Goal: Task Accomplishment & Management: Use online tool/utility

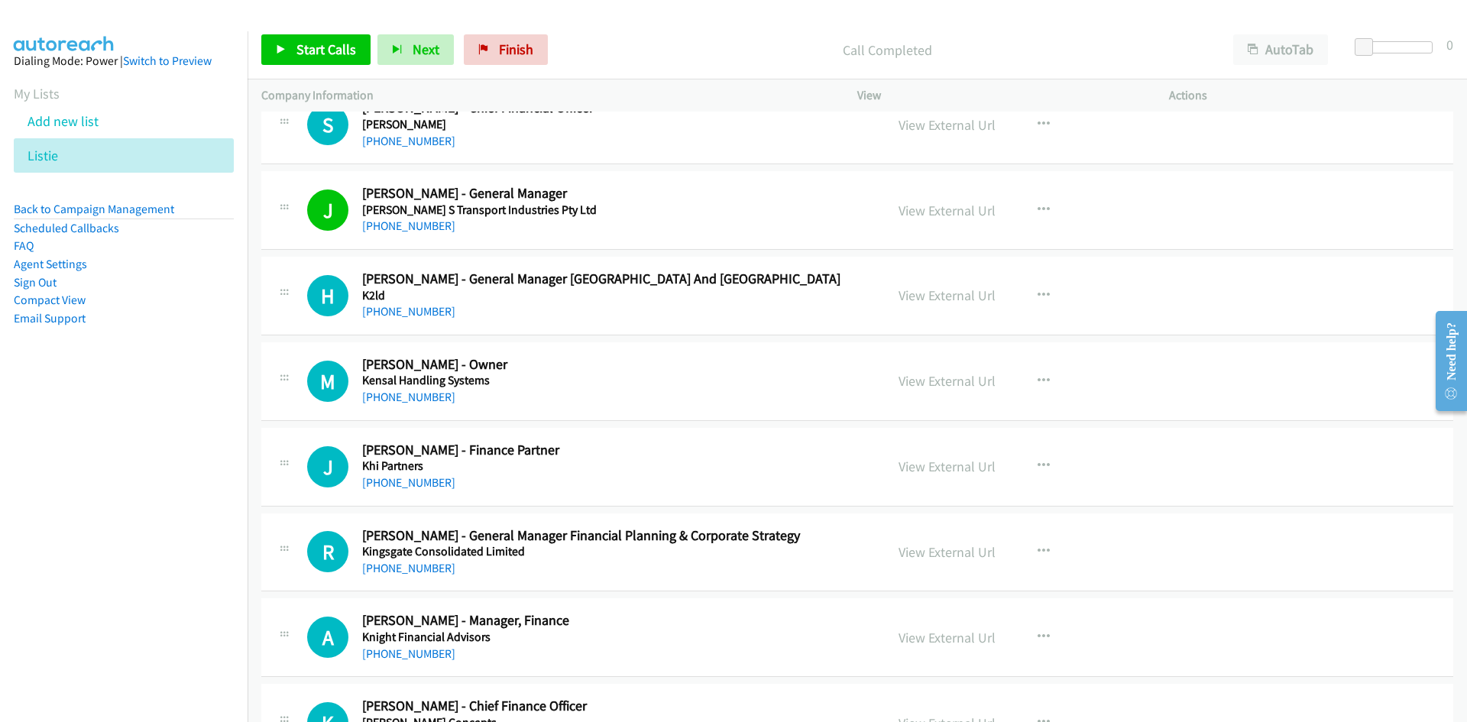
scroll to position [17497, 0]
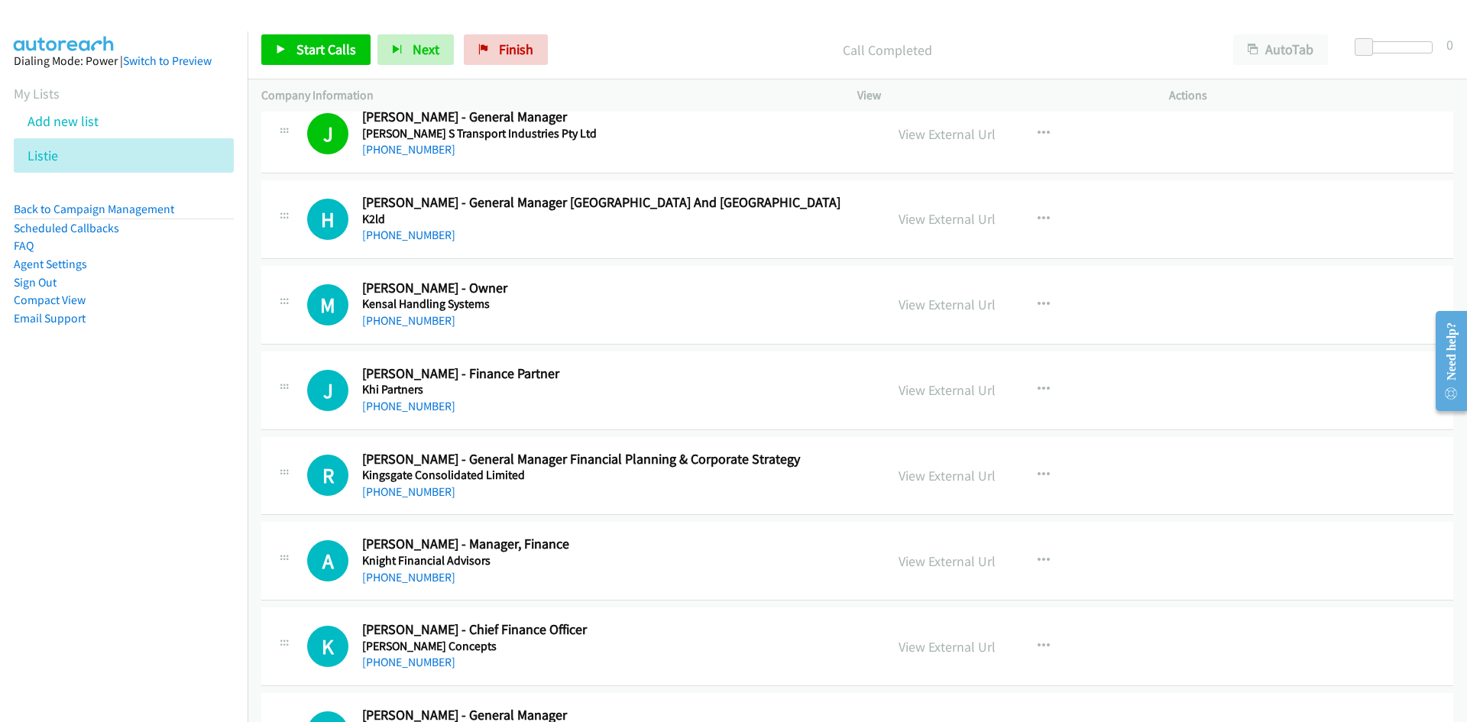
drag, startPoint x: 426, startPoint y: 240, endPoint x: 83, endPoint y: 458, distance: 406.1
click at [426, 240] on link "[PHONE_NUMBER]" at bounding box center [408, 235] width 93 height 15
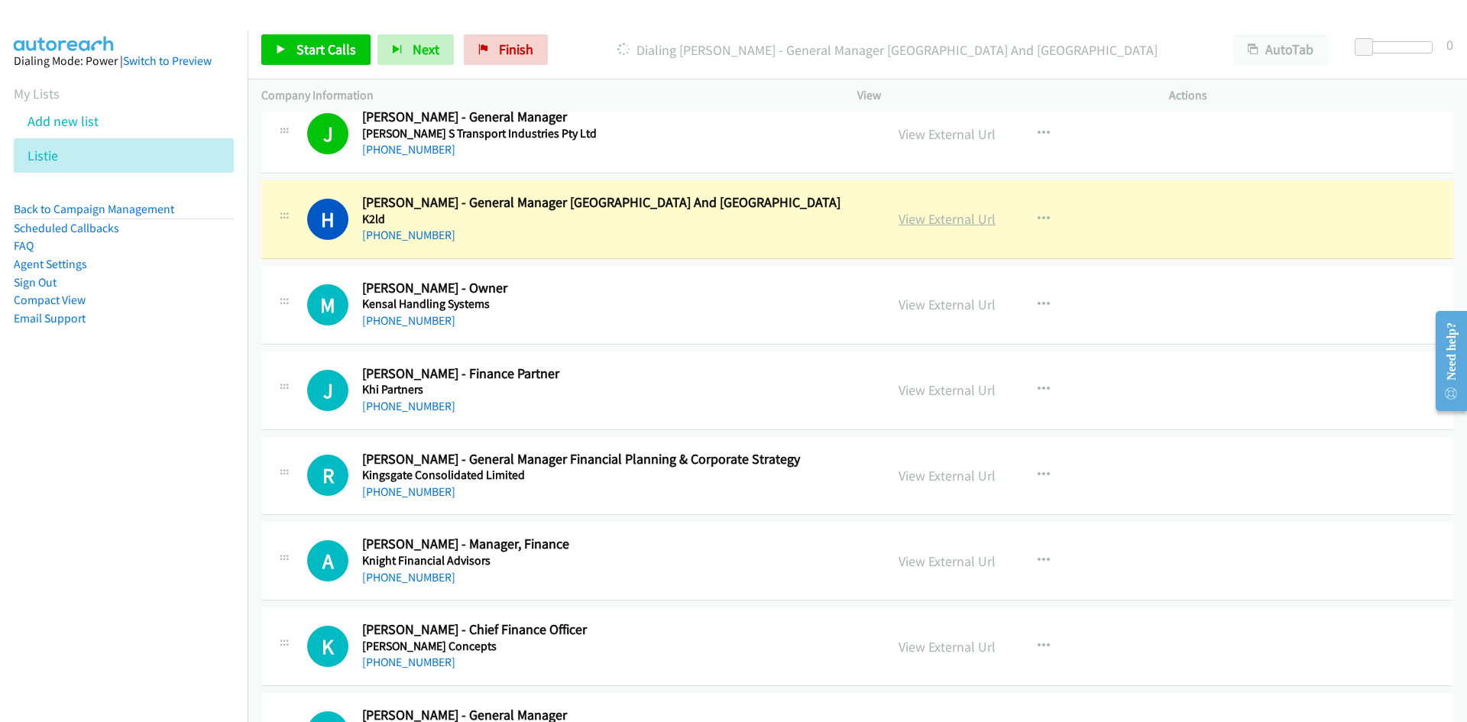
click at [930, 217] on link "View External Url" at bounding box center [947, 219] width 97 height 18
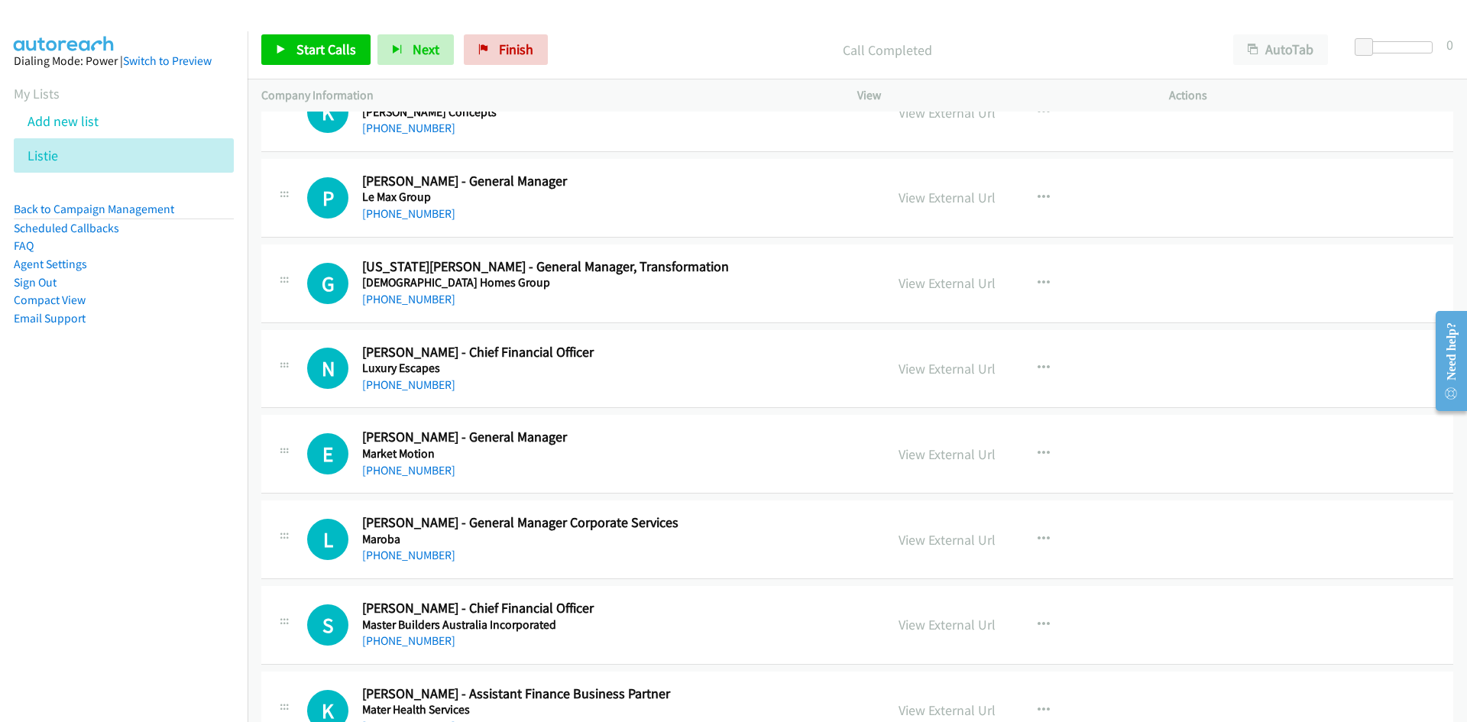
scroll to position [18032, 0]
click at [406, 216] on link "[PHONE_NUMBER]" at bounding box center [408, 213] width 93 height 15
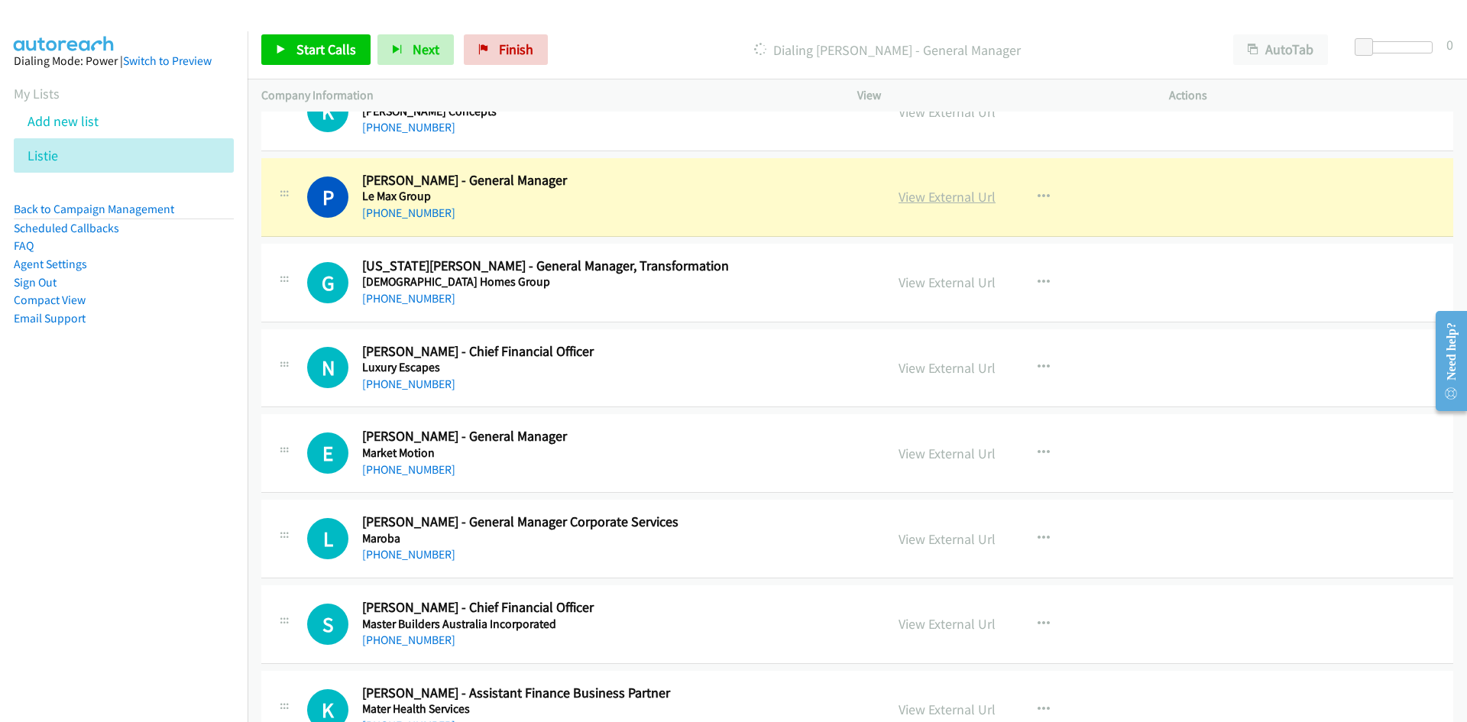
click at [962, 194] on link "View External Url" at bounding box center [947, 197] width 97 height 18
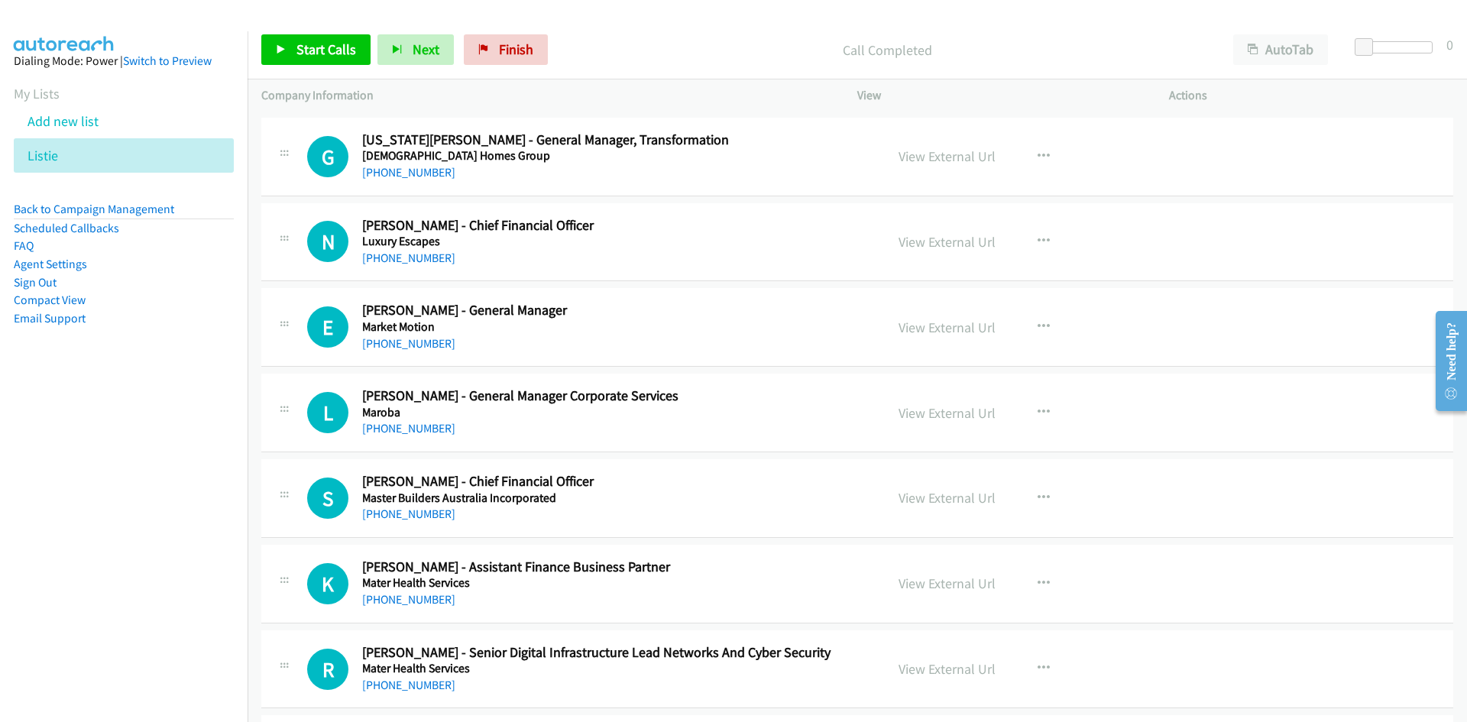
scroll to position [18185, 0]
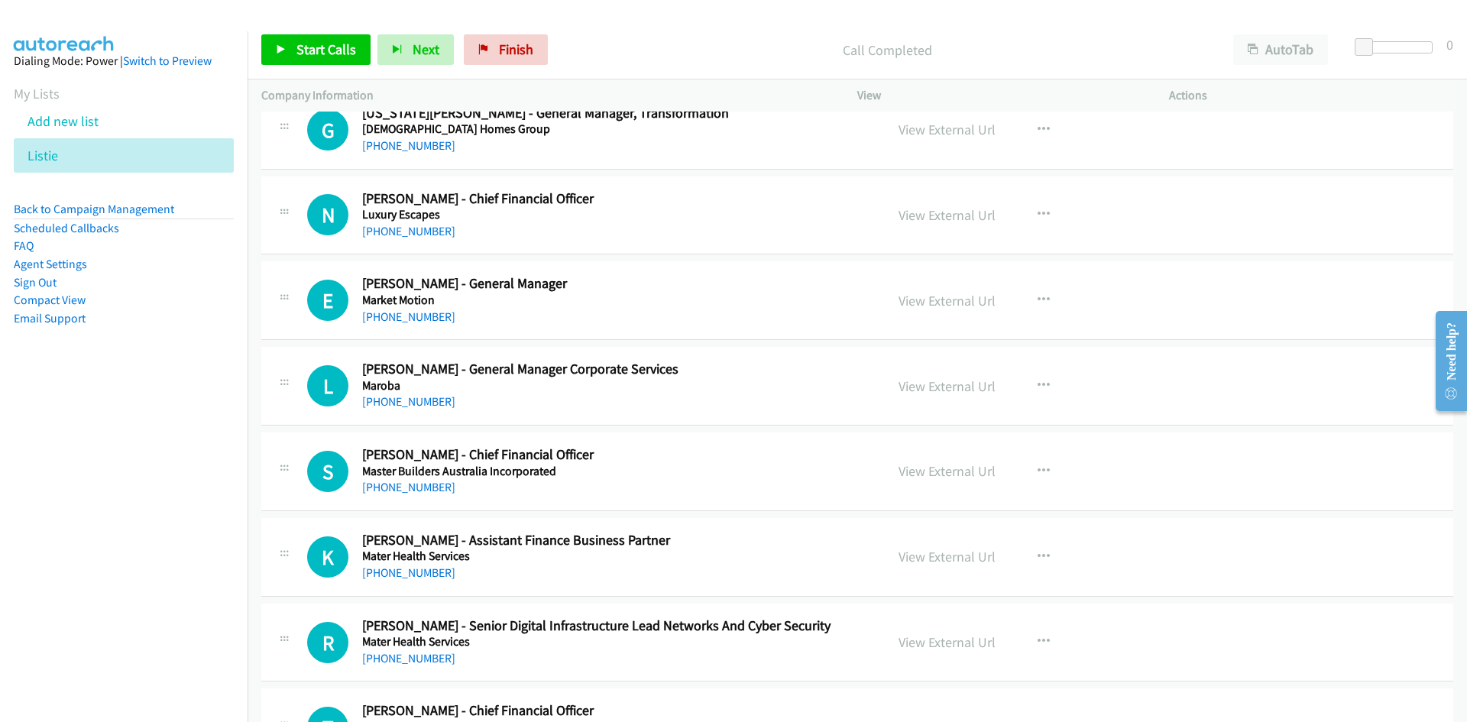
drag, startPoint x: 421, startPoint y: 323, endPoint x: 113, endPoint y: 431, distance: 326.2
click at [421, 323] on link "[PHONE_NUMBER]" at bounding box center [408, 316] width 93 height 15
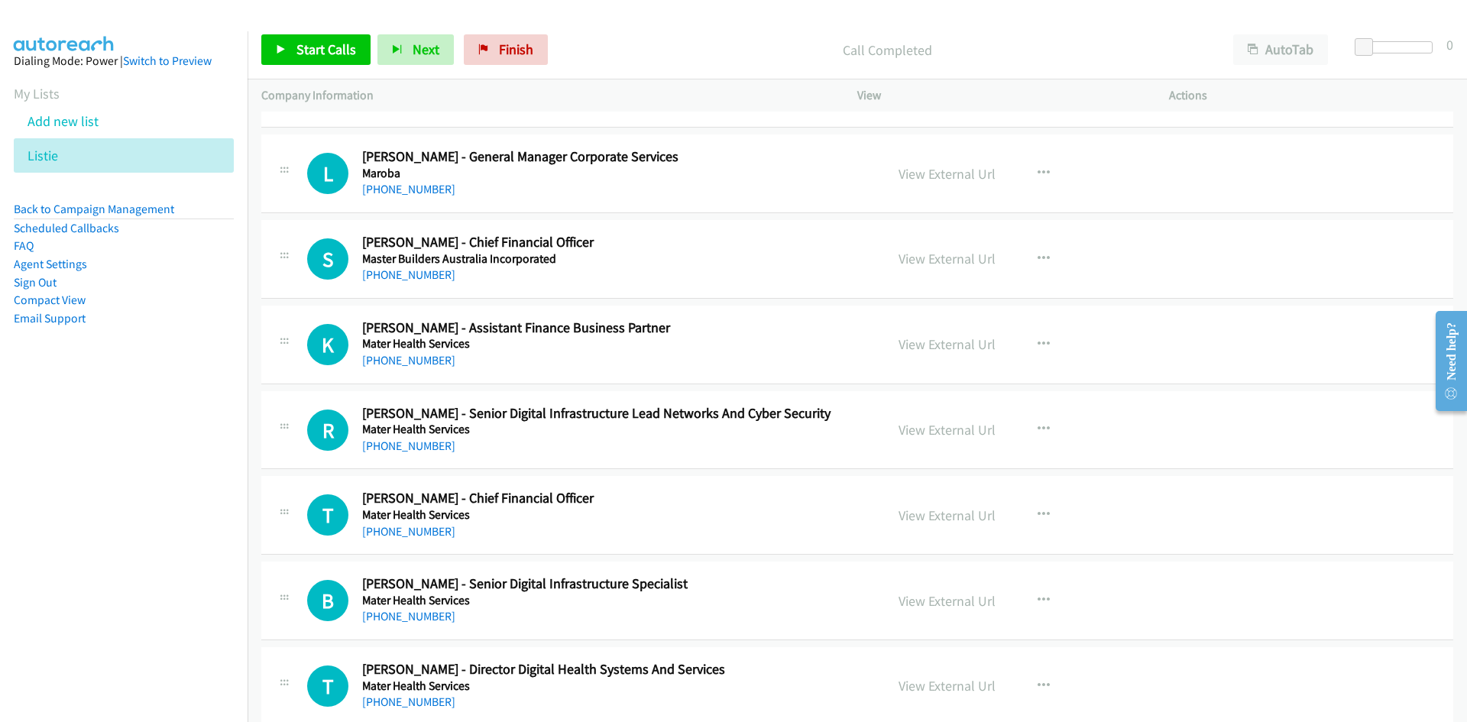
scroll to position [18414, 0]
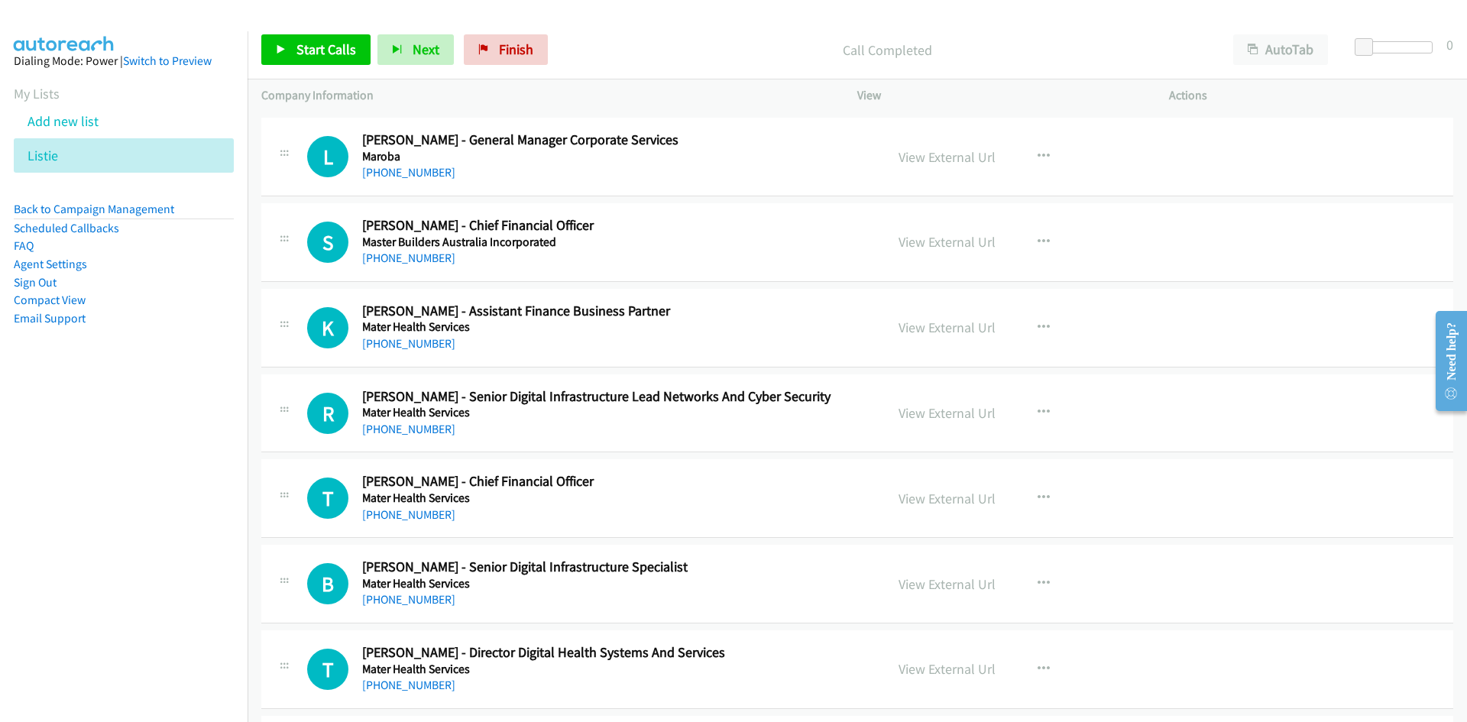
drag, startPoint x: 421, startPoint y: 259, endPoint x: 316, endPoint y: 302, distance: 113.1
click at [421, 259] on link "[PHONE_NUMBER]" at bounding box center [408, 258] width 93 height 15
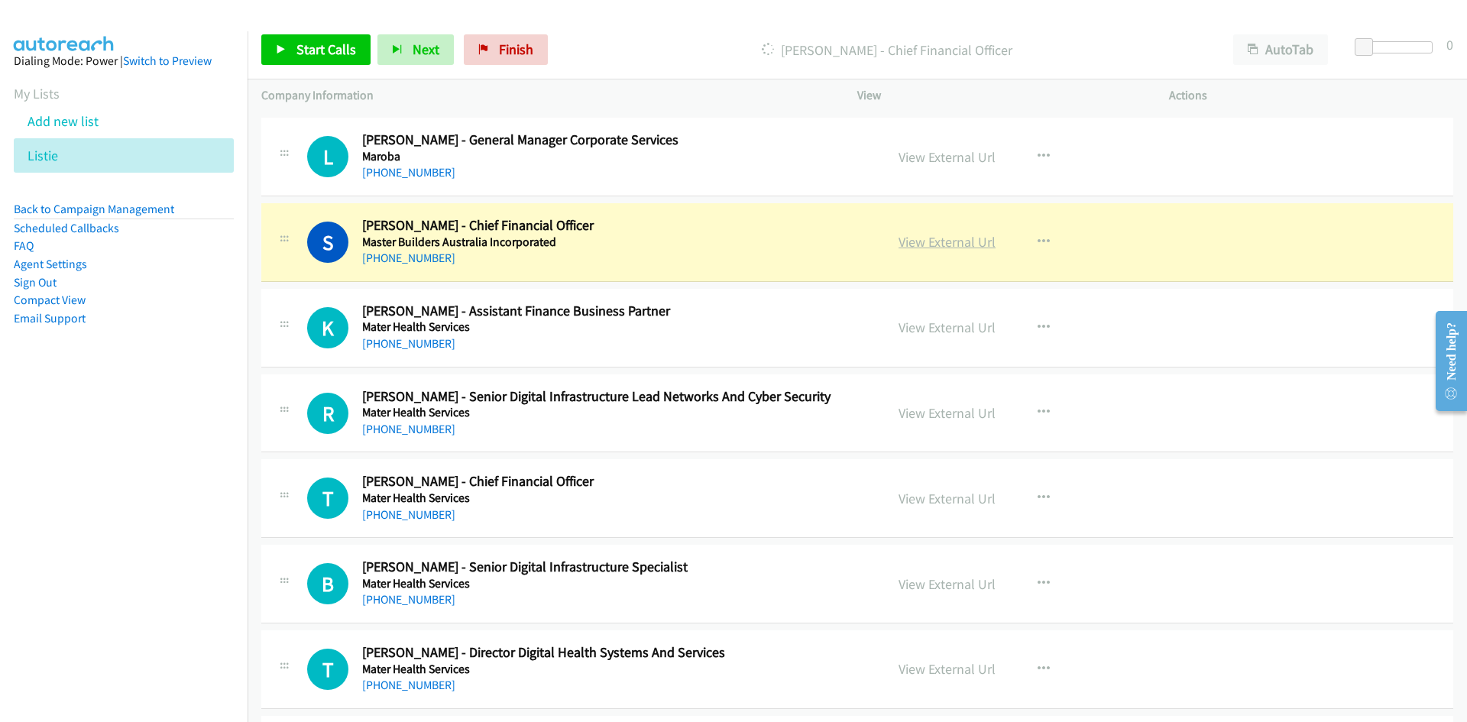
click at [956, 242] on link "View External Url" at bounding box center [947, 242] width 97 height 18
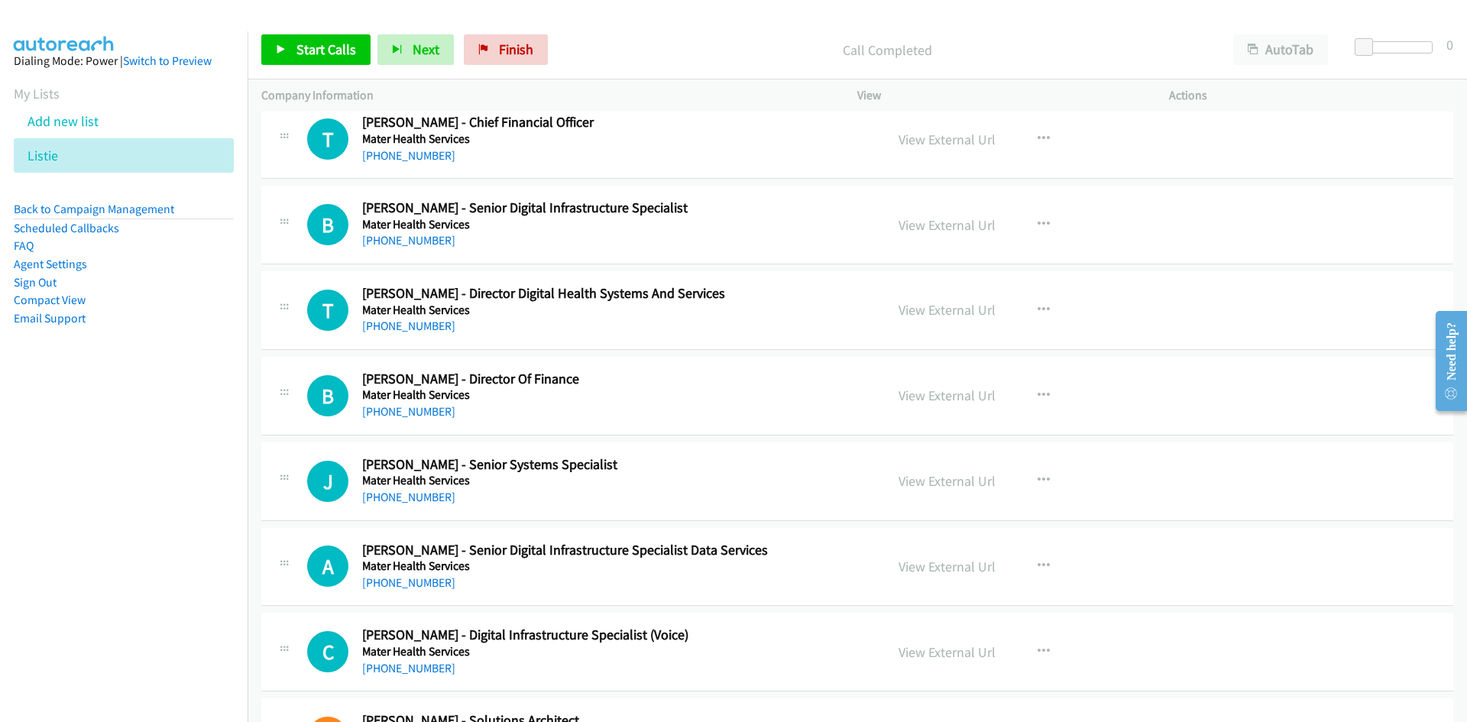
scroll to position [18796, 0]
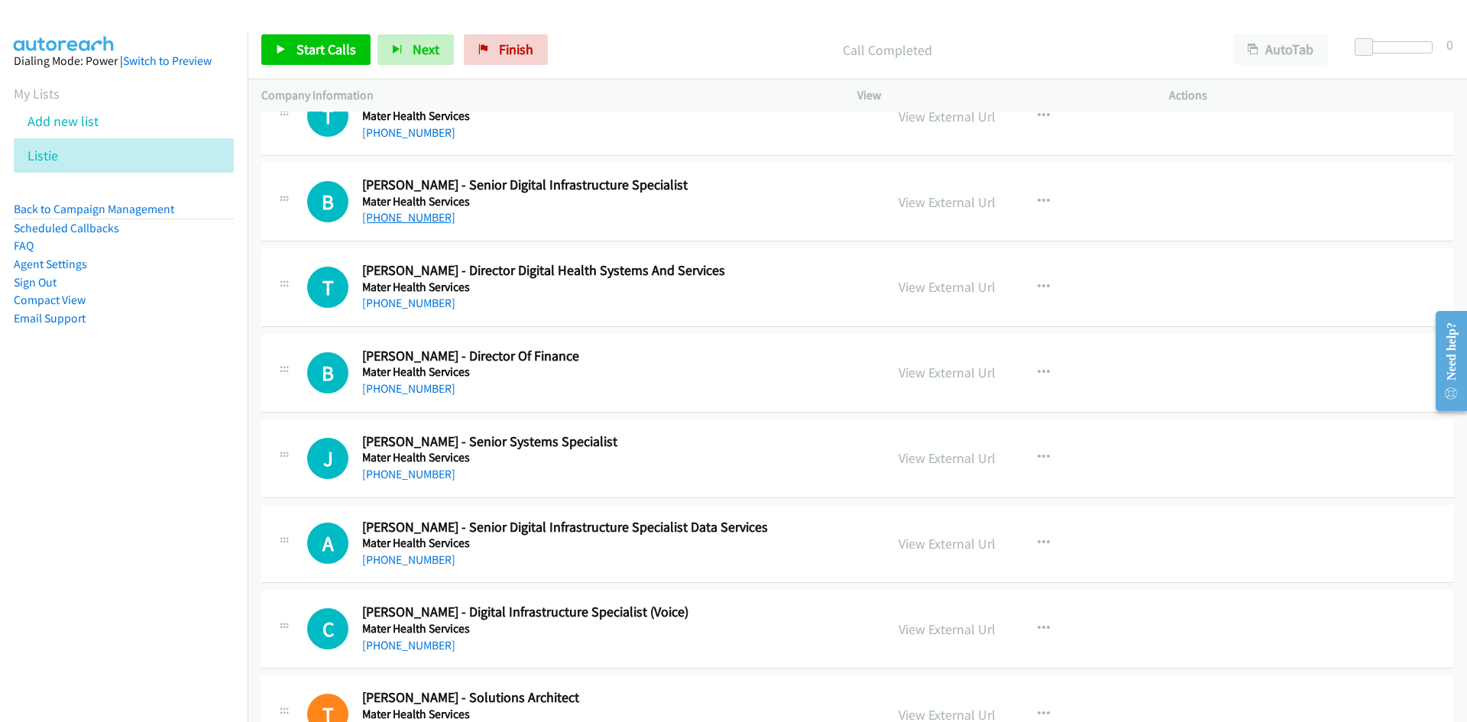
click at [429, 219] on link "[PHONE_NUMBER]" at bounding box center [408, 217] width 93 height 15
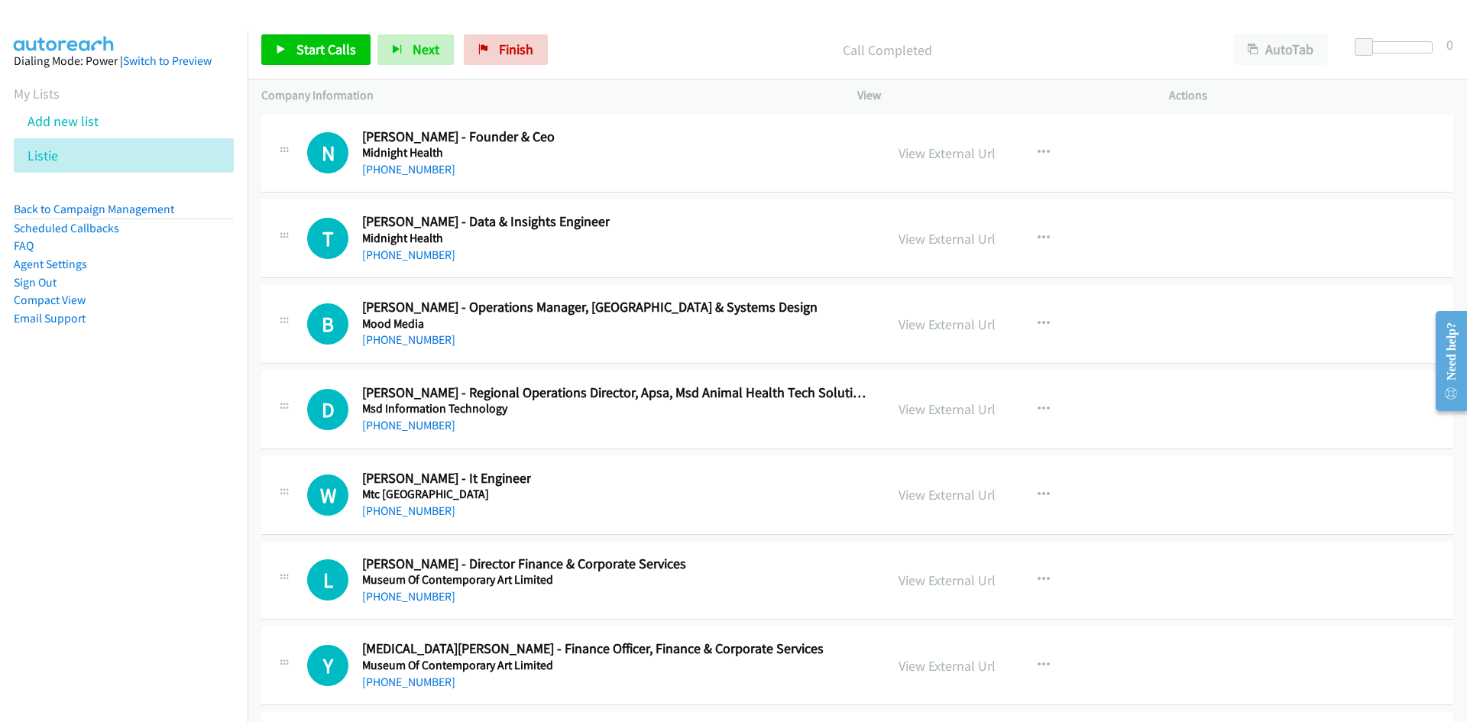
scroll to position [20630, 0]
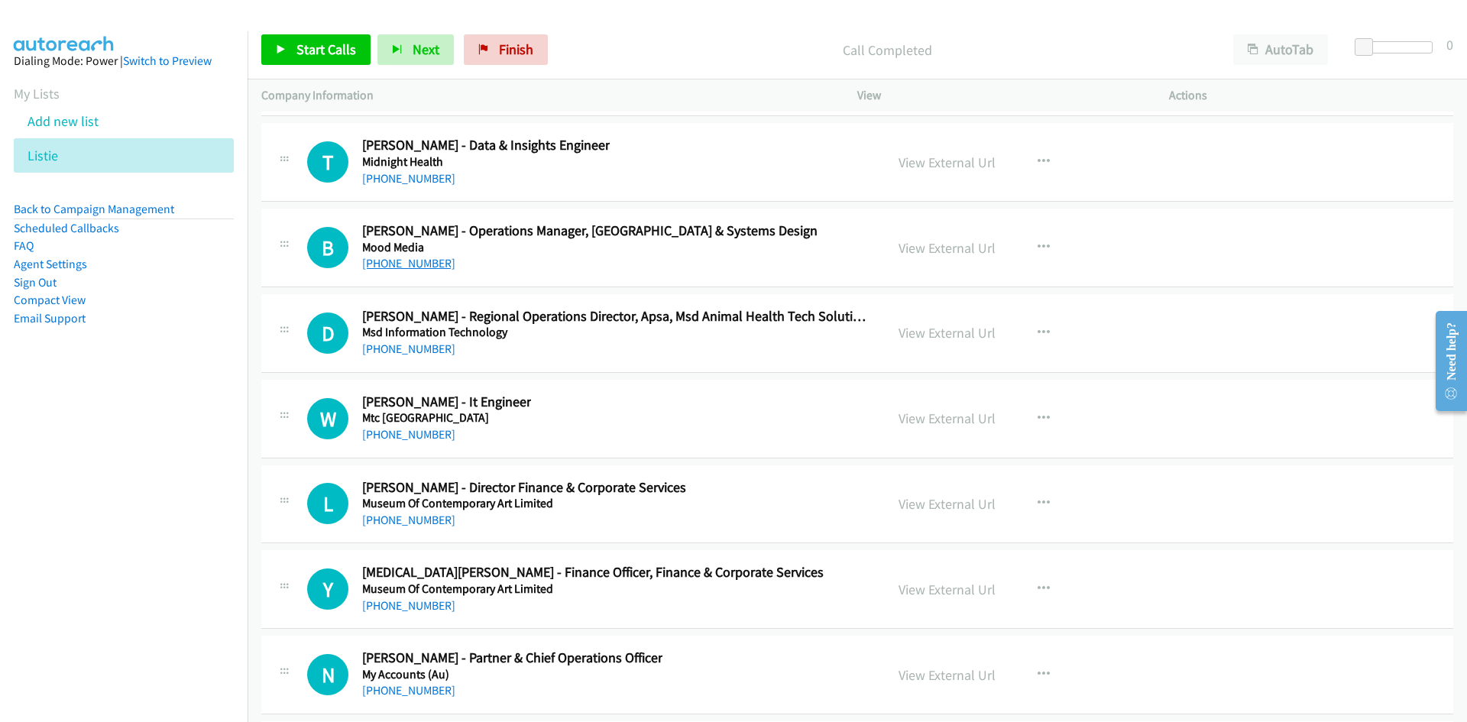
click at [413, 259] on link "[PHONE_NUMBER]" at bounding box center [408, 263] width 93 height 15
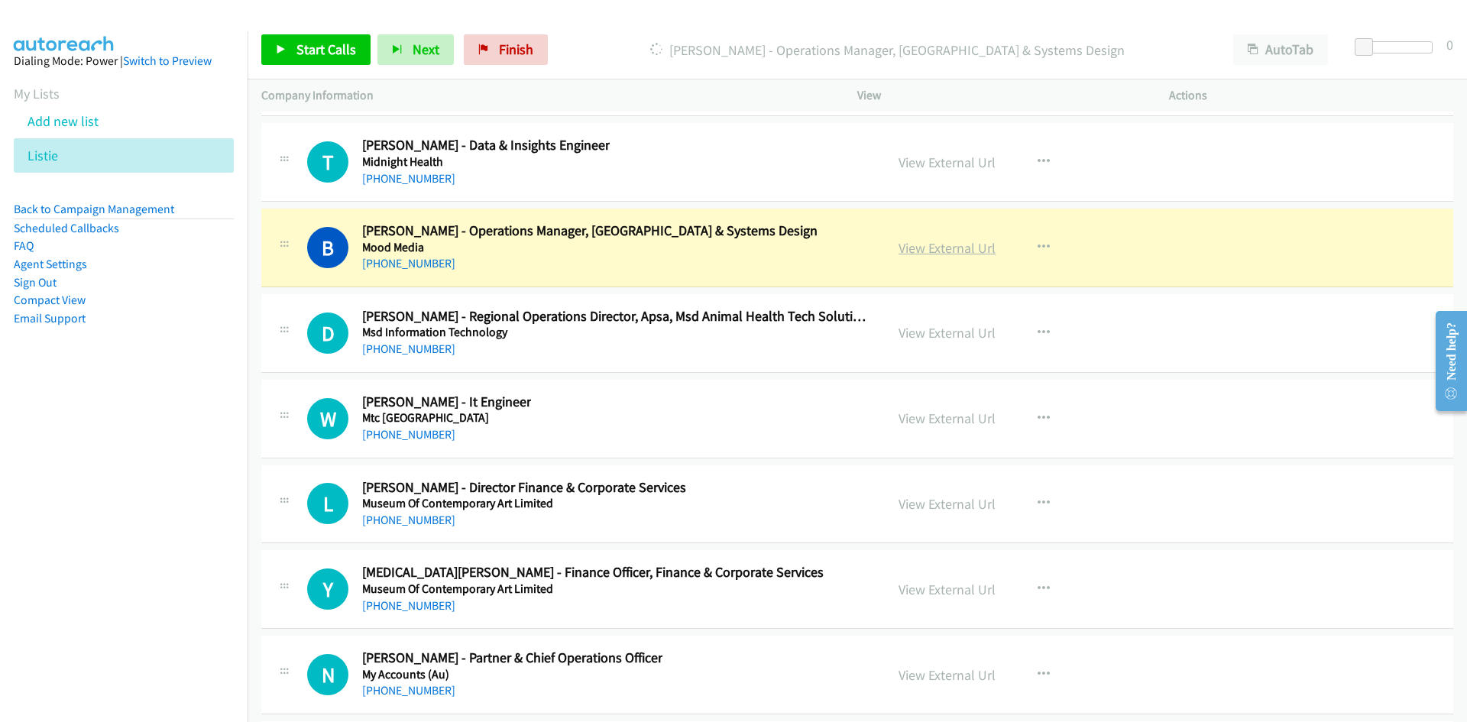
click at [943, 245] on link "View External Url" at bounding box center [947, 248] width 97 height 18
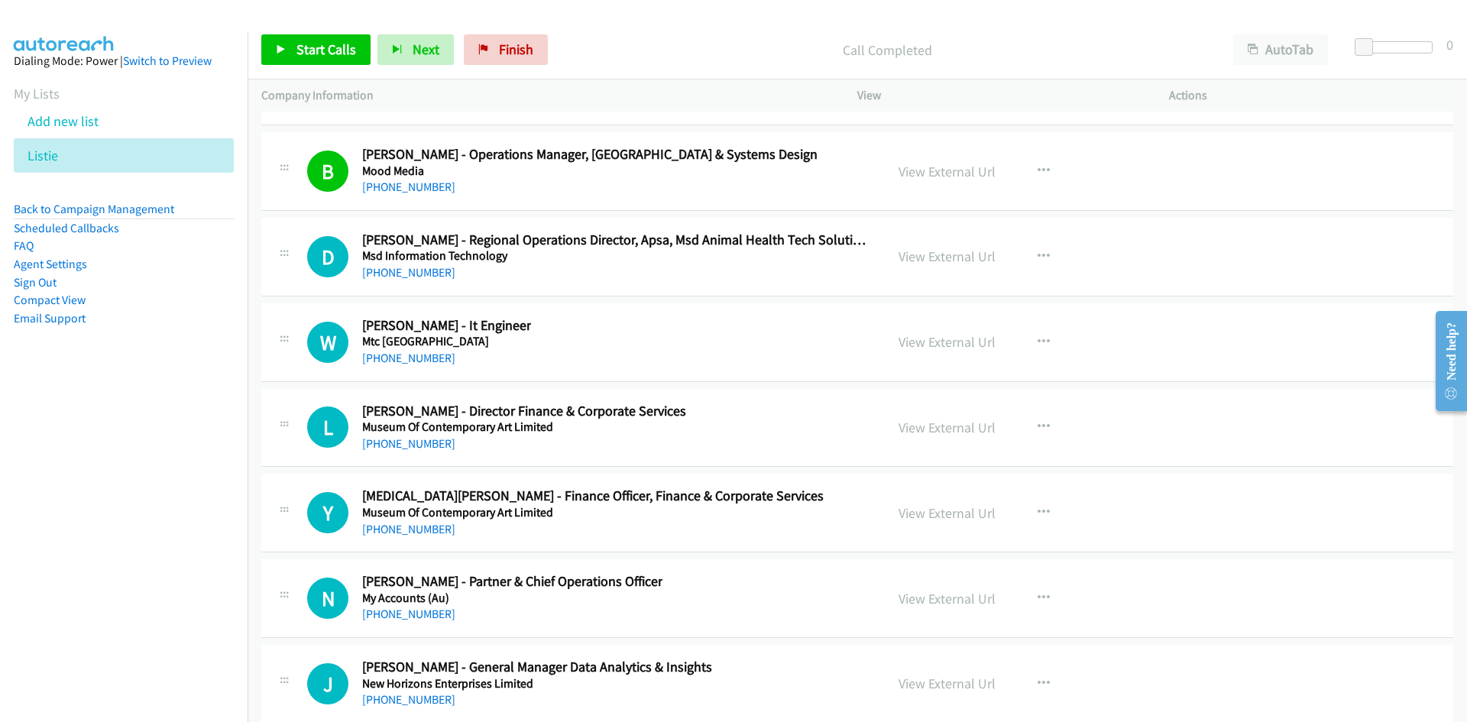
scroll to position [20783, 0]
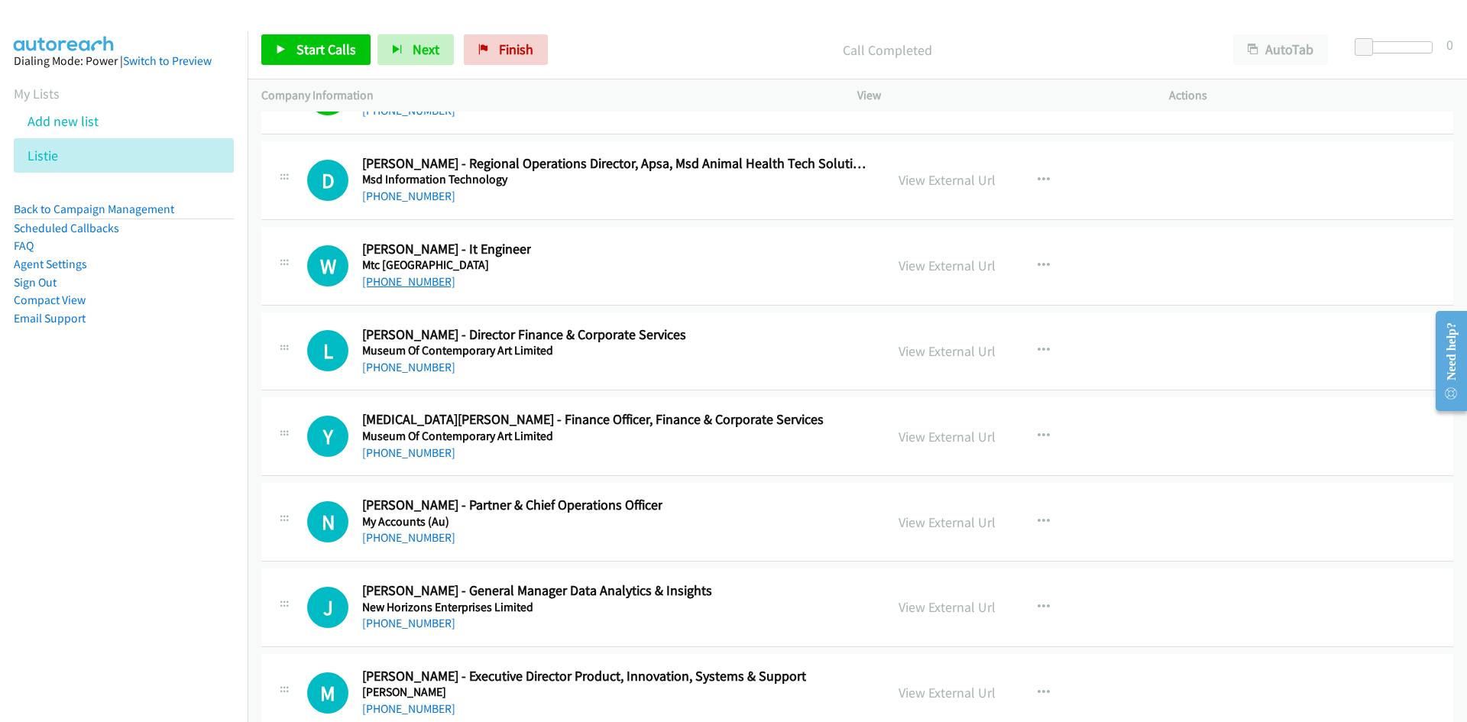
click at [415, 287] on link "[PHONE_NUMBER]" at bounding box center [408, 281] width 93 height 15
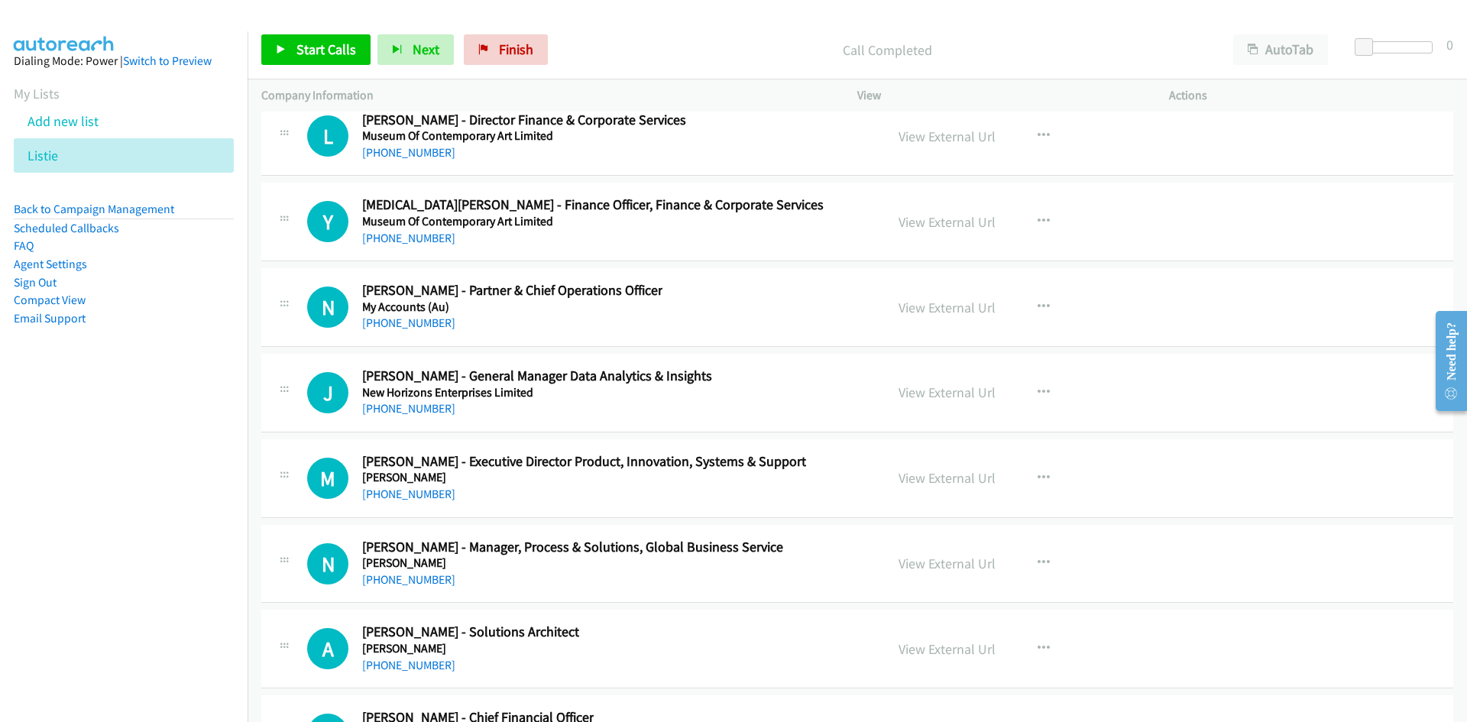
scroll to position [21012, 0]
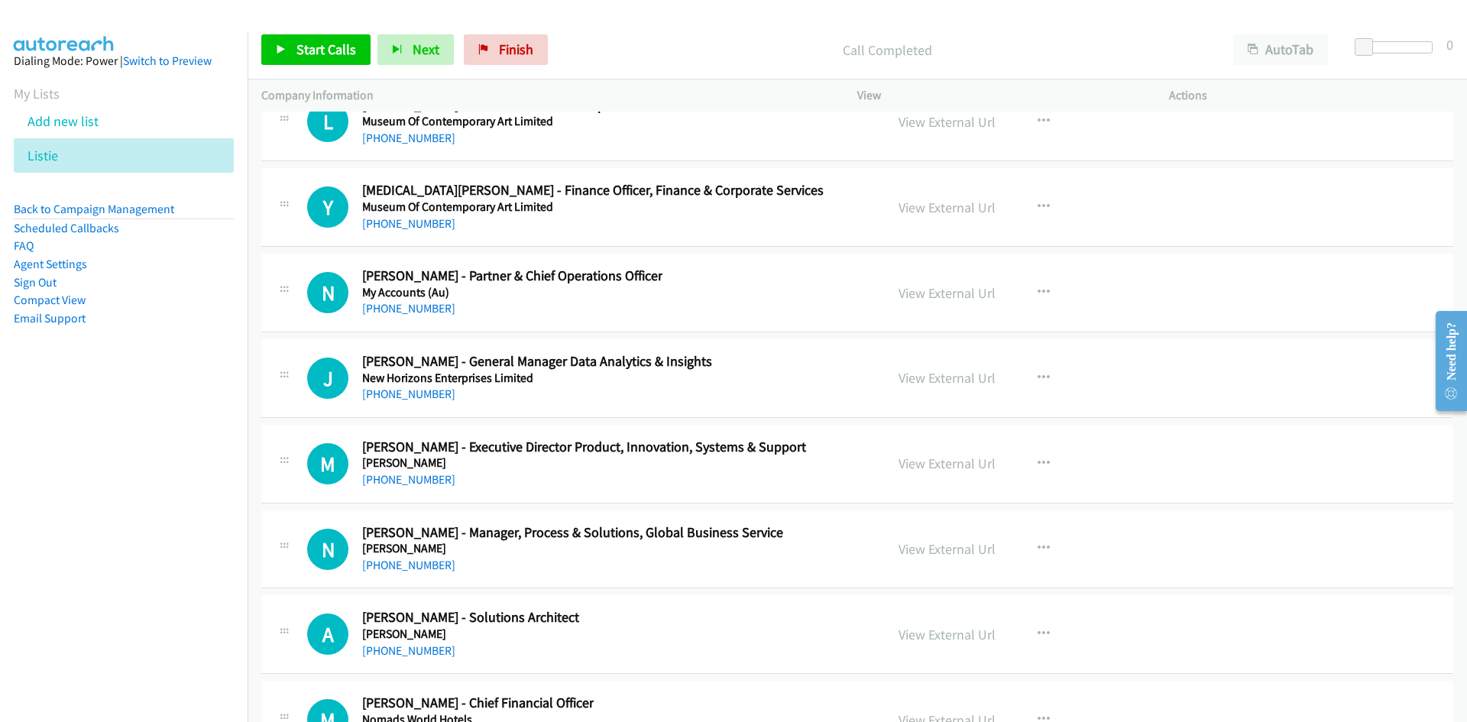
drag, startPoint x: 416, startPoint y: 307, endPoint x: 235, endPoint y: 387, distance: 197.1
click at [416, 307] on link "[PHONE_NUMBER]" at bounding box center [408, 308] width 93 height 15
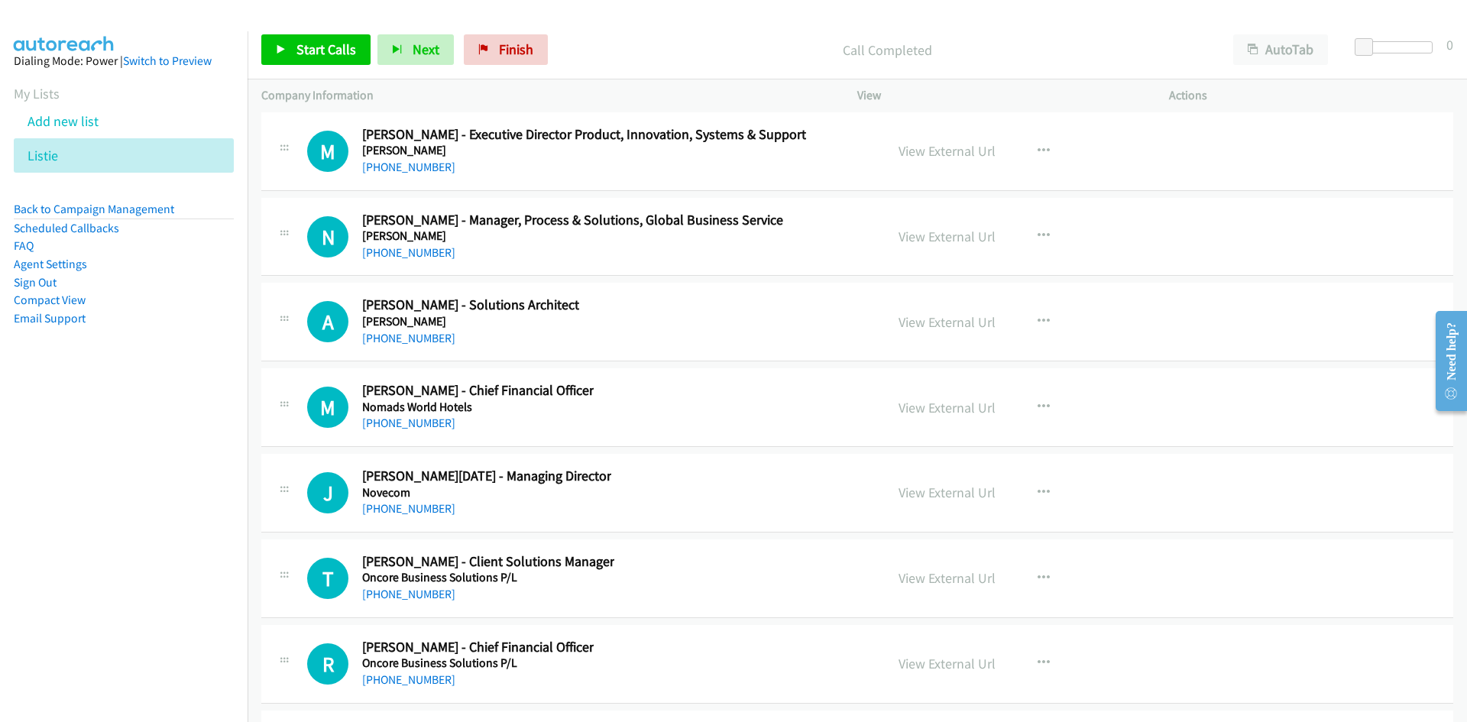
scroll to position [21317, 0]
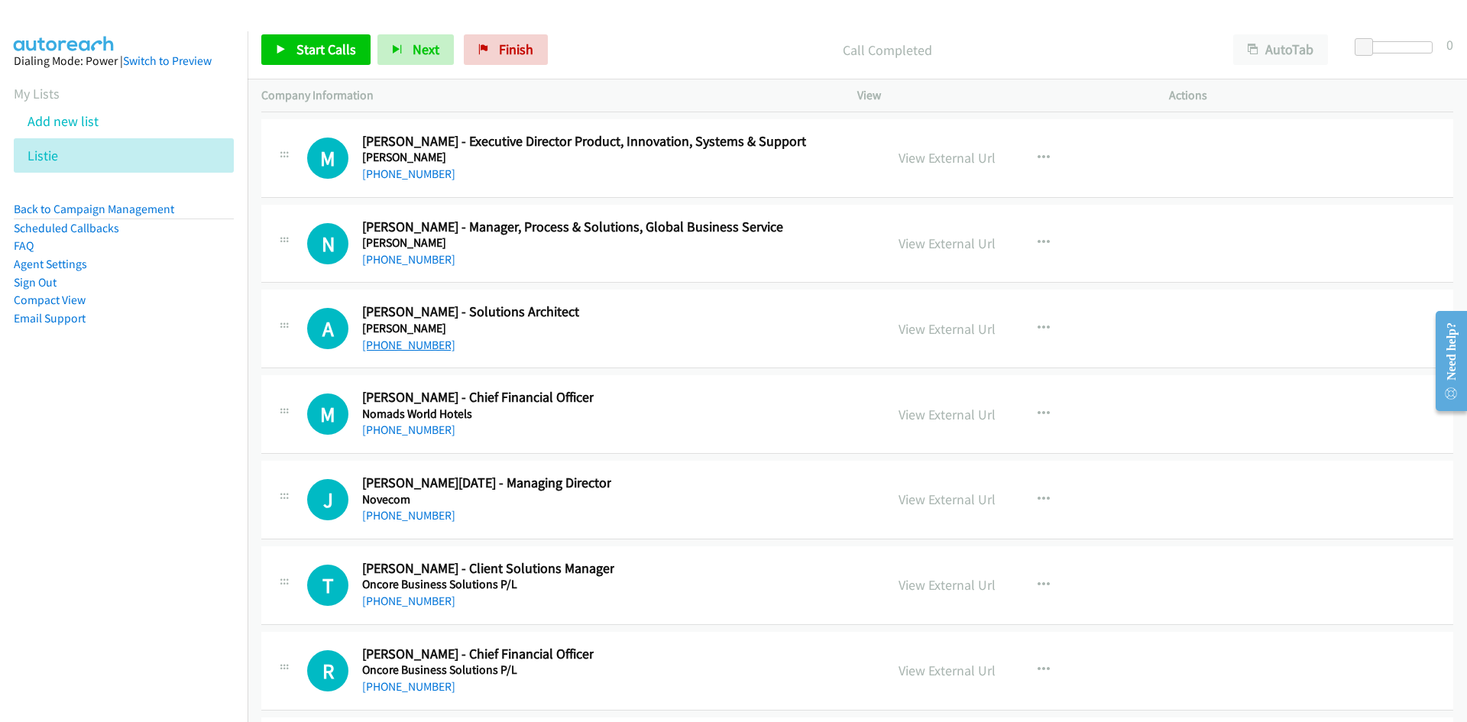
click at [403, 342] on link "[PHONE_NUMBER]" at bounding box center [408, 345] width 93 height 15
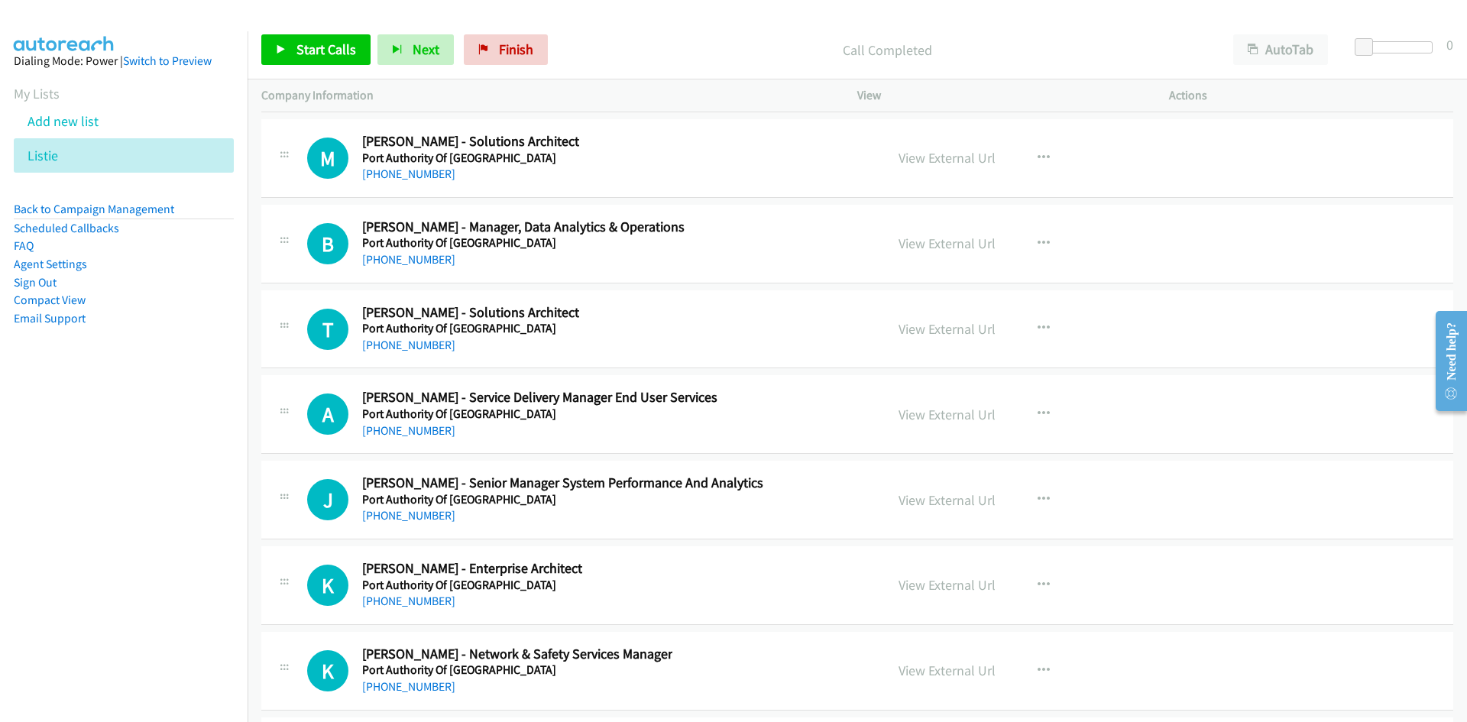
scroll to position [22616, 0]
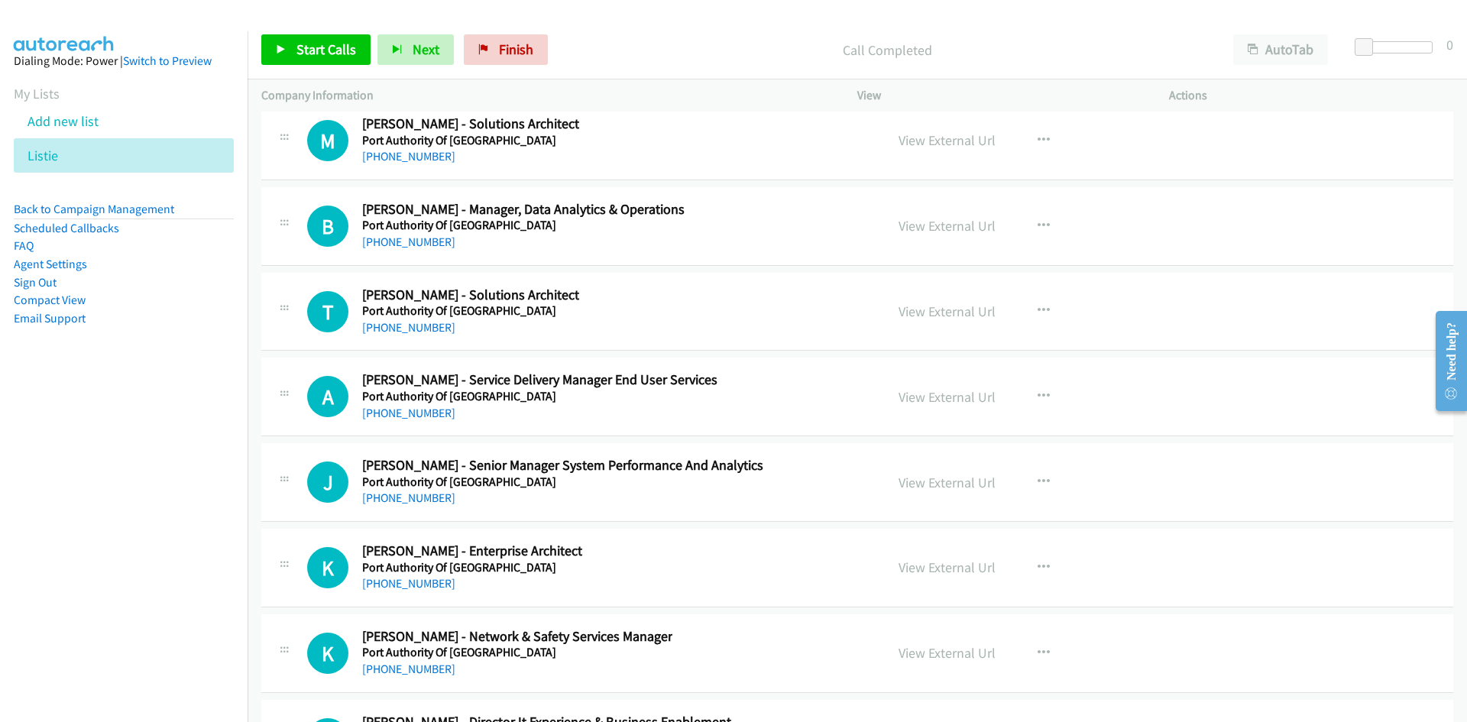
drag, startPoint x: 426, startPoint y: 245, endPoint x: 70, endPoint y: 404, distance: 390.6
click at [426, 245] on link "[PHONE_NUMBER]" at bounding box center [408, 242] width 93 height 15
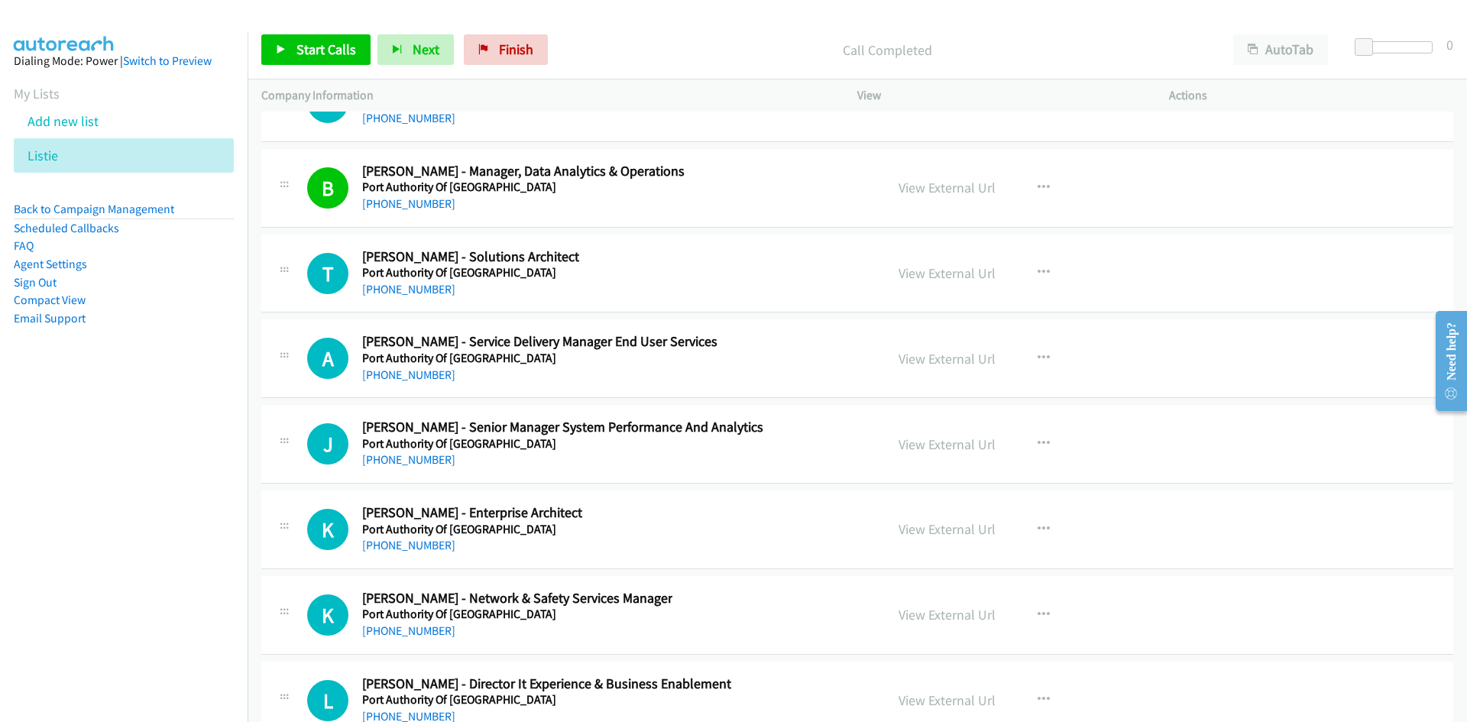
scroll to position [22693, 0]
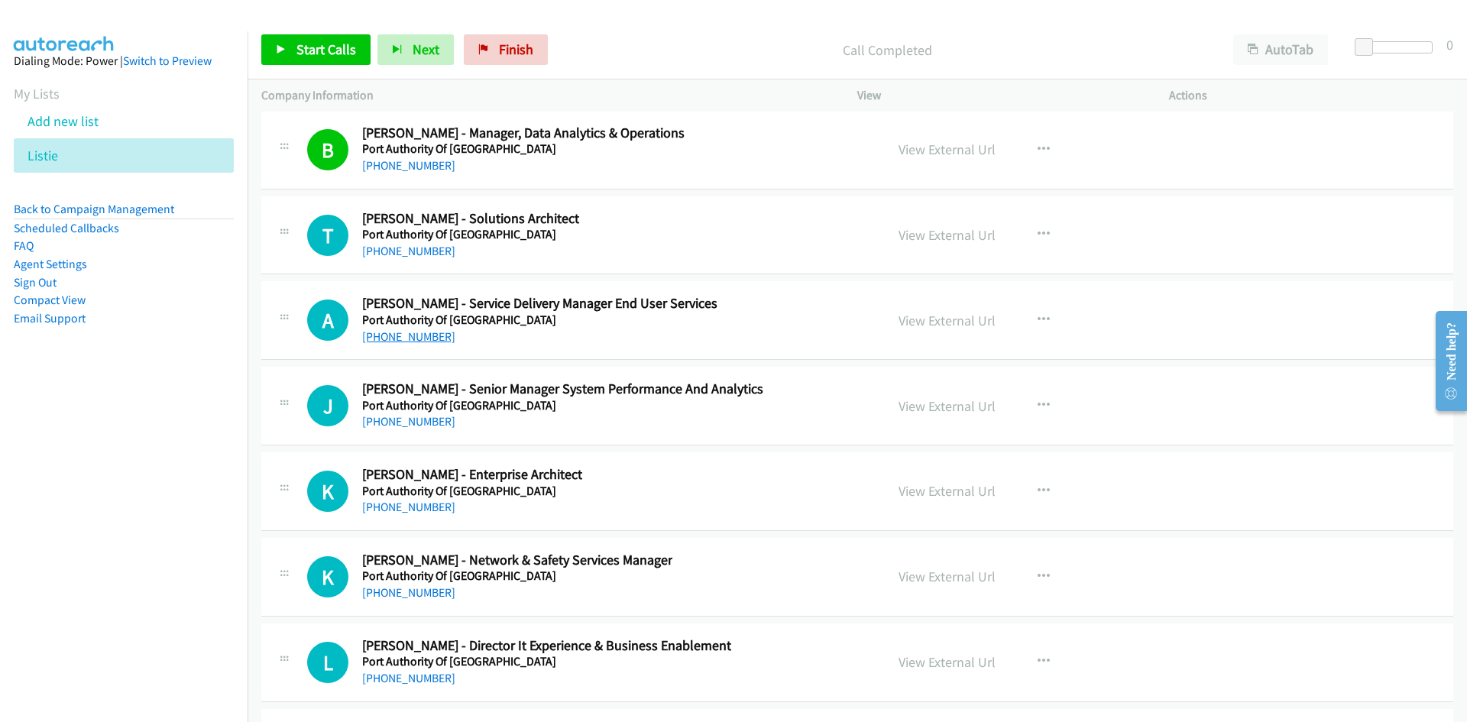
click at [421, 335] on link "[PHONE_NUMBER]" at bounding box center [408, 336] width 93 height 15
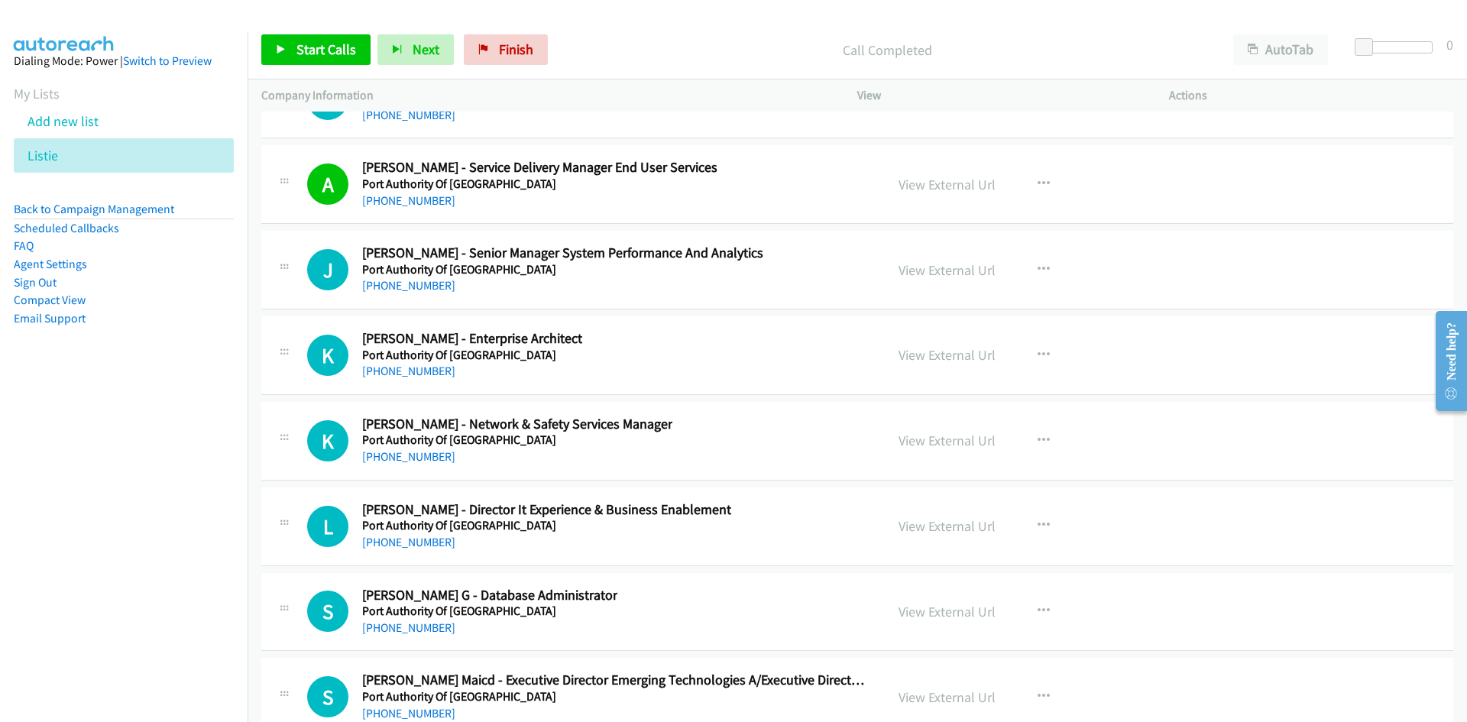
scroll to position [22846, 0]
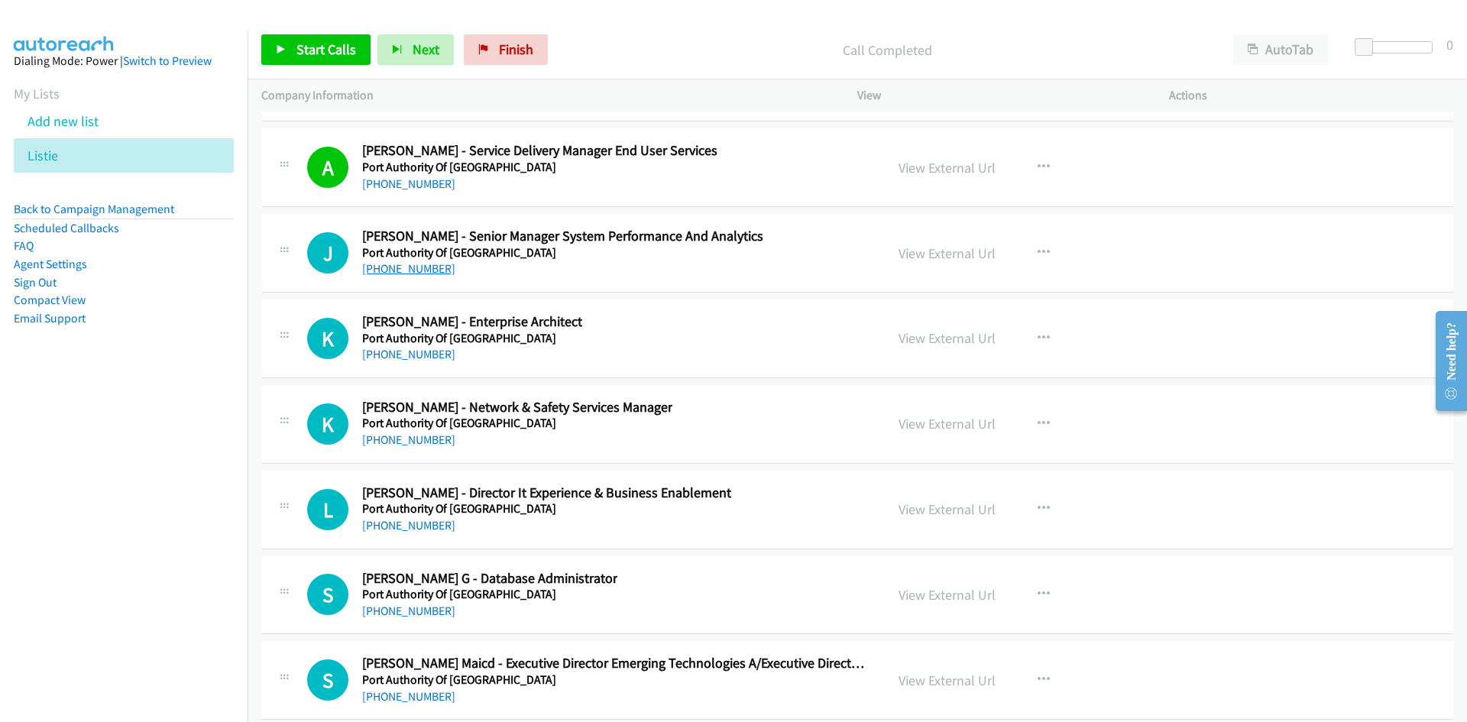
click at [429, 274] on link "[PHONE_NUMBER]" at bounding box center [408, 268] width 93 height 15
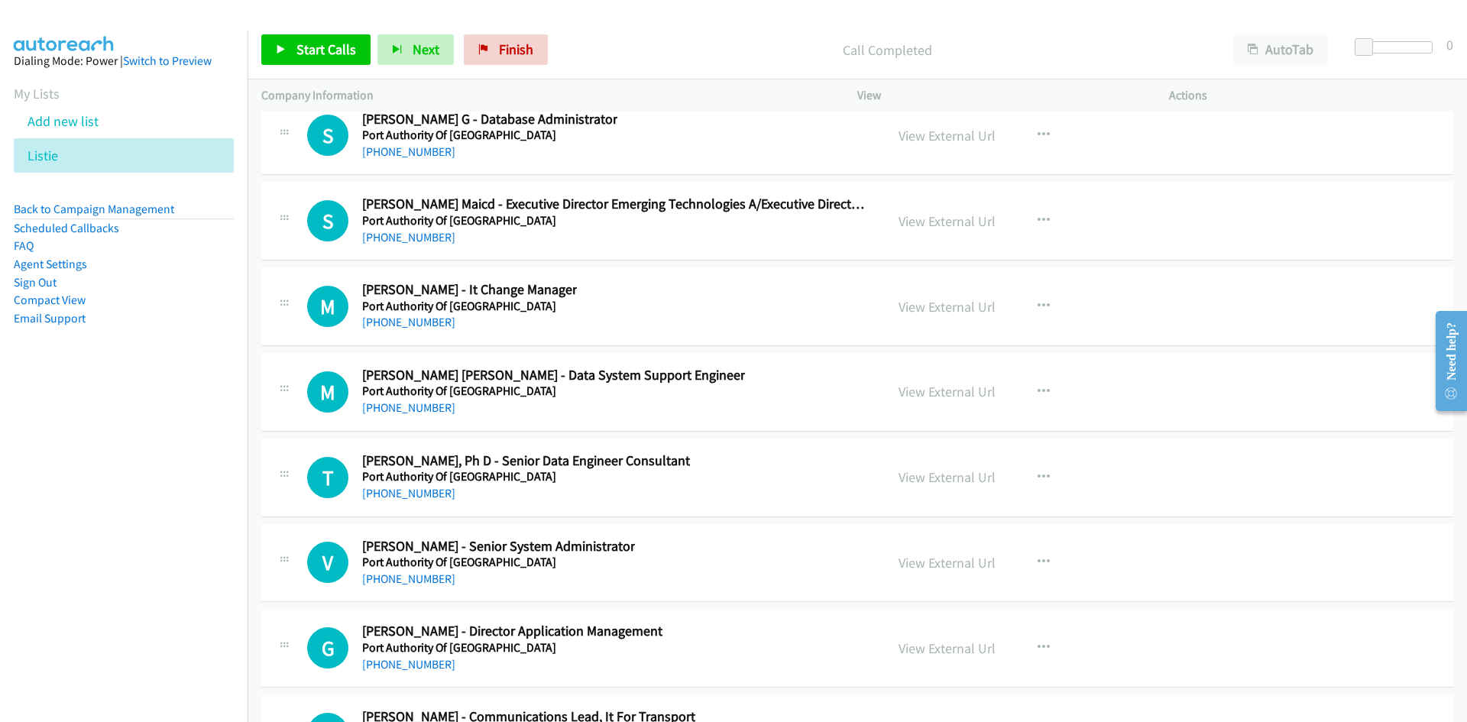
scroll to position [23380, 0]
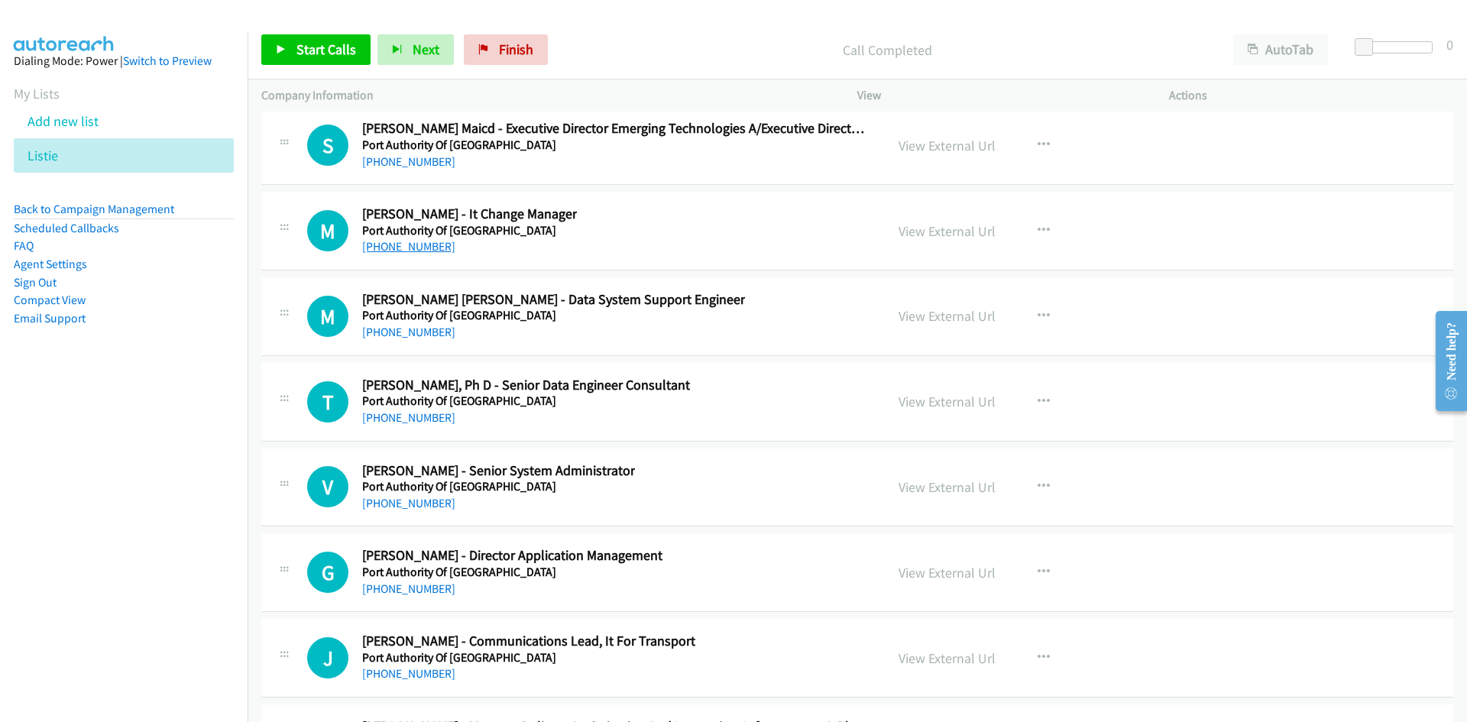
click at [416, 247] on link "[PHONE_NUMBER]" at bounding box center [408, 246] width 93 height 15
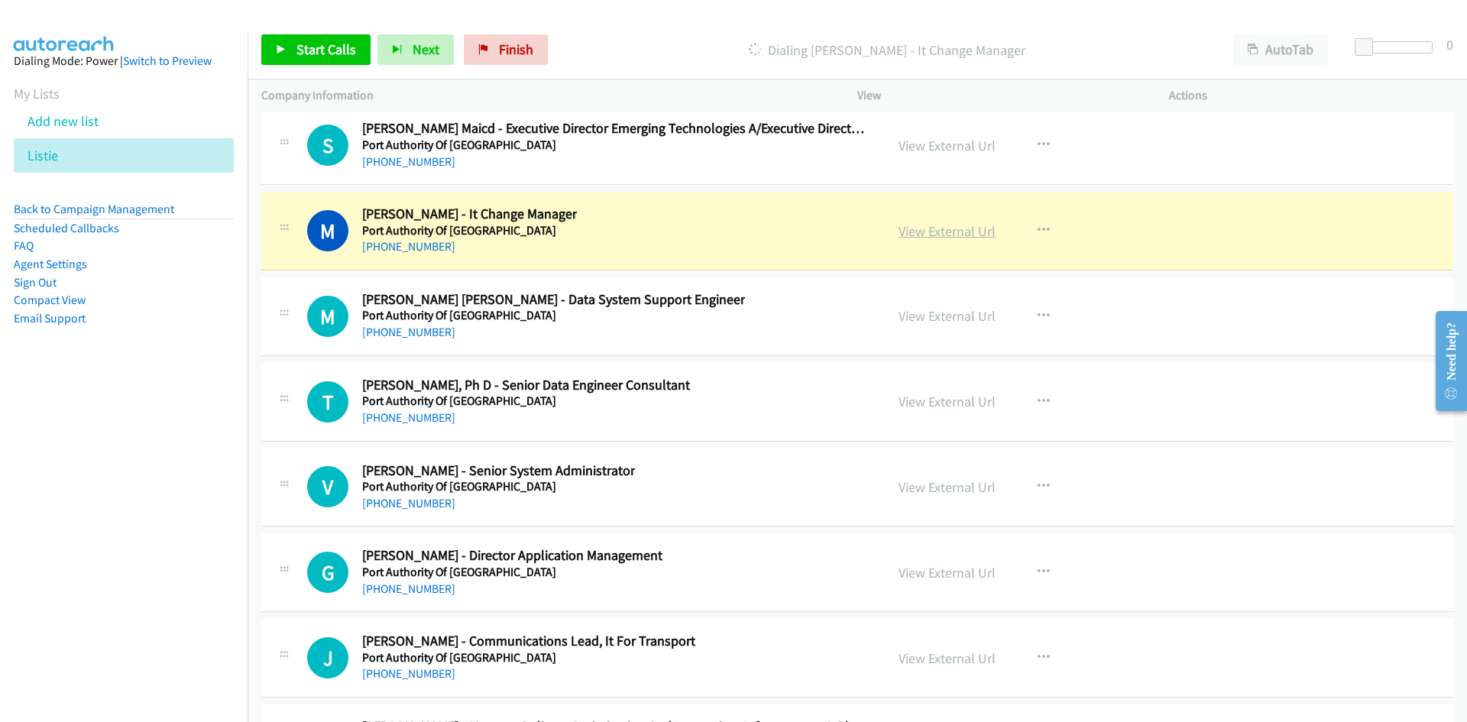
click at [964, 227] on link "View External Url" at bounding box center [947, 231] width 97 height 18
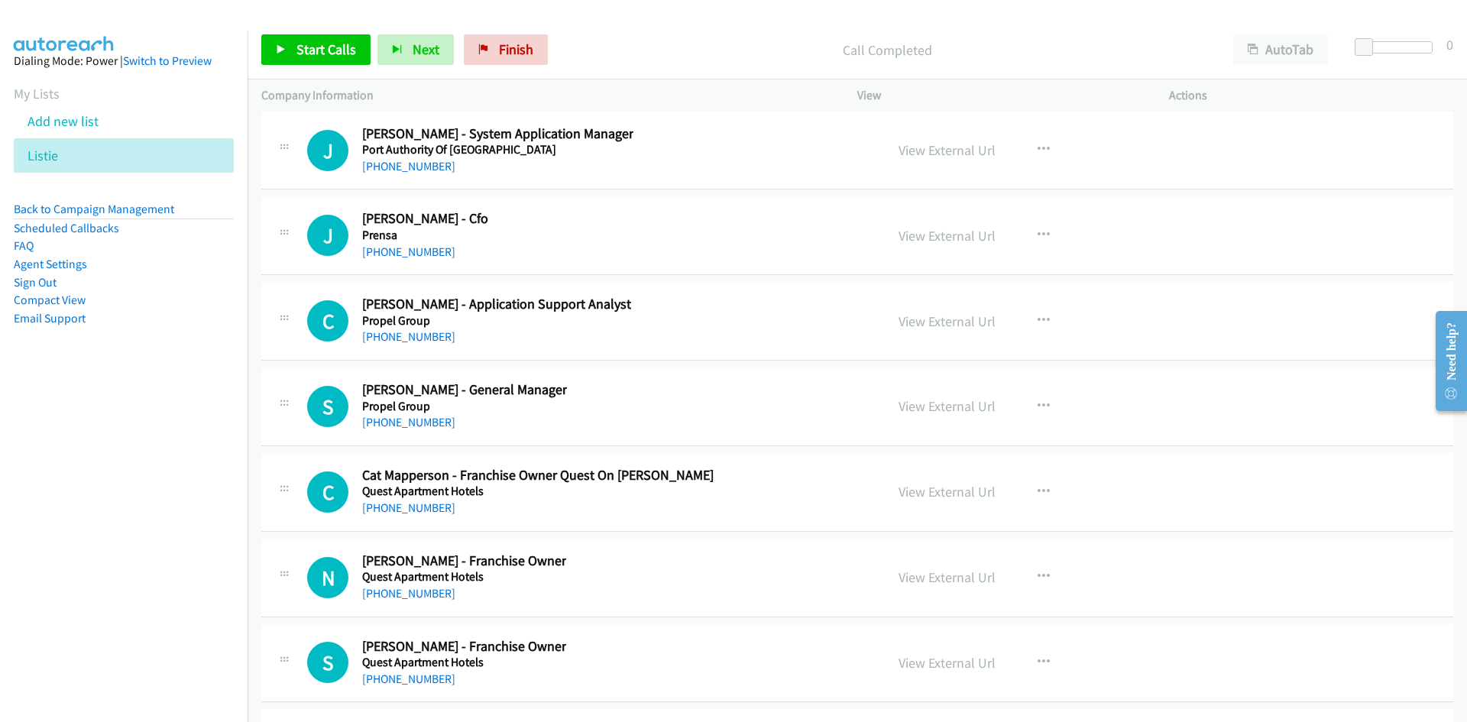
scroll to position [24221, 0]
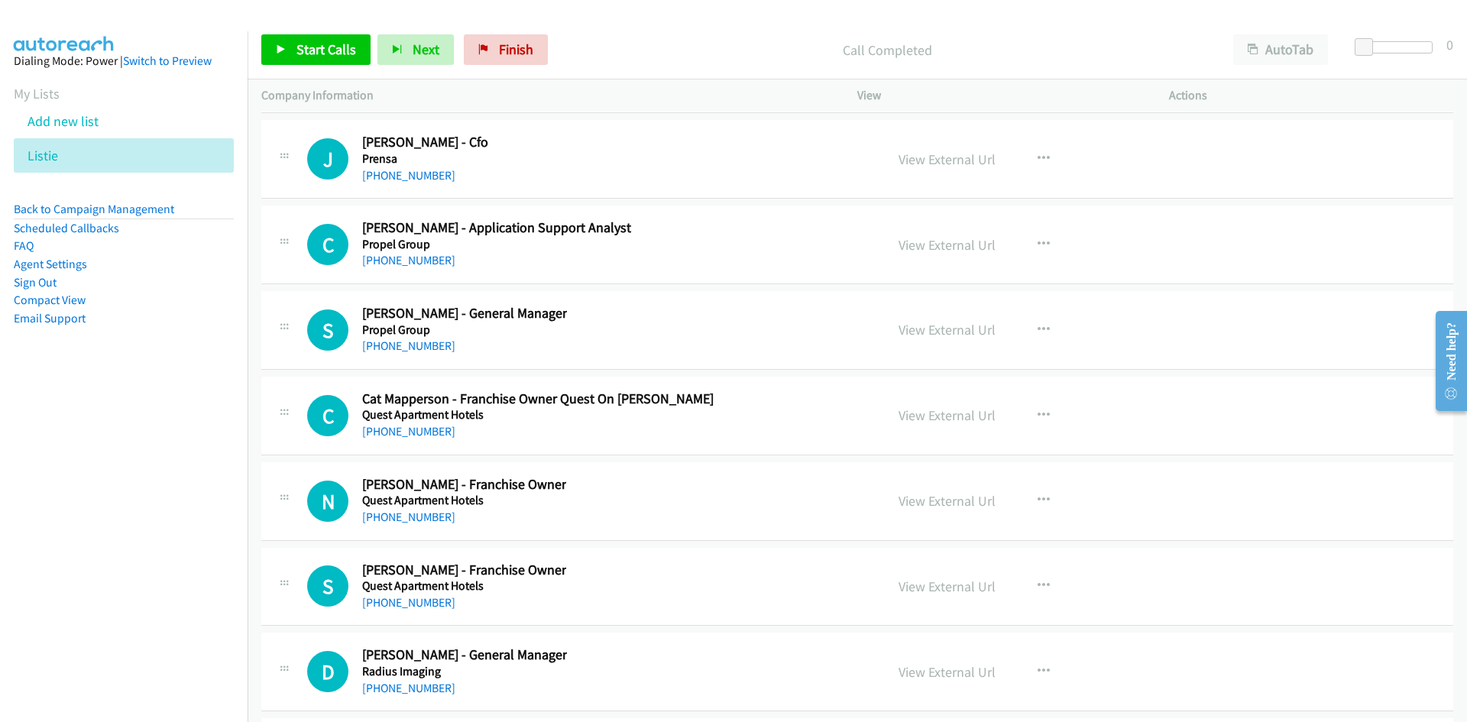
drag, startPoint x: 419, startPoint y: 352, endPoint x: 171, endPoint y: 426, distance: 259.1
click at [419, 352] on link "[PHONE_NUMBER]" at bounding box center [408, 345] width 93 height 15
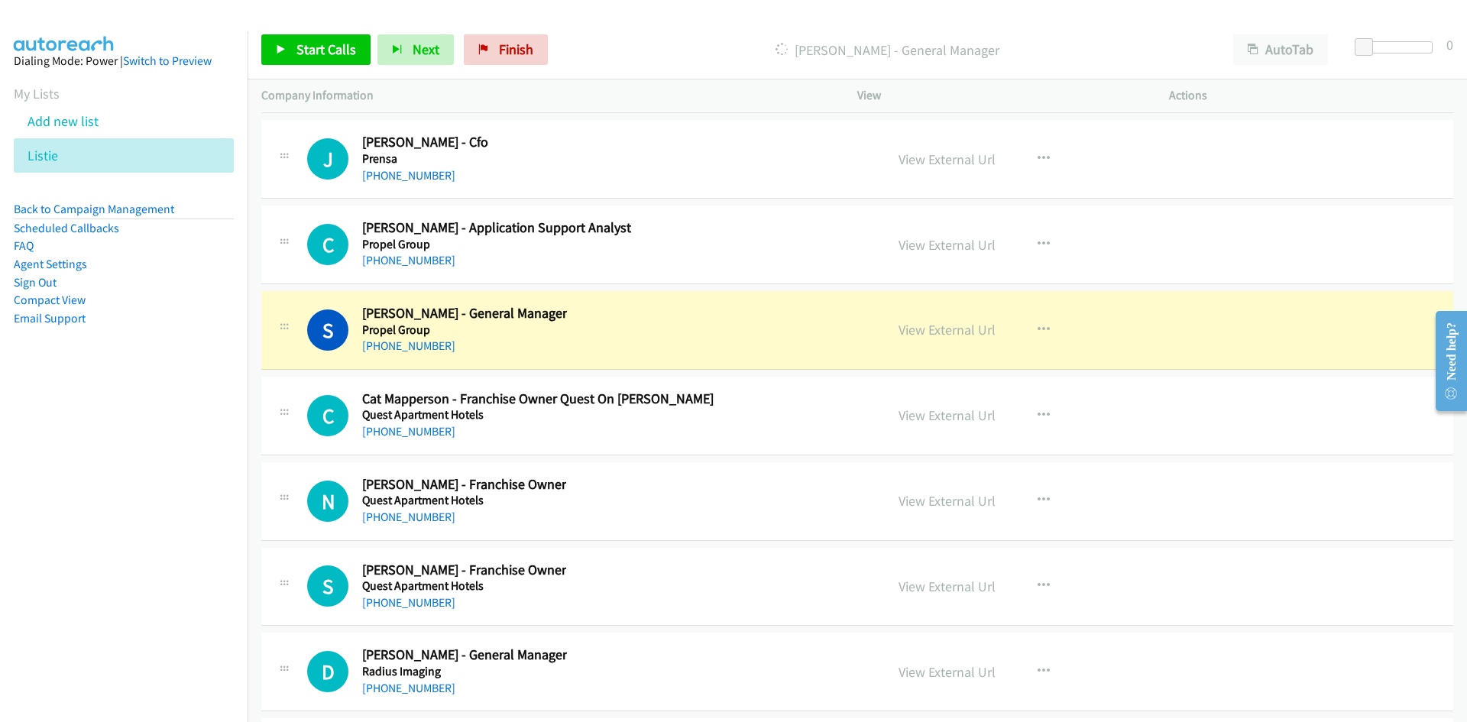
scroll to position [24297, 0]
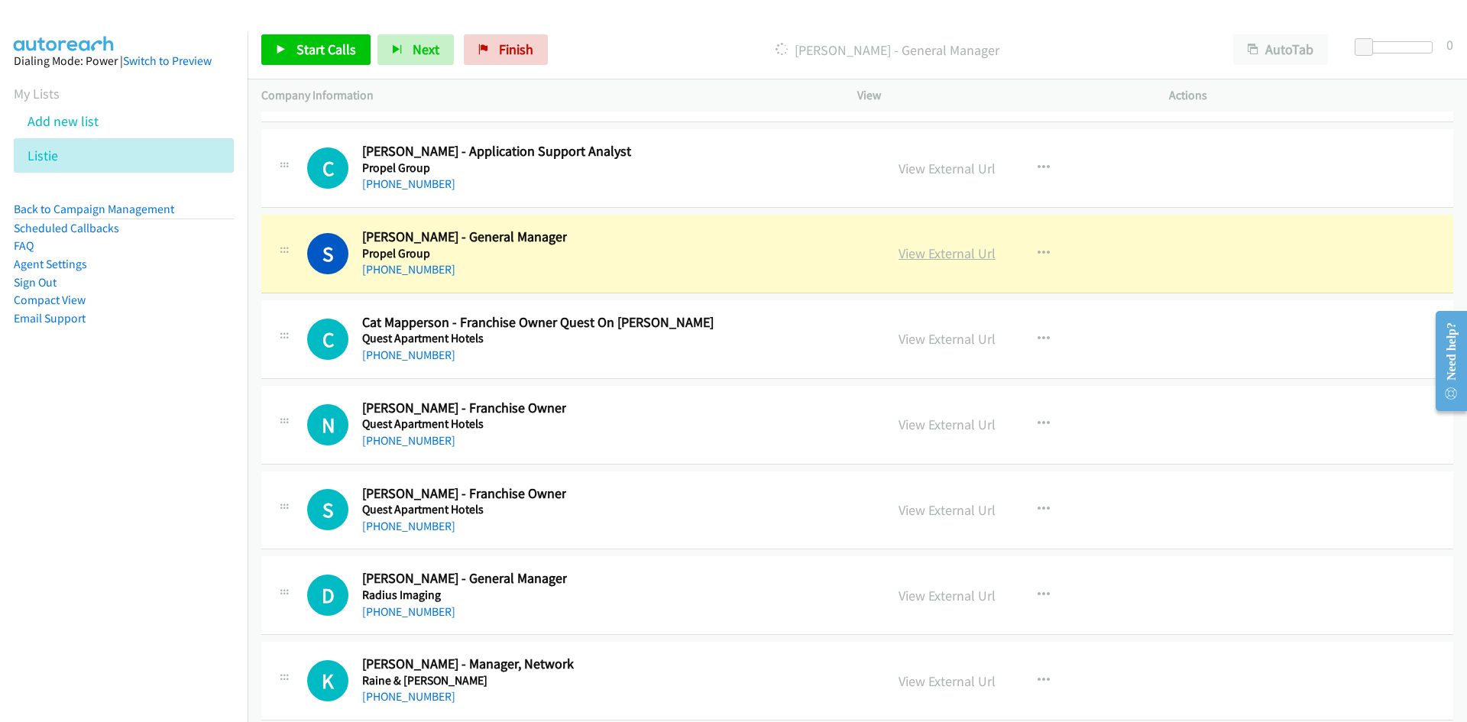
click at [931, 257] on link "View External Url" at bounding box center [947, 254] width 97 height 18
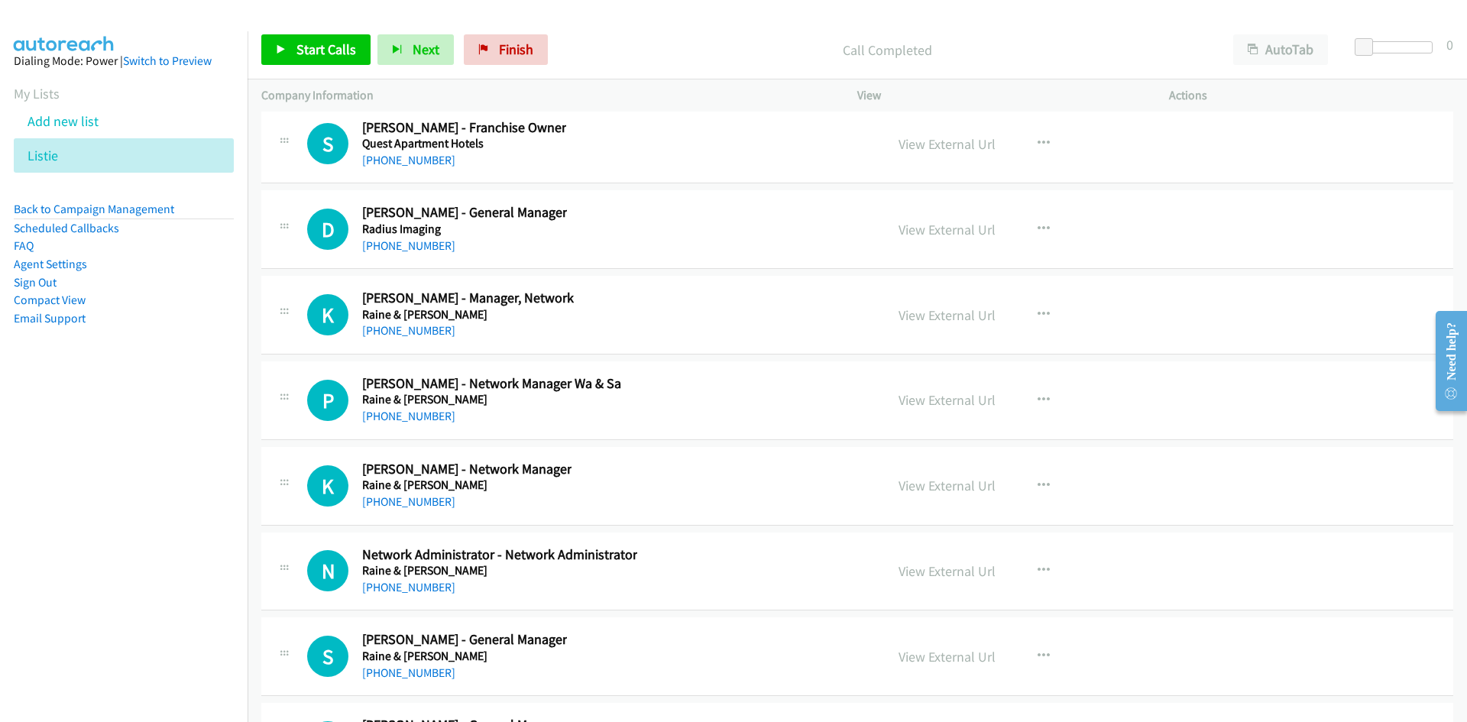
scroll to position [24679, 0]
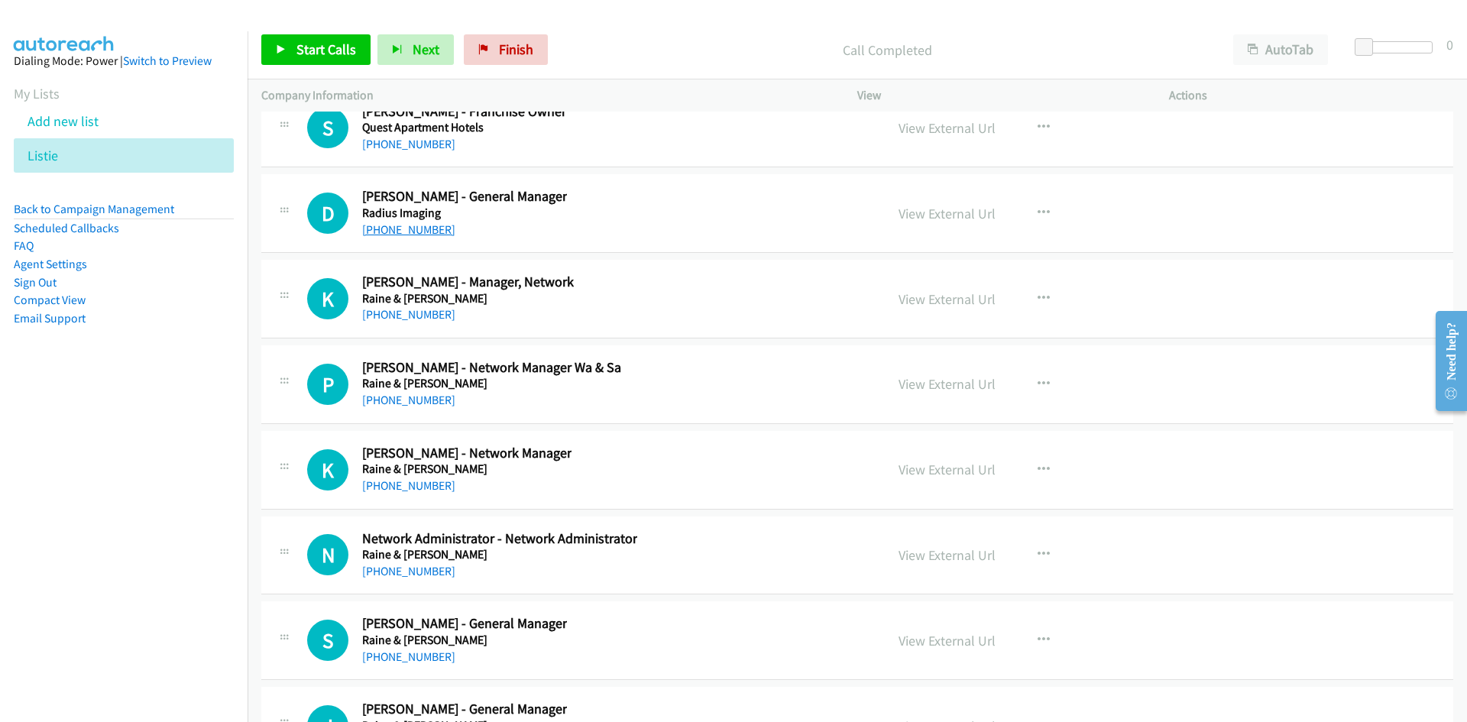
click at [426, 229] on link "[PHONE_NUMBER]" at bounding box center [408, 229] width 93 height 15
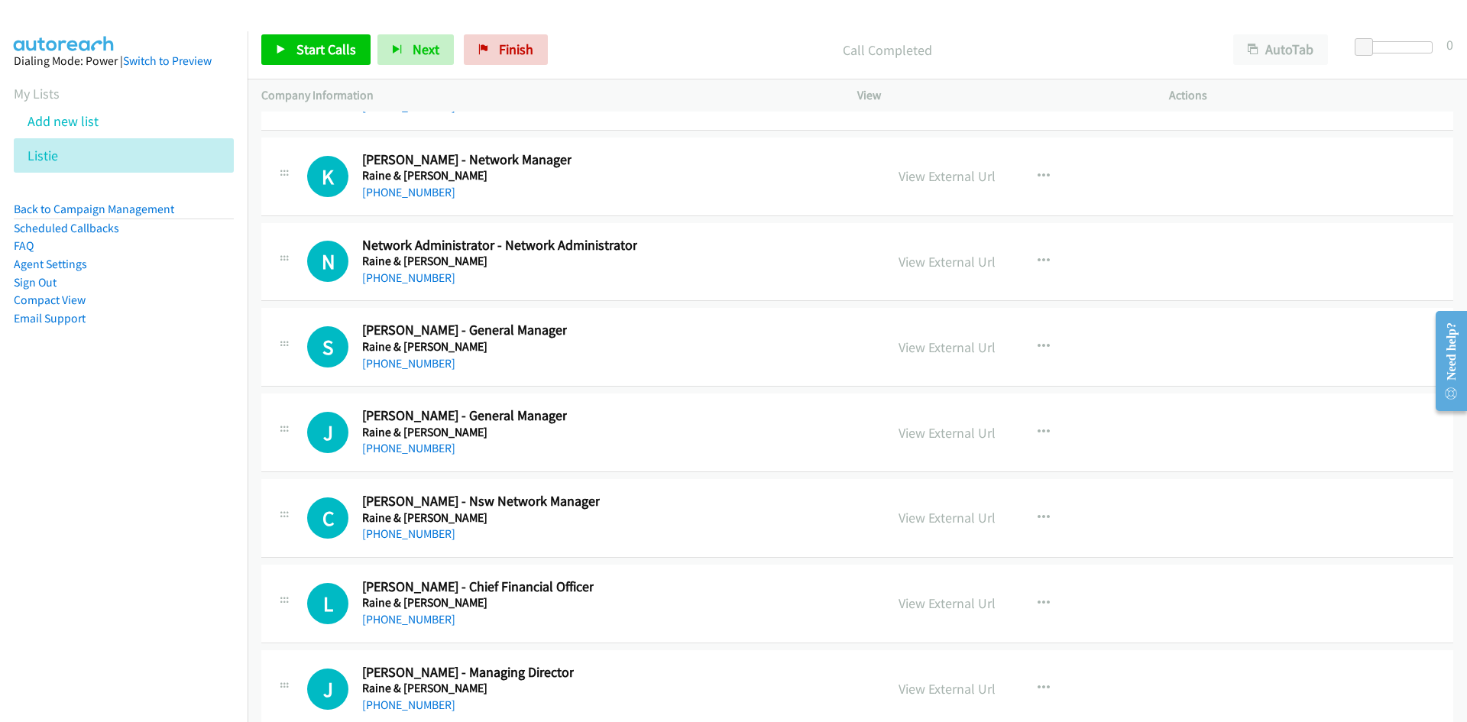
scroll to position [25061, 0]
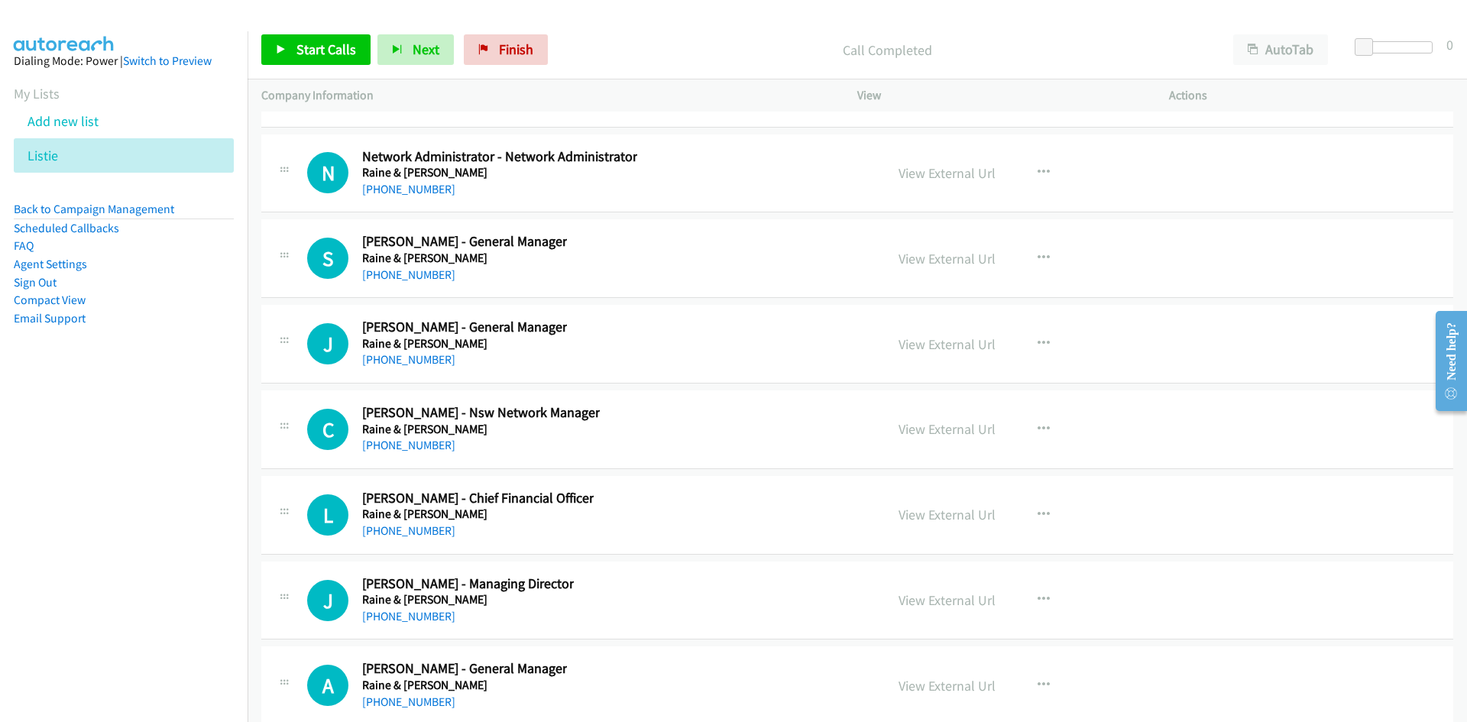
drag, startPoint x: 396, startPoint y: 274, endPoint x: 273, endPoint y: 300, distance: 125.9
click at [396, 274] on link "[PHONE_NUMBER]" at bounding box center [408, 274] width 93 height 15
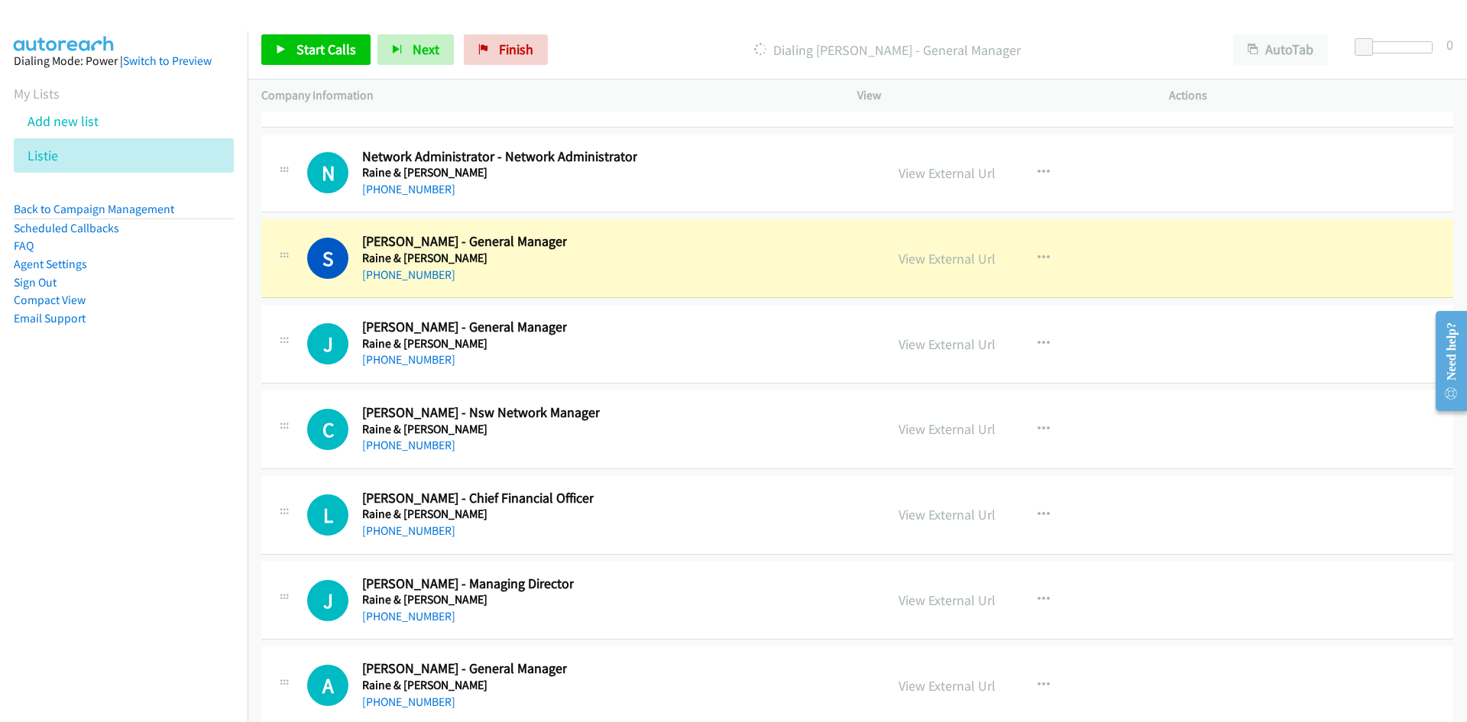
scroll to position [25138, 0]
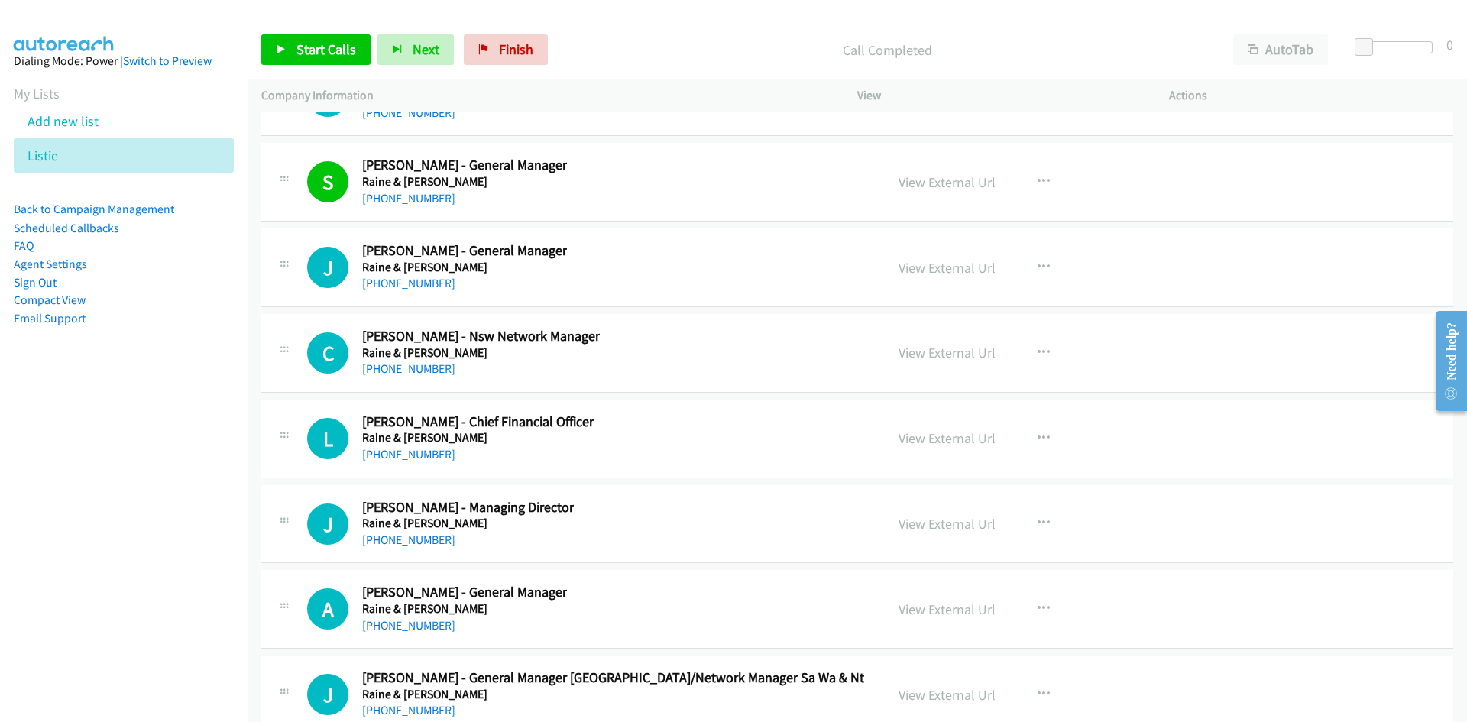
drag, startPoint x: 415, startPoint y: 283, endPoint x: 70, endPoint y: 442, distance: 380.5
click at [415, 283] on link "[PHONE_NUMBER]" at bounding box center [408, 283] width 93 height 15
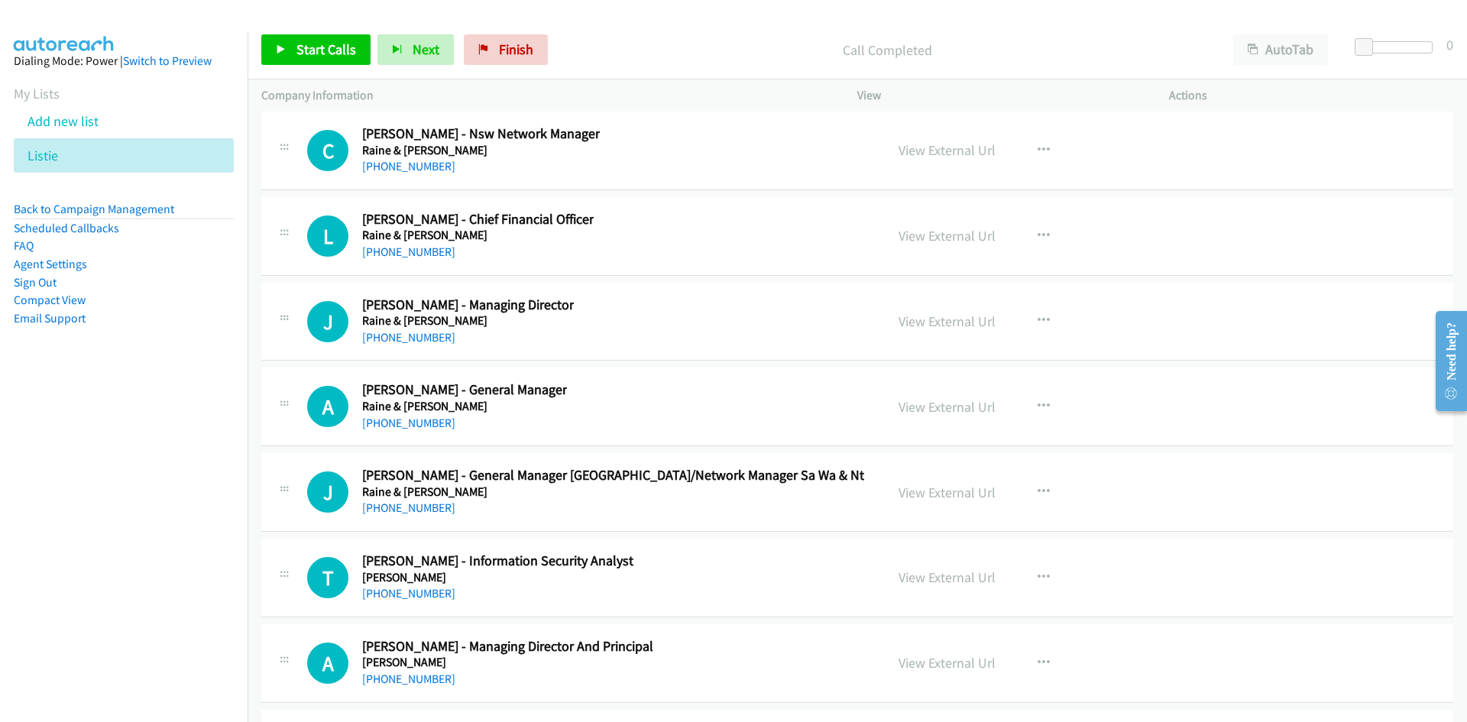
scroll to position [25367, 0]
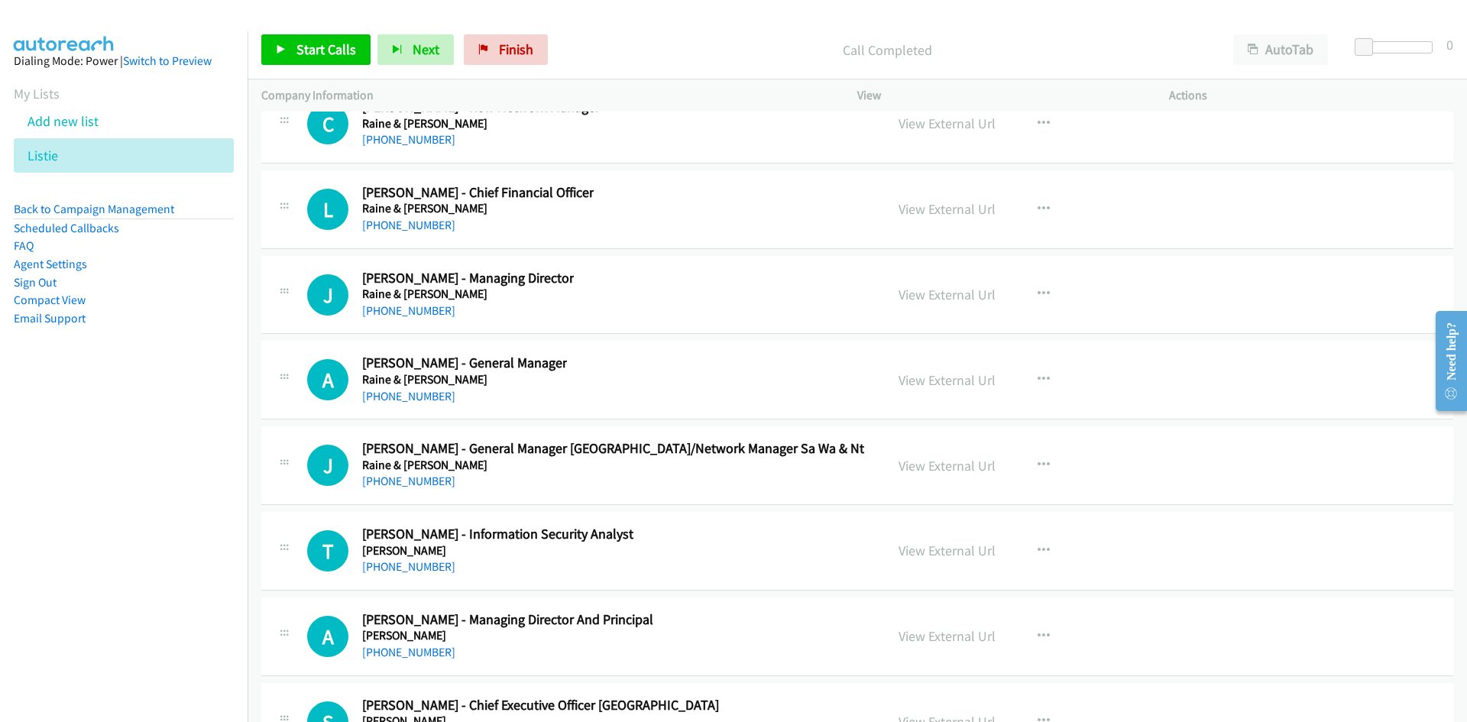
drag, startPoint x: 413, startPoint y: 314, endPoint x: 272, endPoint y: 341, distance: 143.1
click at [413, 314] on link "[PHONE_NUMBER]" at bounding box center [408, 310] width 93 height 15
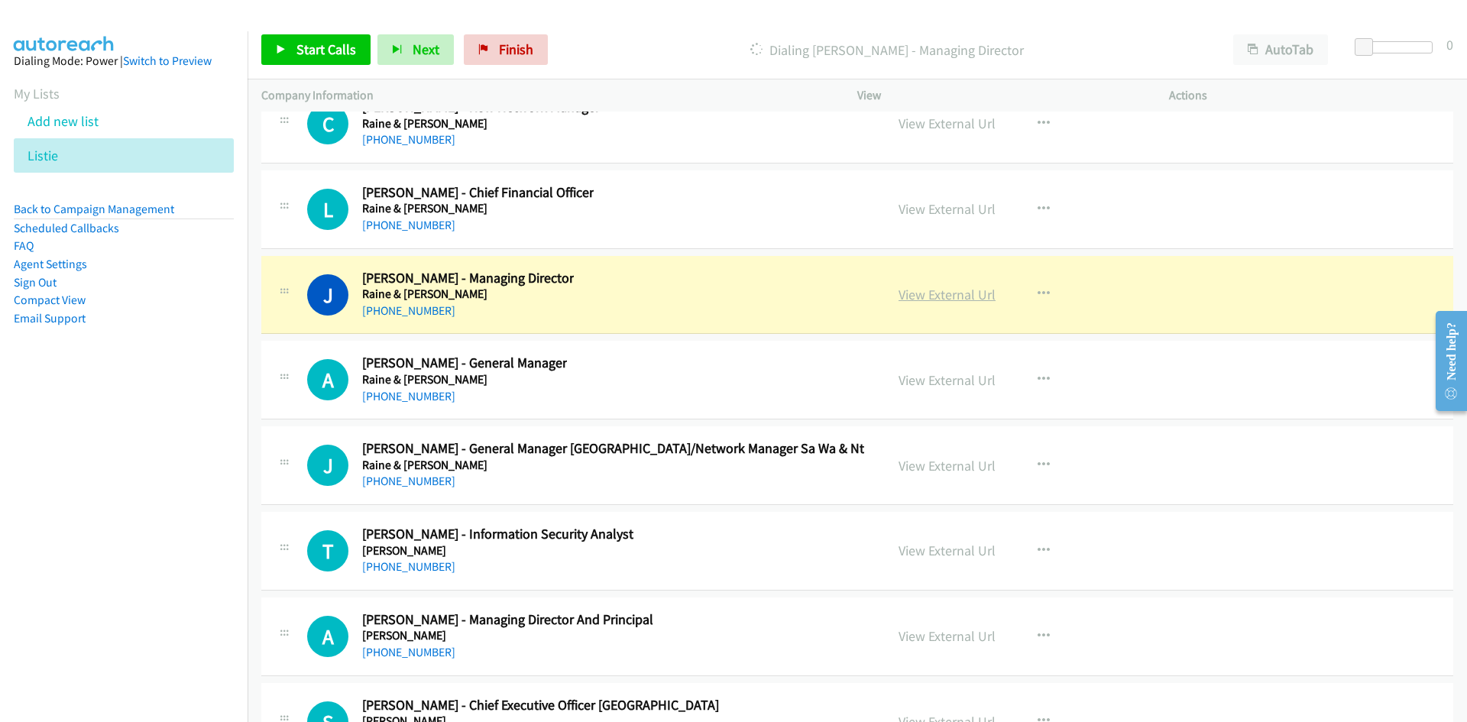
click at [942, 299] on link "View External Url" at bounding box center [947, 295] width 97 height 18
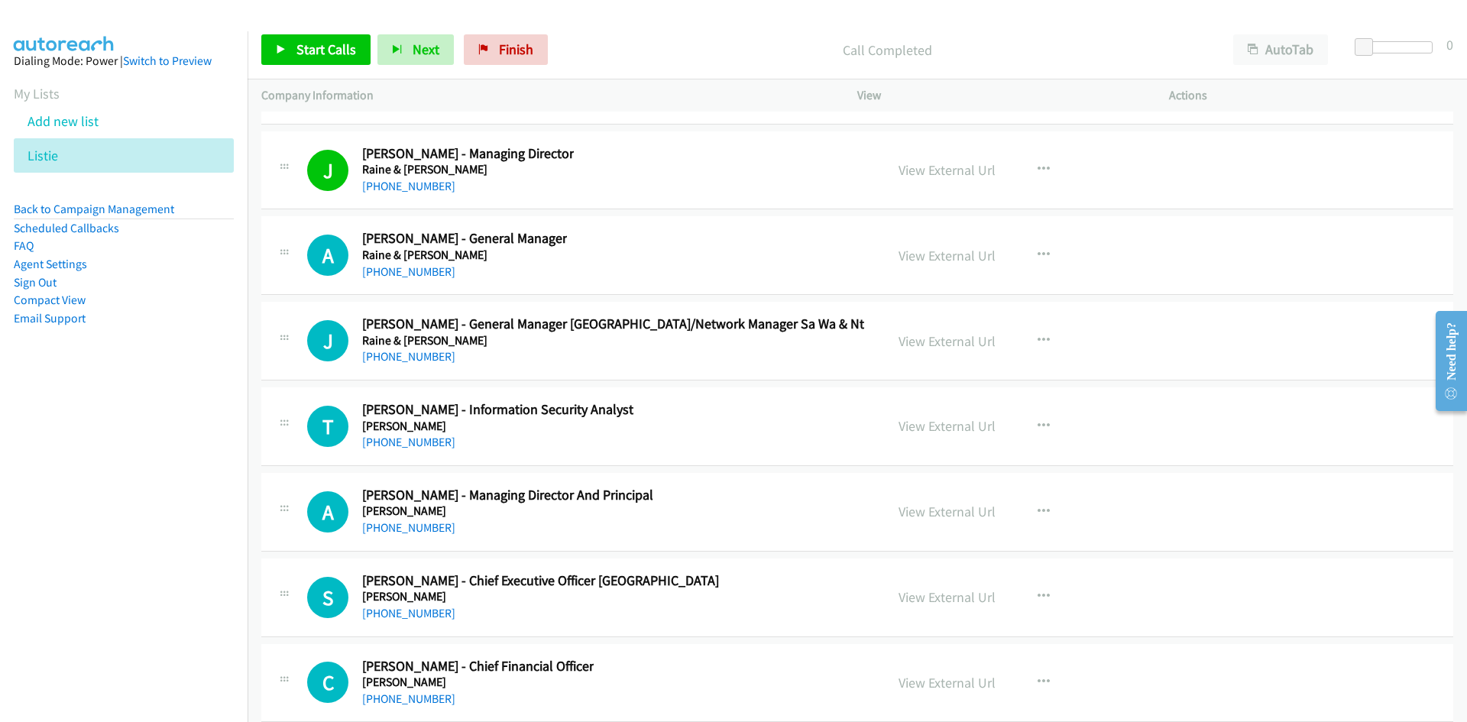
scroll to position [25520, 0]
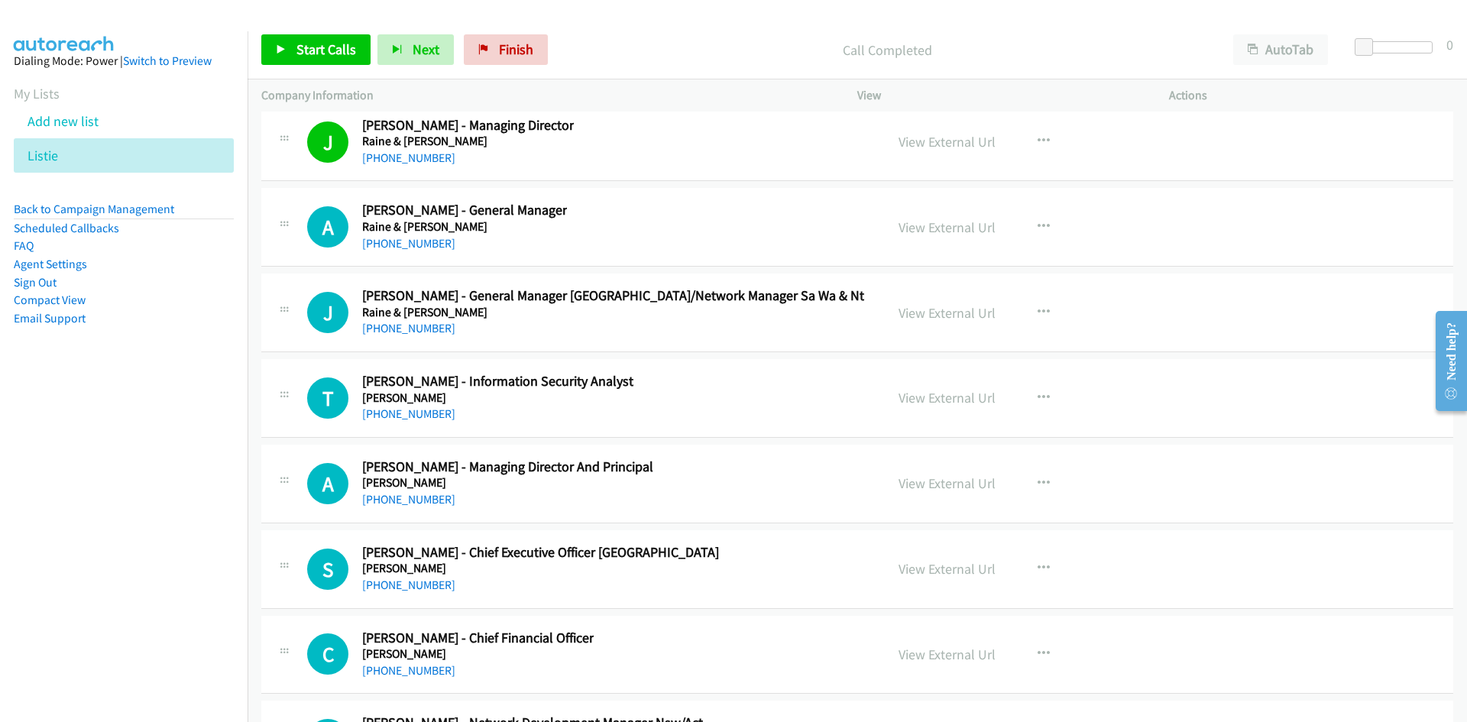
drag, startPoint x: 406, startPoint y: 238, endPoint x: 5, endPoint y: 381, distance: 426.1
click at [406, 238] on link "[PHONE_NUMBER]" at bounding box center [408, 243] width 93 height 15
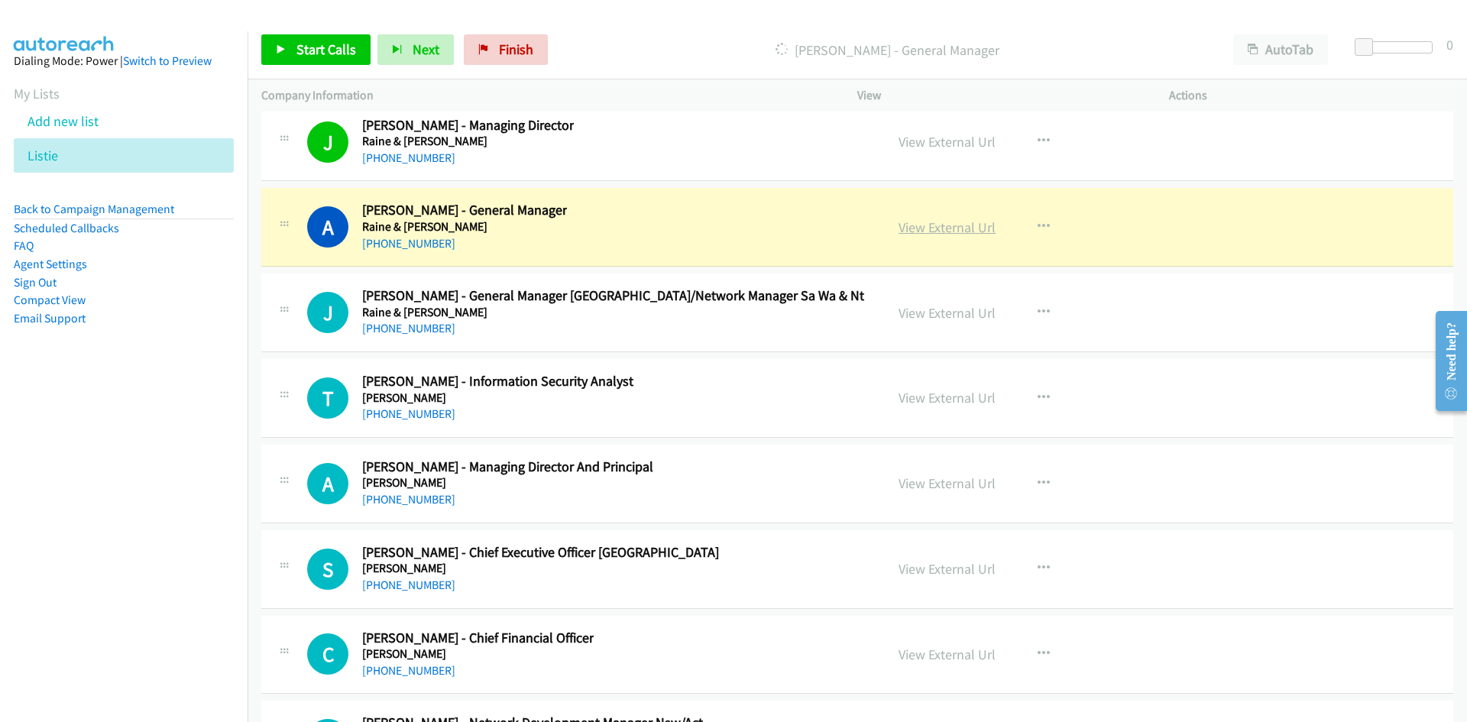
click at [950, 226] on link "View External Url" at bounding box center [947, 228] width 97 height 18
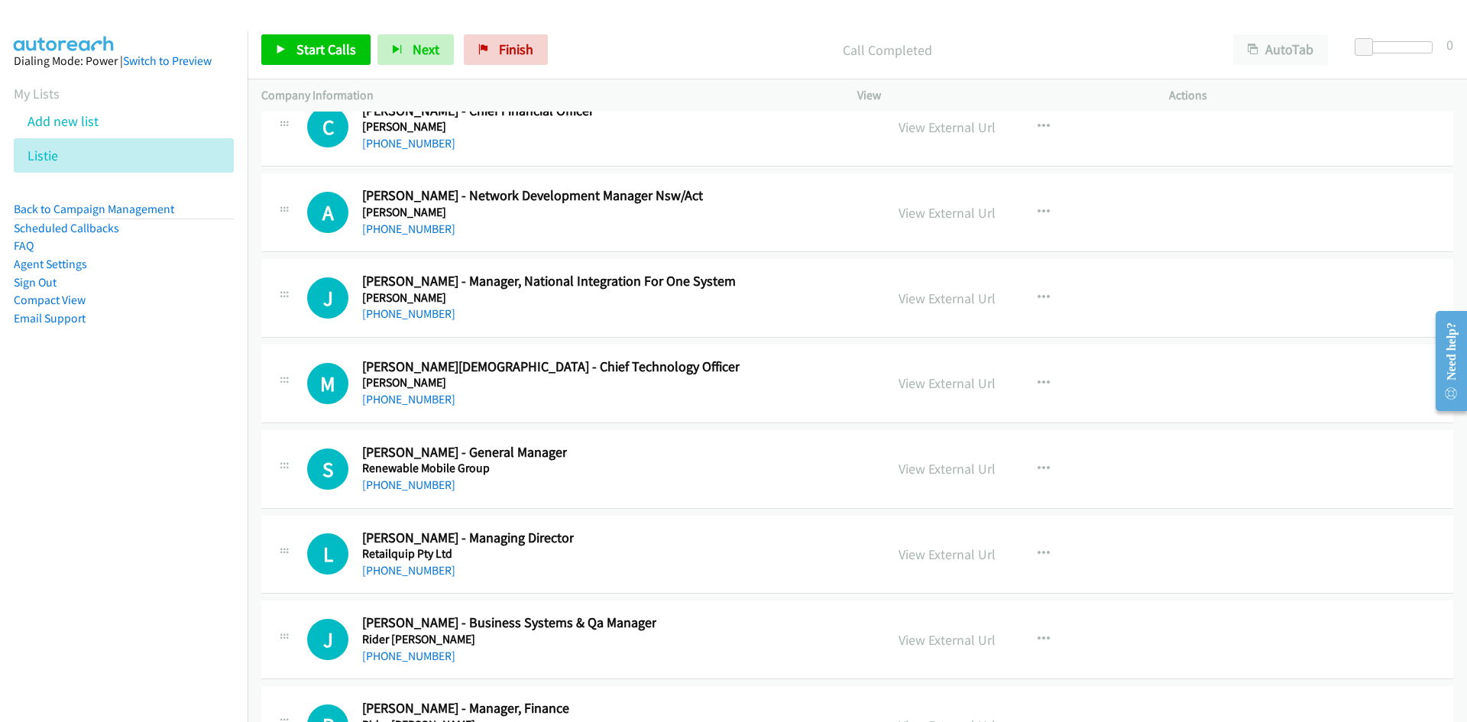
scroll to position [26131, 0]
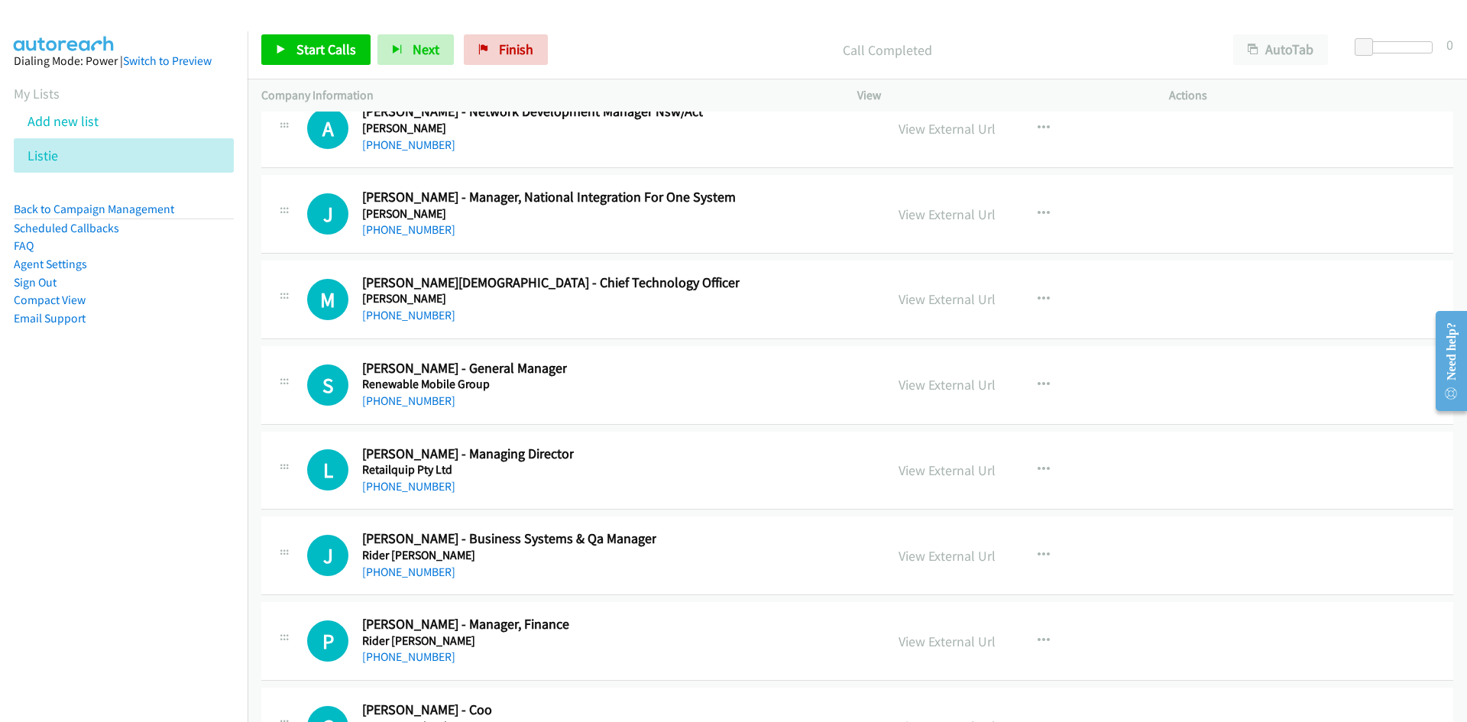
drag, startPoint x: 423, startPoint y: 319, endPoint x: 175, endPoint y: 423, distance: 269.5
click at [423, 319] on link "[PHONE_NUMBER]" at bounding box center [408, 315] width 93 height 15
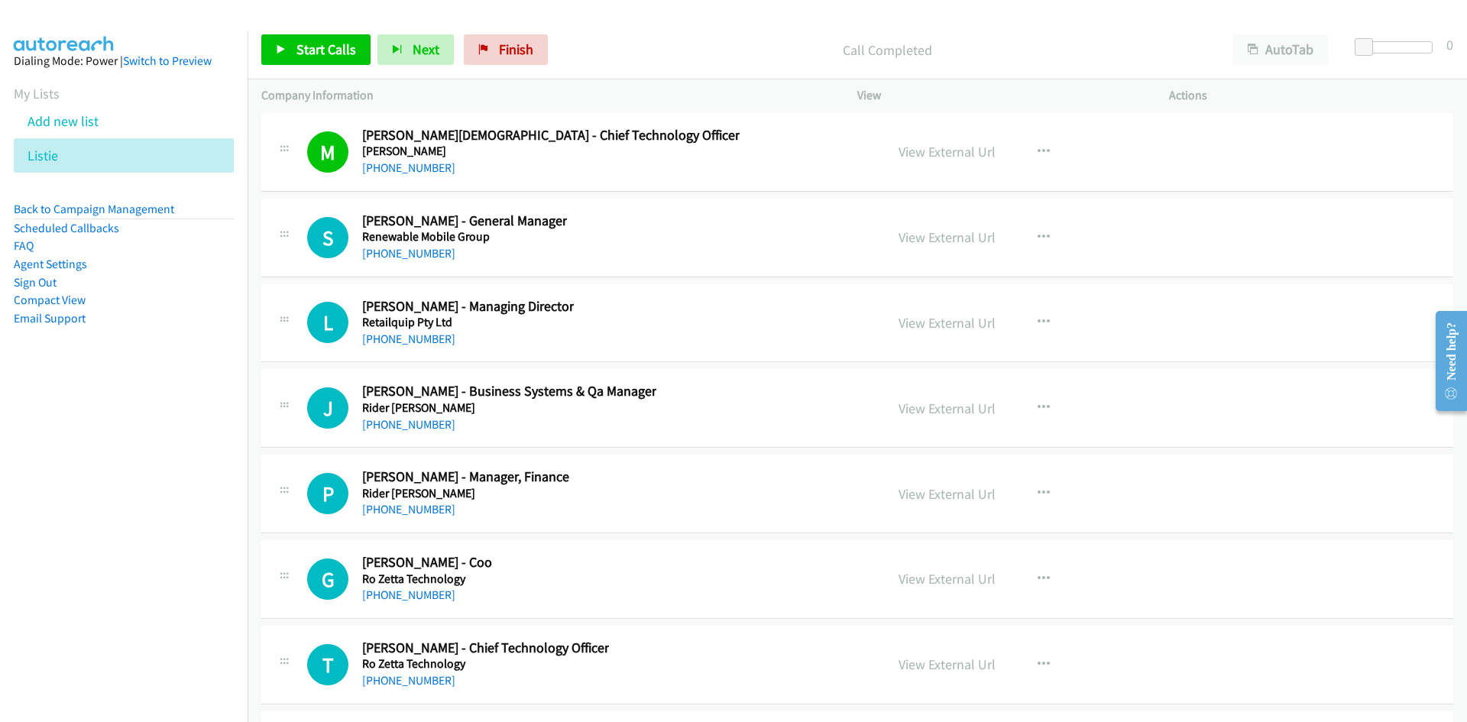
scroll to position [26284, 0]
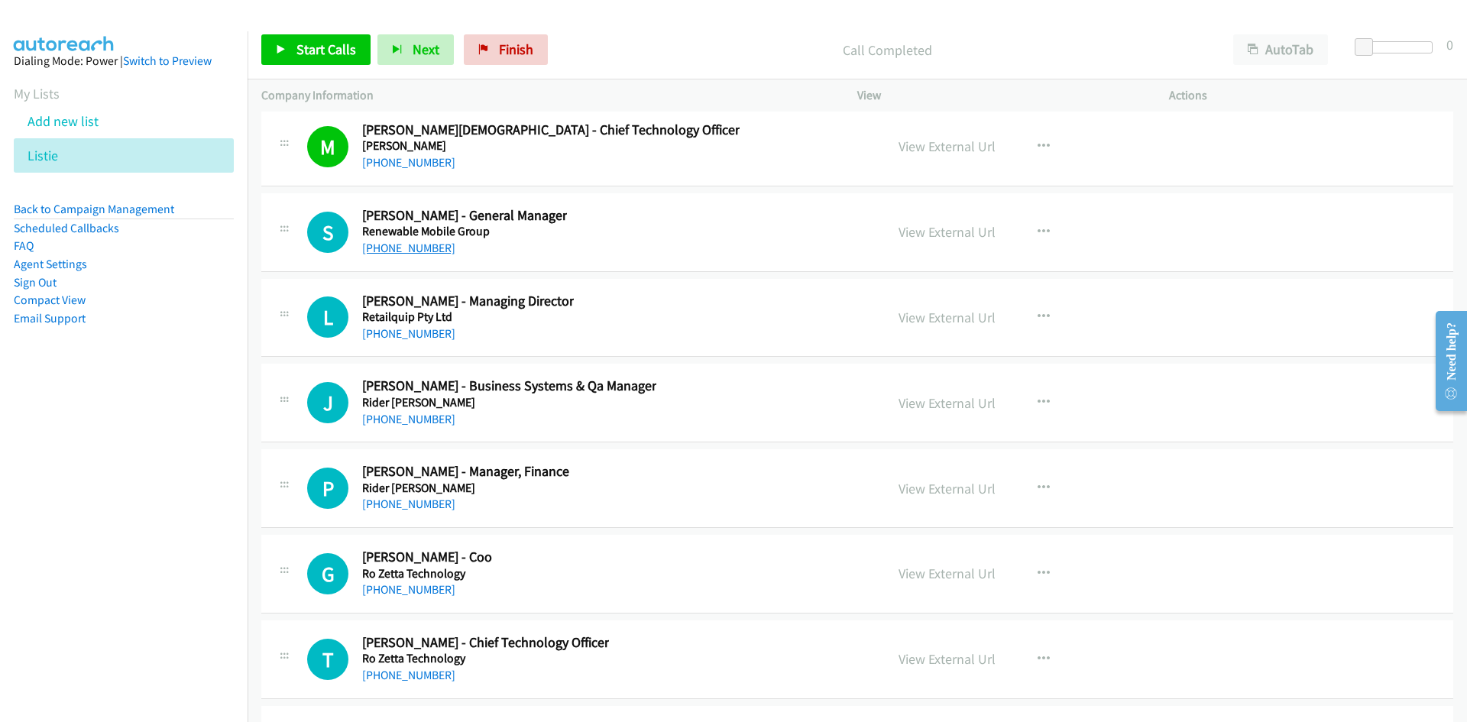
click at [388, 241] on link "[PHONE_NUMBER]" at bounding box center [408, 248] width 93 height 15
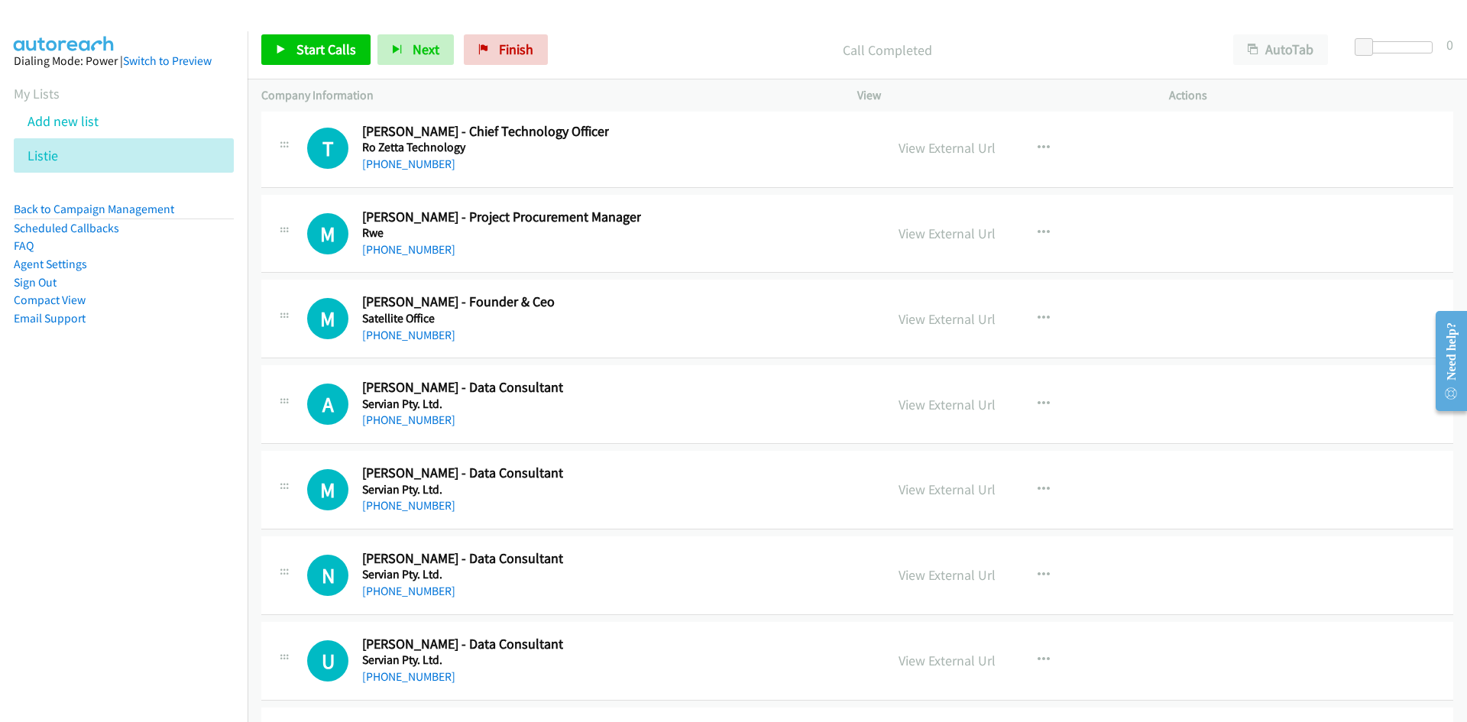
scroll to position [26819, 0]
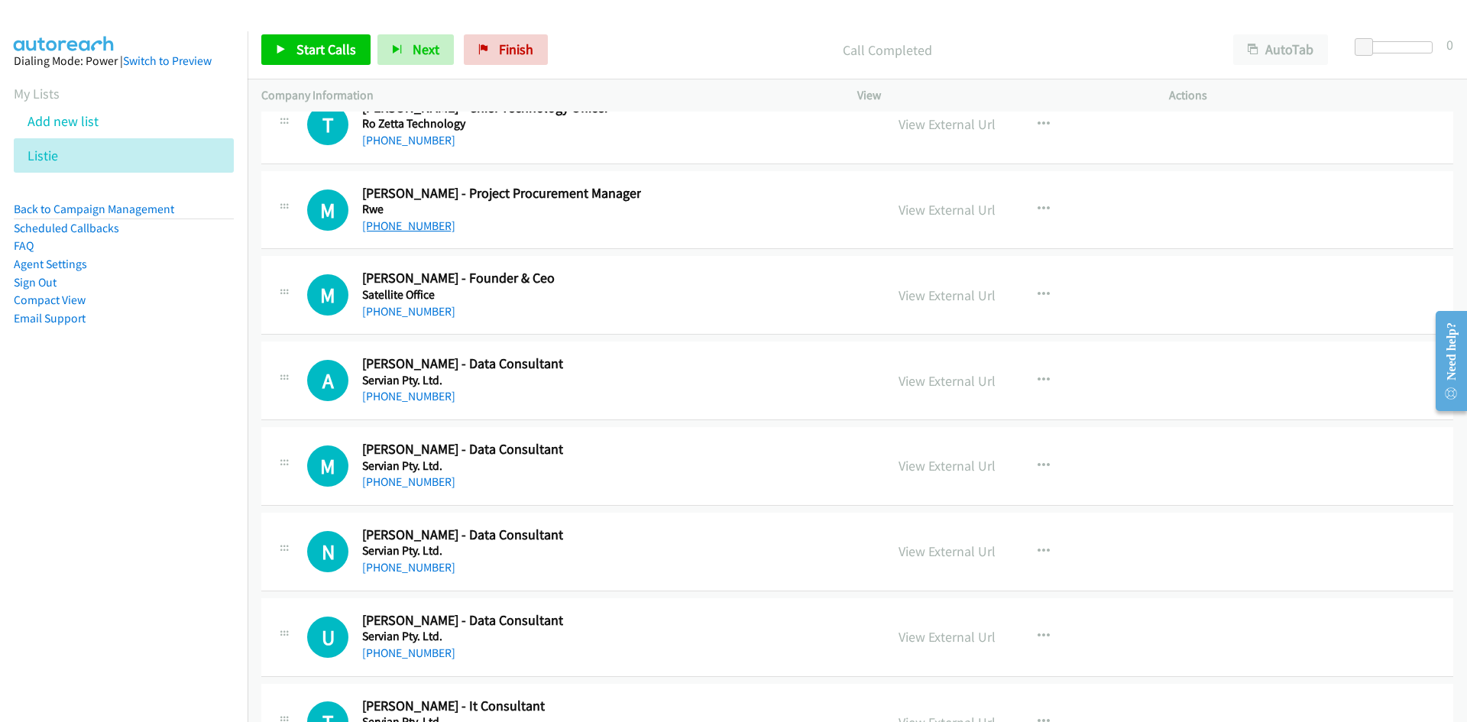
click at [384, 231] on link "[PHONE_NUMBER]" at bounding box center [408, 226] width 93 height 15
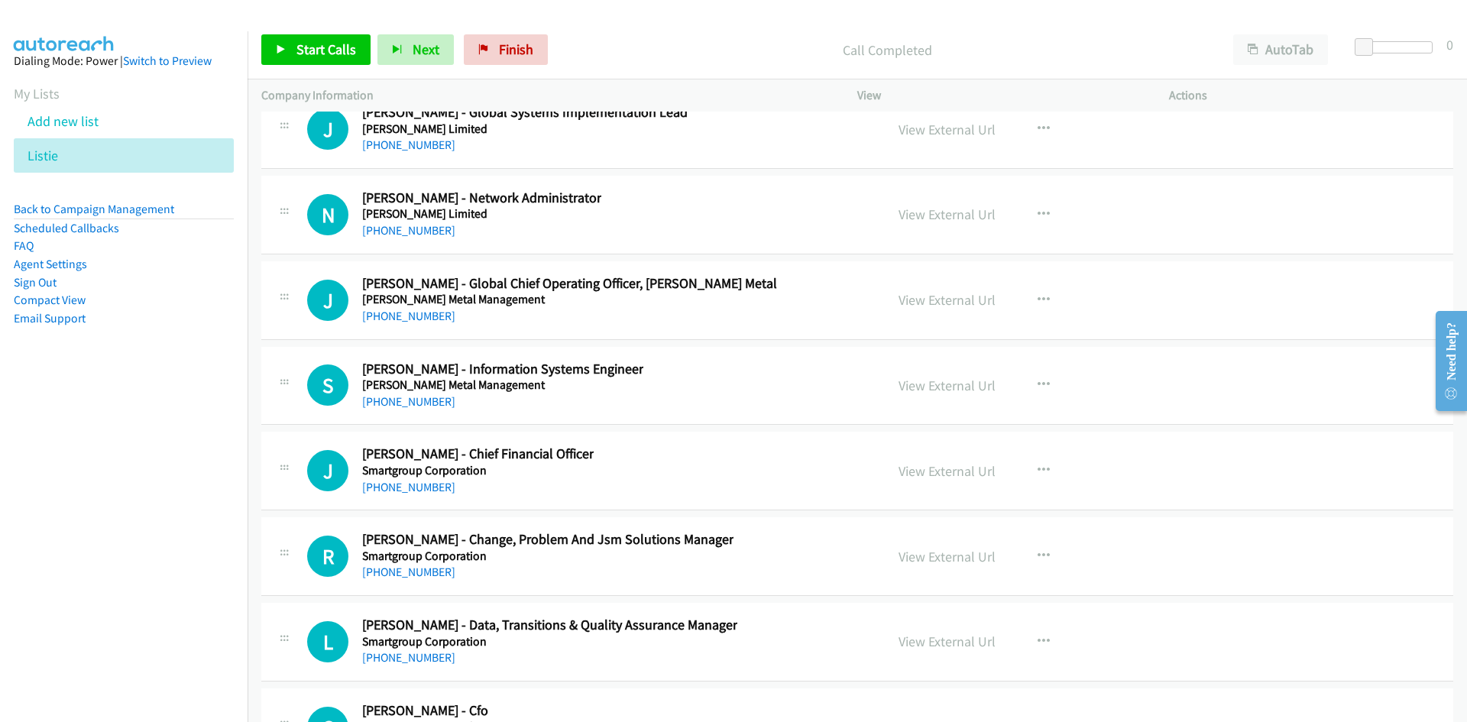
scroll to position [27659, 0]
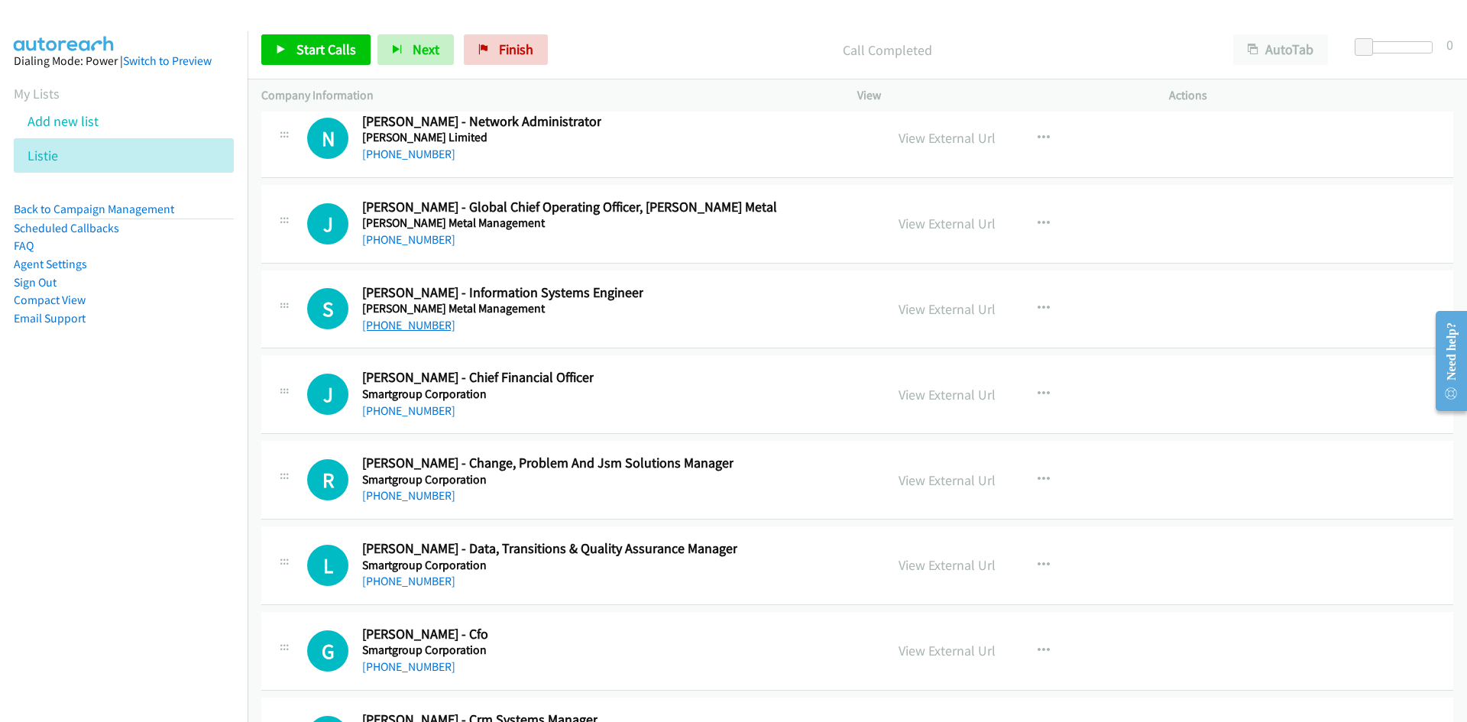
click at [427, 328] on link "[PHONE_NUMBER]" at bounding box center [408, 325] width 93 height 15
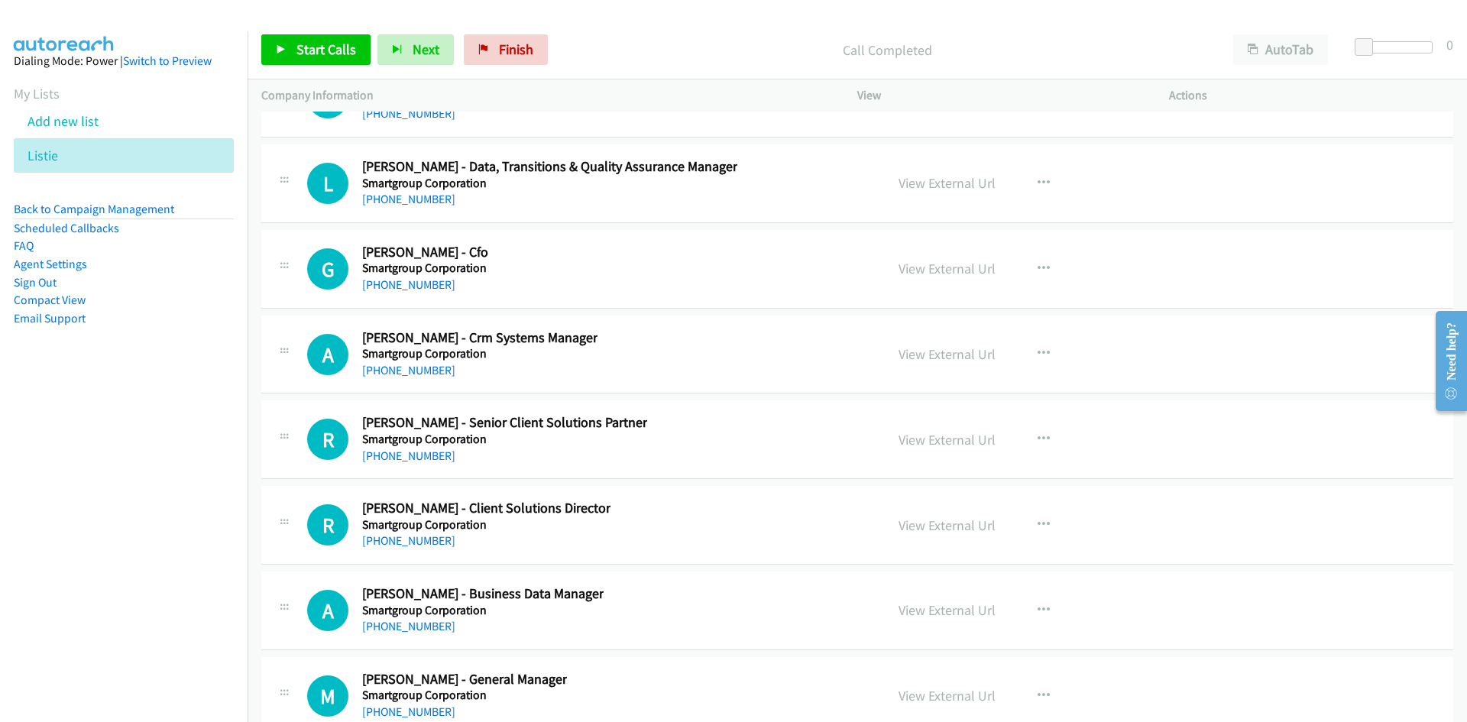
scroll to position [28194, 0]
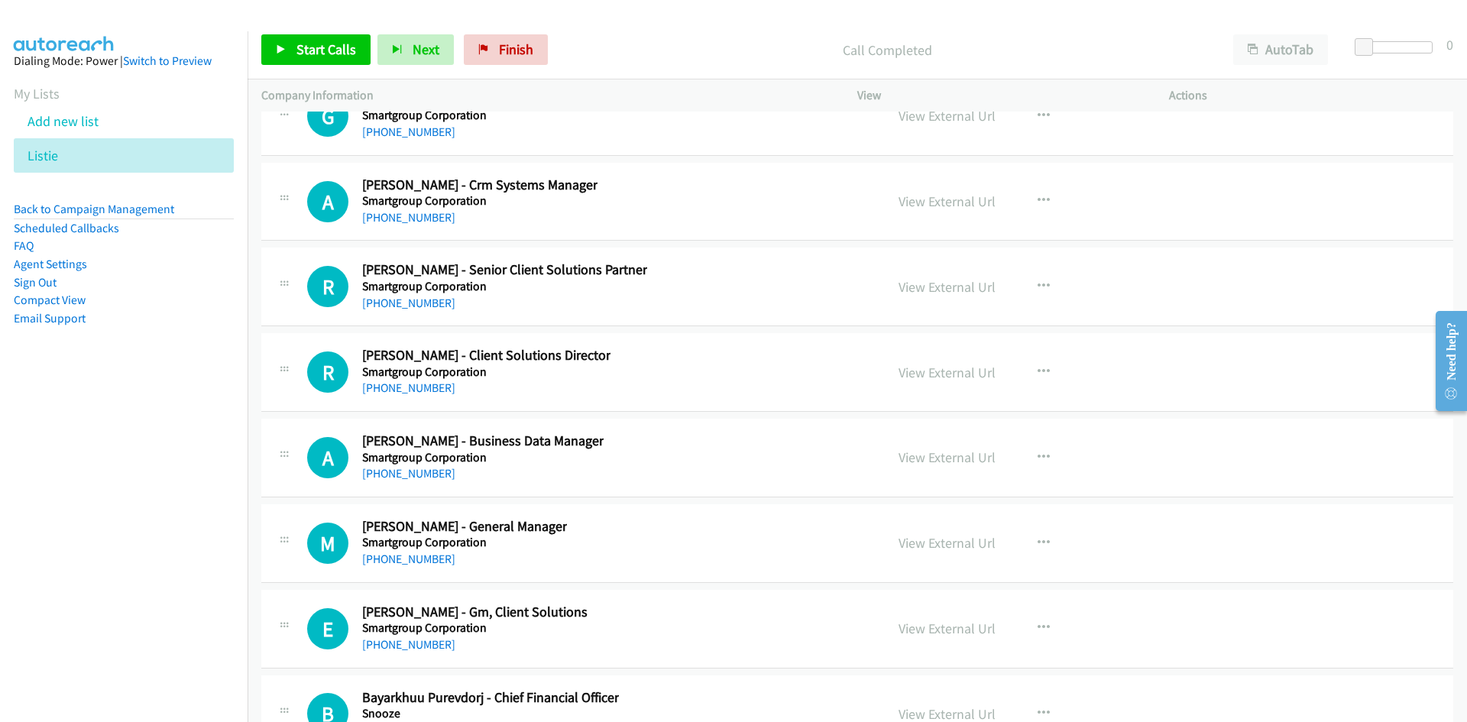
drag, startPoint x: 429, startPoint y: 219, endPoint x: 56, endPoint y: 345, distance: 394.3
click at [429, 219] on link "[PHONE_NUMBER]" at bounding box center [408, 217] width 93 height 15
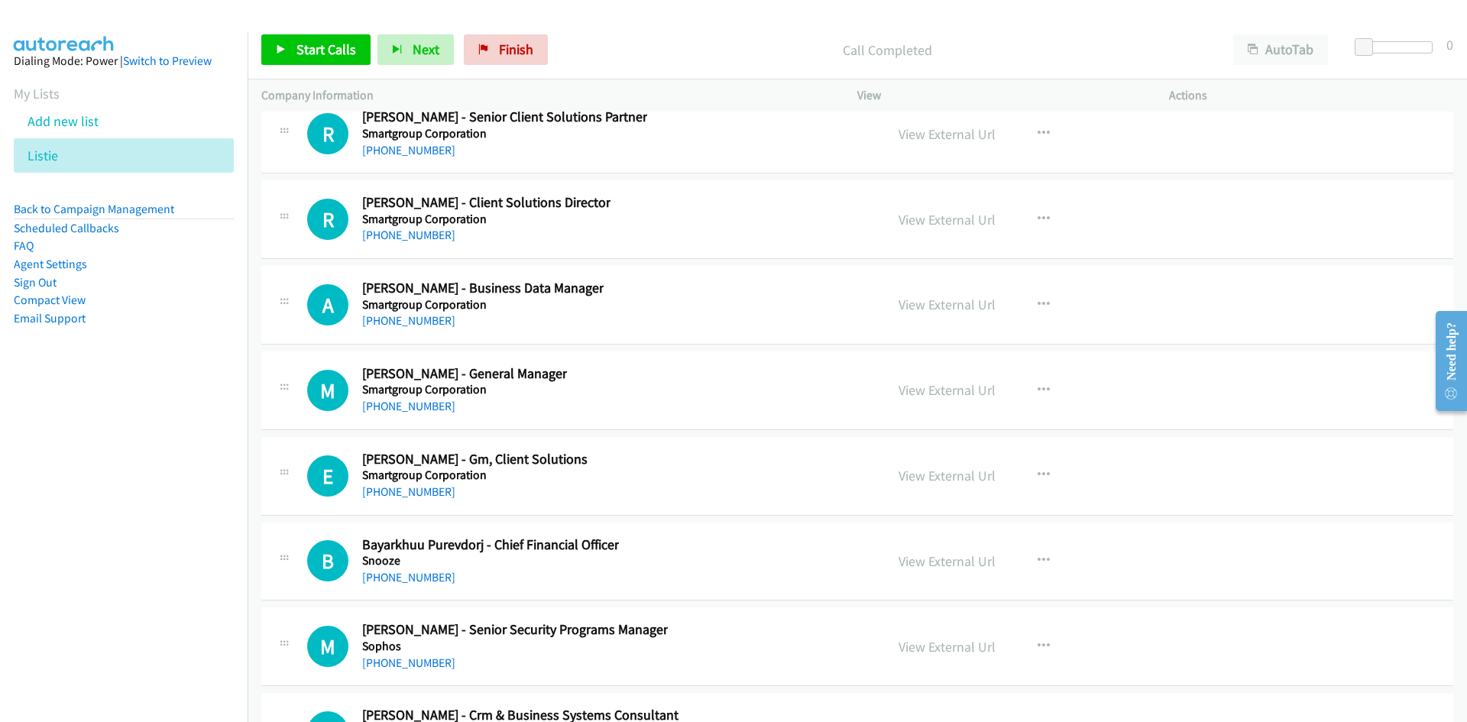
scroll to position [28423, 0]
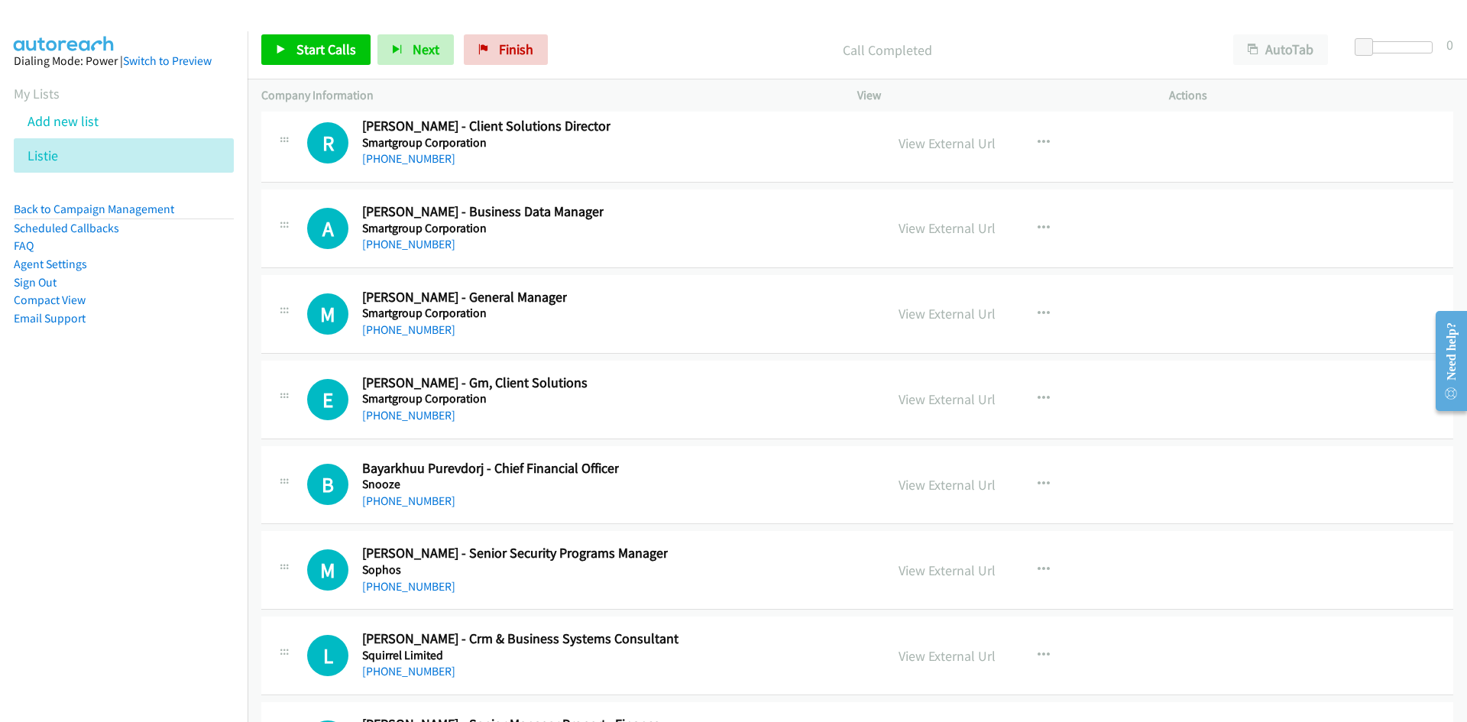
drag, startPoint x: 400, startPoint y: 327, endPoint x: 170, endPoint y: 440, distance: 256.3
click at [400, 327] on link "[PHONE_NUMBER]" at bounding box center [408, 329] width 93 height 15
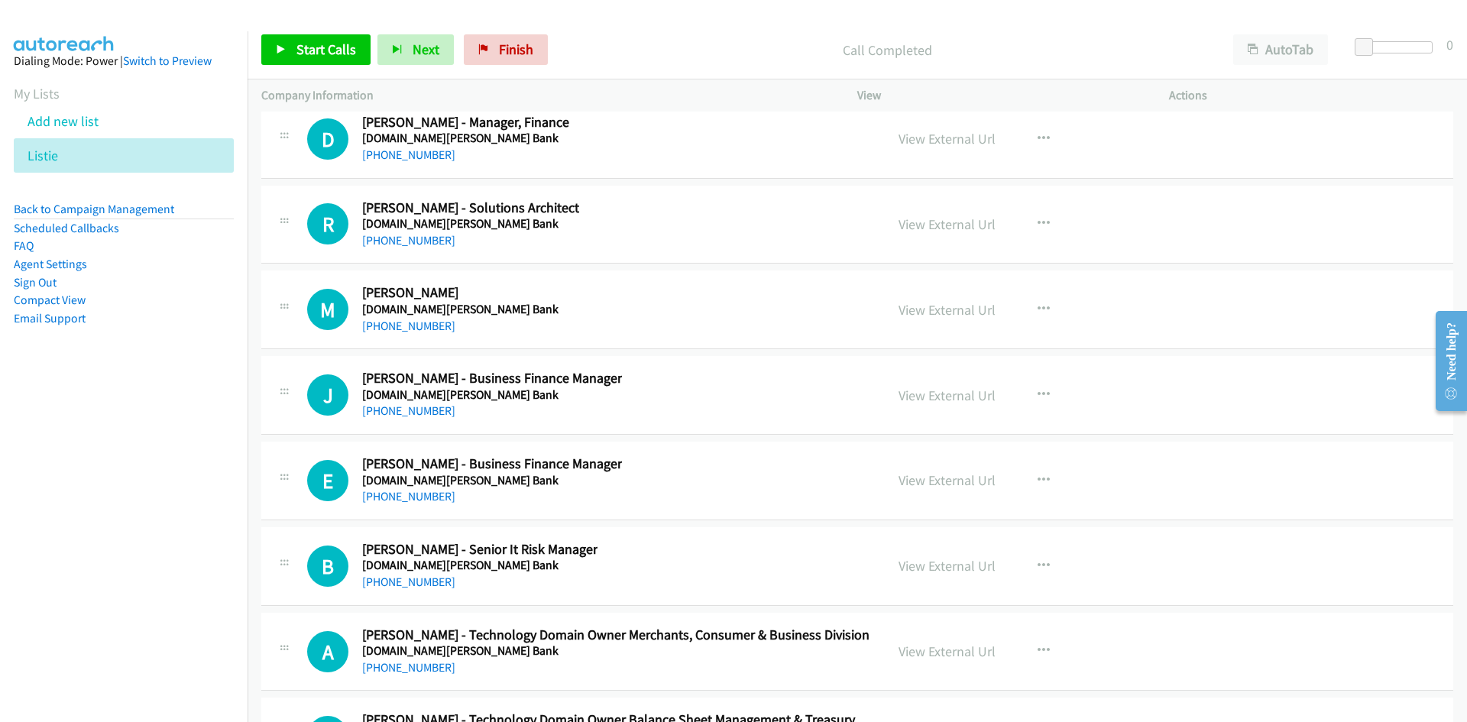
scroll to position [29264, 0]
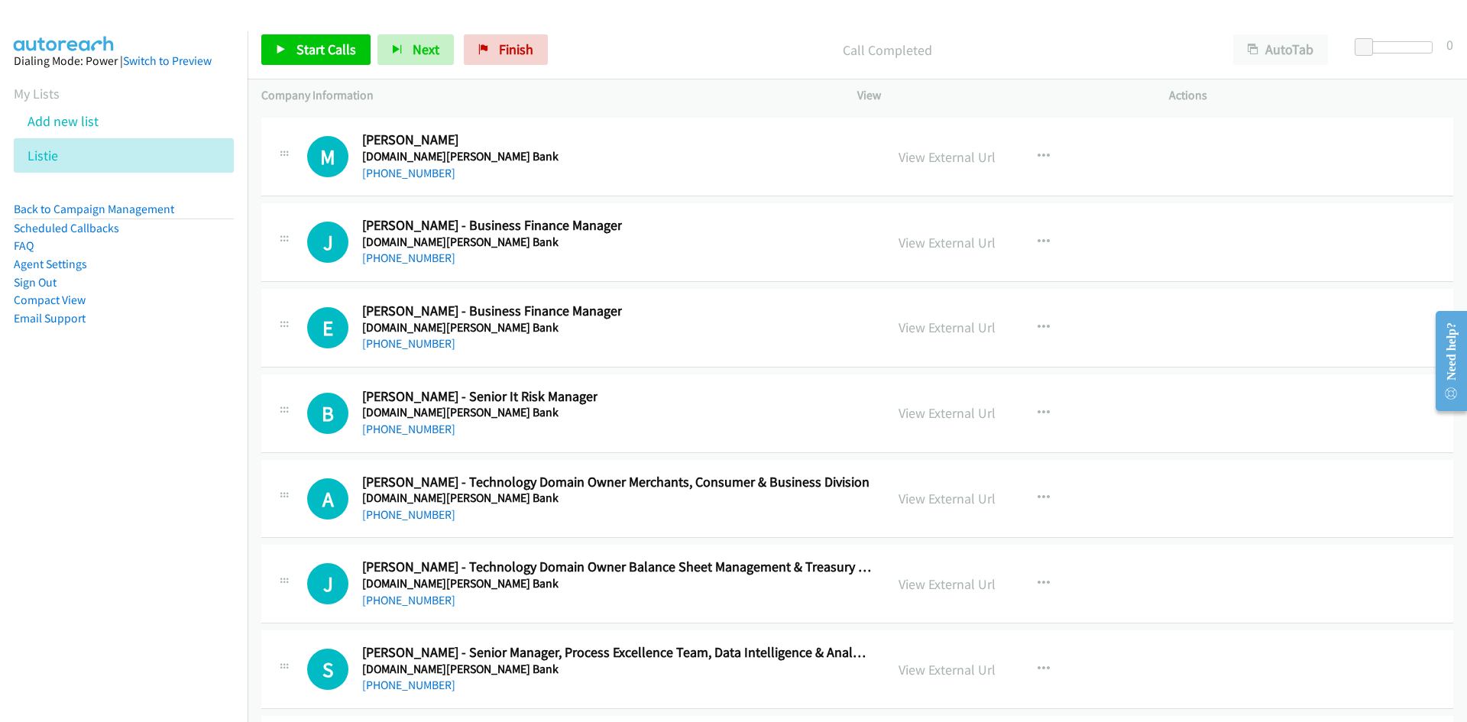
drag, startPoint x: 410, startPoint y: 261, endPoint x: 144, endPoint y: 335, distance: 275.8
click at [410, 261] on link "[PHONE_NUMBER]" at bounding box center [408, 258] width 93 height 15
click at [411, 342] on link "[PHONE_NUMBER]" at bounding box center [408, 343] width 93 height 15
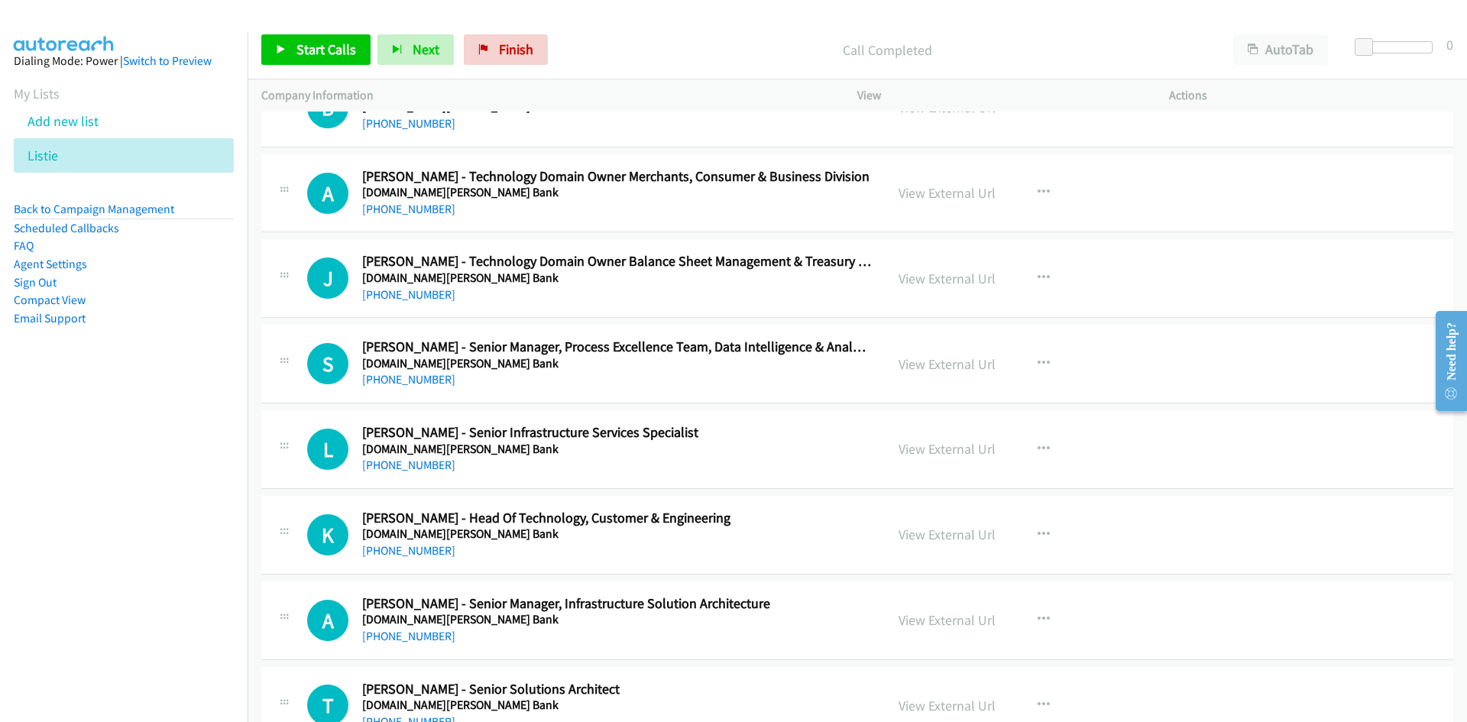
scroll to position [29493, 0]
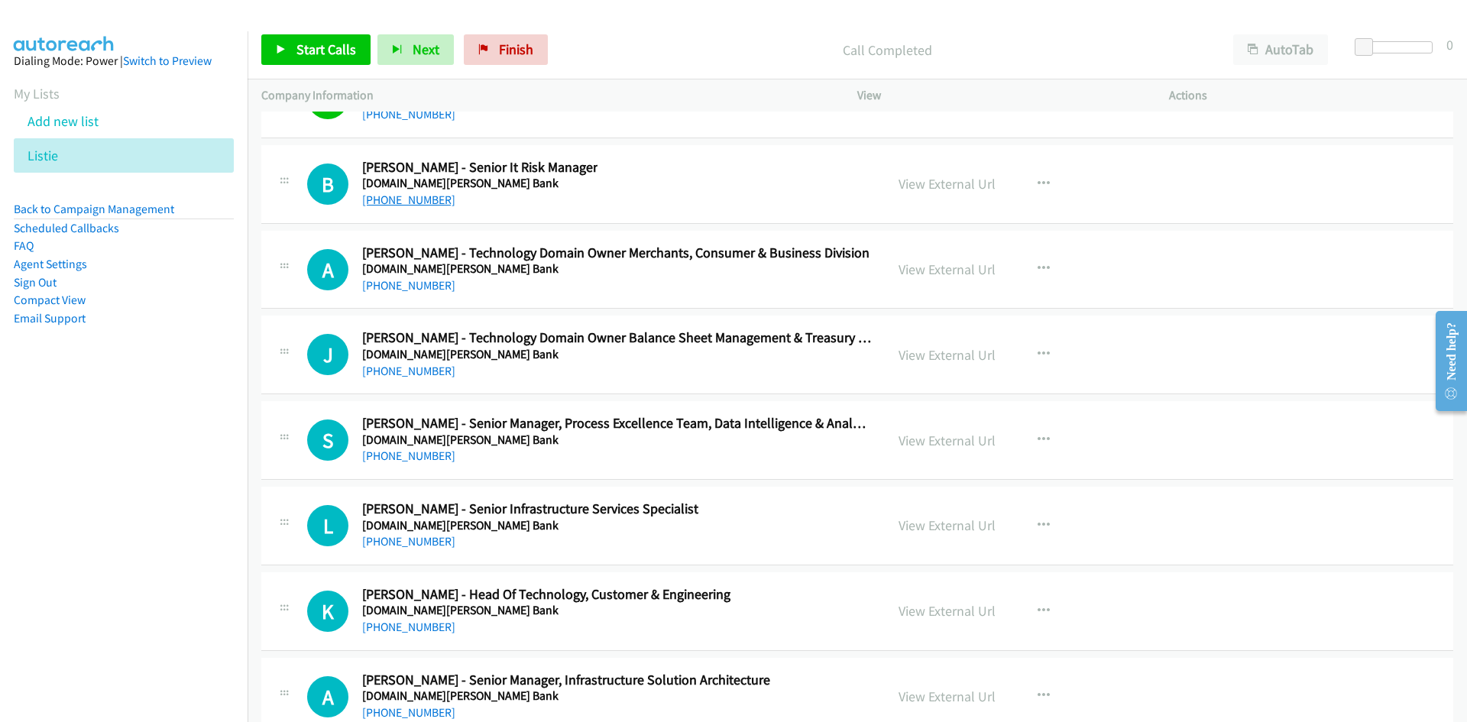
click at [403, 204] on link "[PHONE_NUMBER]" at bounding box center [408, 200] width 93 height 15
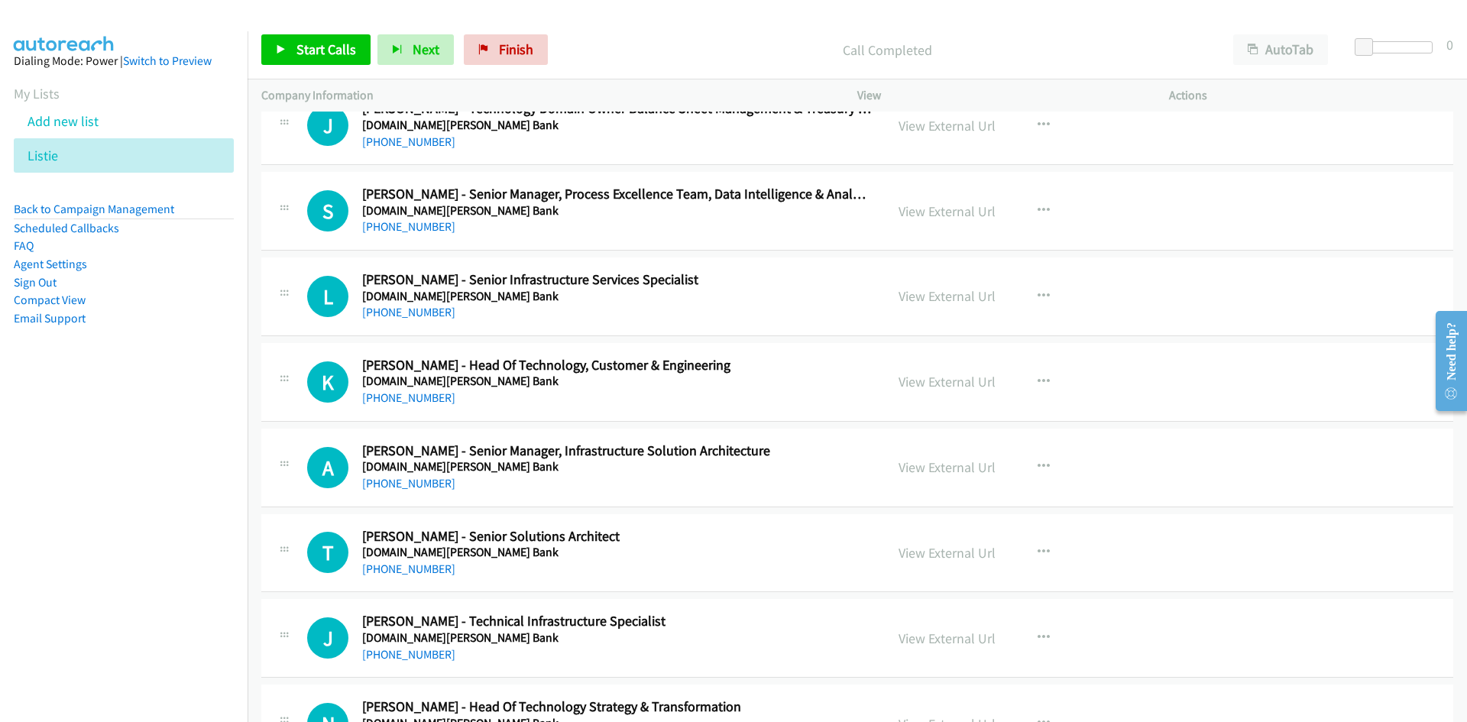
scroll to position [29799, 0]
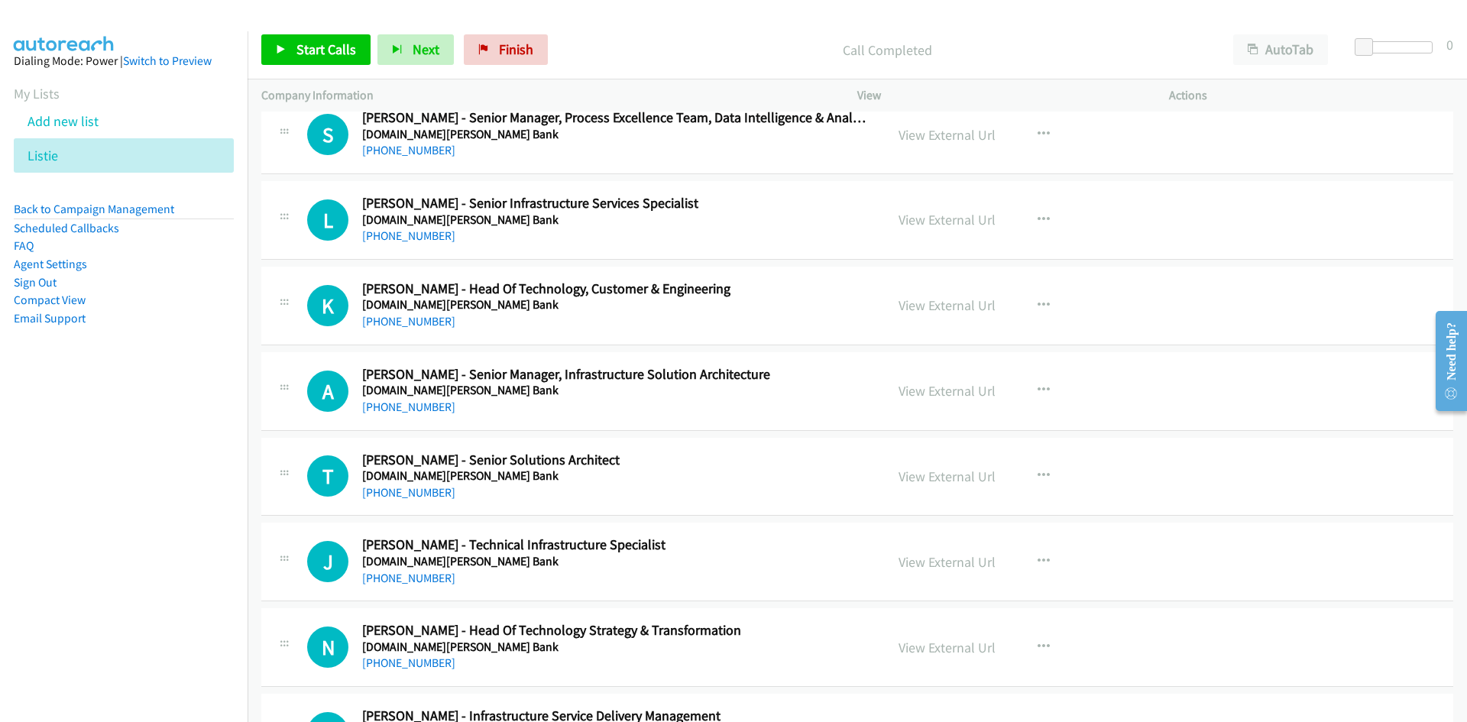
drag, startPoint x: 428, startPoint y: 322, endPoint x: 145, endPoint y: 430, distance: 302.5
click at [428, 322] on link "[PHONE_NUMBER]" at bounding box center [408, 321] width 93 height 15
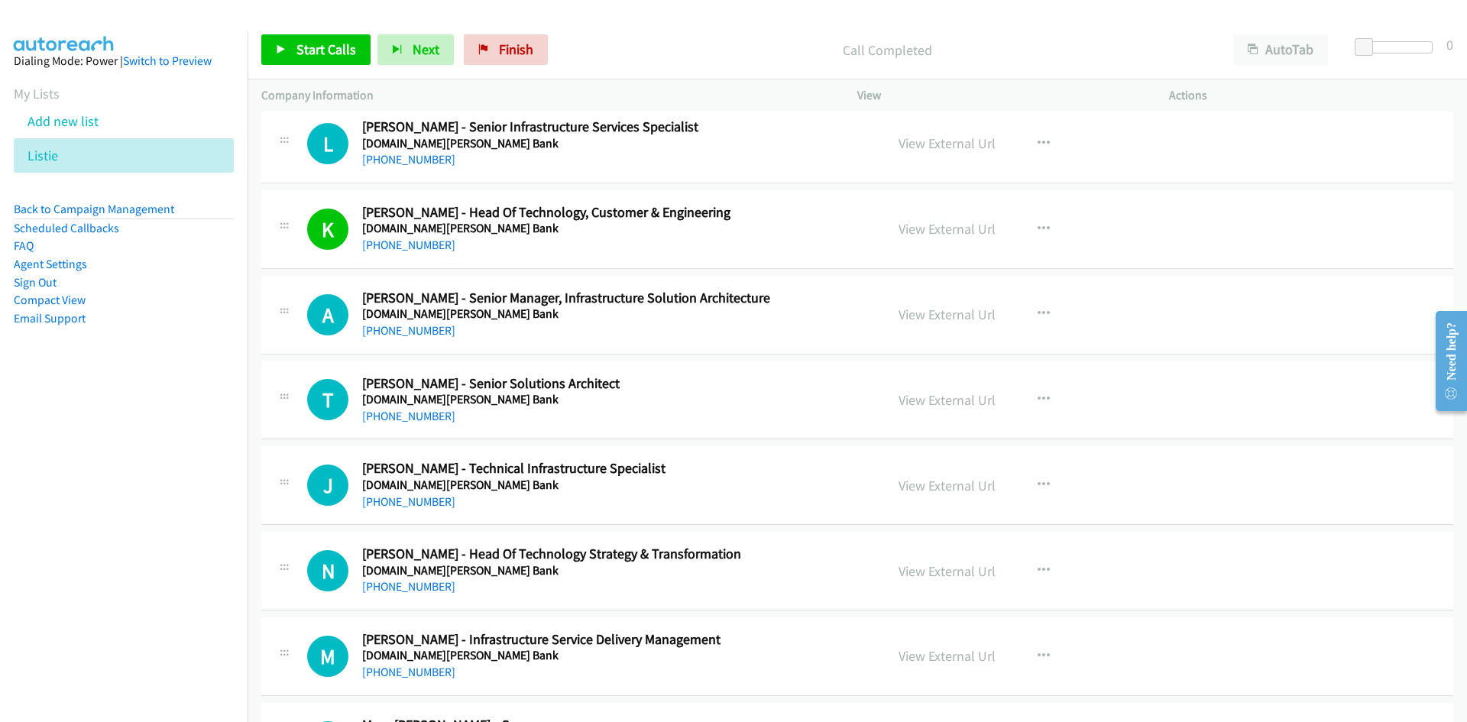
scroll to position [29951, 0]
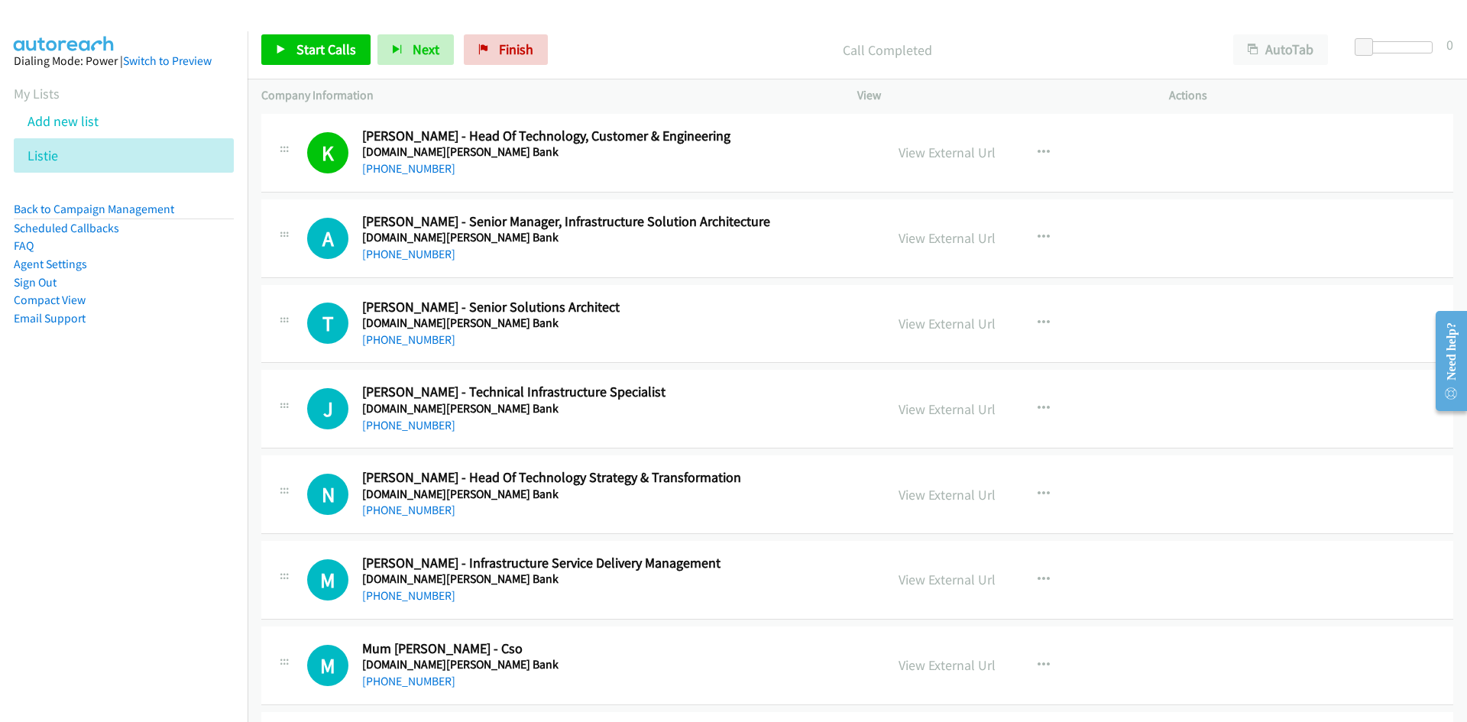
click at [408, 256] on link "[PHONE_NUMBER]" at bounding box center [408, 254] width 93 height 15
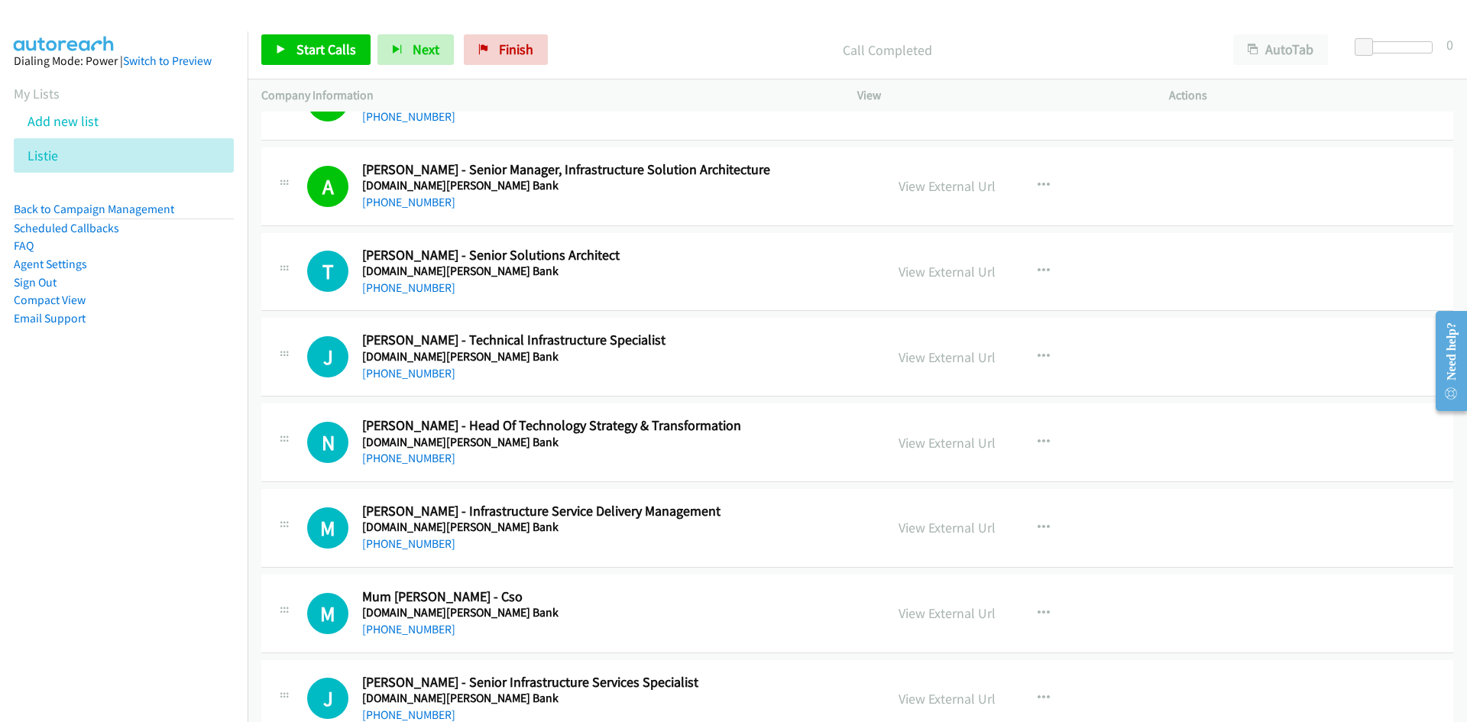
scroll to position [30028, 0]
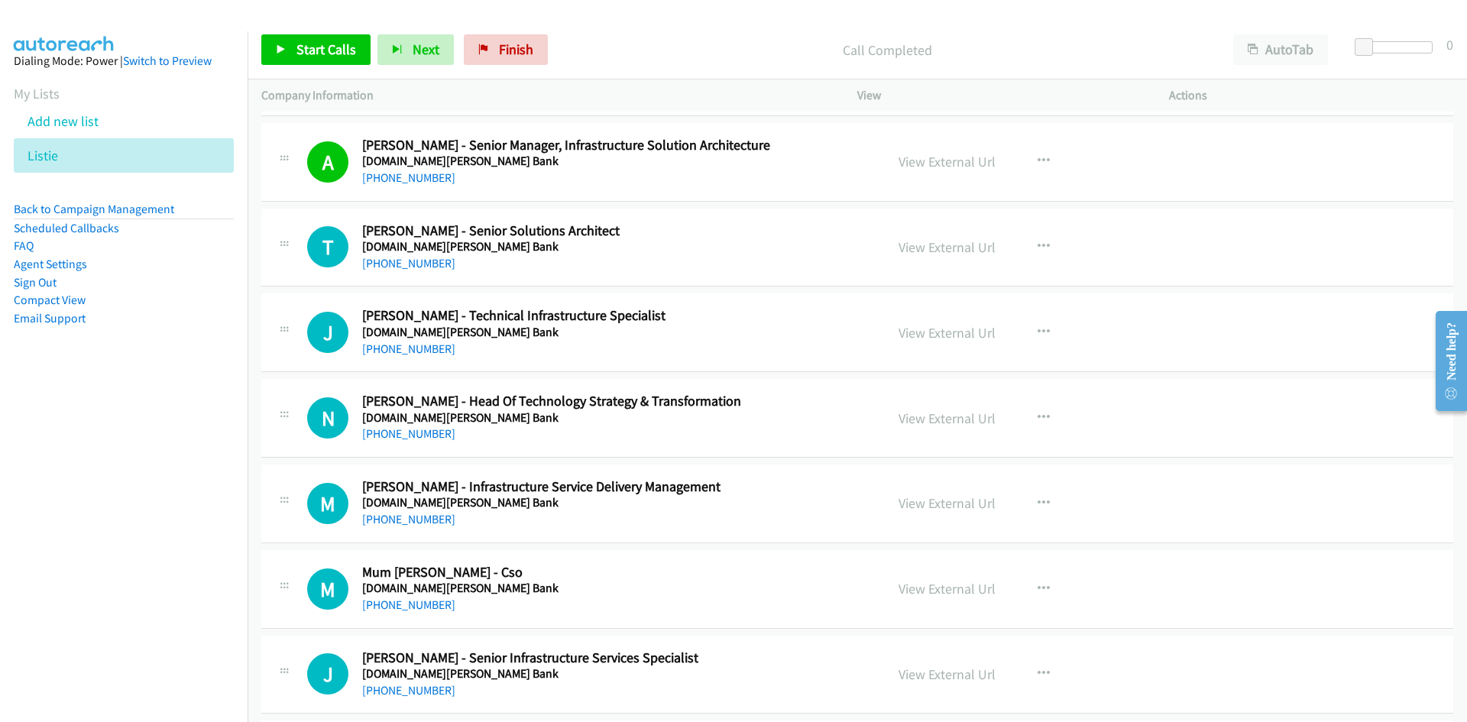
drag, startPoint x: 393, startPoint y: 267, endPoint x: 115, endPoint y: 377, distance: 298.4
click at [393, 267] on link "[PHONE_NUMBER]" at bounding box center [408, 263] width 93 height 15
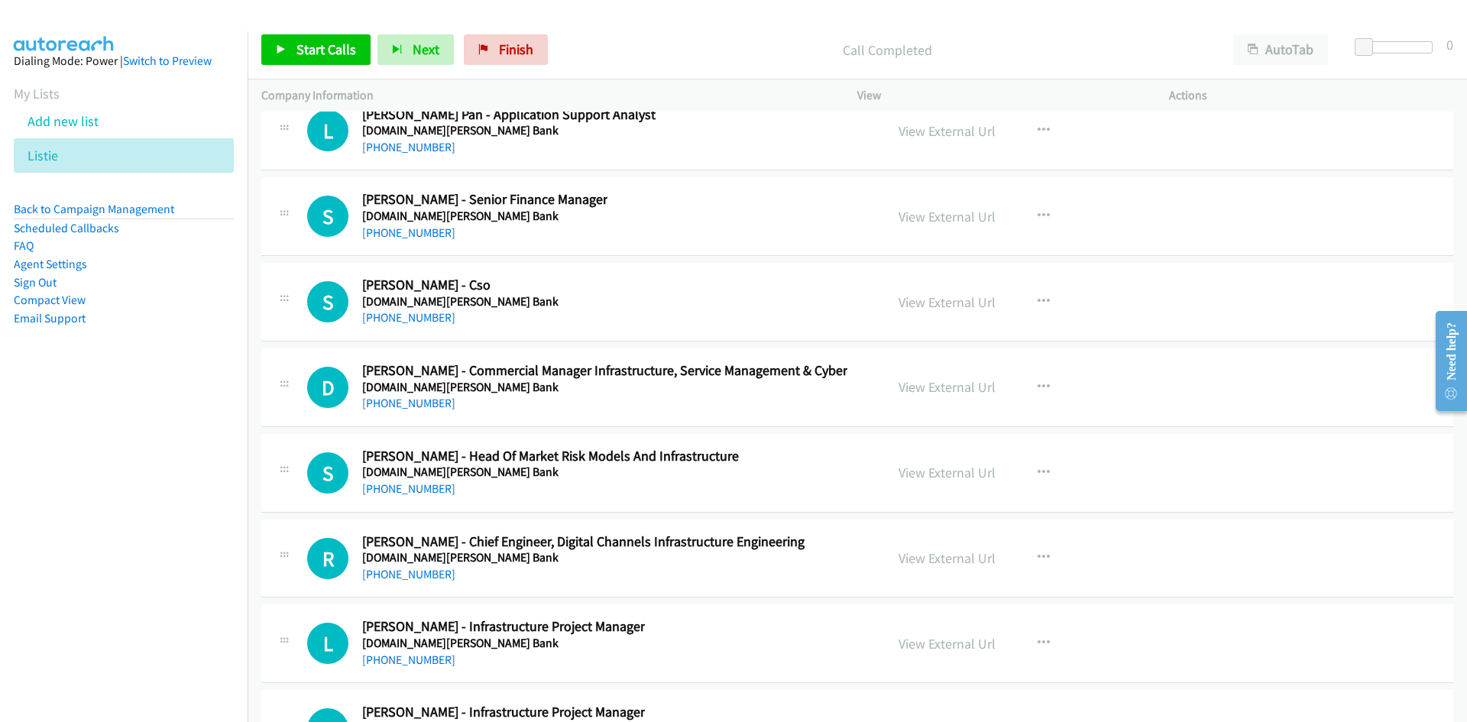
scroll to position [32014, 0]
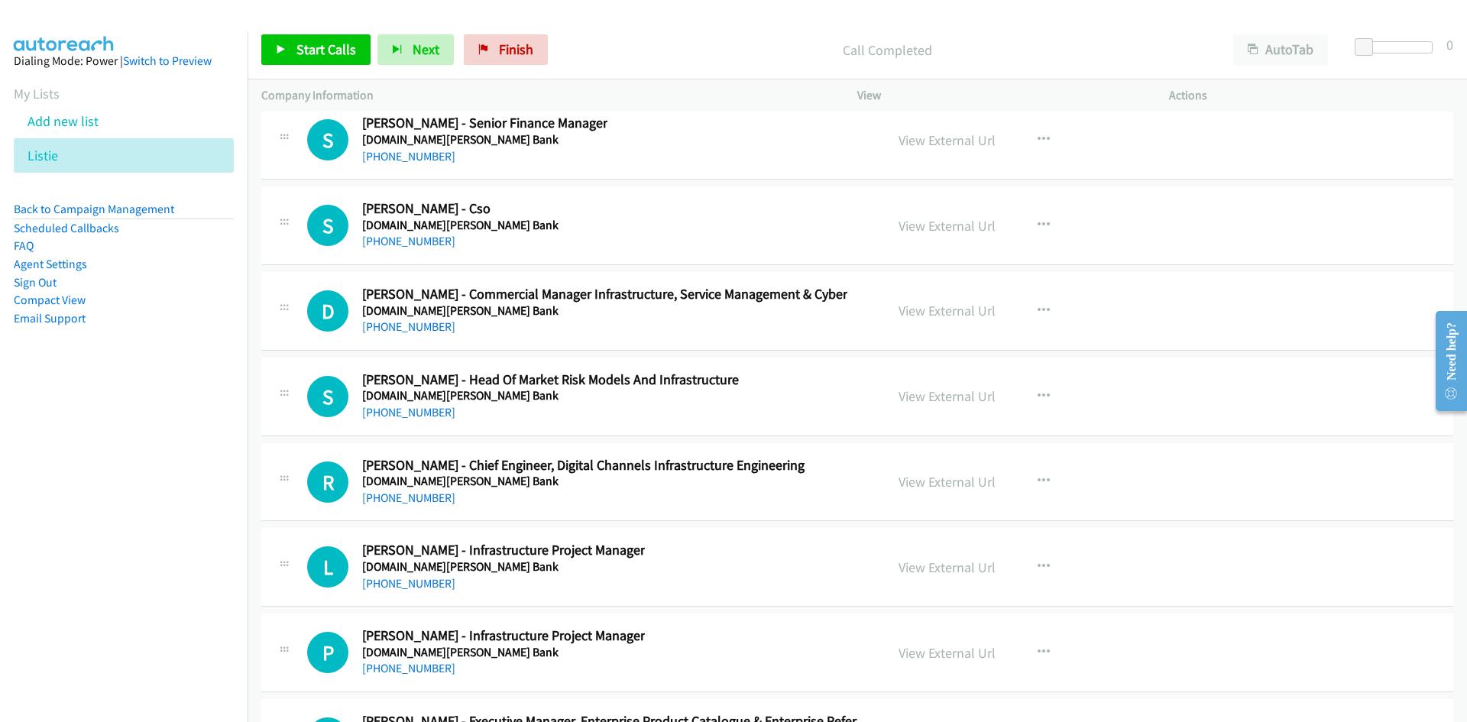
drag, startPoint x: 417, startPoint y: 334, endPoint x: 223, endPoint y: 388, distance: 201.5
click at [417, 334] on link "[PHONE_NUMBER]" at bounding box center [408, 326] width 93 height 15
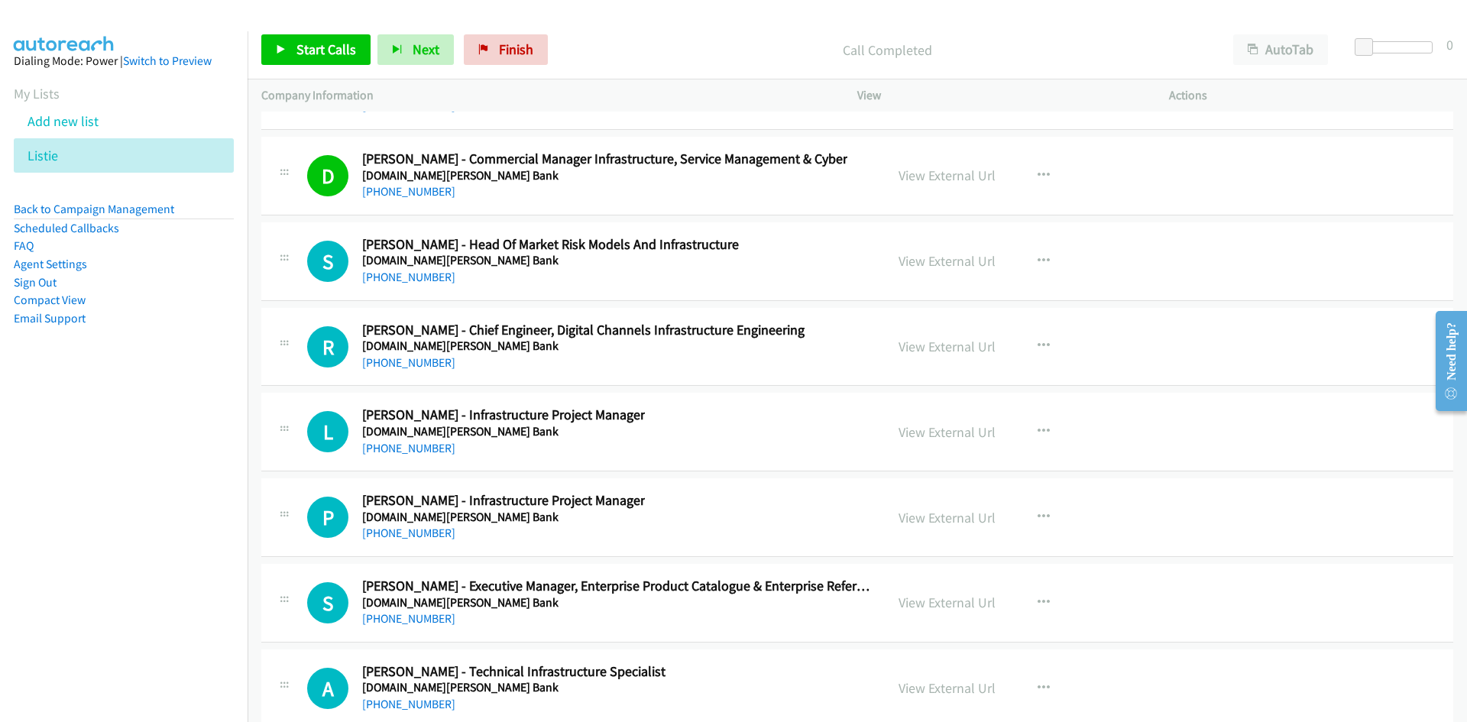
scroll to position [32167, 0]
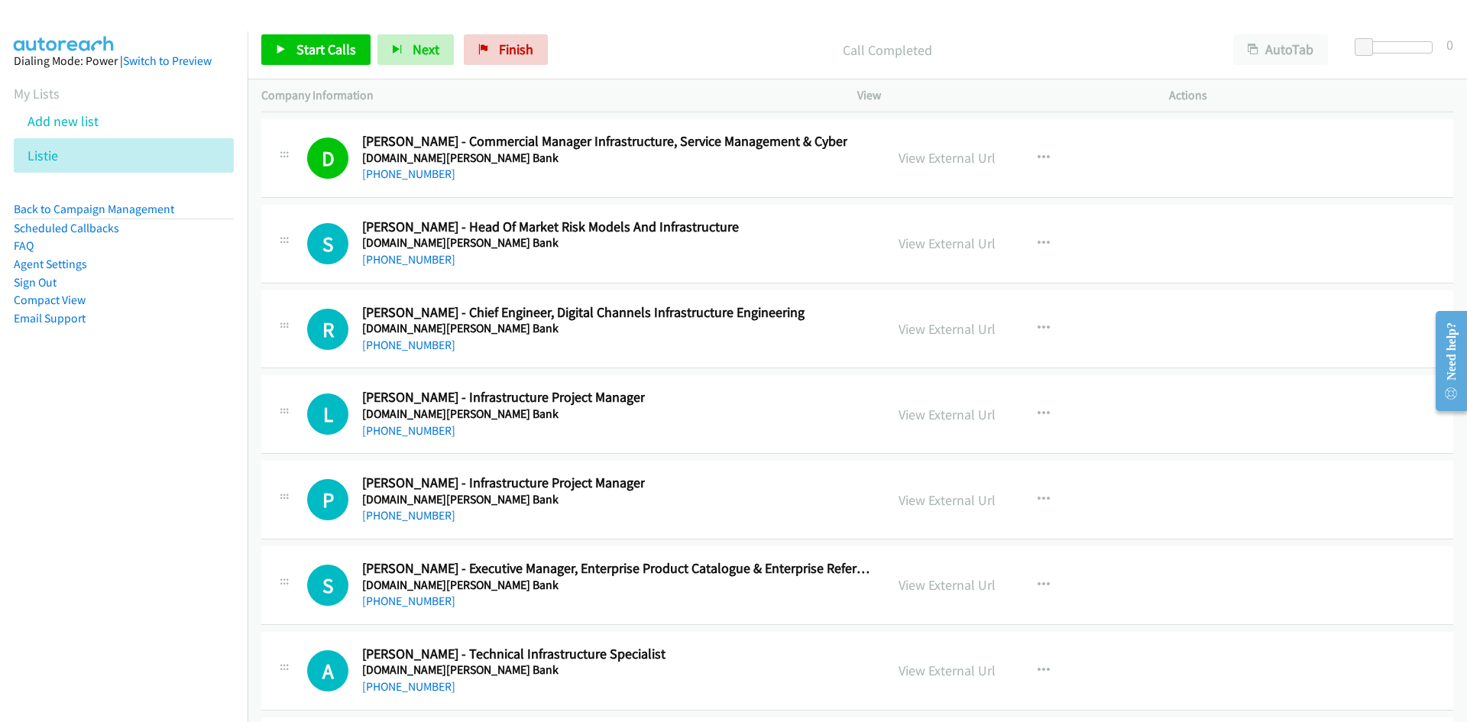
drag, startPoint x: 426, startPoint y: 348, endPoint x: 233, endPoint y: 421, distance: 206.0
click at [426, 348] on link "[PHONE_NUMBER]" at bounding box center [408, 345] width 93 height 15
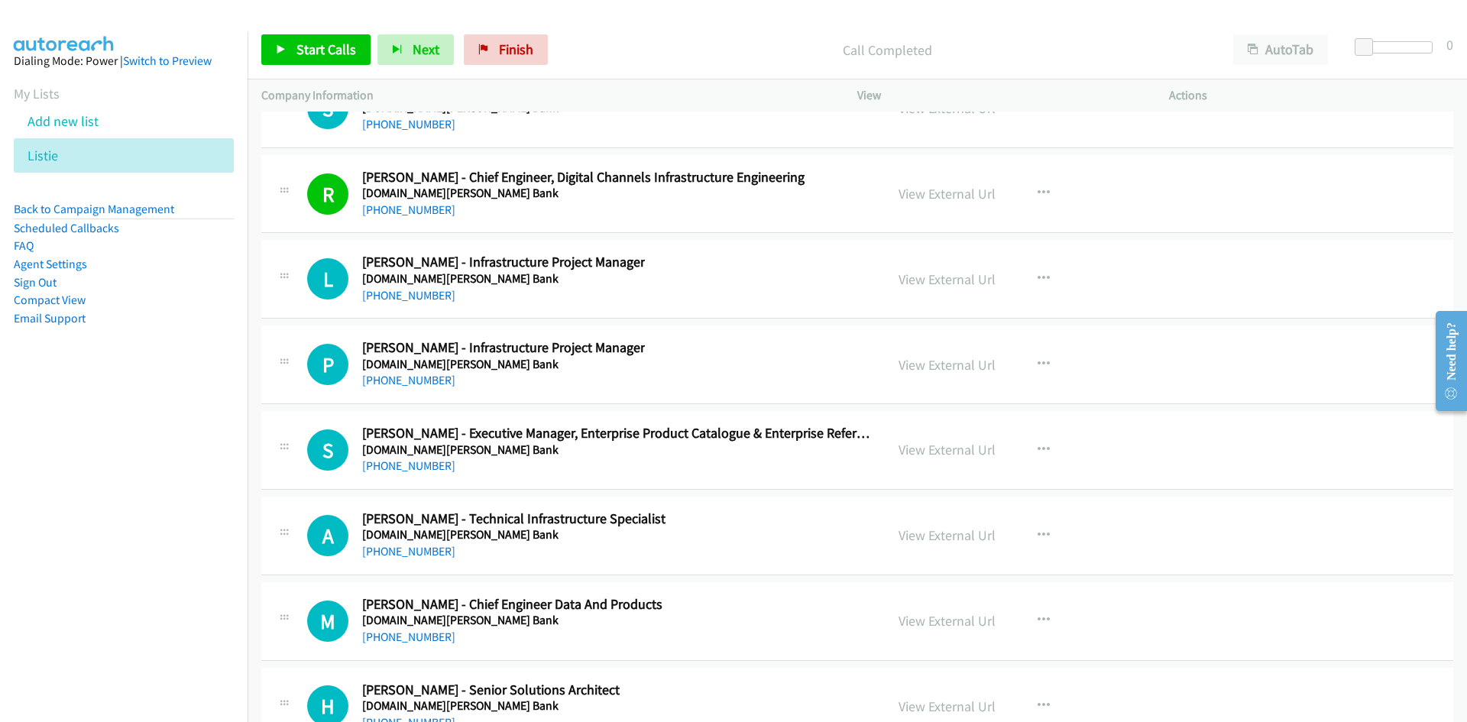
scroll to position [32320, 0]
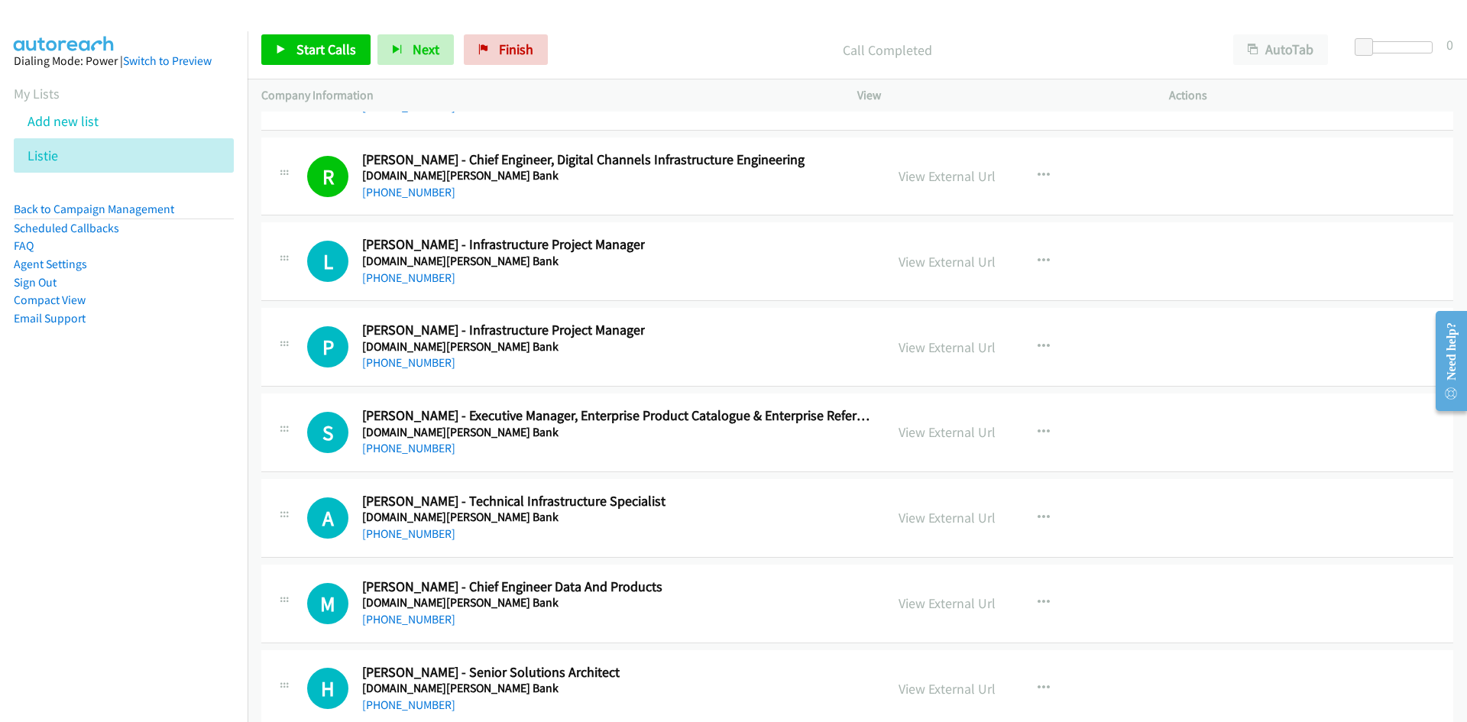
click at [439, 277] on link "[PHONE_NUMBER]" at bounding box center [408, 277] width 93 height 15
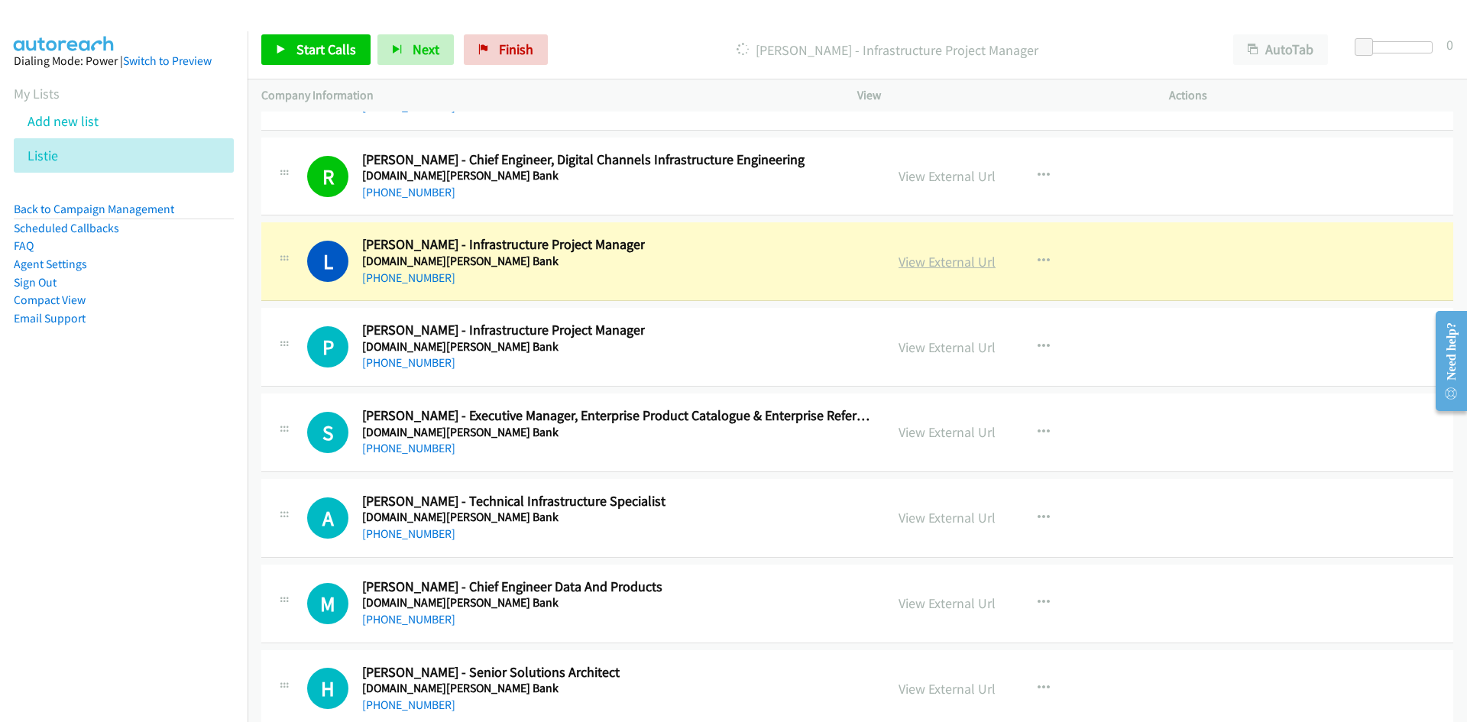
click at [948, 255] on link "View External Url" at bounding box center [947, 262] width 97 height 18
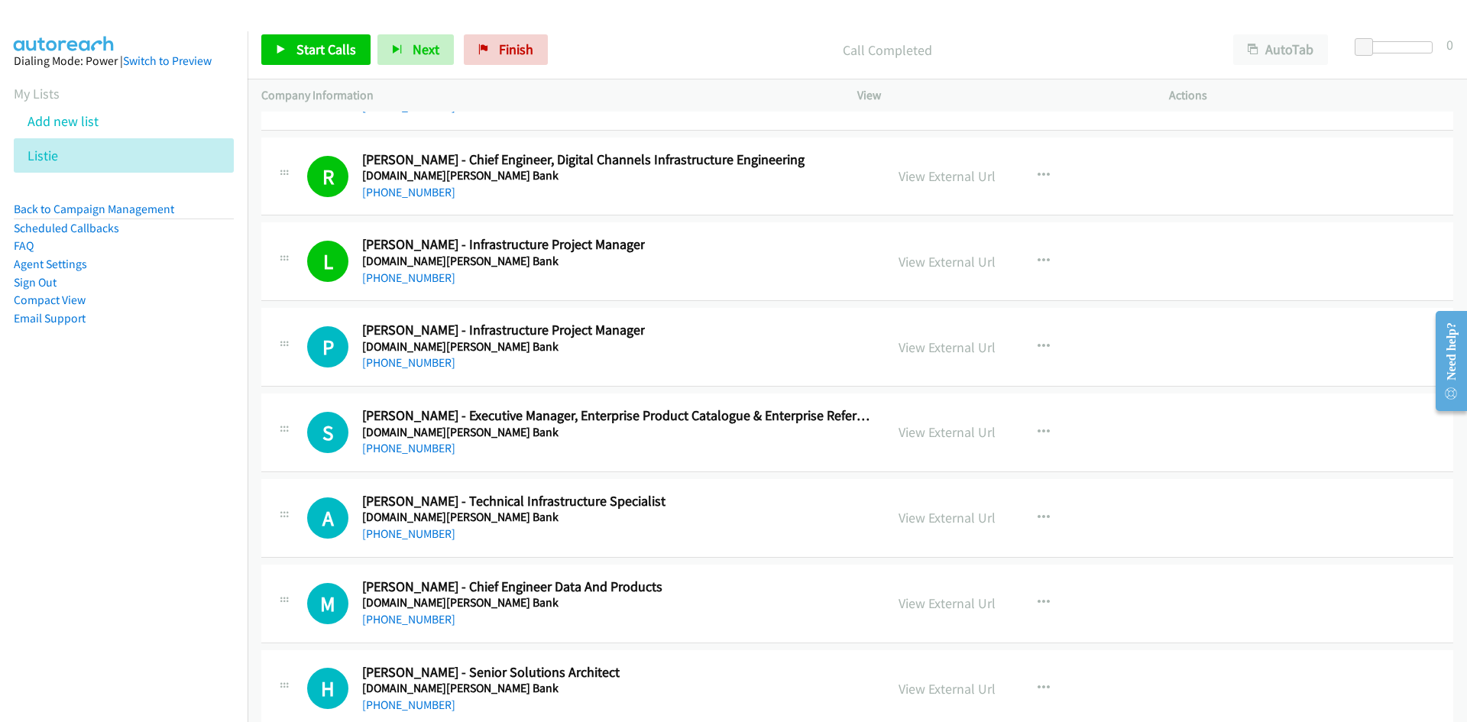
scroll to position [32473, 0]
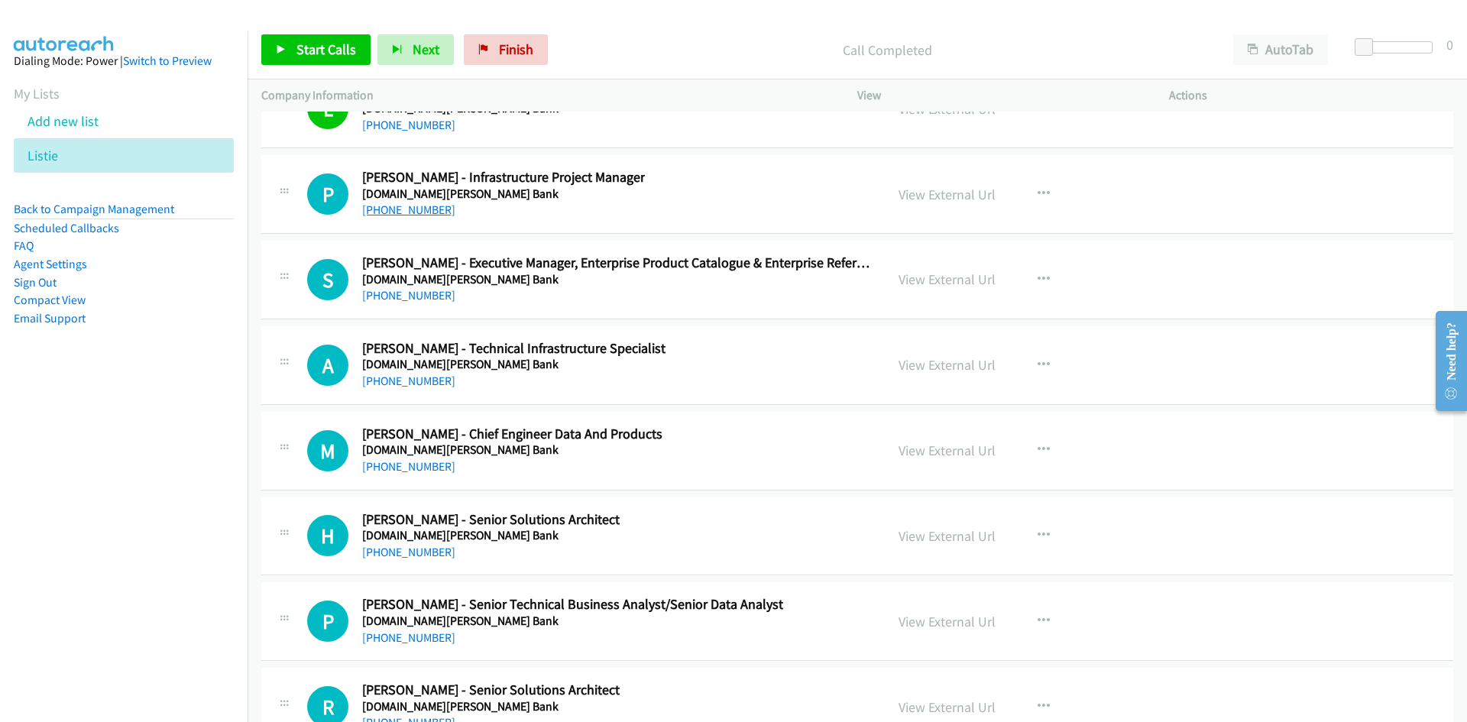
click at [386, 208] on link "[PHONE_NUMBER]" at bounding box center [408, 209] width 93 height 15
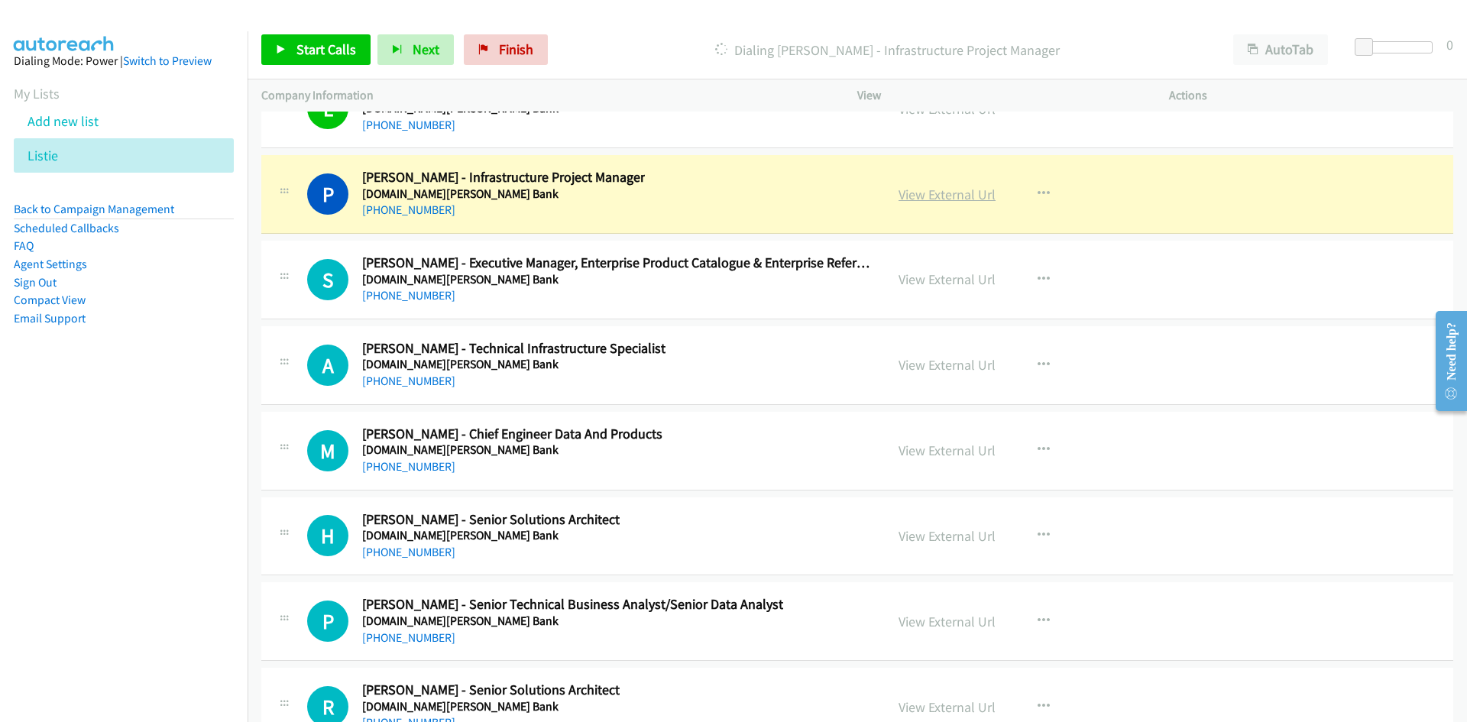
click at [942, 199] on link "View External Url" at bounding box center [947, 195] width 97 height 18
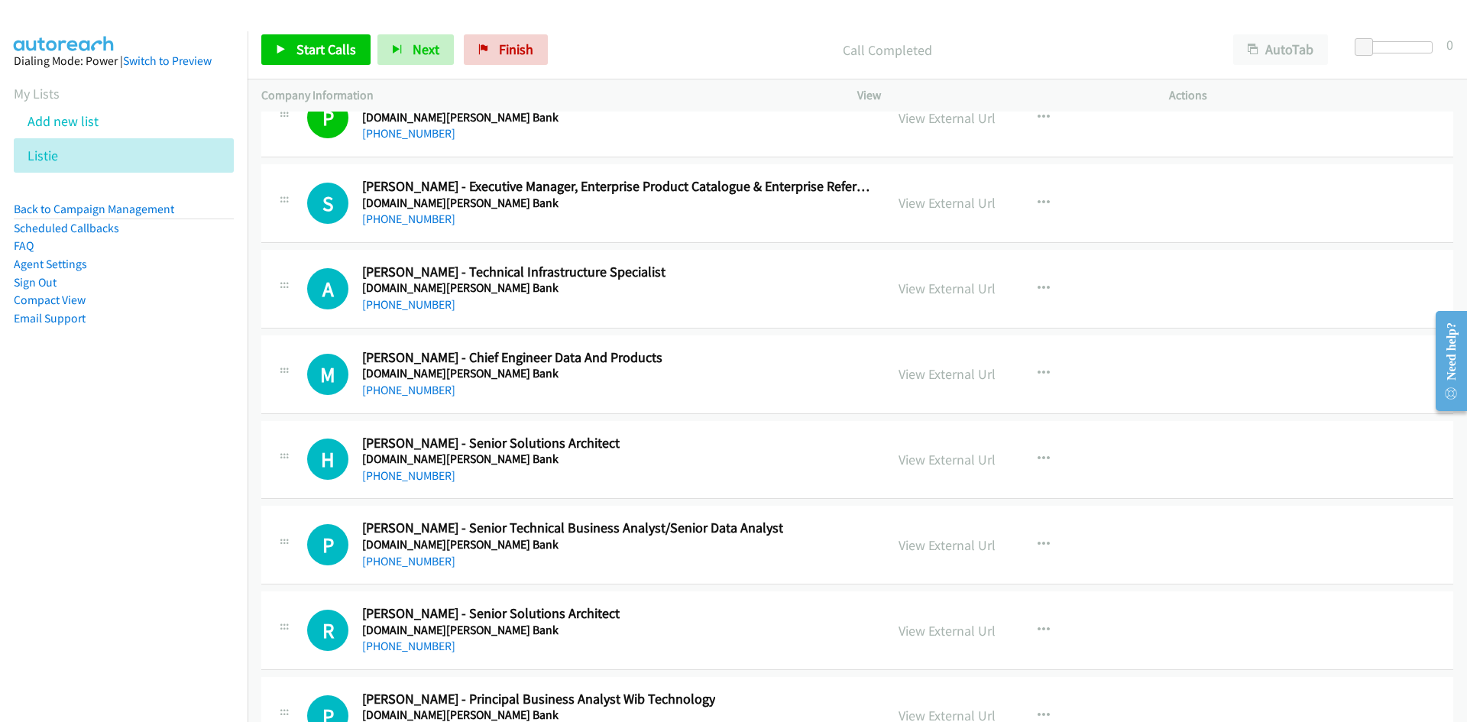
scroll to position [32626, 0]
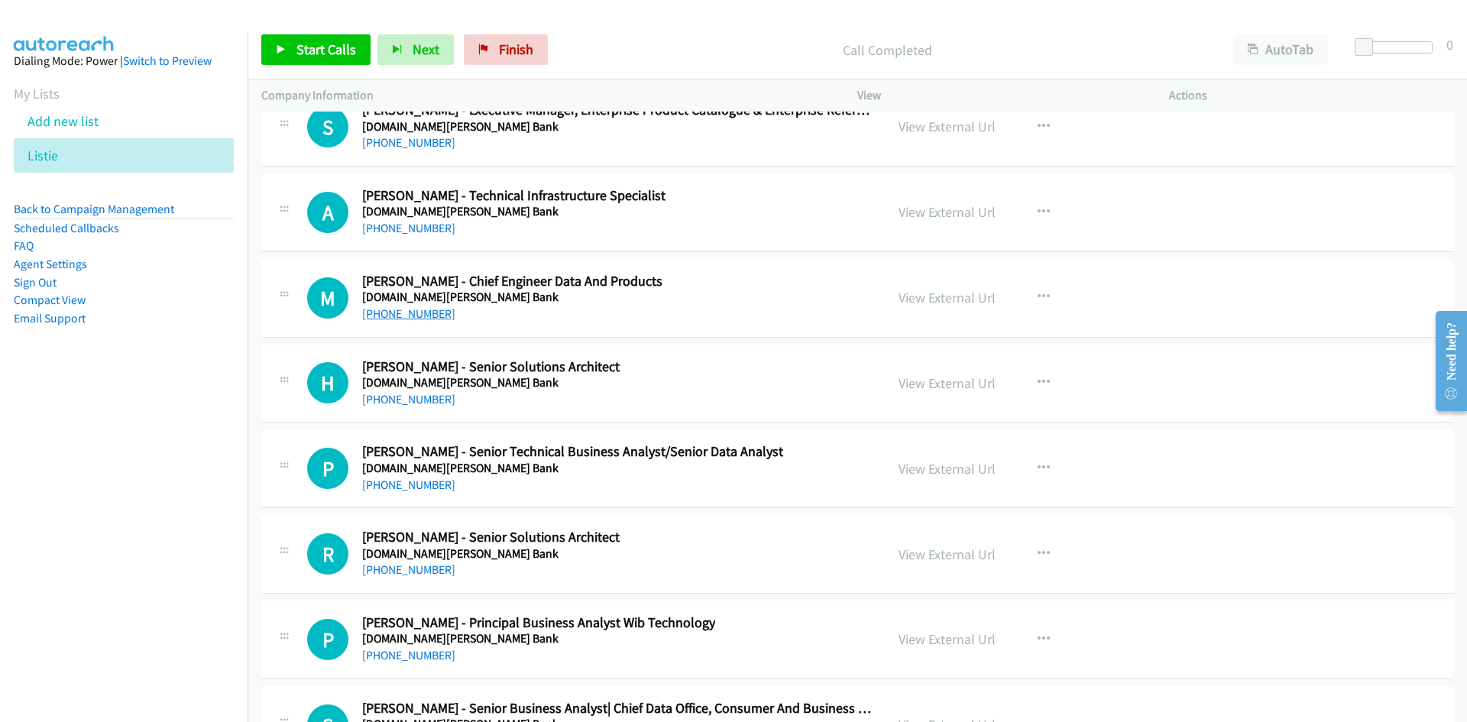
click at [410, 313] on link "[PHONE_NUMBER]" at bounding box center [408, 313] width 93 height 15
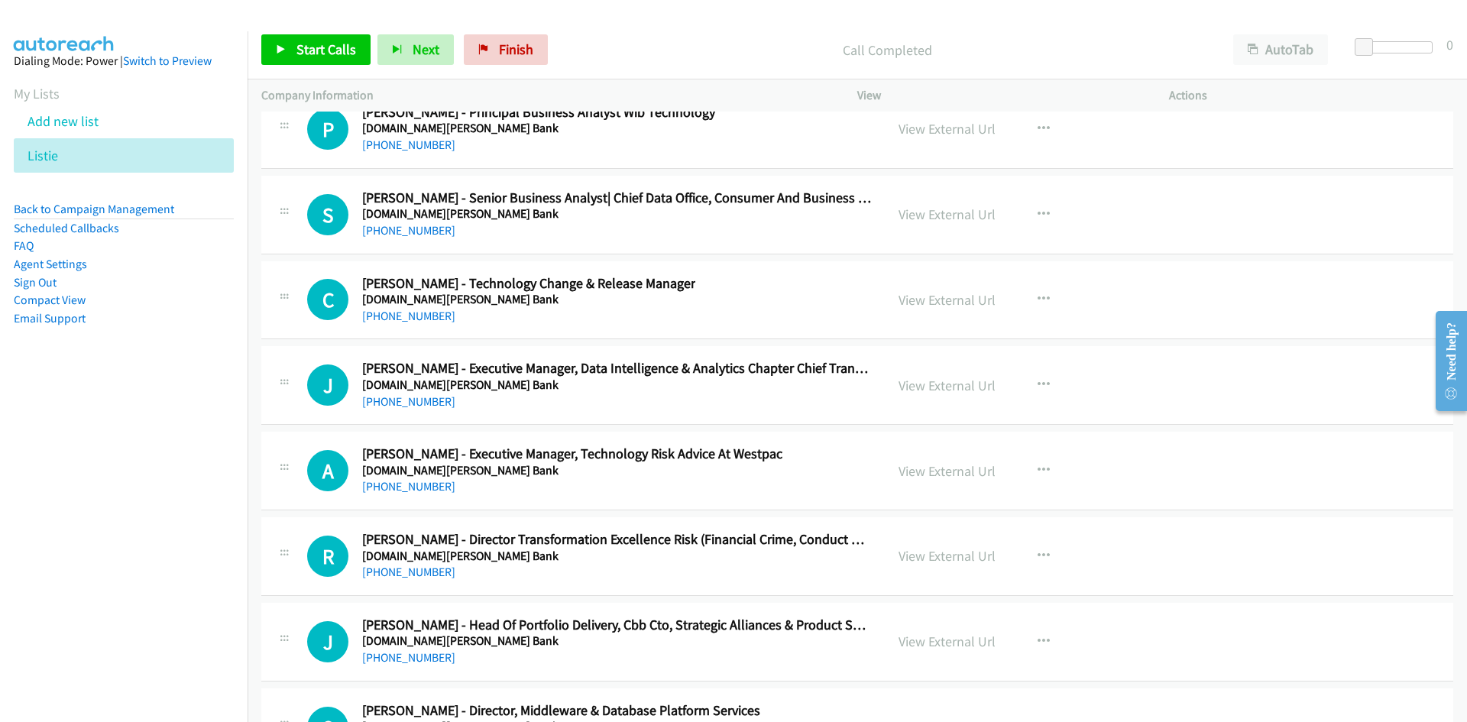
scroll to position [33160, 0]
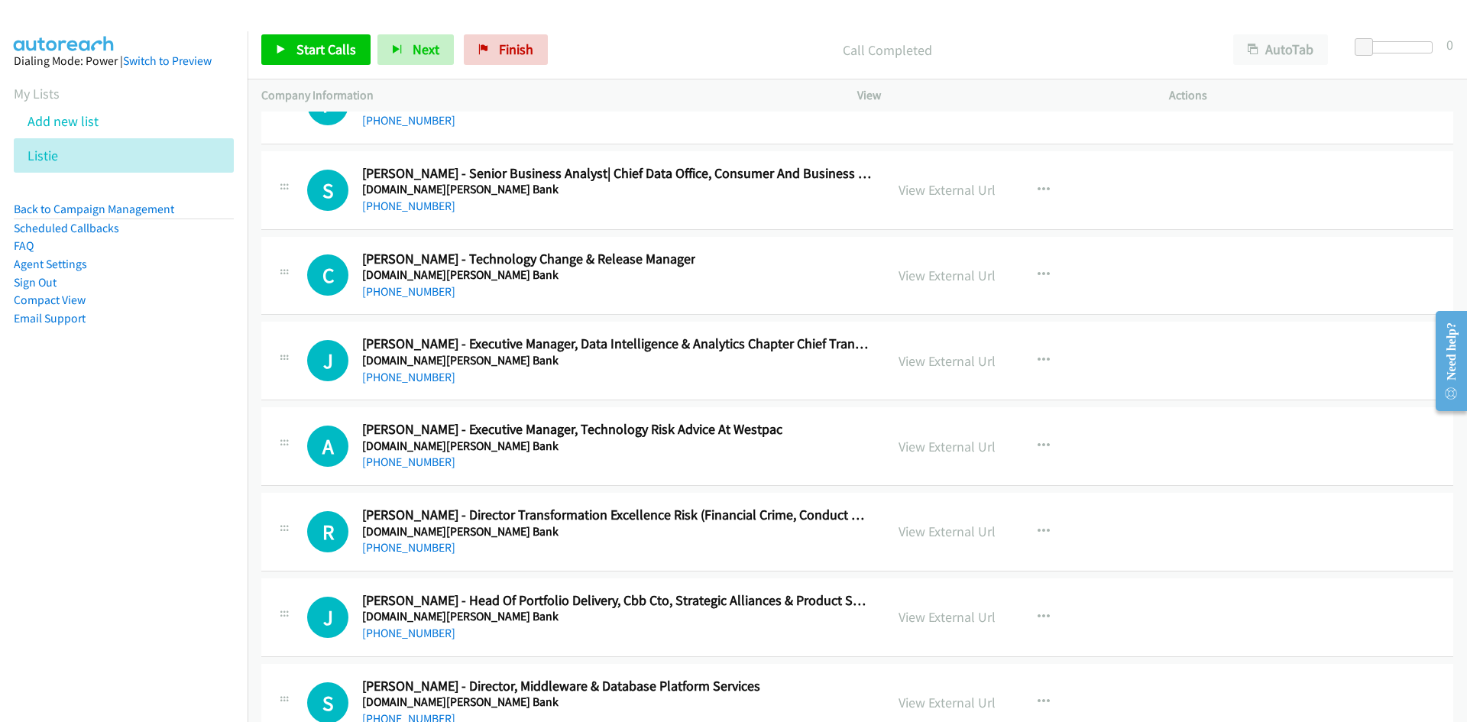
drag, startPoint x: 392, startPoint y: 374, endPoint x: 104, endPoint y: 436, distance: 294.6
click at [392, 374] on link "[PHONE_NUMBER]" at bounding box center [408, 377] width 93 height 15
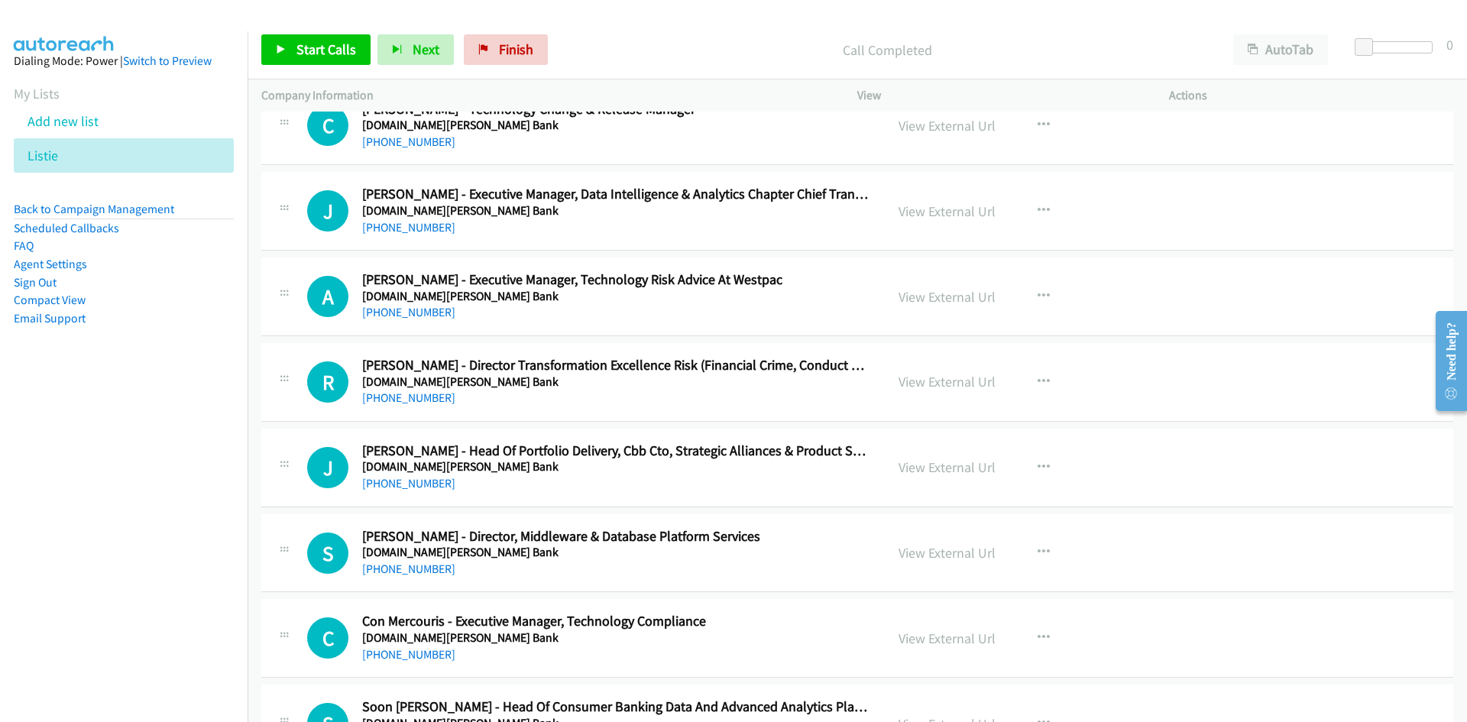
scroll to position [33313, 0]
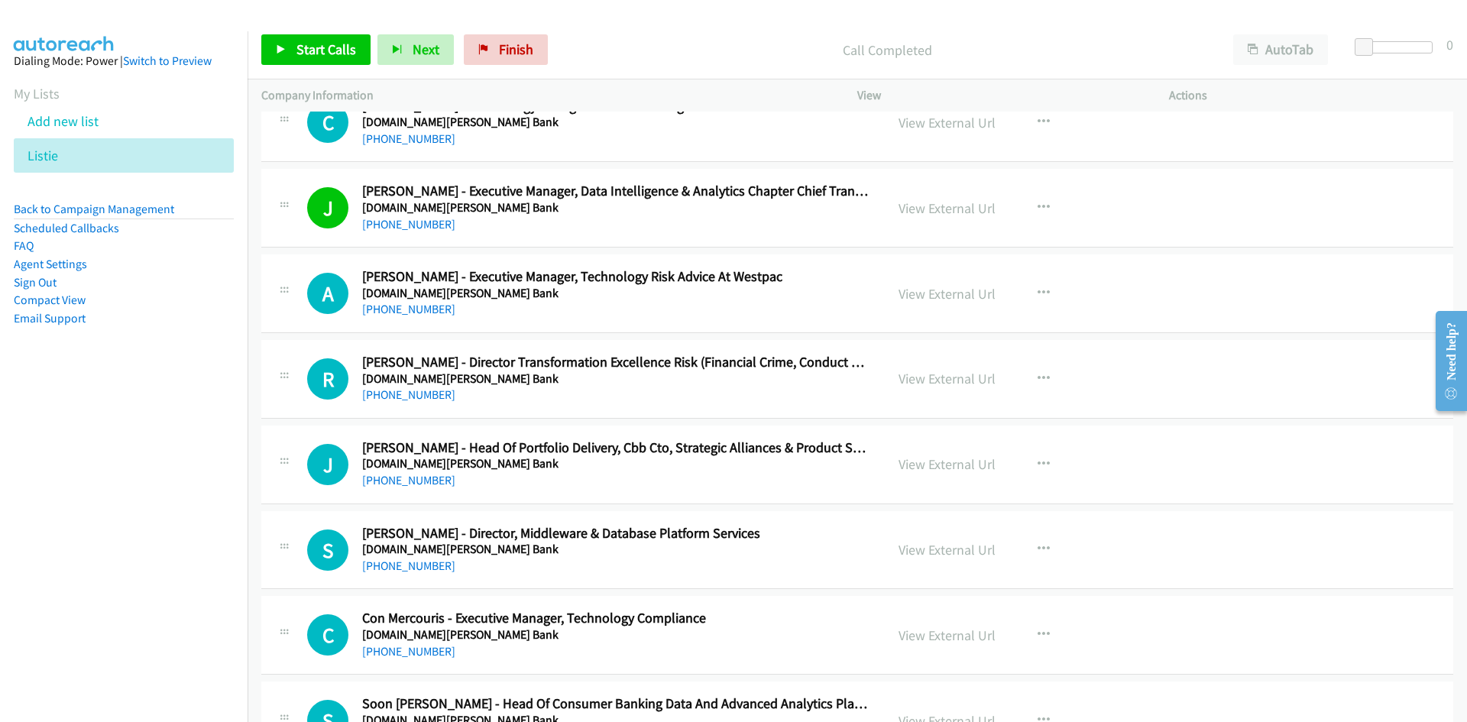
drag, startPoint x: 410, startPoint y: 313, endPoint x: 45, endPoint y: 462, distance: 393.7
click at [410, 313] on link "[PHONE_NUMBER]" at bounding box center [408, 309] width 93 height 15
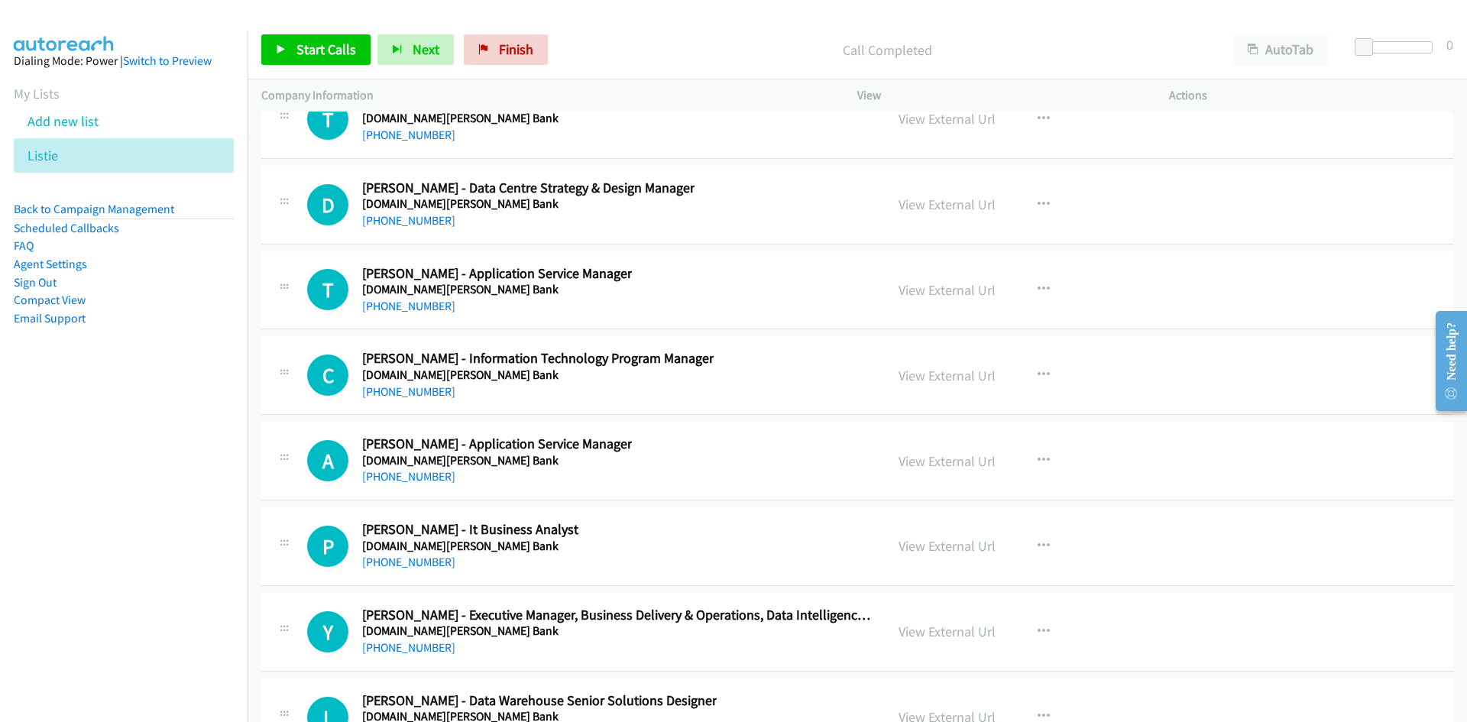
scroll to position [34536, 0]
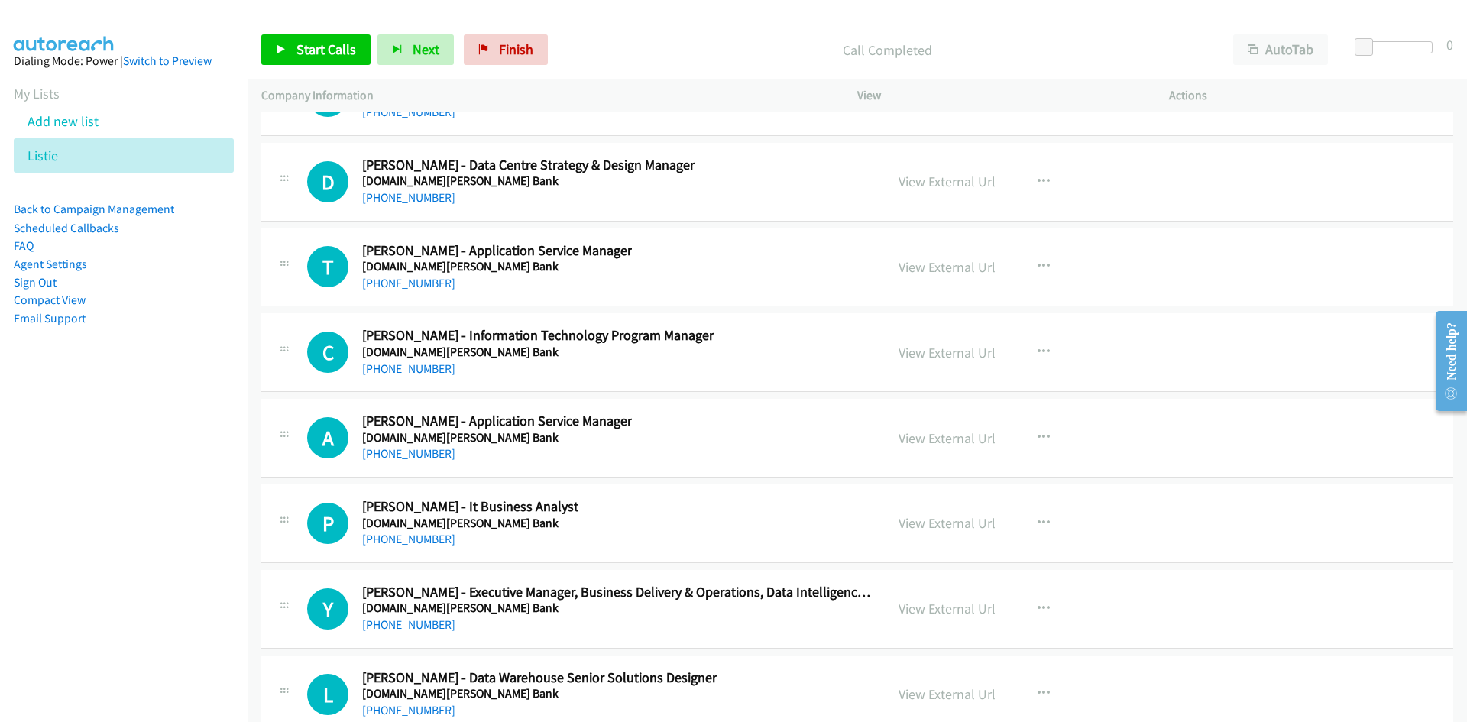
drag, startPoint x: 410, startPoint y: 374, endPoint x: 14, endPoint y: 474, distance: 408.2
click at [410, 374] on link "[PHONE_NUMBER]" at bounding box center [408, 368] width 93 height 15
click at [71, 153] on li "Listie" at bounding box center [124, 155] width 220 height 34
click at [62, 154] on icon at bounding box center [66, 156] width 11 height 11
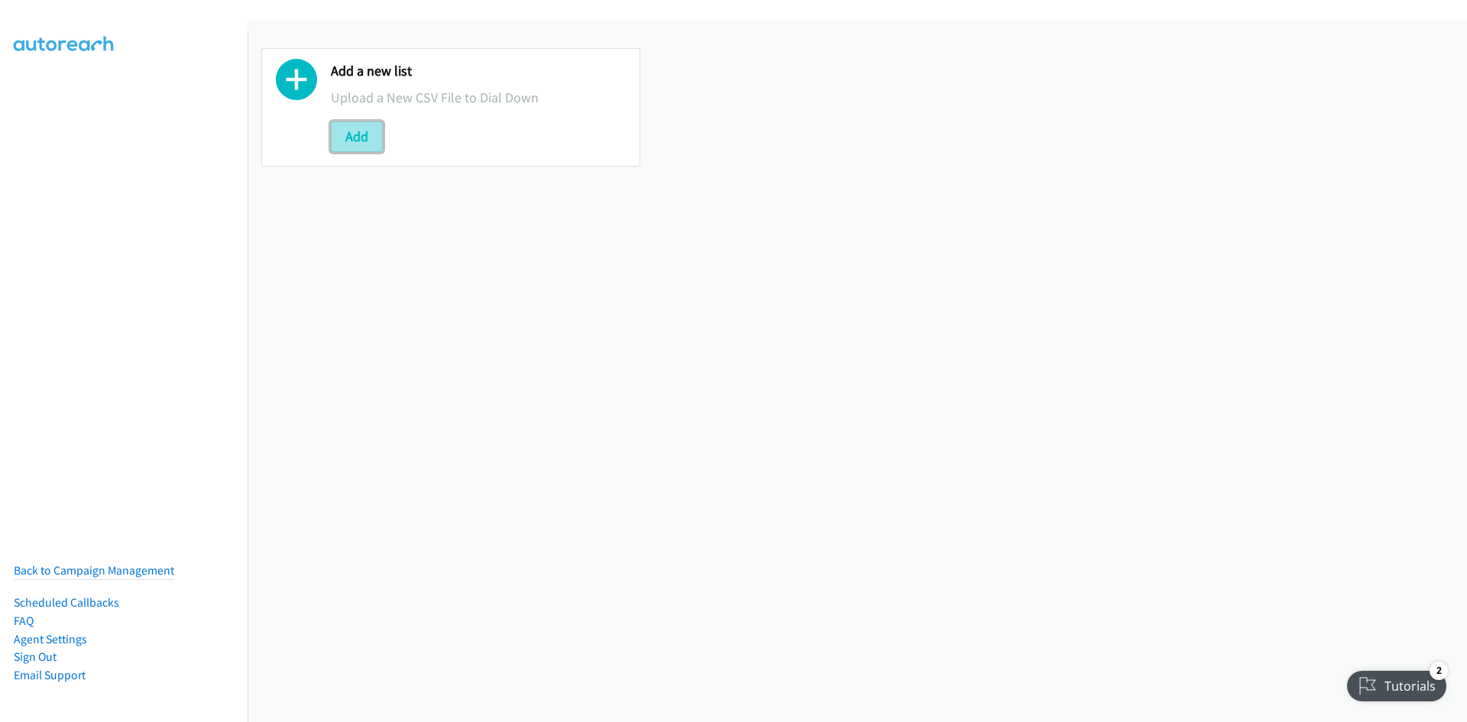
click at [359, 124] on button "Add" at bounding box center [357, 136] width 52 height 31
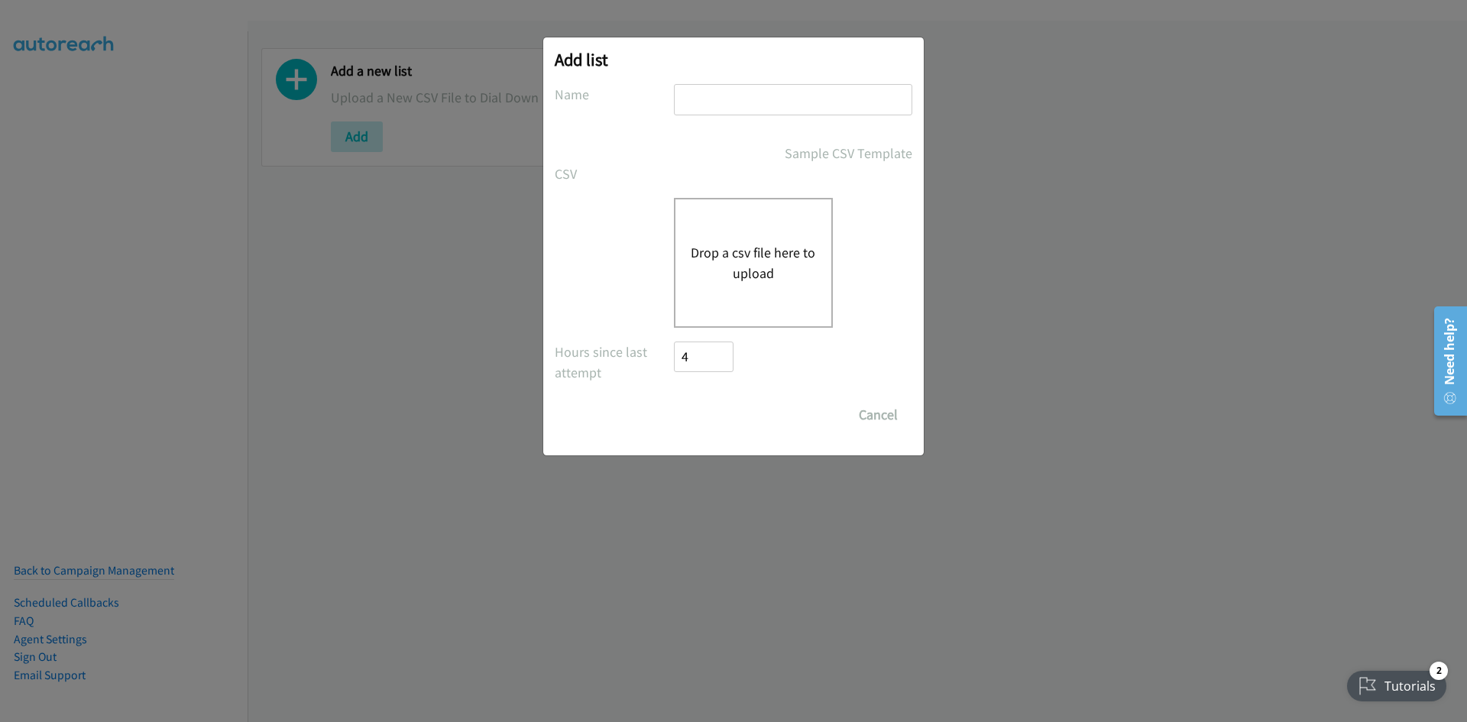
click at [729, 232] on div "Drop a csv file here to upload" at bounding box center [753, 263] width 159 height 130
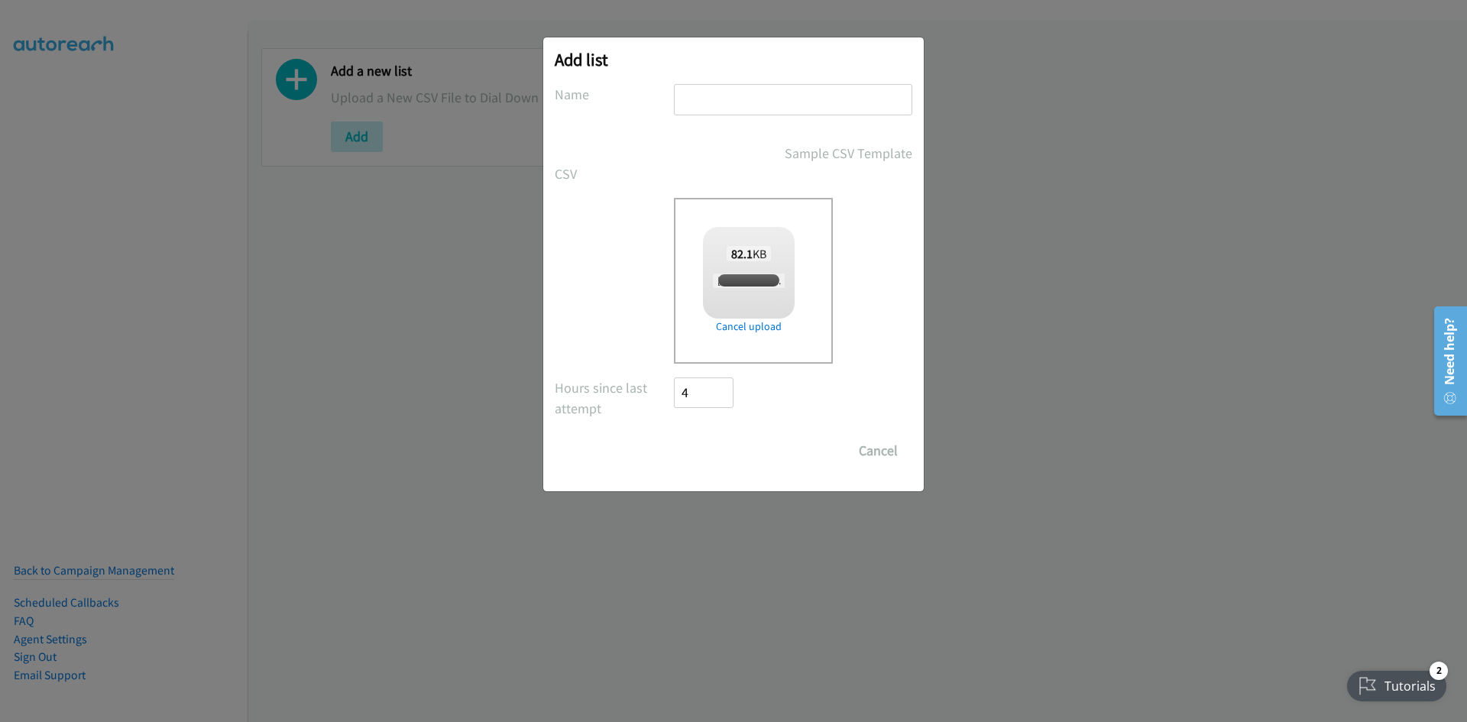
click at [738, 95] on input "text" at bounding box center [793, 99] width 238 height 31
checkbox input "true"
type input "listie"
click at [711, 439] on input "Save List" at bounding box center [714, 451] width 80 height 31
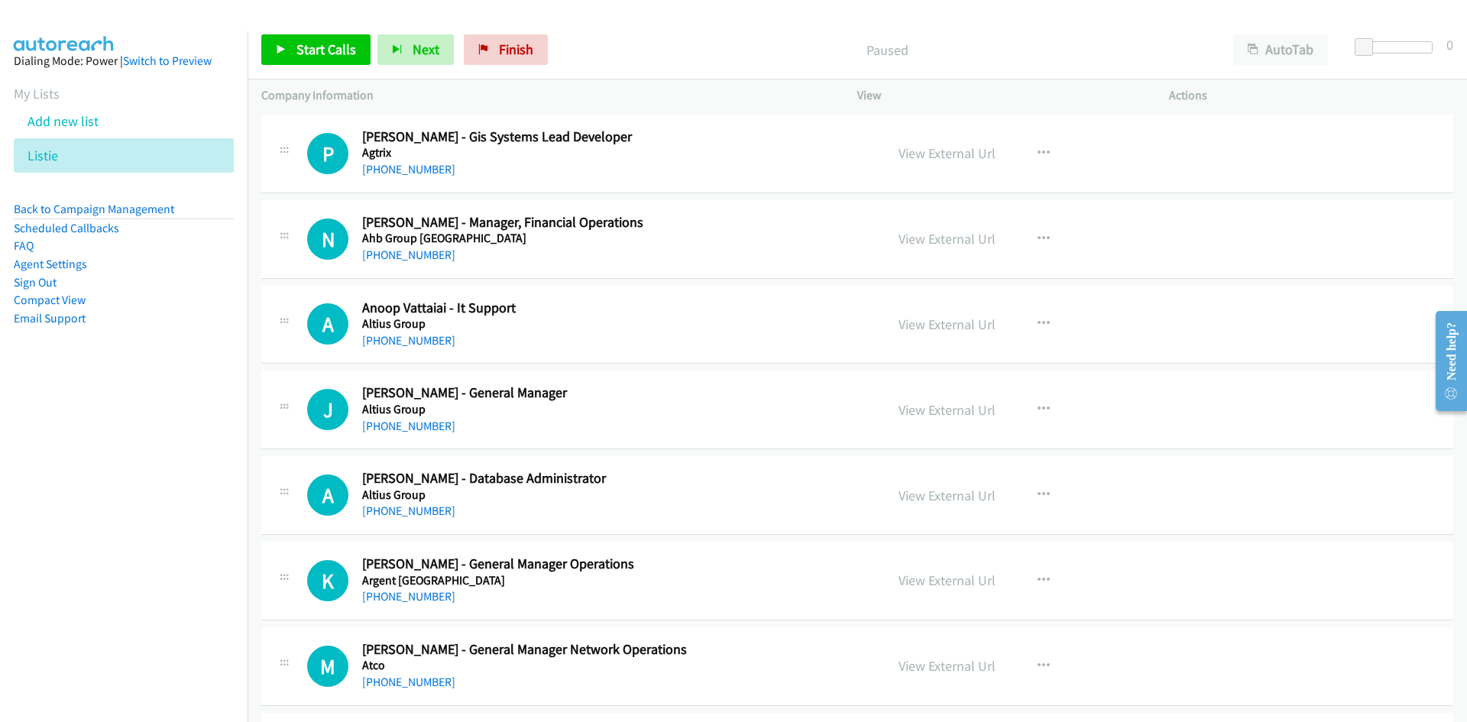
scroll to position [382, 0]
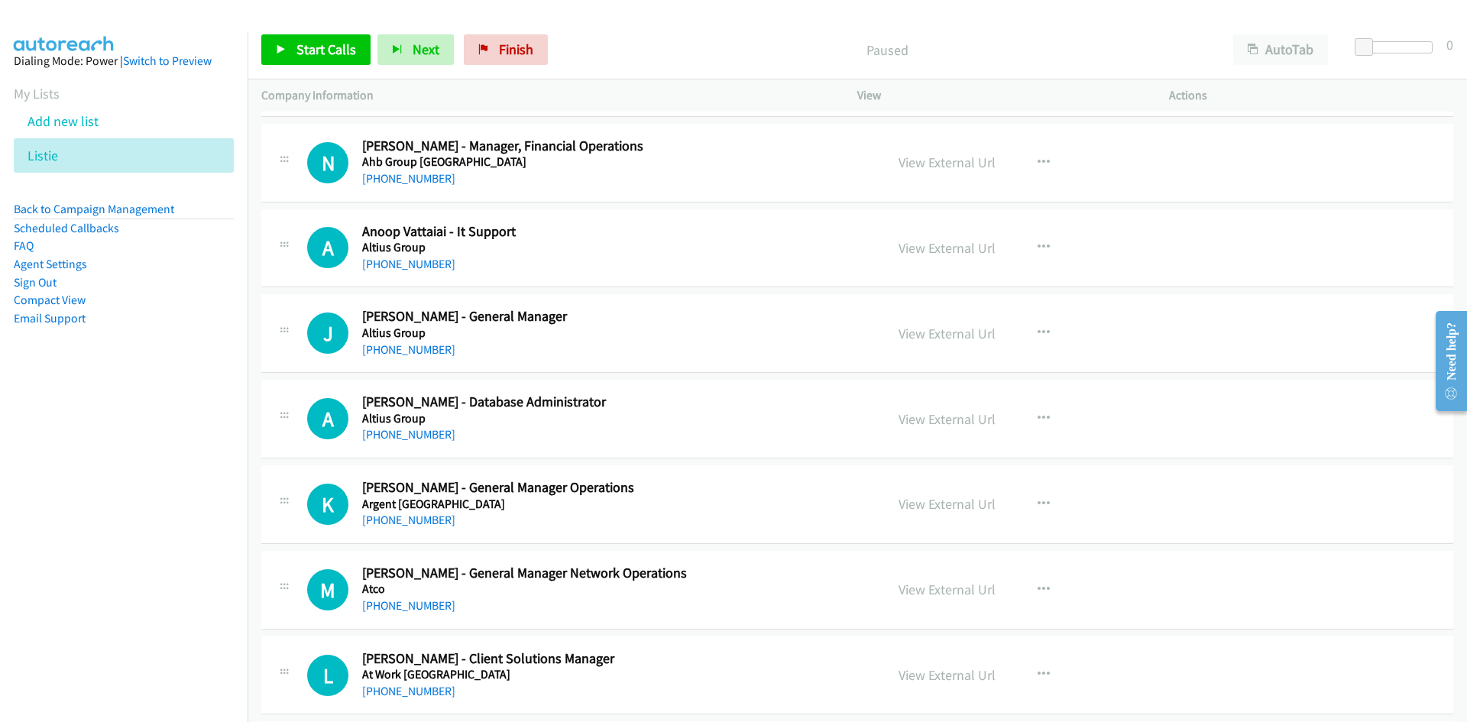
drag, startPoint x: 429, startPoint y: 345, endPoint x: 254, endPoint y: 390, distance: 180.7
click at [429, 345] on link "[PHONE_NUMBER]" at bounding box center [408, 349] width 93 height 15
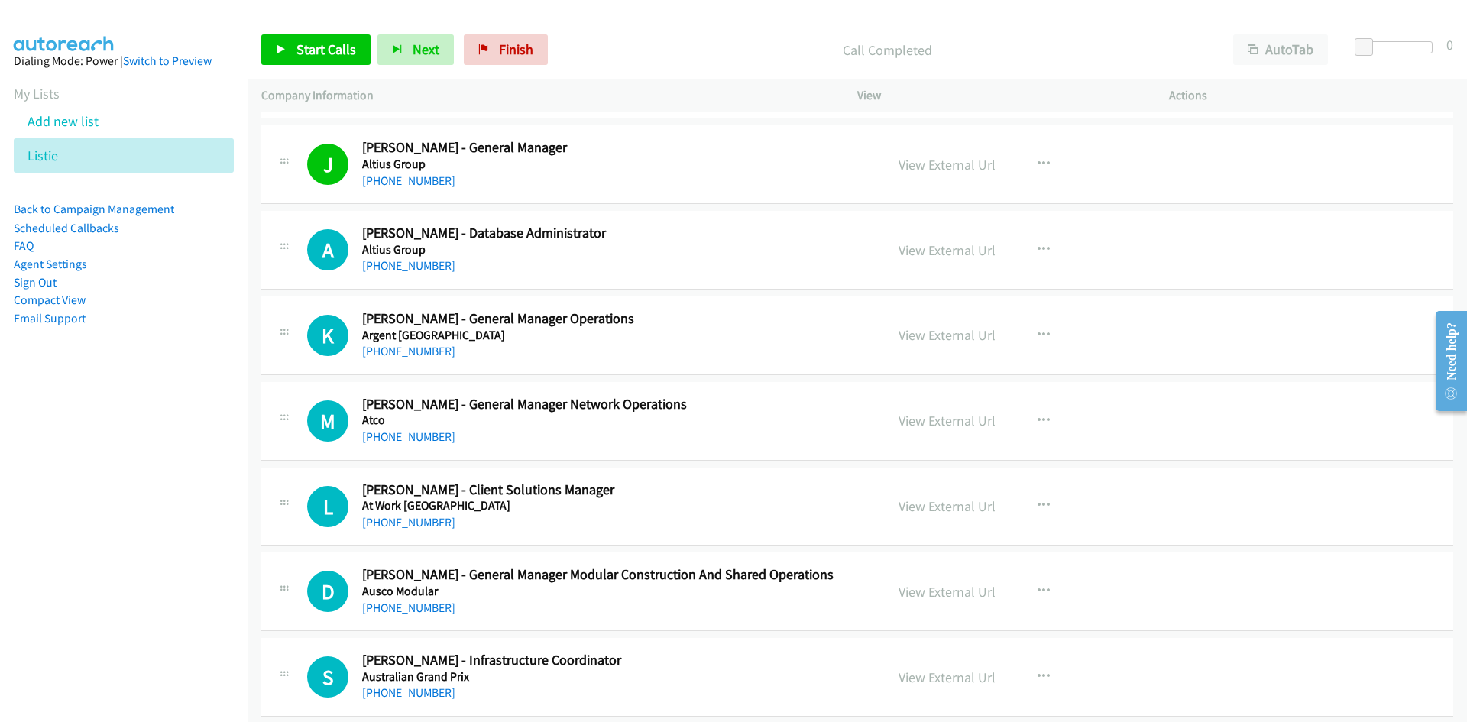
scroll to position [535, 0]
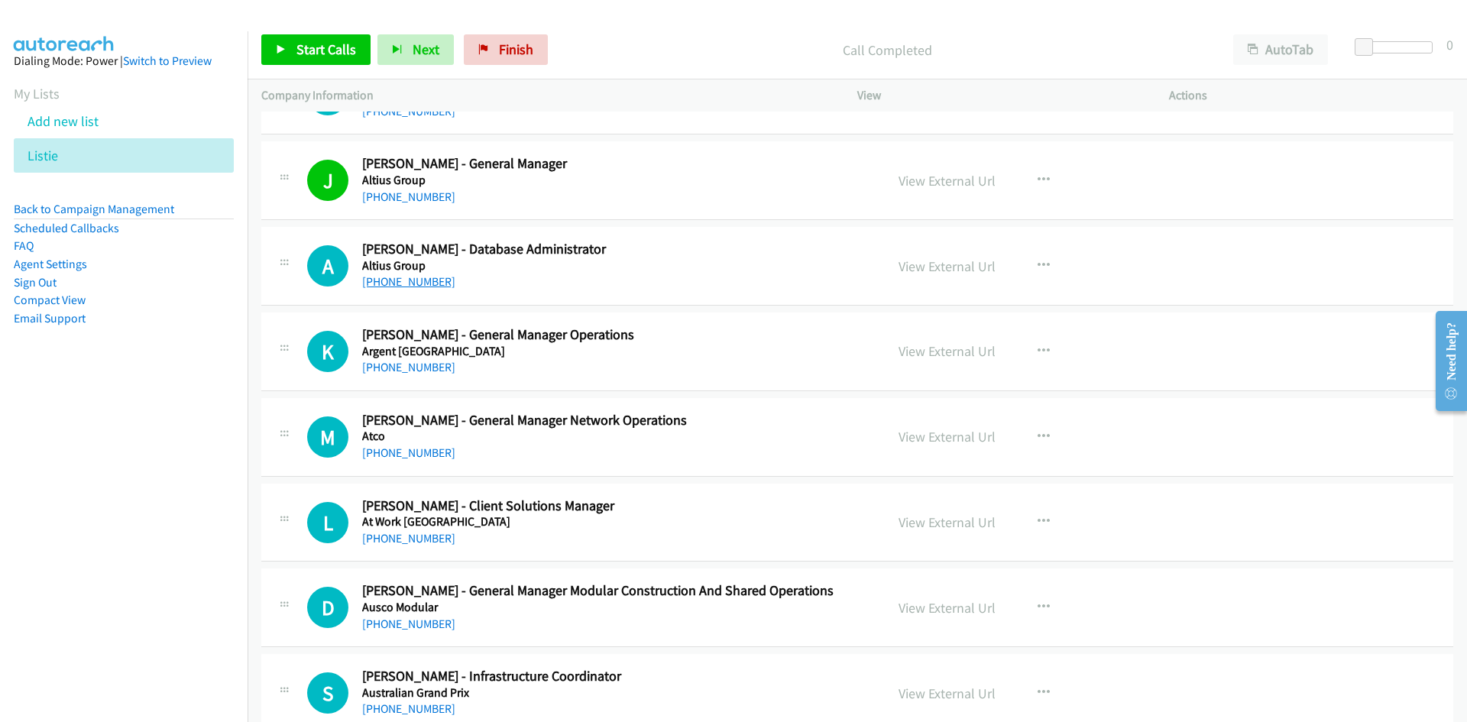
click at [410, 276] on link "[PHONE_NUMBER]" at bounding box center [408, 281] width 93 height 15
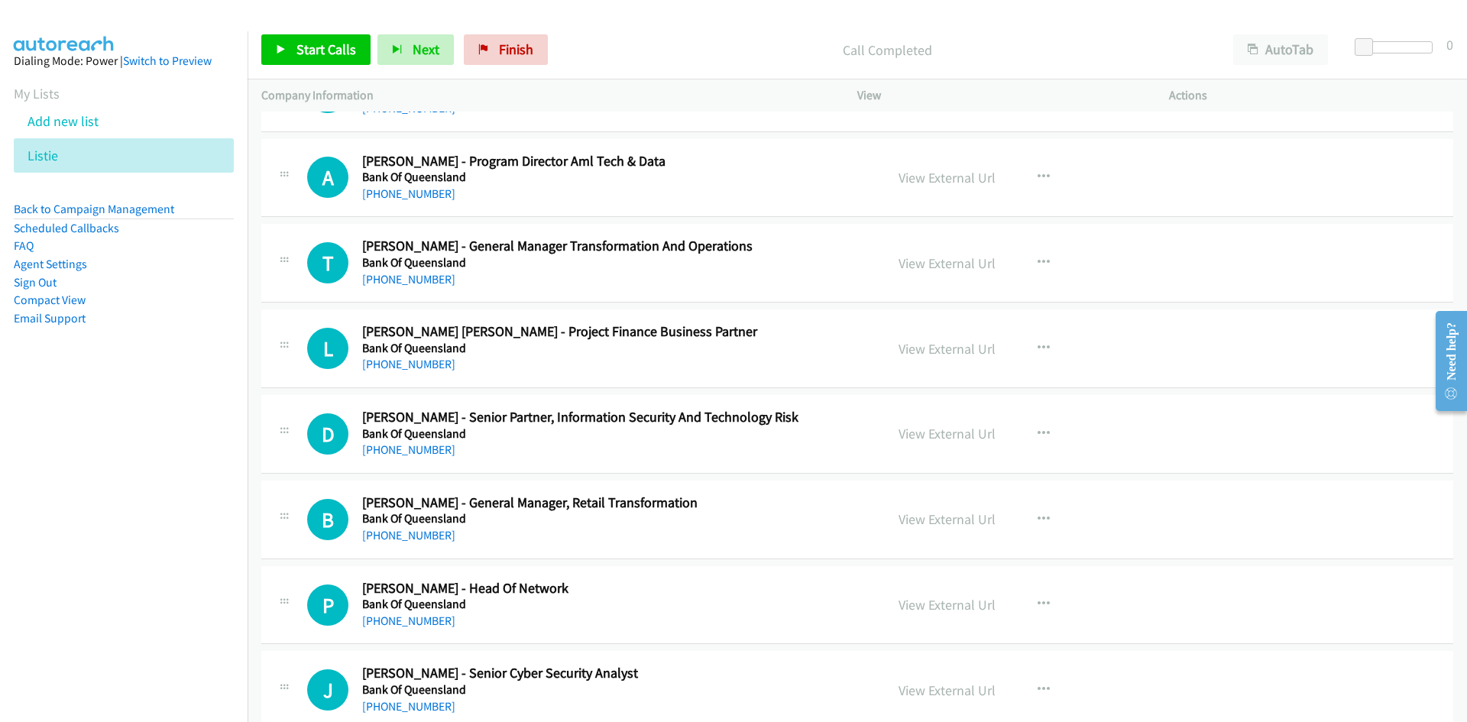
scroll to position [3209, 0]
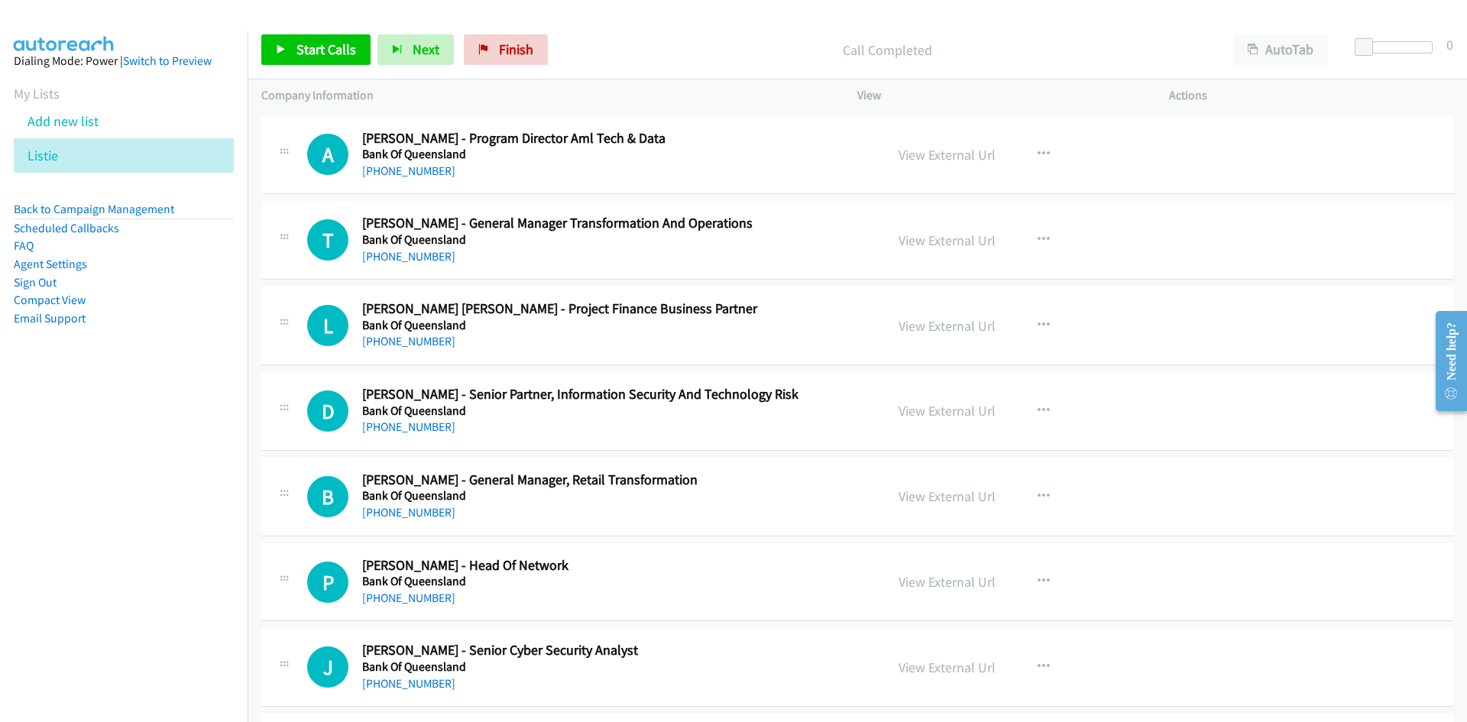
drag, startPoint x: 426, startPoint y: 251, endPoint x: 180, endPoint y: 361, distance: 269.2
click at [426, 251] on link "[PHONE_NUMBER]" at bounding box center [408, 256] width 93 height 15
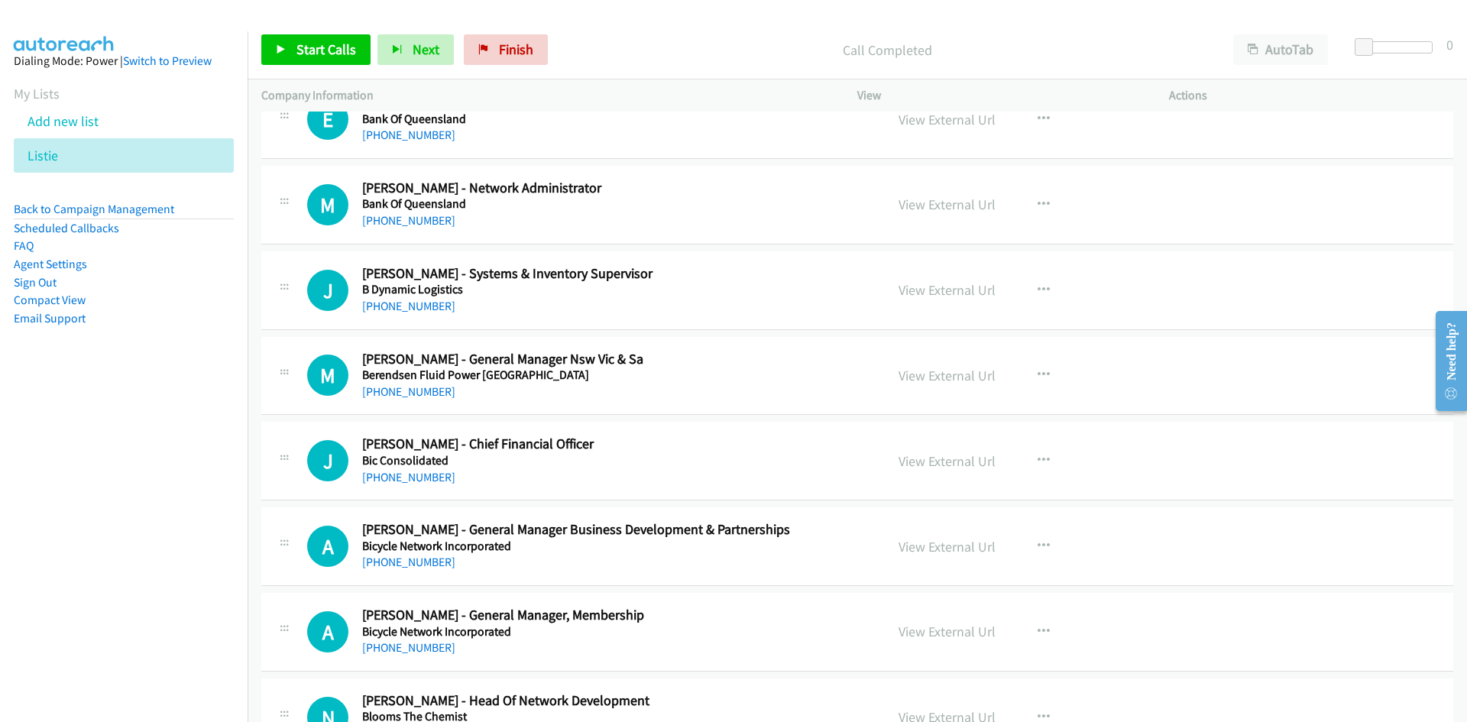
scroll to position [4432, 0]
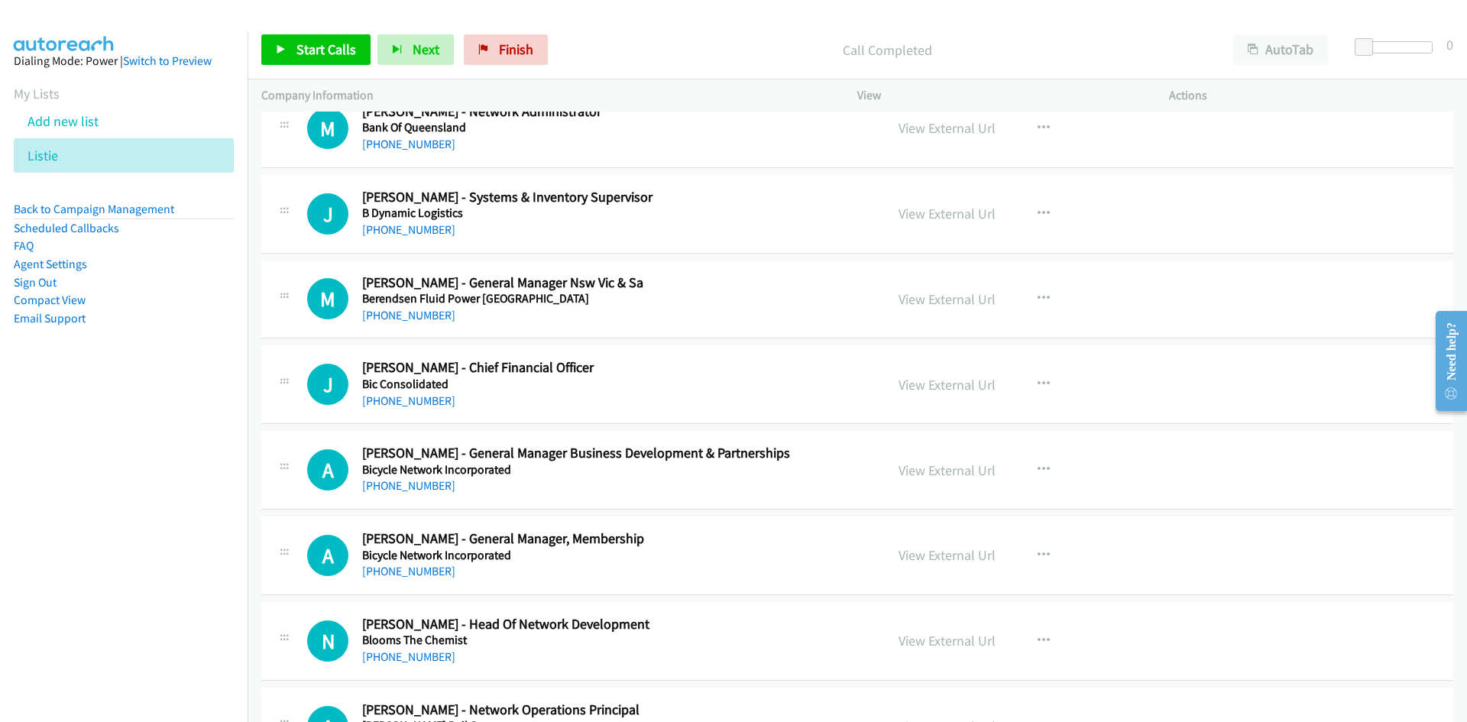
drag, startPoint x: 420, startPoint y: 316, endPoint x: 193, endPoint y: 417, distance: 249.0
click at [420, 316] on link "[PHONE_NUMBER]" at bounding box center [408, 315] width 93 height 15
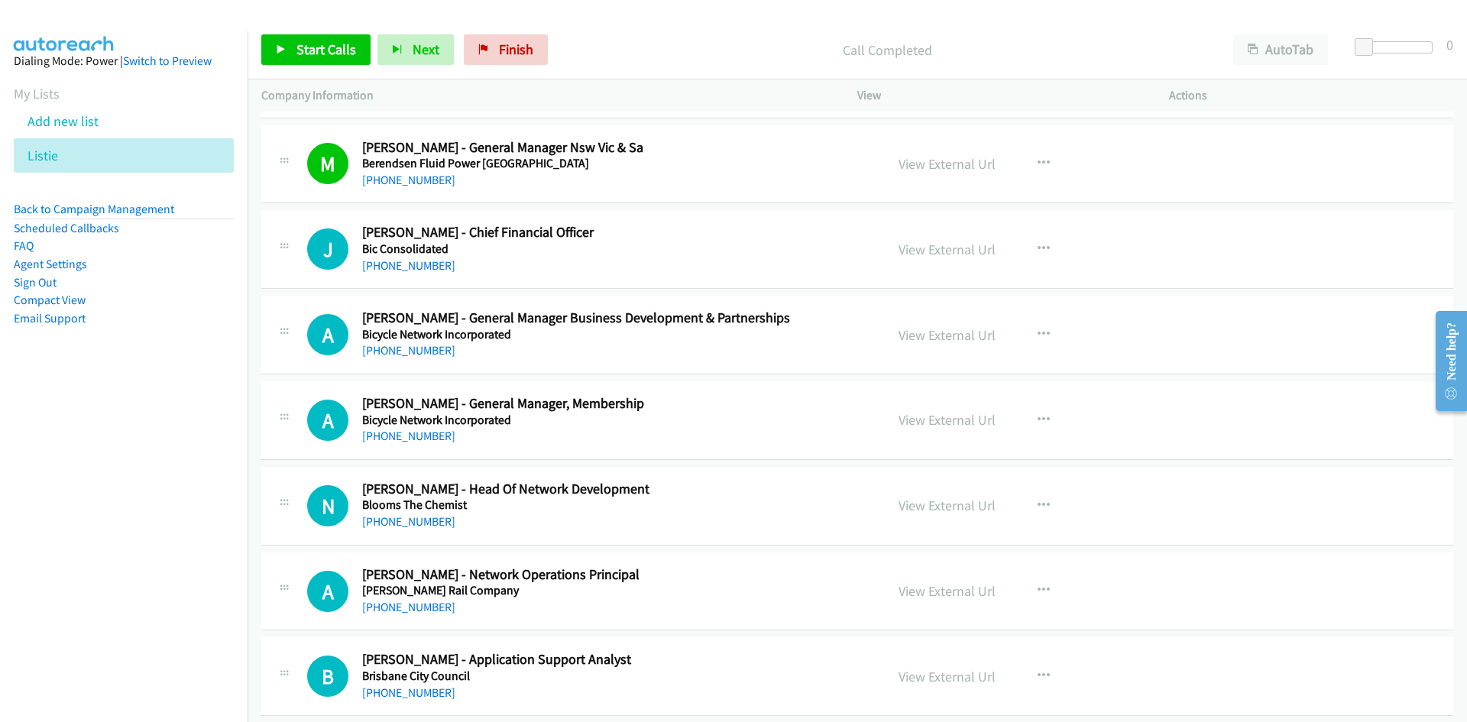
scroll to position [4584, 0]
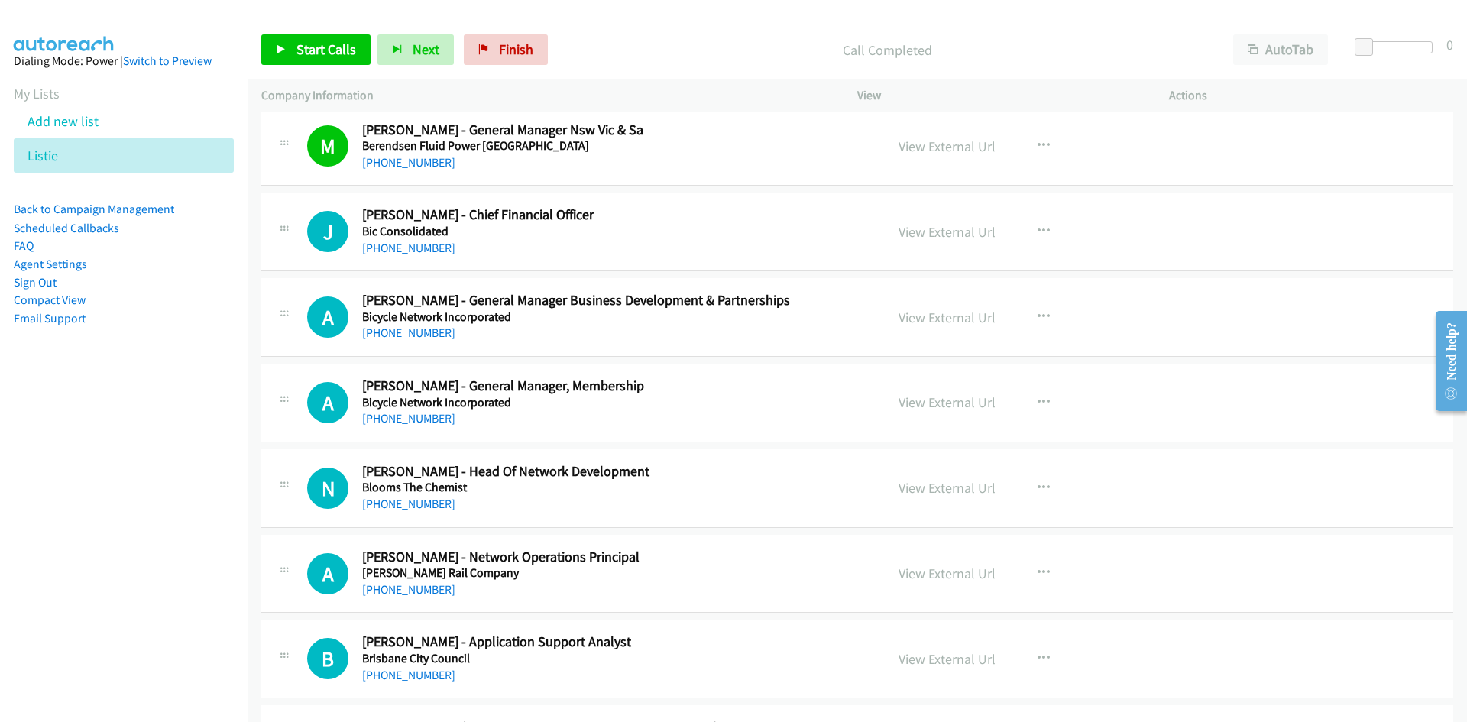
drag, startPoint x: 431, startPoint y: 339, endPoint x: 112, endPoint y: 479, distance: 347.9
click at [431, 339] on link "[PHONE_NUMBER]" at bounding box center [408, 332] width 93 height 15
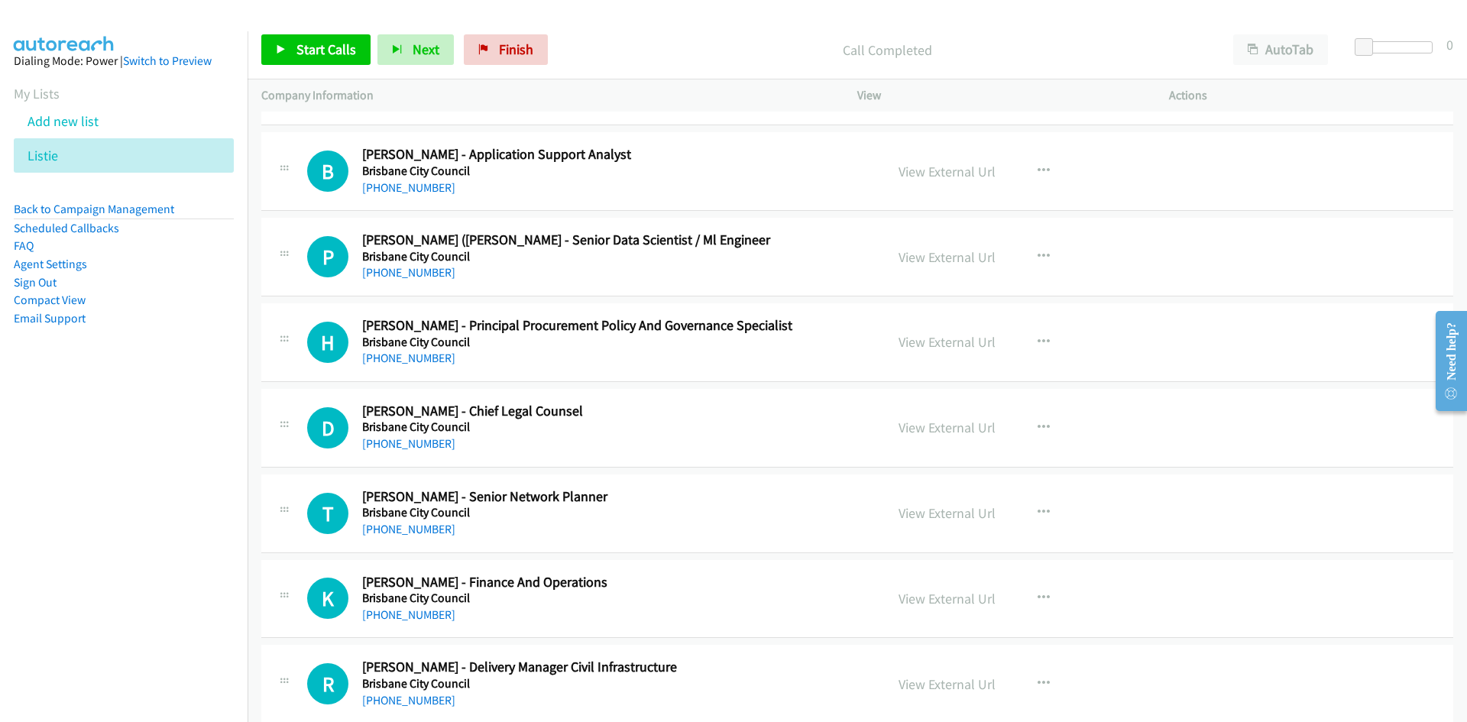
scroll to position [5119, 0]
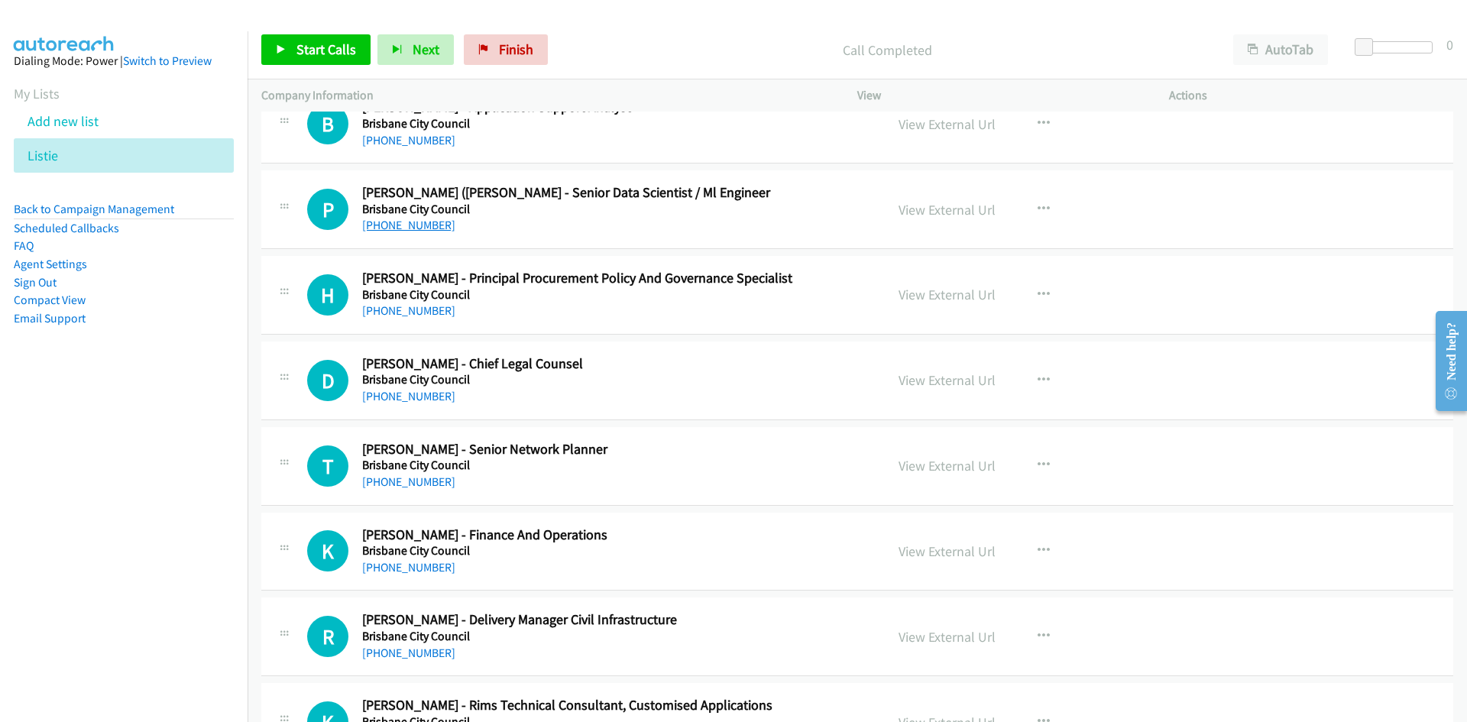
click at [412, 229] on link "[PHONE_NUMBER]" at bounding box center [408, 225] width 93 height 15
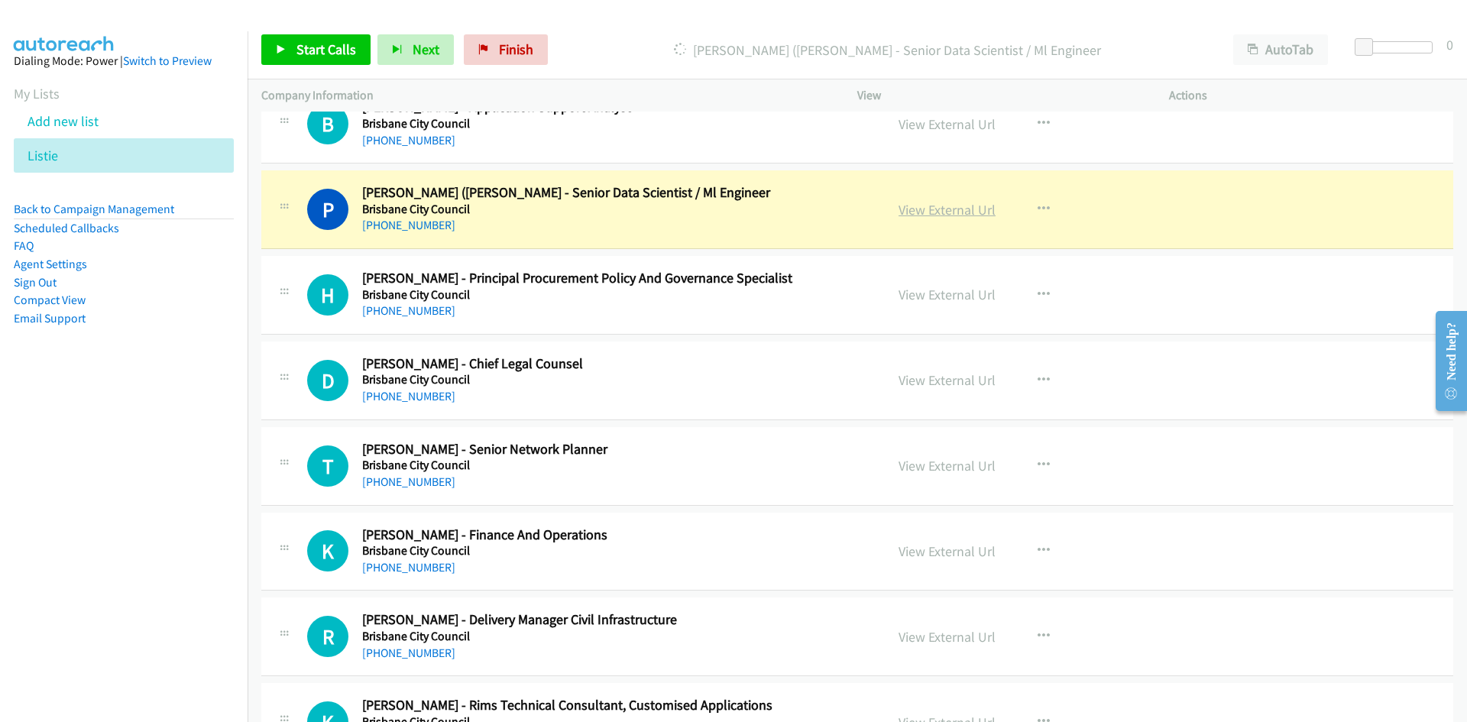
click at [958, 212] on link "View External Url" at bounding box center [947, 210] width 97 height 18
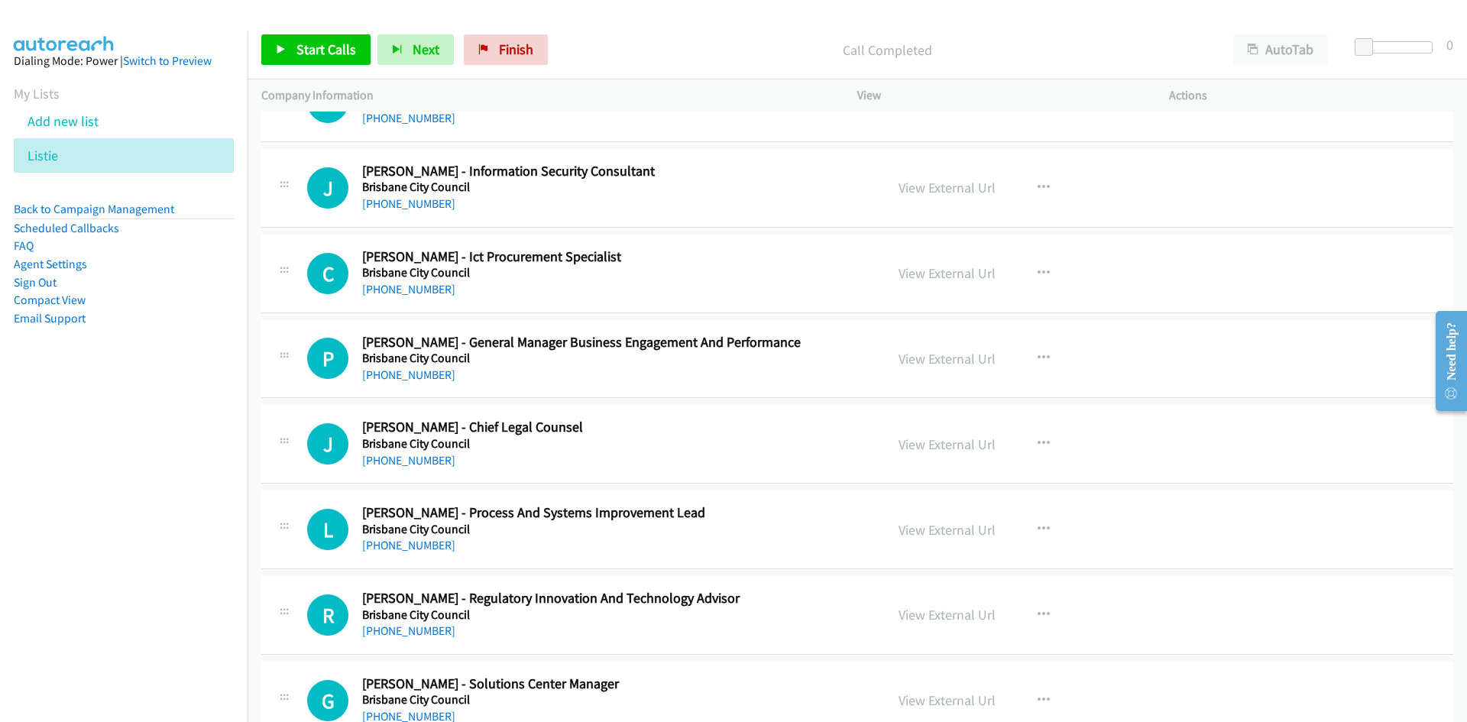
scroll to position [7182, 0]
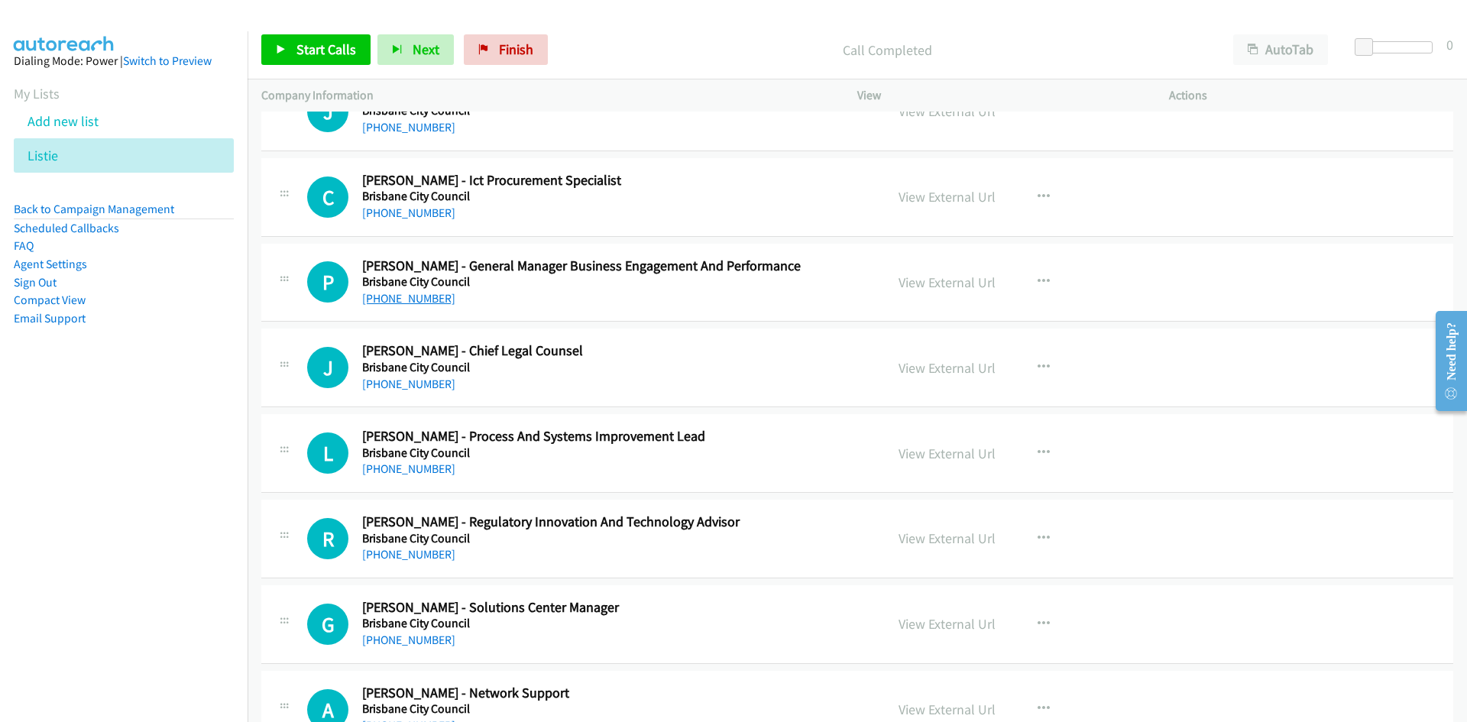
click at [397, 296] on link "[PHONE_NUMBER]" at bounding box center [408, 298] width 93 height 15
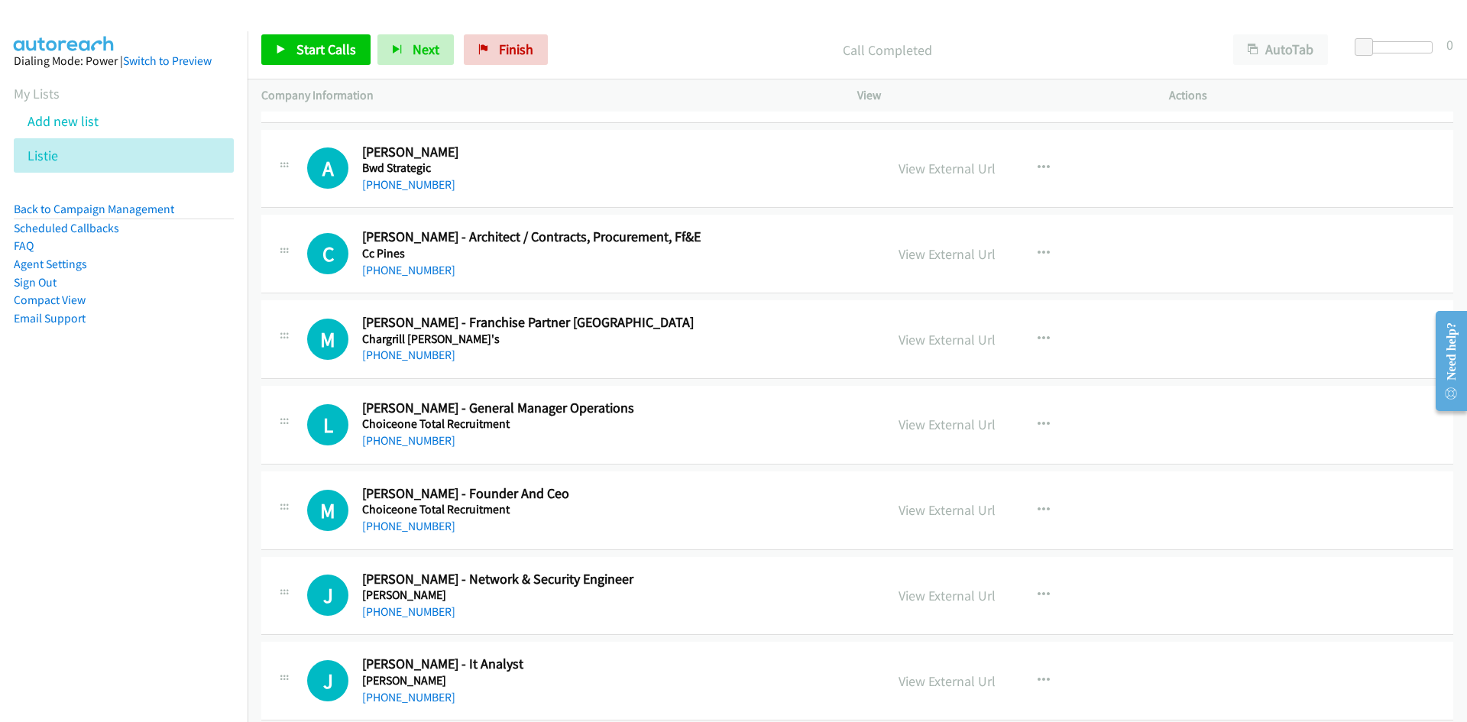
scroll to position [8252, 0]
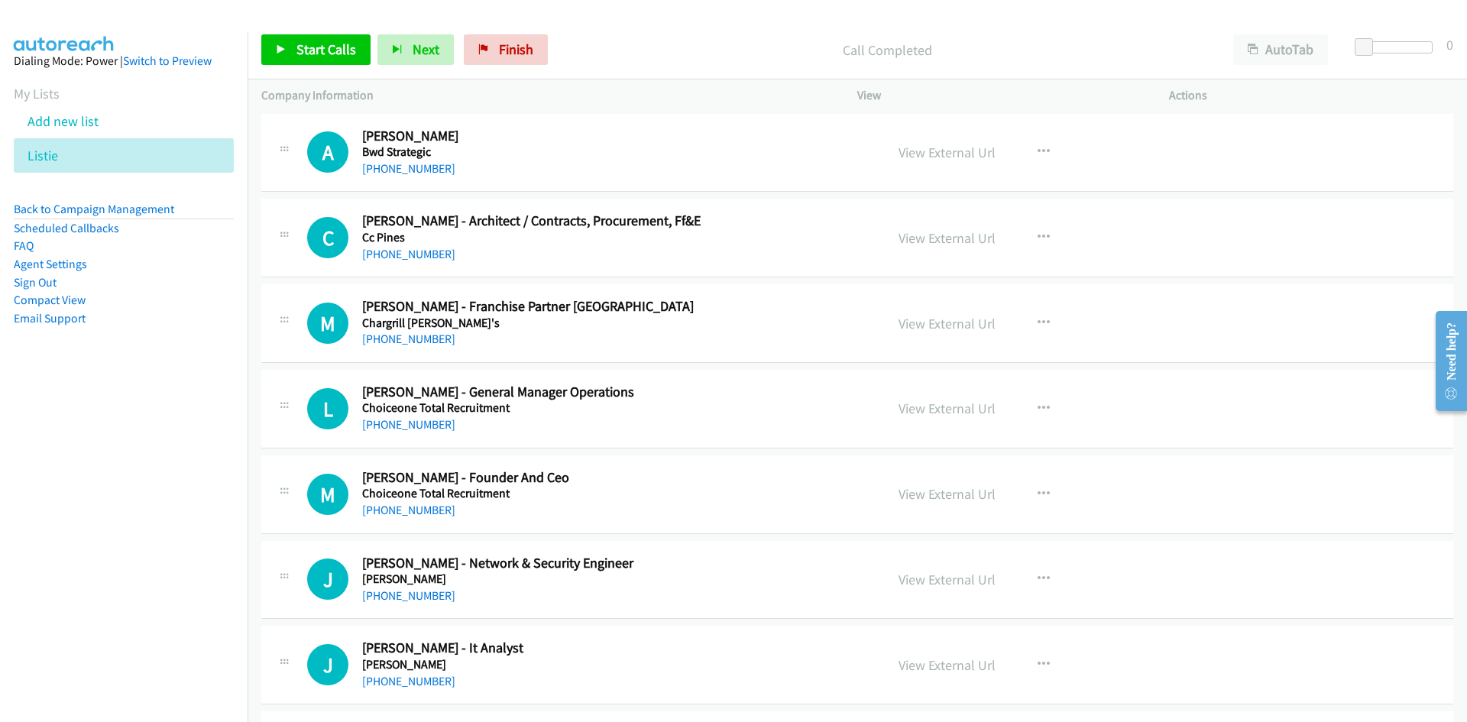
drag, startPoint x: 430, startPoint y: 426, endPoint x: 118, endPoint y: 521, distance: 325.8
click at [430, 426] on link "[PHONE_NUMBER]" at bounding box center [408, 424] width 93 height 15
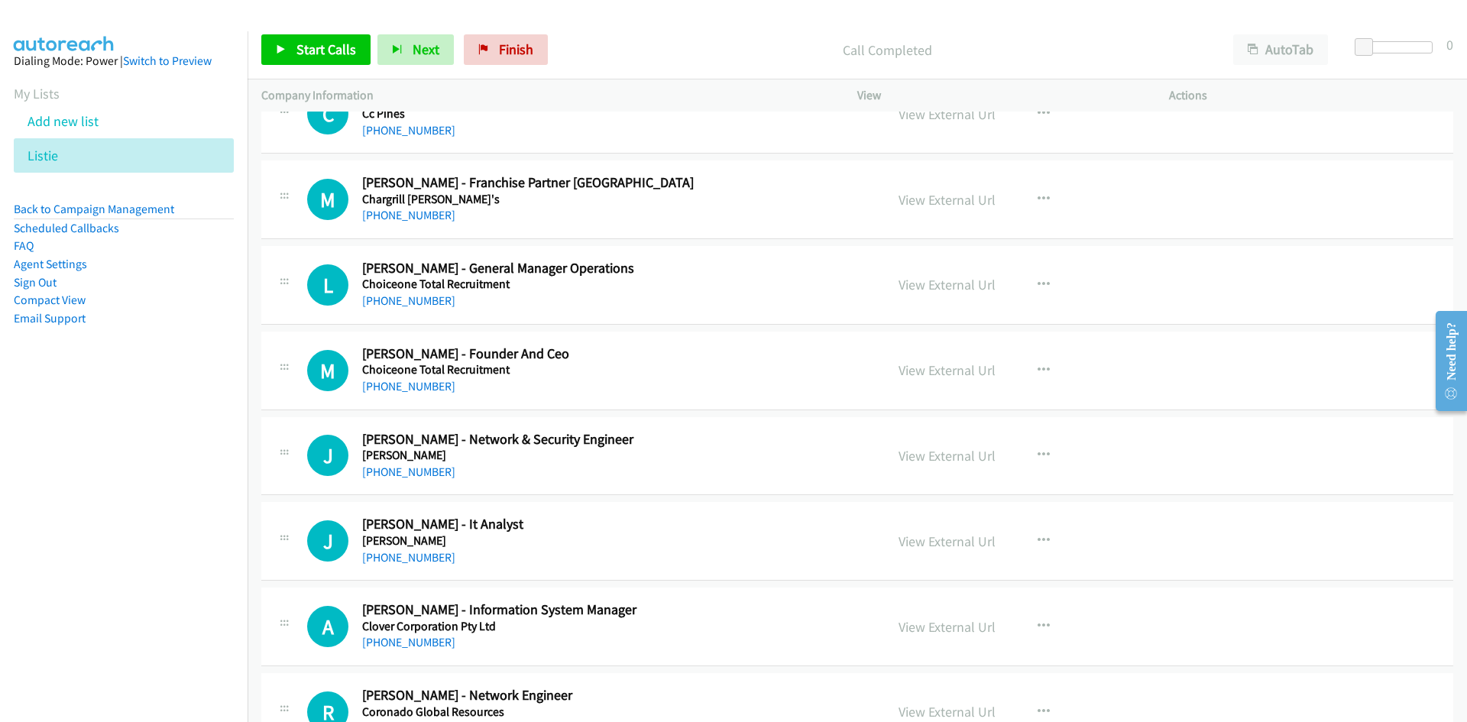
scroll to position [8405, 0]
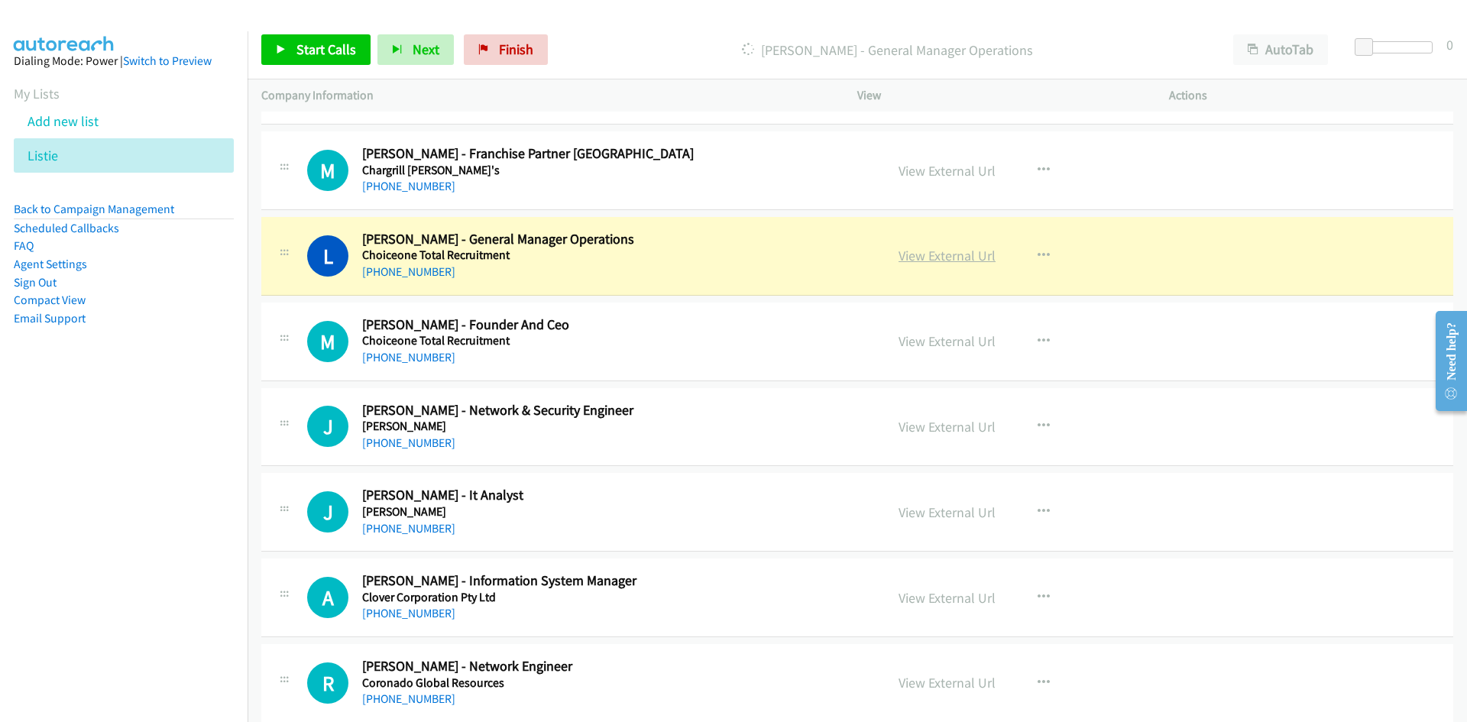
click at [951, 253] on link "View External Url" at bounding box center [947, 256] width 97 height 18
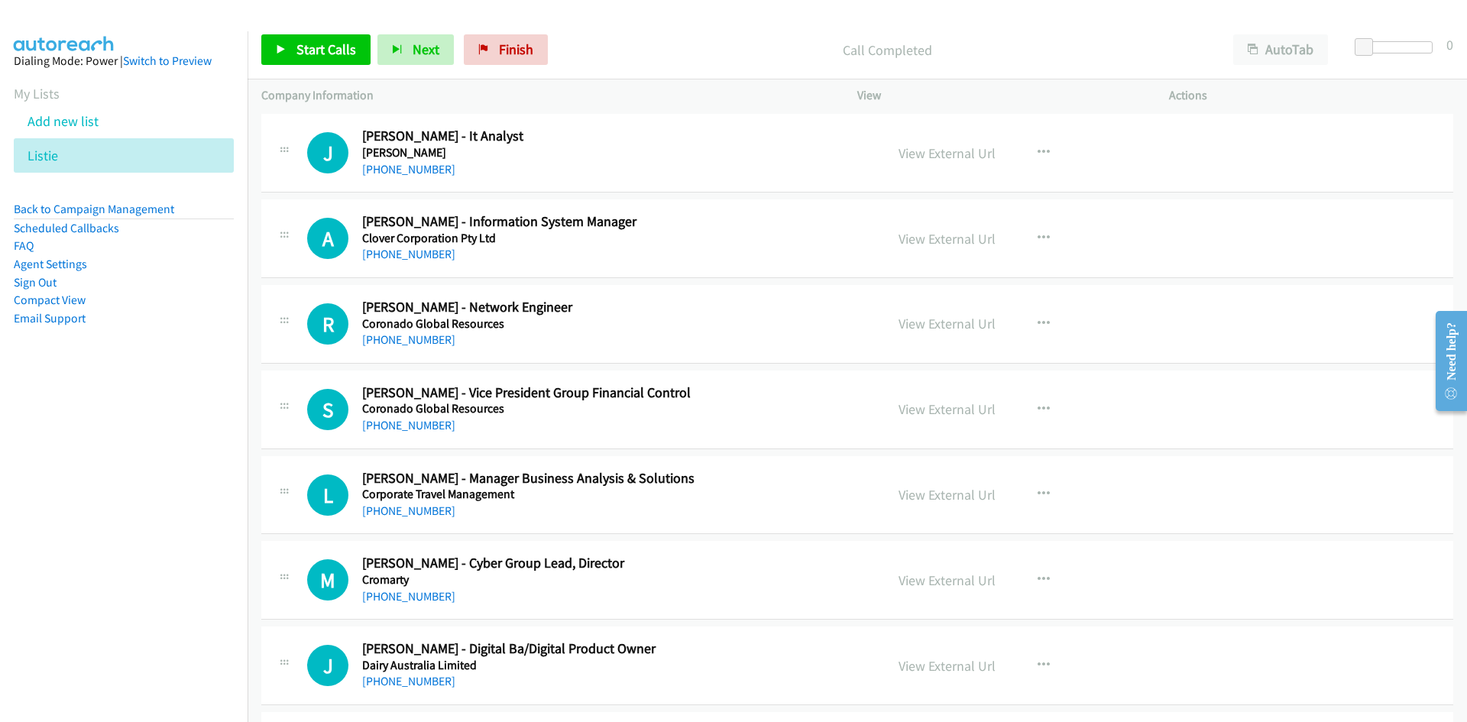
scroll to position [8787, 0]
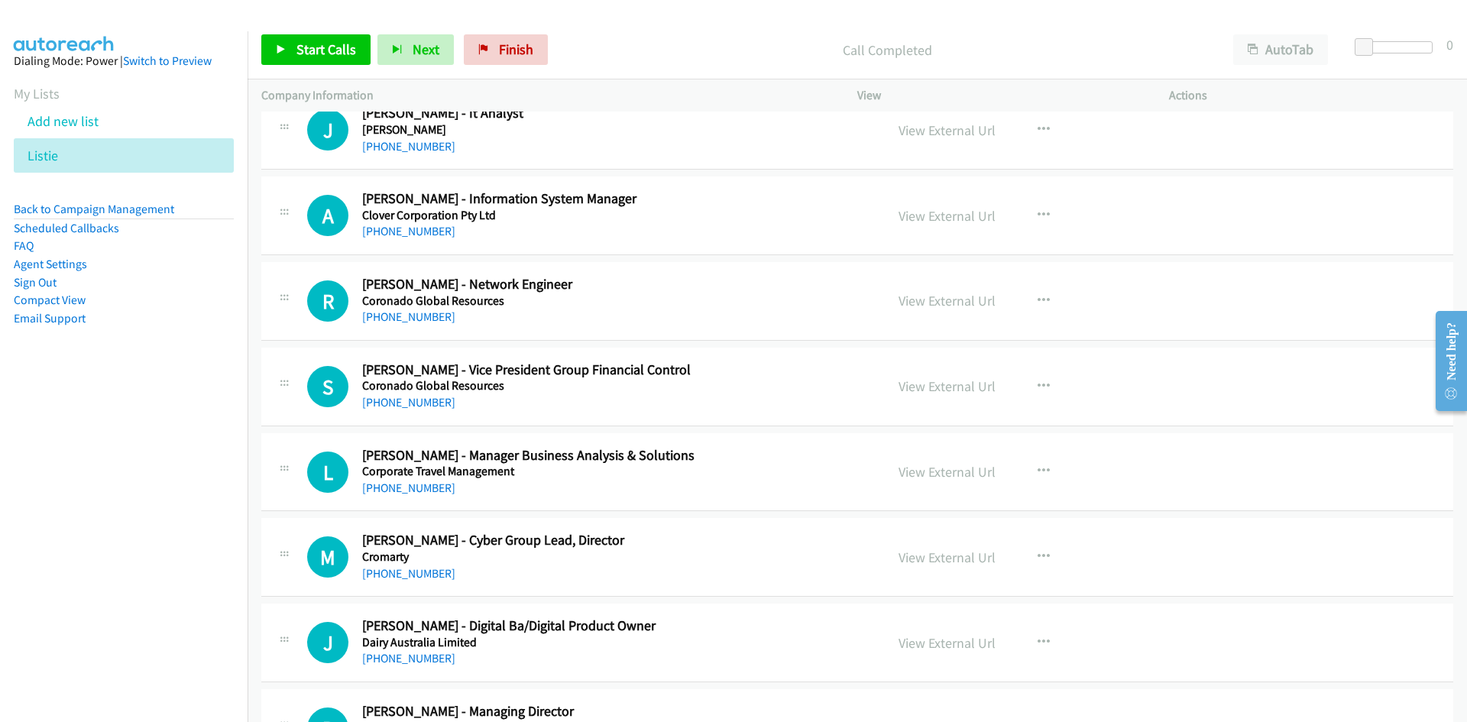
drag, startPoint x: 406, startPoint y: 235, endPoint x: 330, endPoint y: 299, distance: 99.3
click at [406, 235] on link "[PHONE_NUMBER]" at bounding box center [408, 231] width 93 height 15
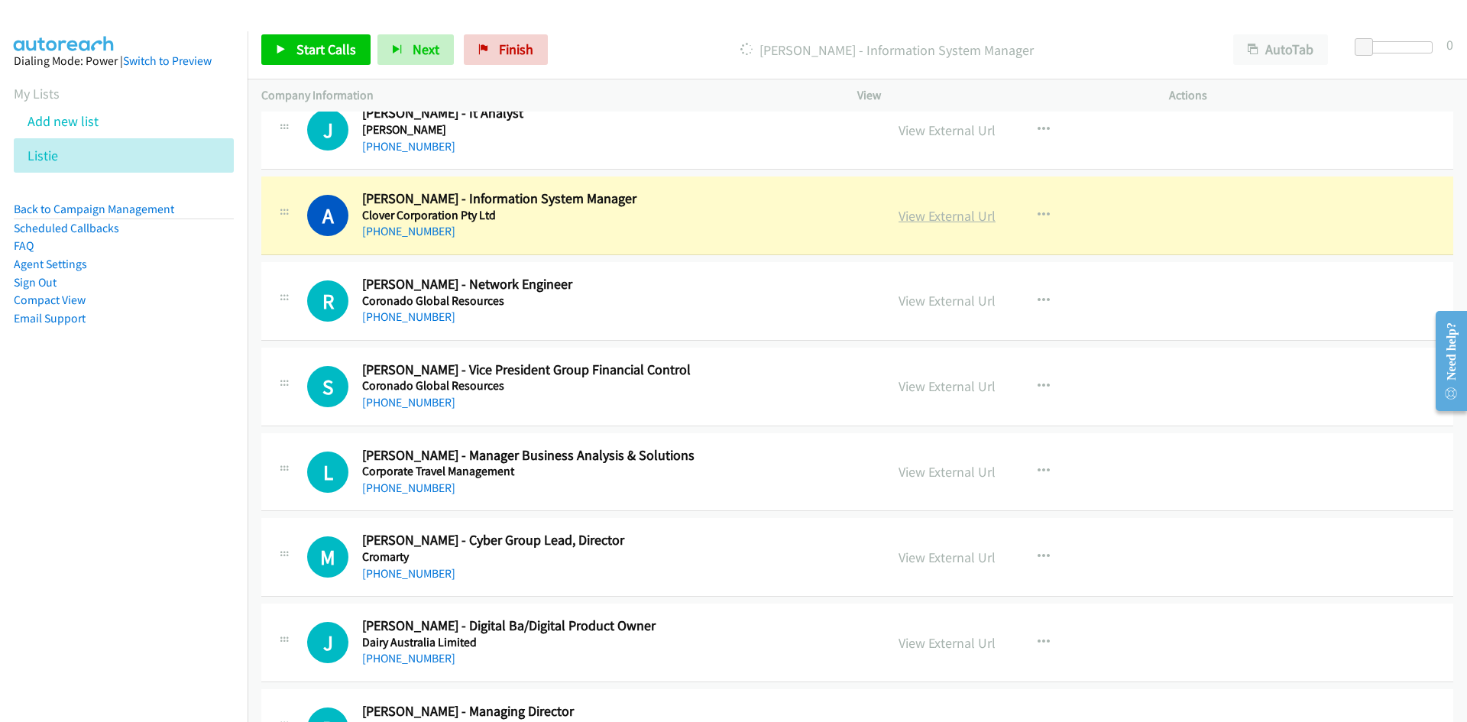
click at [917, 218] on link "View External Url" at bounding box center [947, 216] width 97 height 18
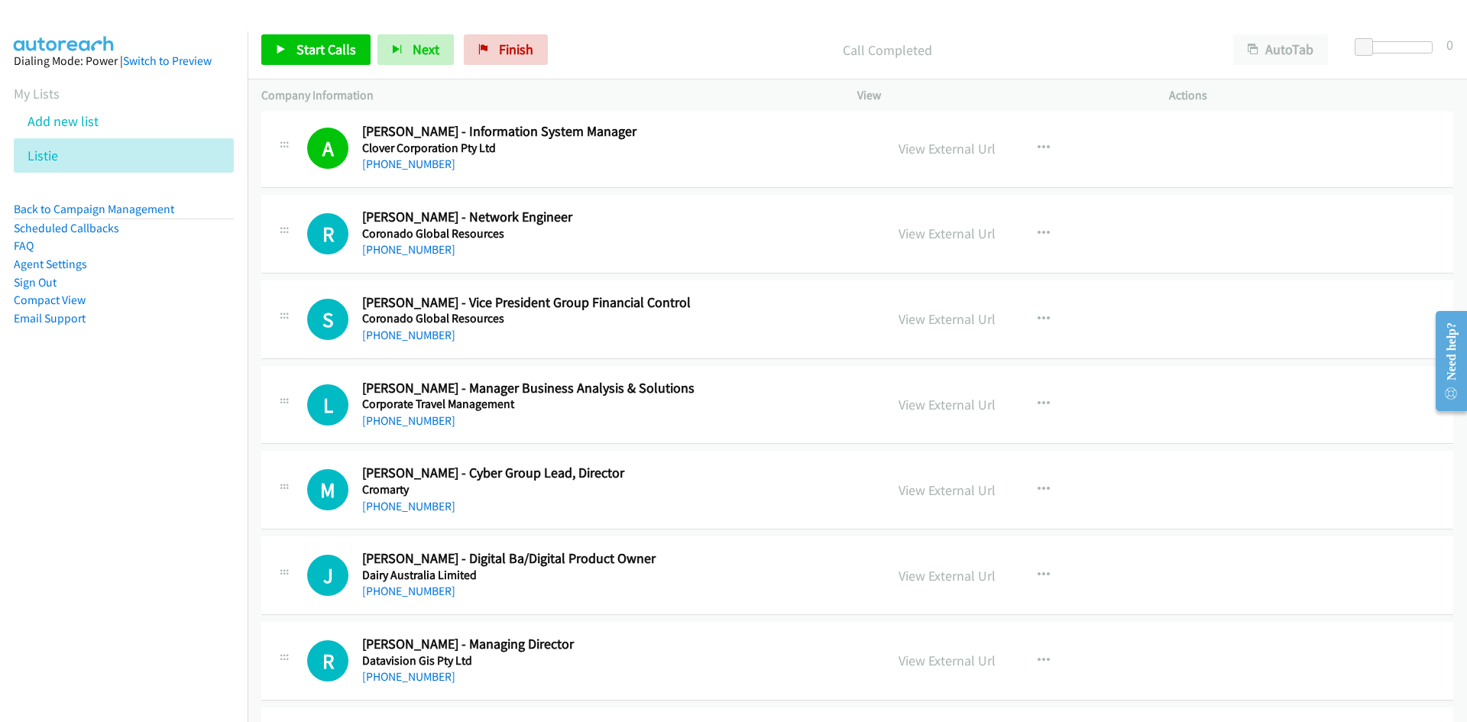
scroll to position [8940, 0]
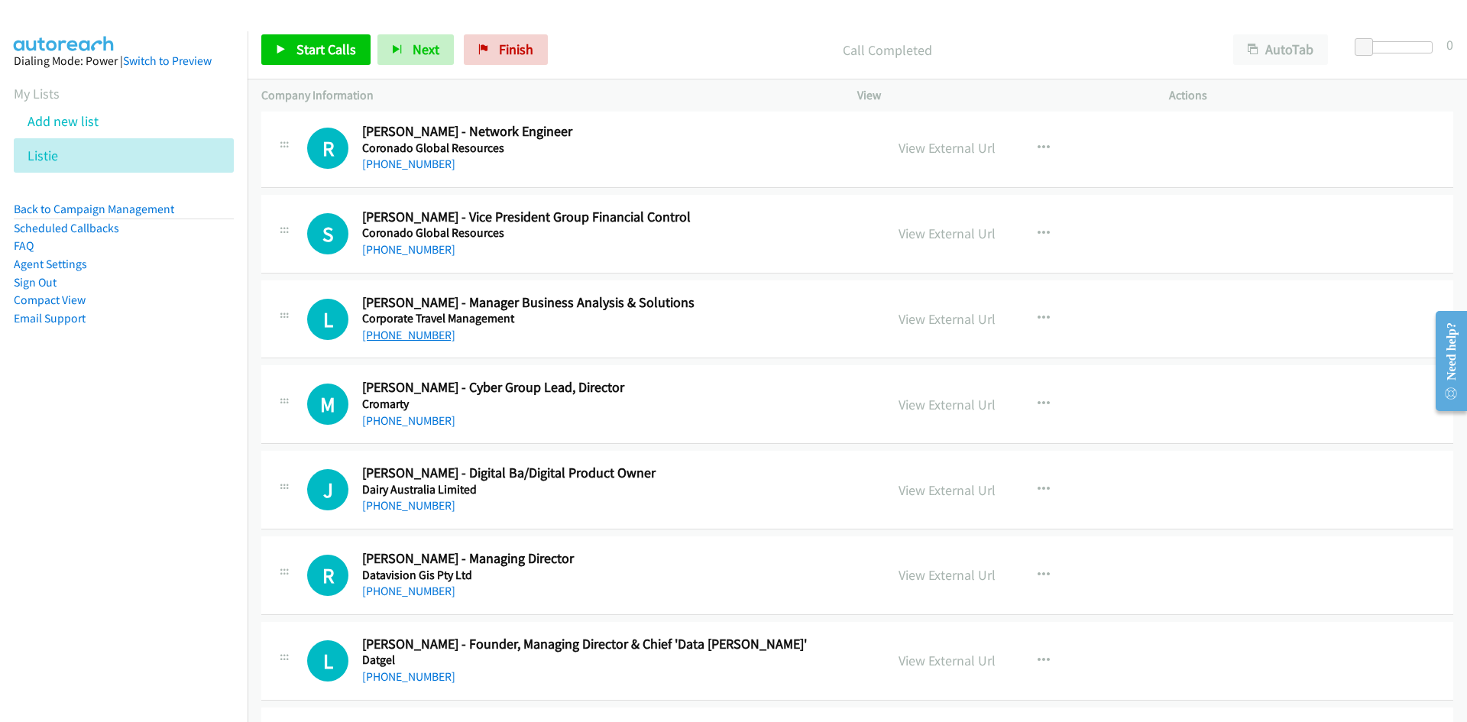
click at [404, 340] on link "[PHONE_NUMBER]" at bounding box center [408, 335] width 93 height 15
click at [929, 310] on link "View External Url" at bounding box center [947, 319] width 97 height 18
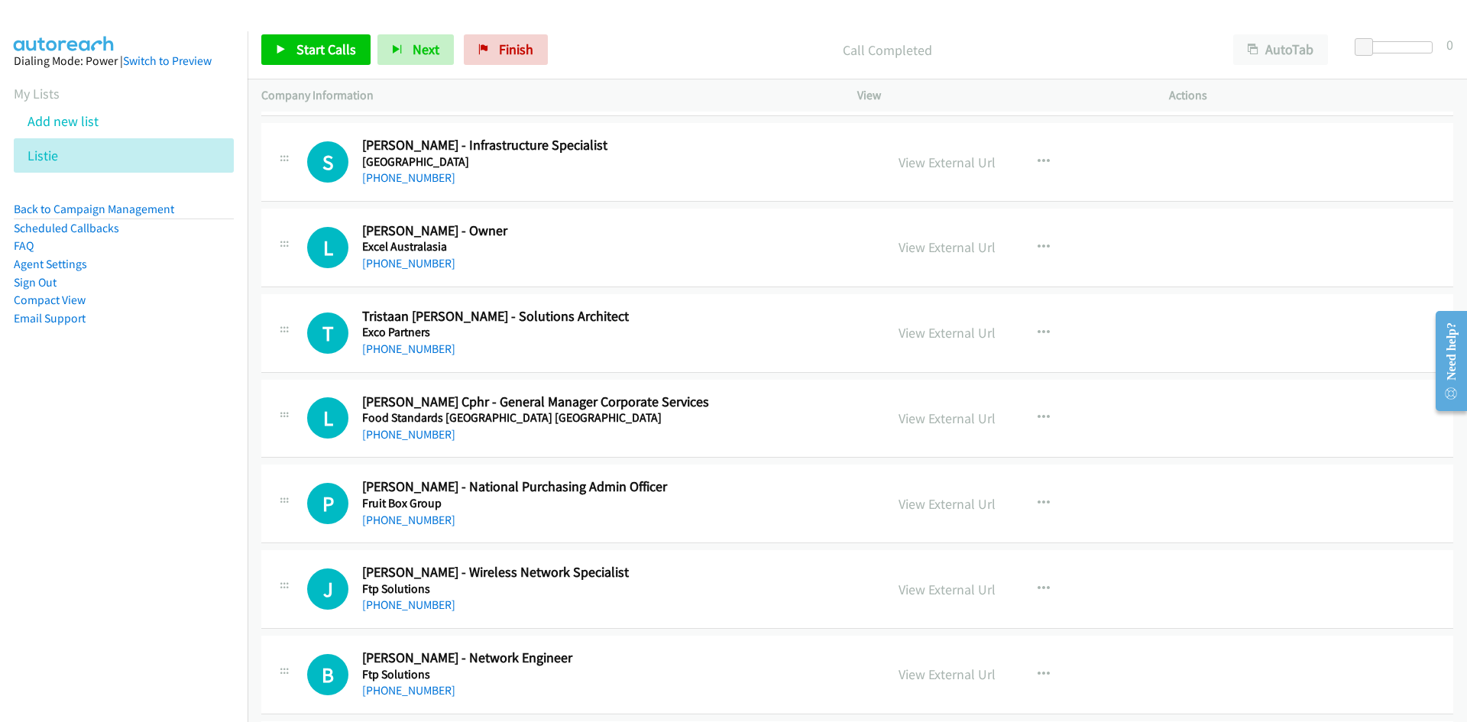
scroll to position [9704, 0]
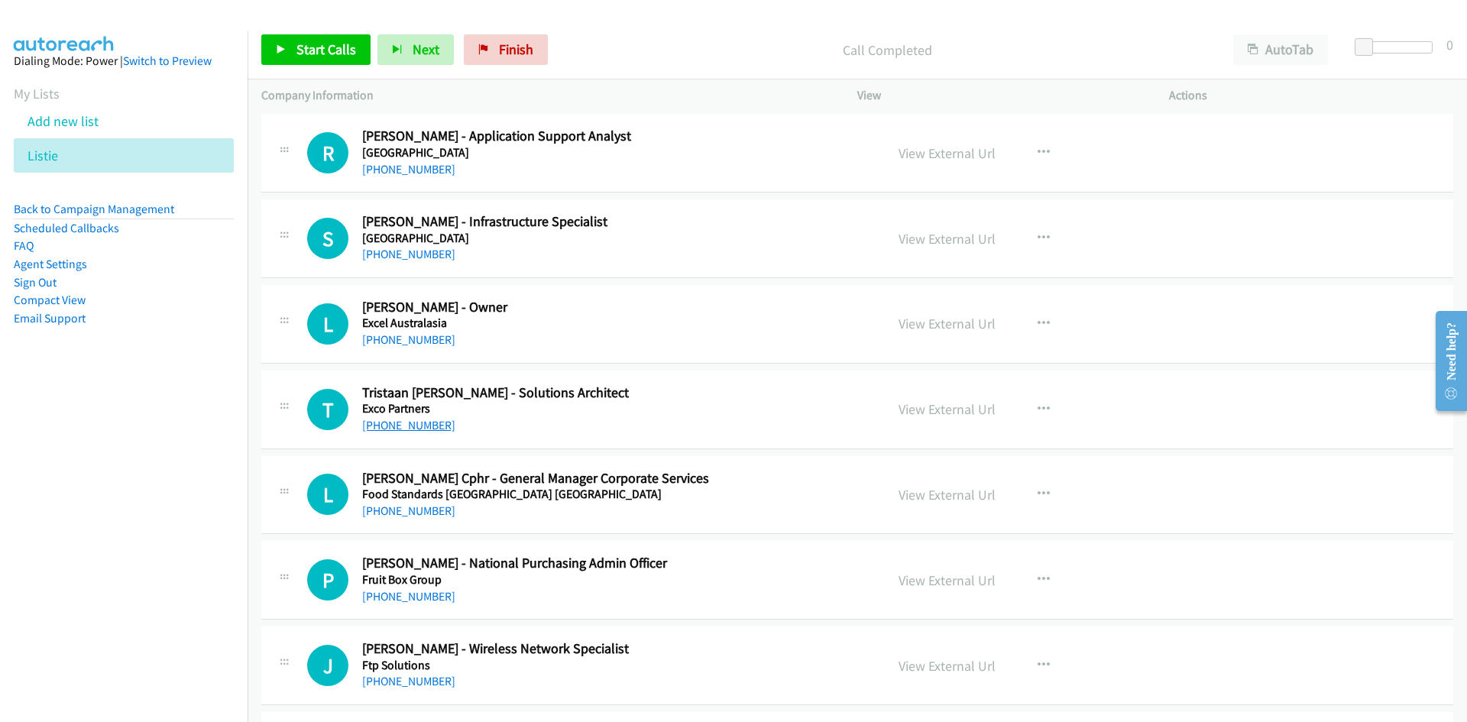
click at [426, 431] on link "[PHONE_NUMBER]" at bounding box center [408, 425] width 93 height 15
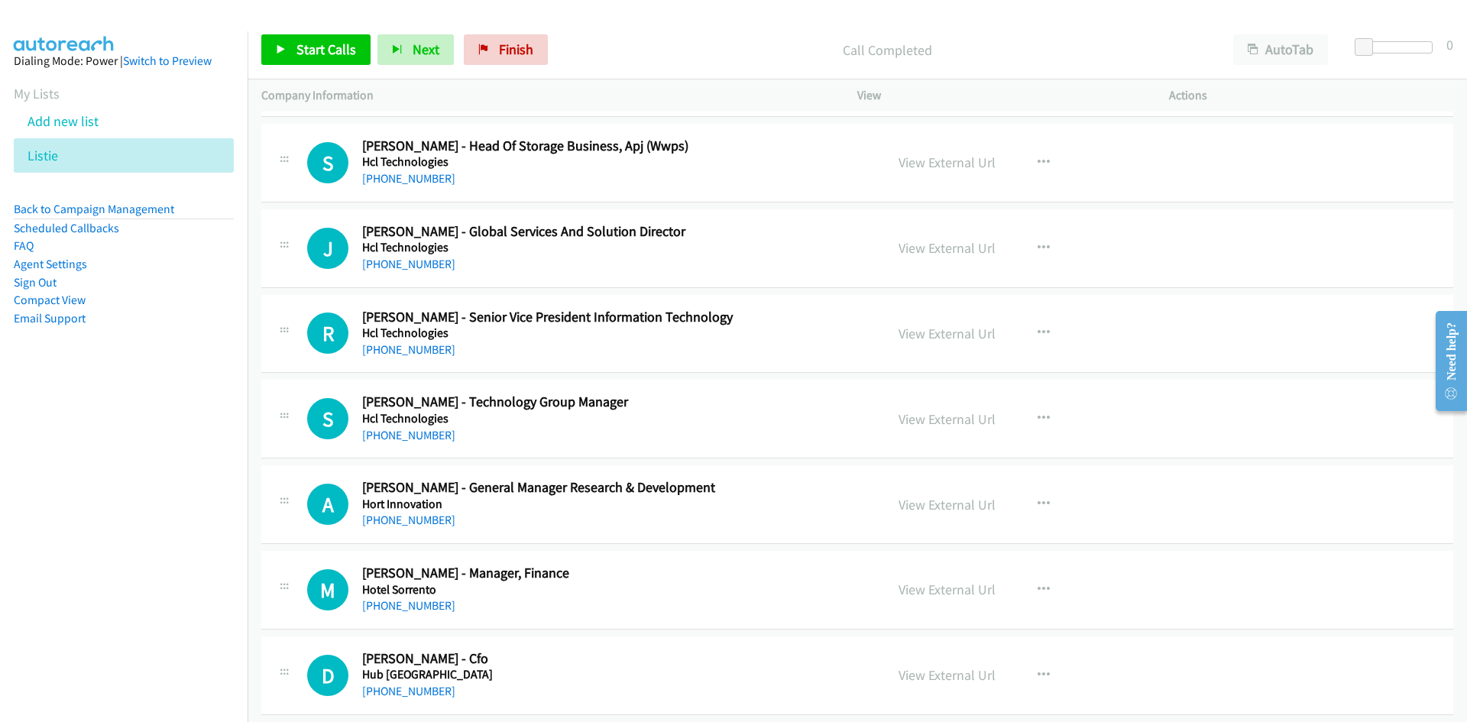
scroll to position [11308, 0]
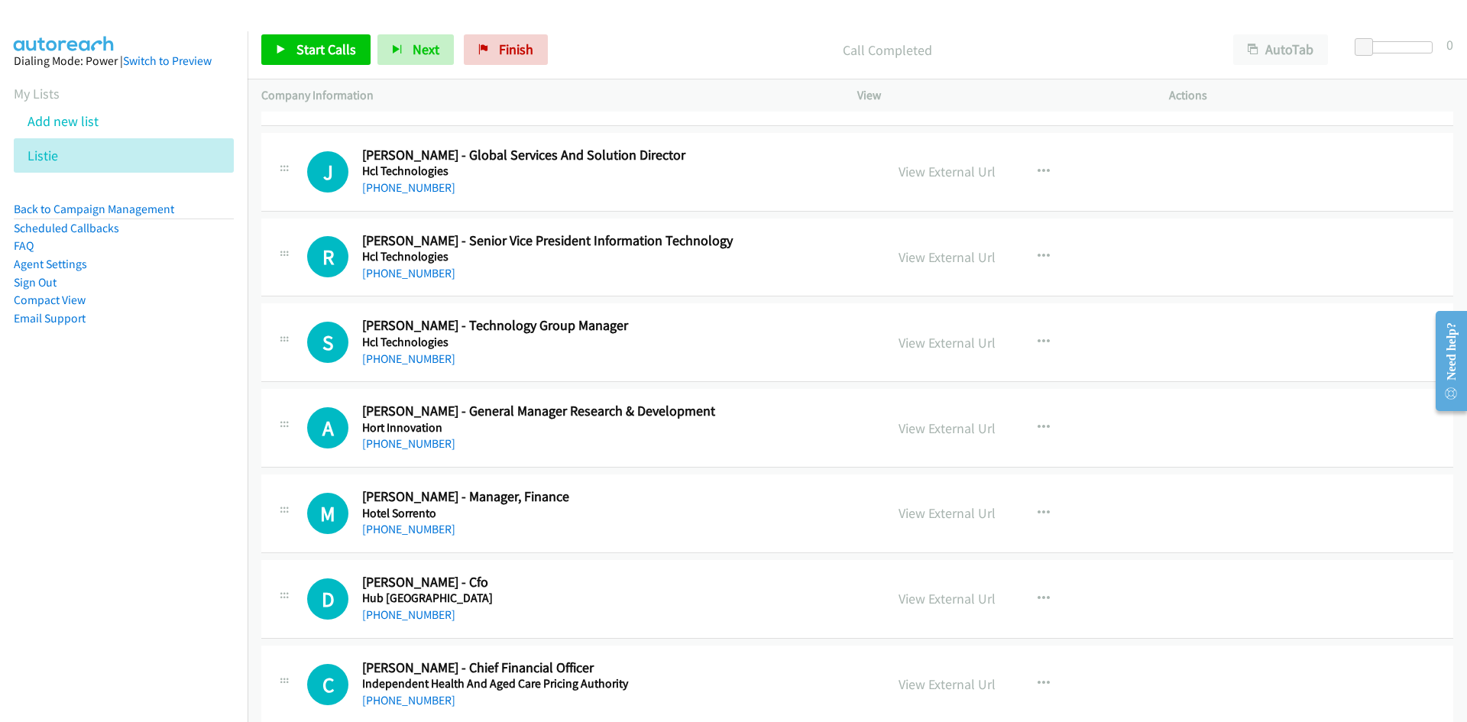
drag, startPoint x: 376, startPoint y: 268, endPoint x: 67, endPoint y: 385, distance: 330.1
click at [376, 268] on link "[PHONE_NUMBER]" at bounding box center [408, 273] width 93 height 15
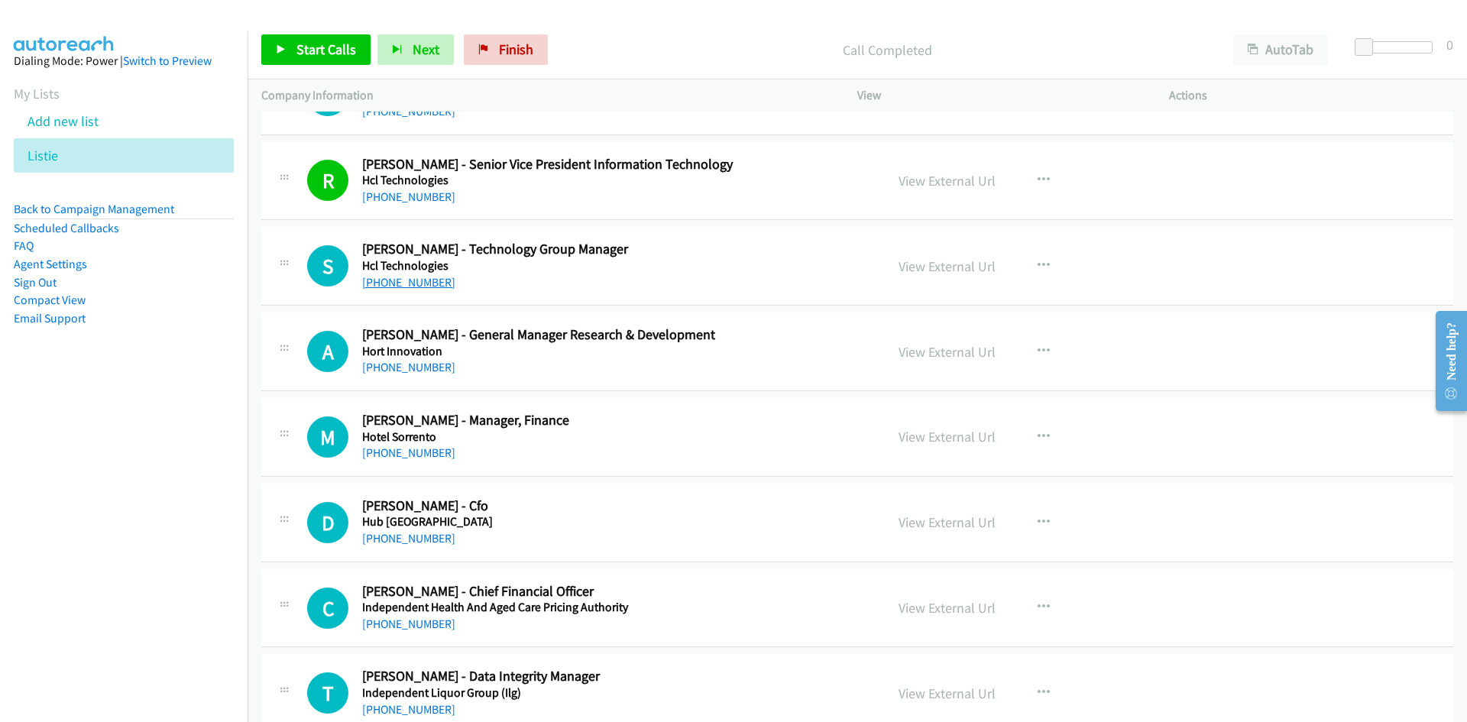
drag, startPoint x: 428, startPoint y: 280, endPoint x: 137, endPoint y: 391, distance: 311.5
click at [428, 280] on link "[PHONE_NUMBER]" at bounding box center [408, 282] width 93 height 15
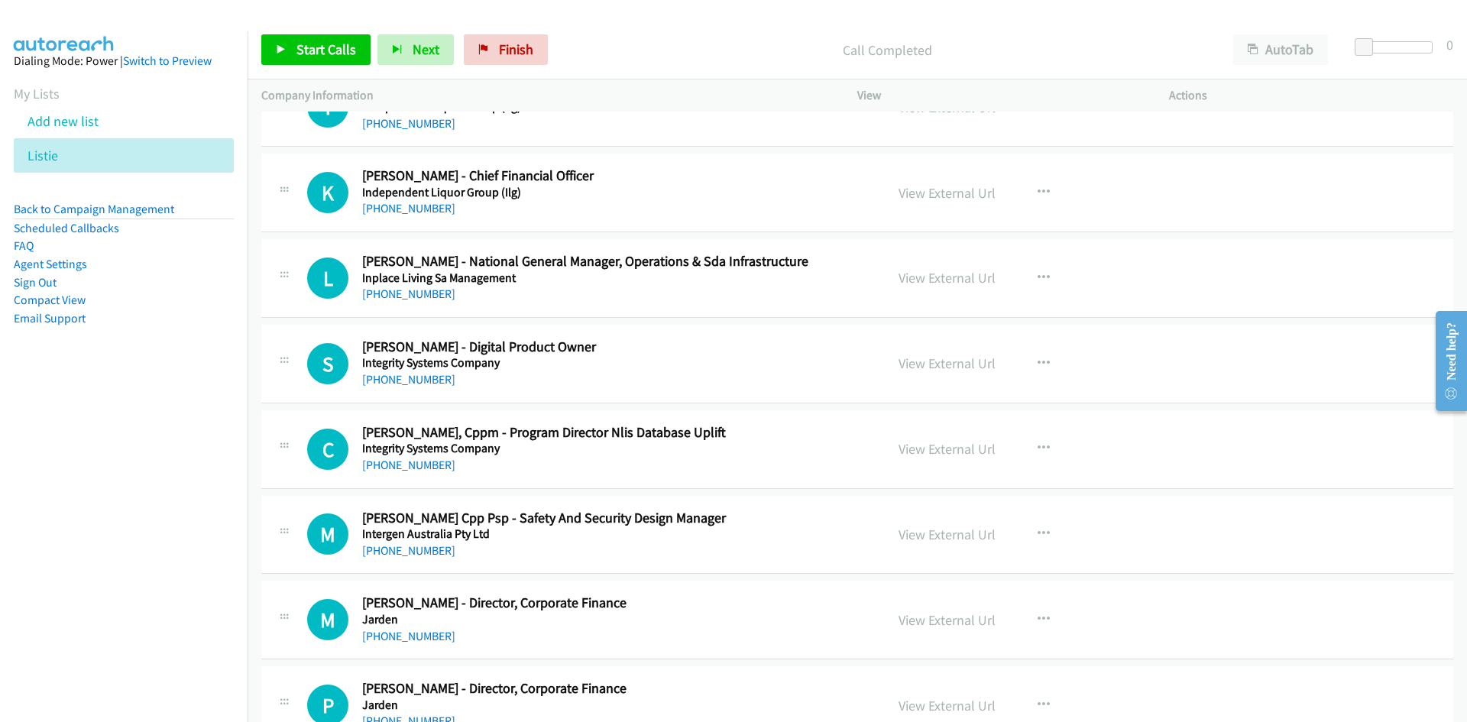
scroll to position [11996, 0]
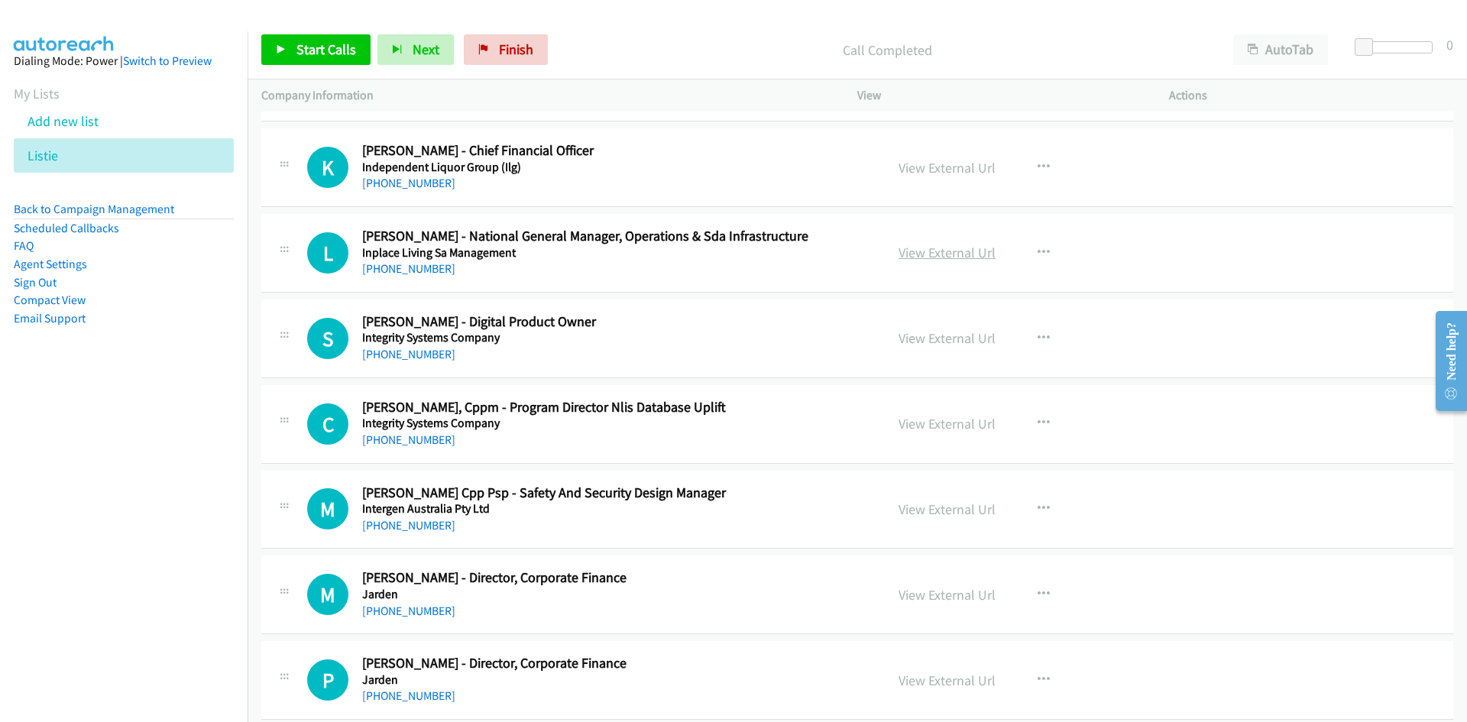
click at [947, 248] on link "View External Url" at bounding box center [947, 253] width 97 height 18
drag, startPoint x: 400, startPoint y: 271, endPoint x: 6, endPoint y: 416, distance: 420.1
click at [399, 262] on link "[PHONE_NUMBER]" at bounding box center [408, 268] width 93 height 15
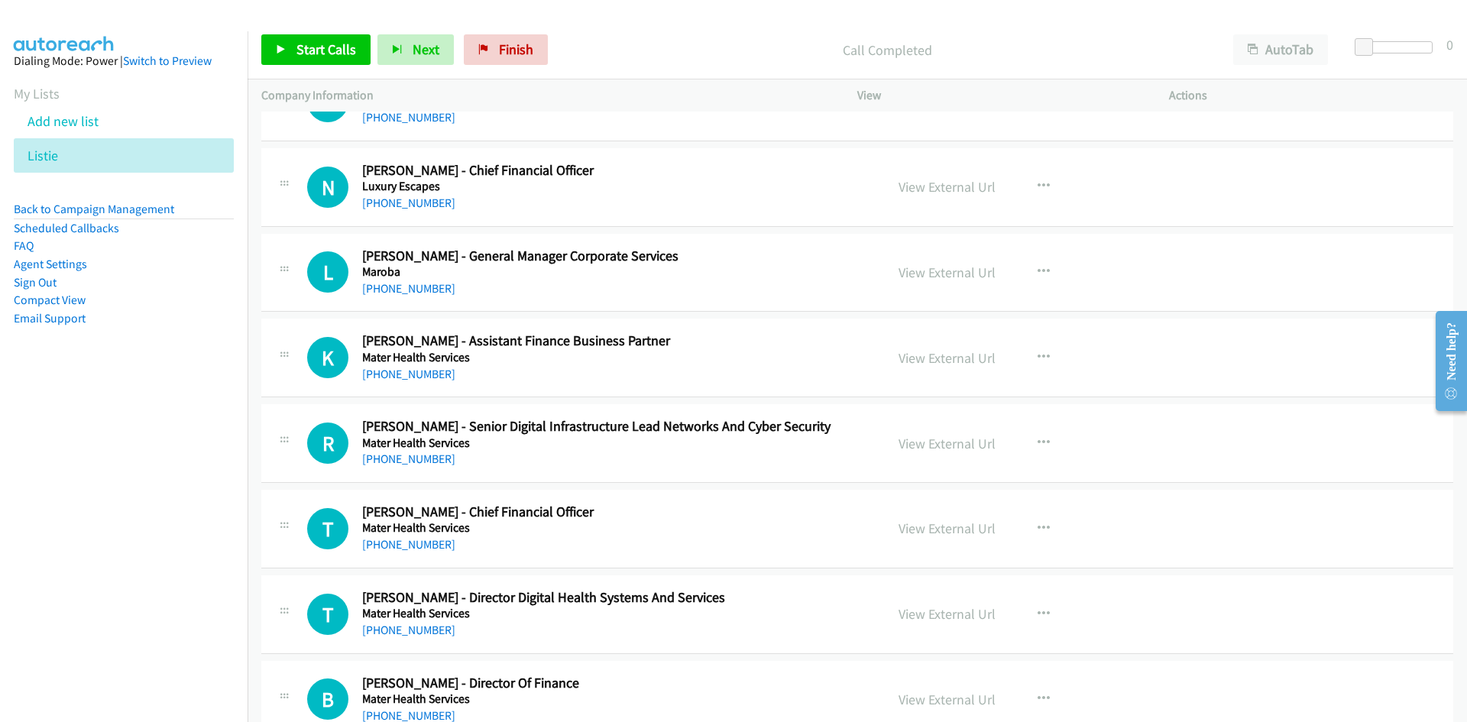
scroll to position [13600, 0]
click at [406, 288] on link "[PHONE_NUMBER]" at bounding box center [408, 287] width 93 height 15
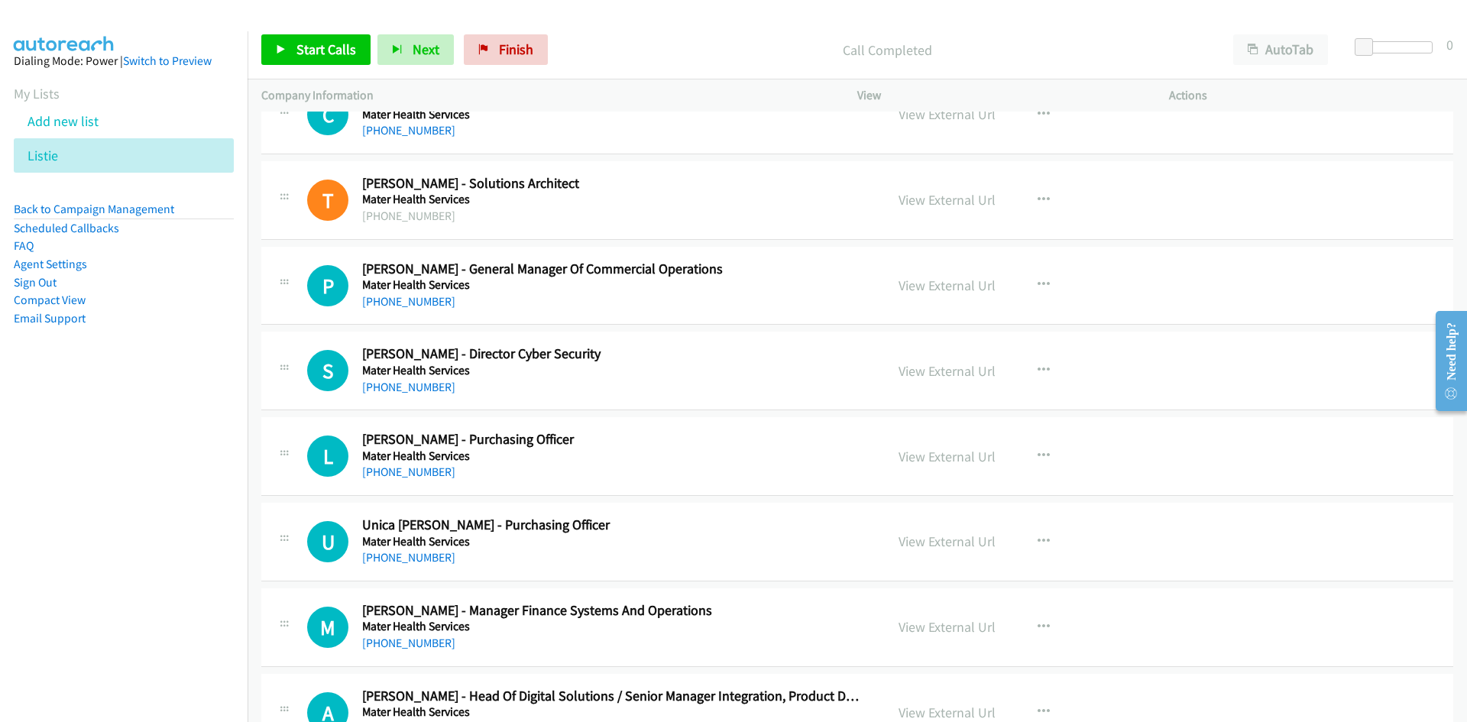
scroll to position [14517, 0]
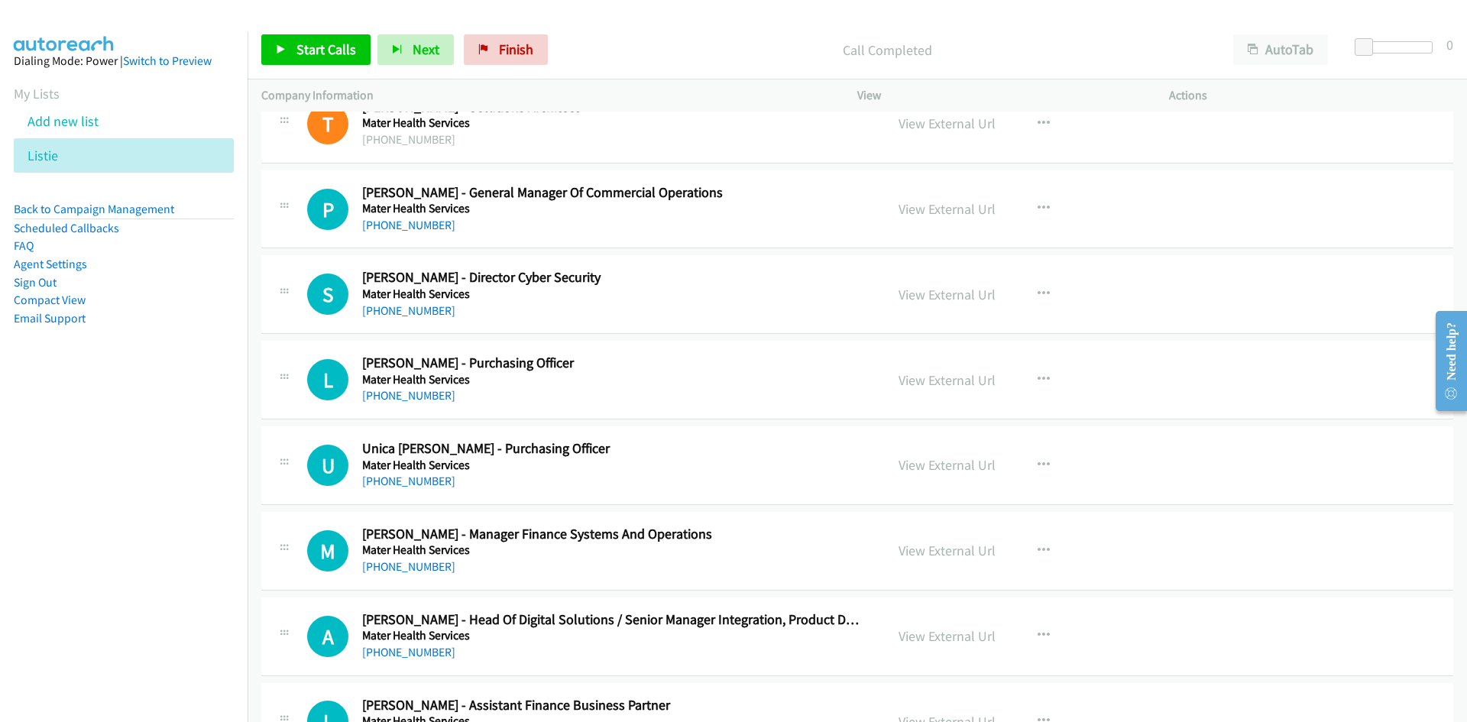
drag, startPoint x: 408, startPoint y: 227, endPoint x: 242, endPoint y: 270, distance: 171.4
click at [408, 227] on link "[PHONE_NUMBER]" at bounding box center [408, 225] width 93 height 15
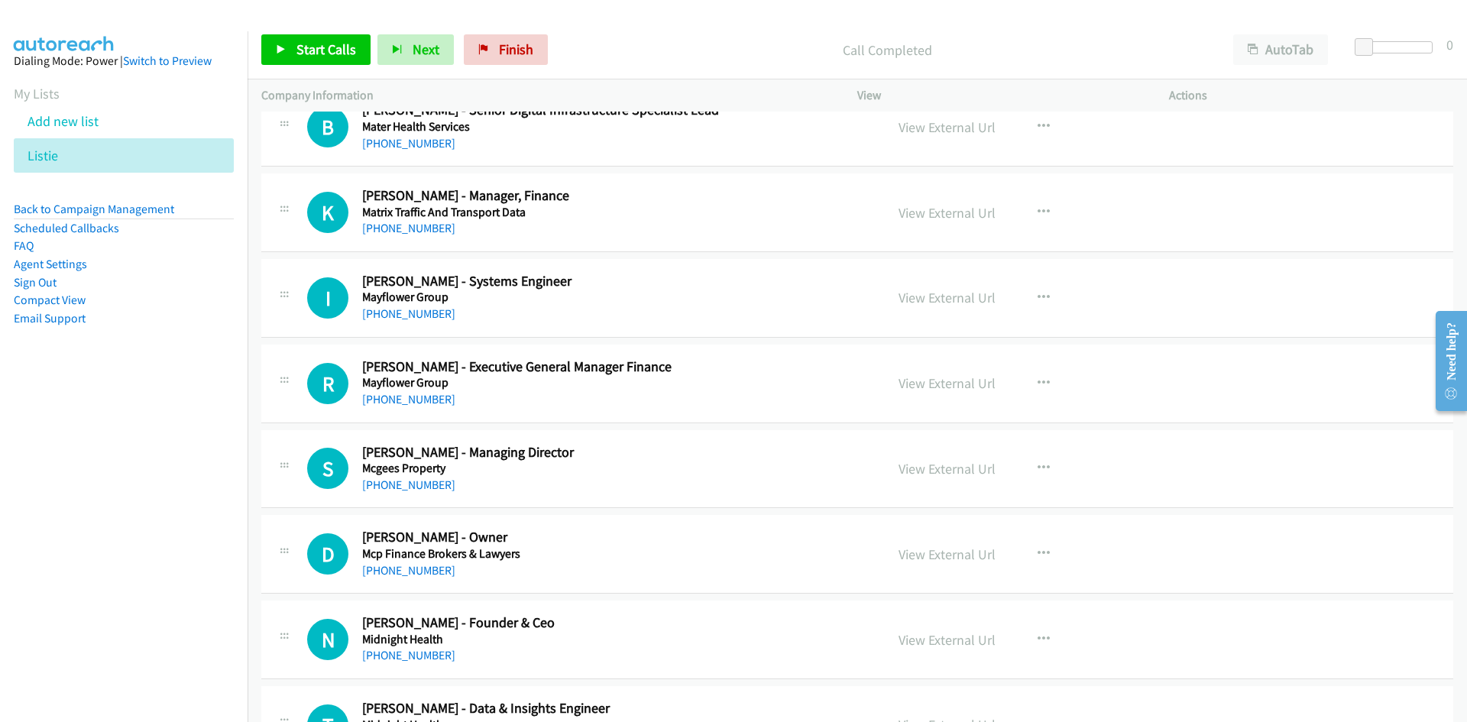
scroll to position [15281, 0]
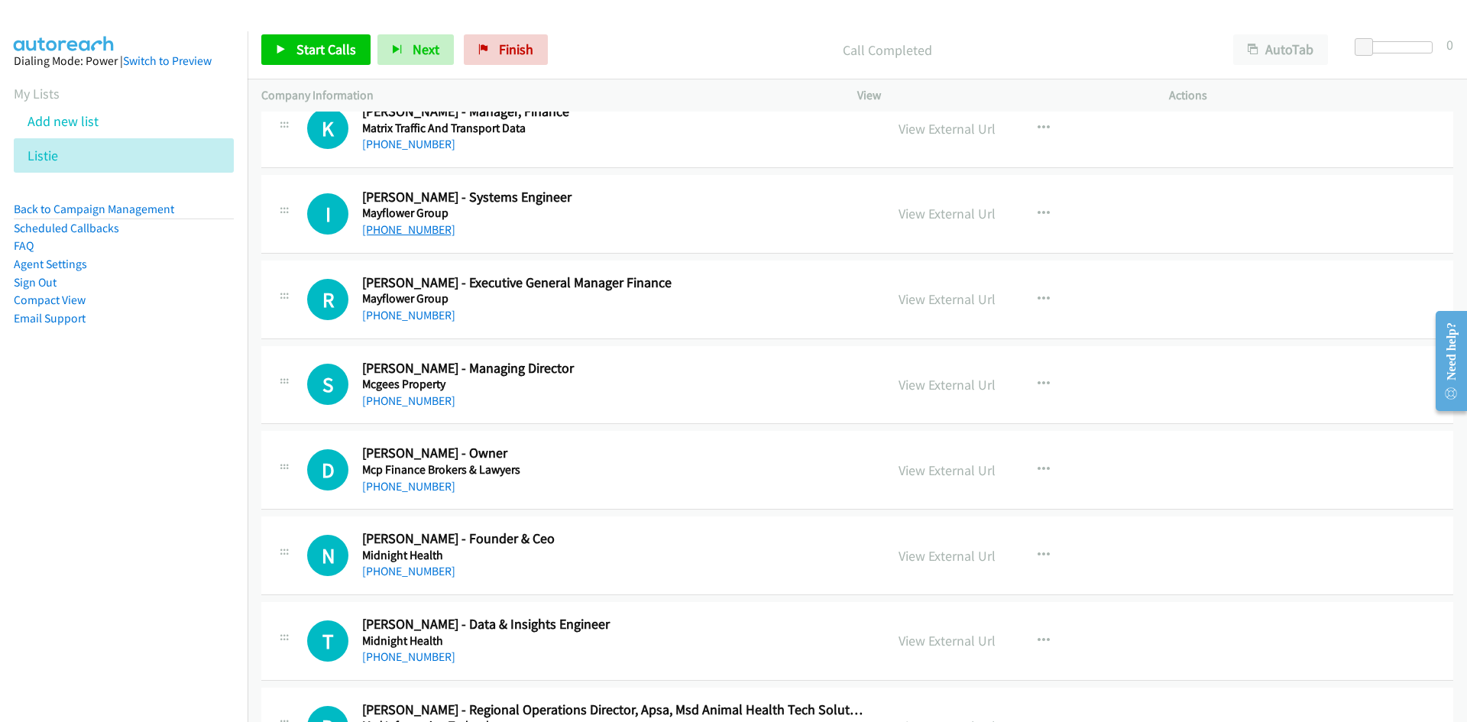
click at [417, 228] on link "[PHONE_NUMBER]" at bounding box center [408, 229] width 93 height 15
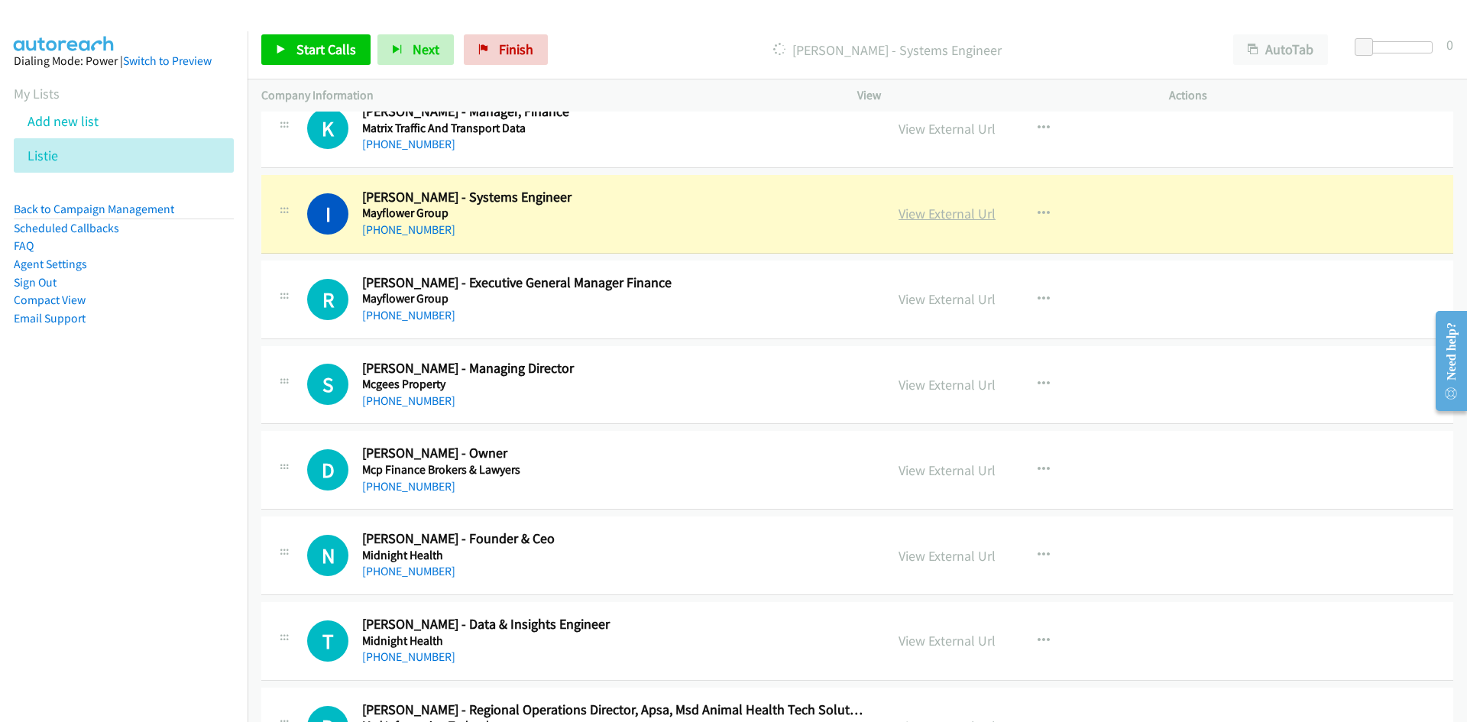
click at [931, 213] on link "View External Url" at bounding box center [947, 214] width 97 height 18
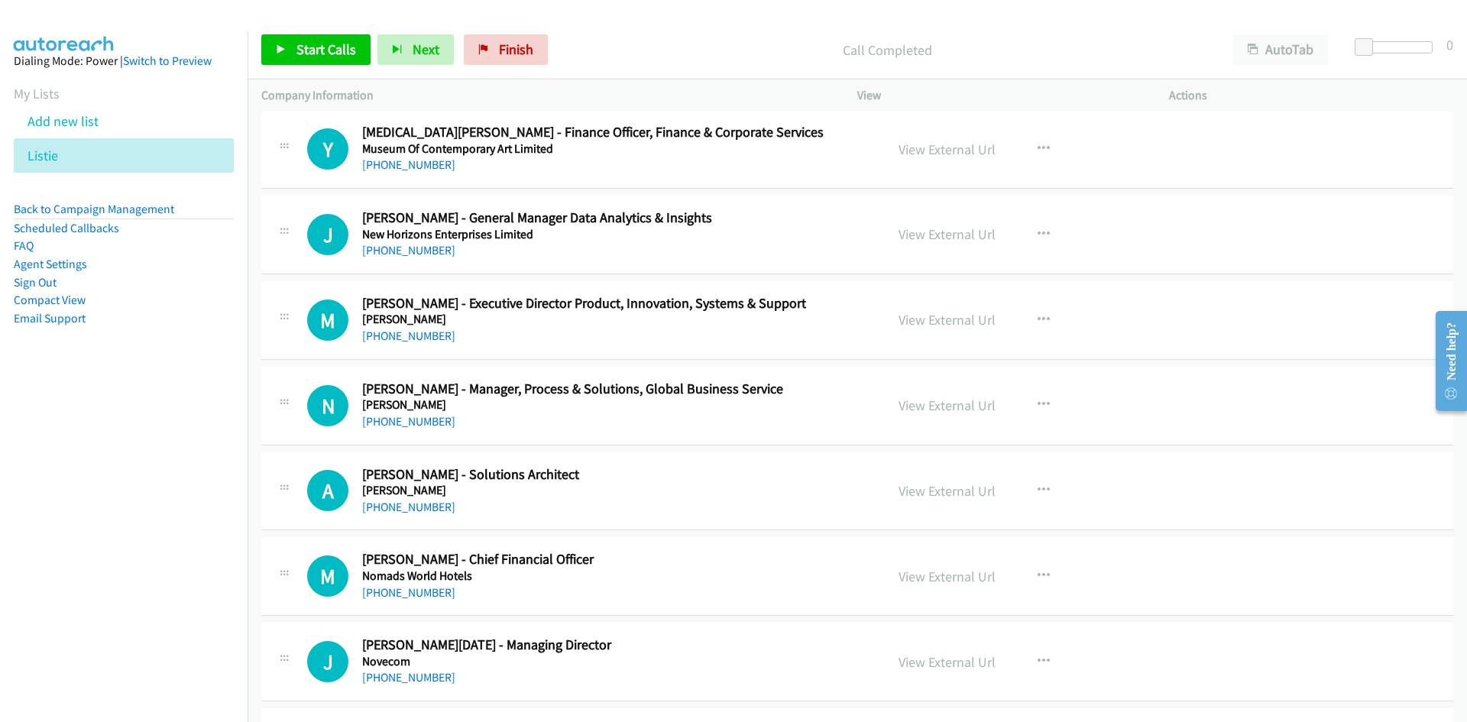
scroll to position [16122, 0]
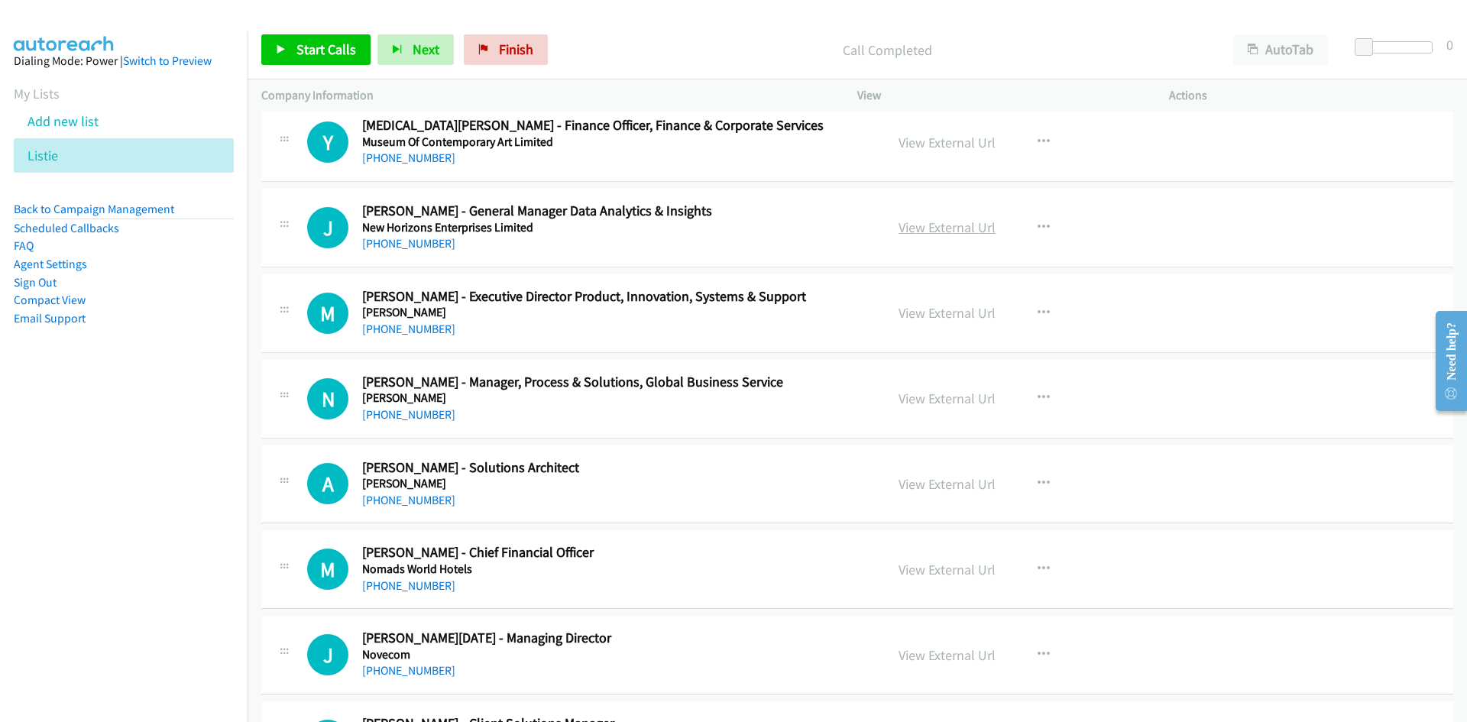
click at [939, 225] on link "View External Url" at bounding box center [947, 228] width 97 height 18
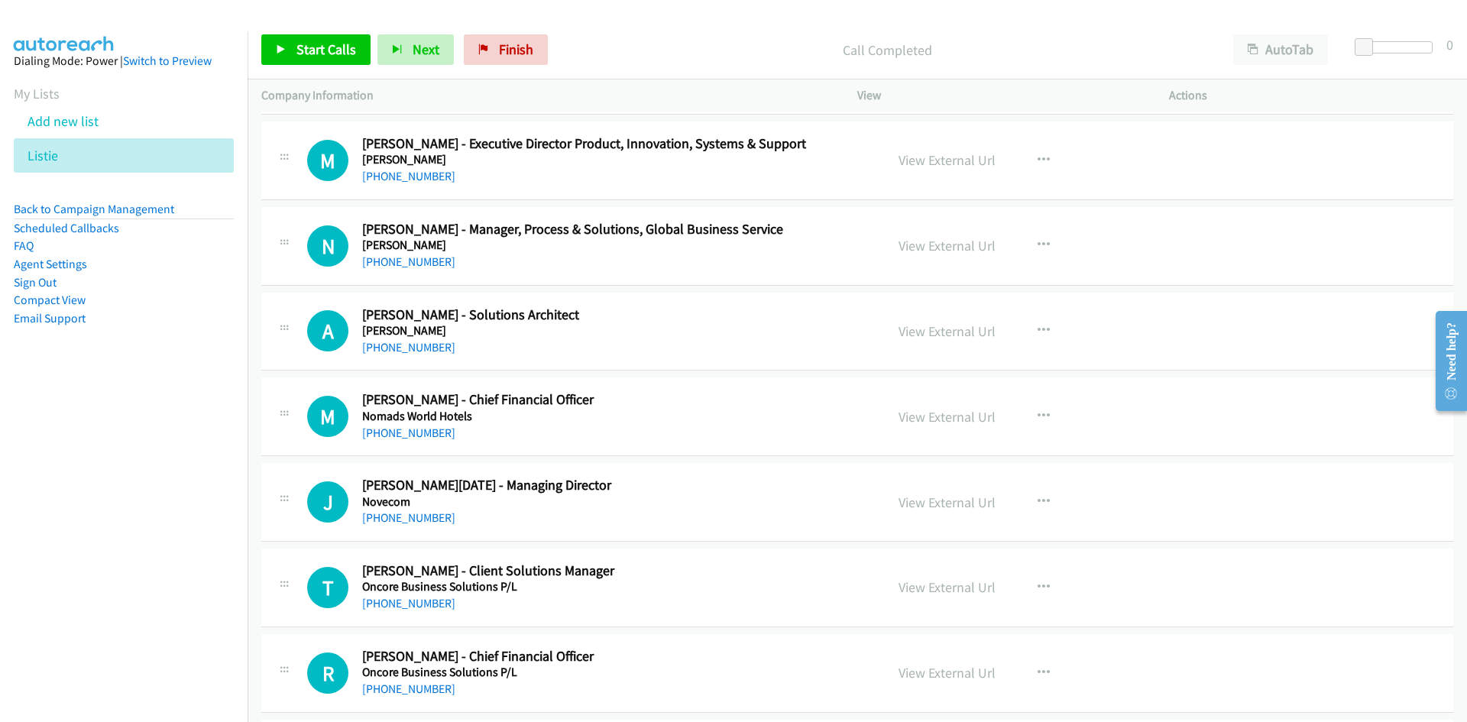
scroll to position [16351, 0]
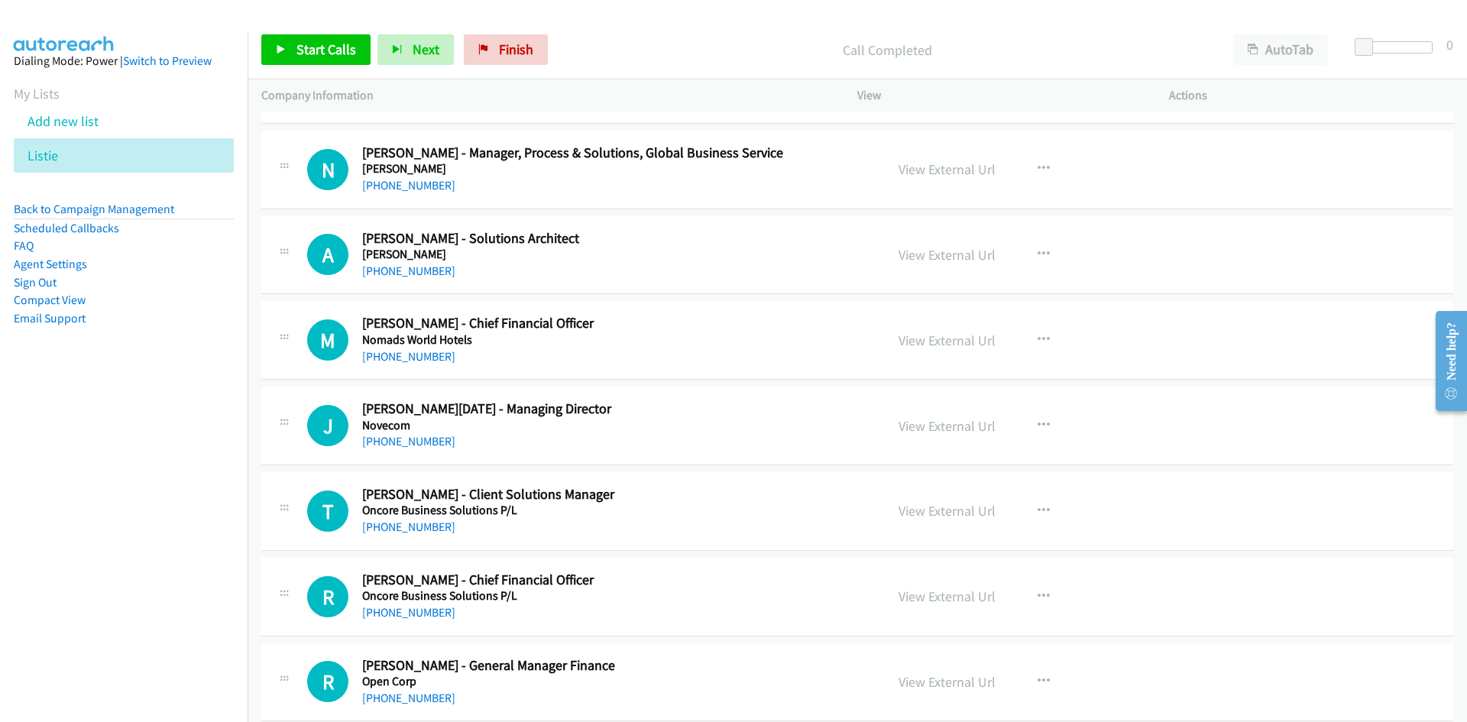
drag, startPoint x: 419, startPoint y: 363, endPoint x: 203, endPoint y: 433, distance: 227.4
click at [419, 363] on link "[PHONE_NUMBER]" at bounding box center [408, 356] width 93 height 15
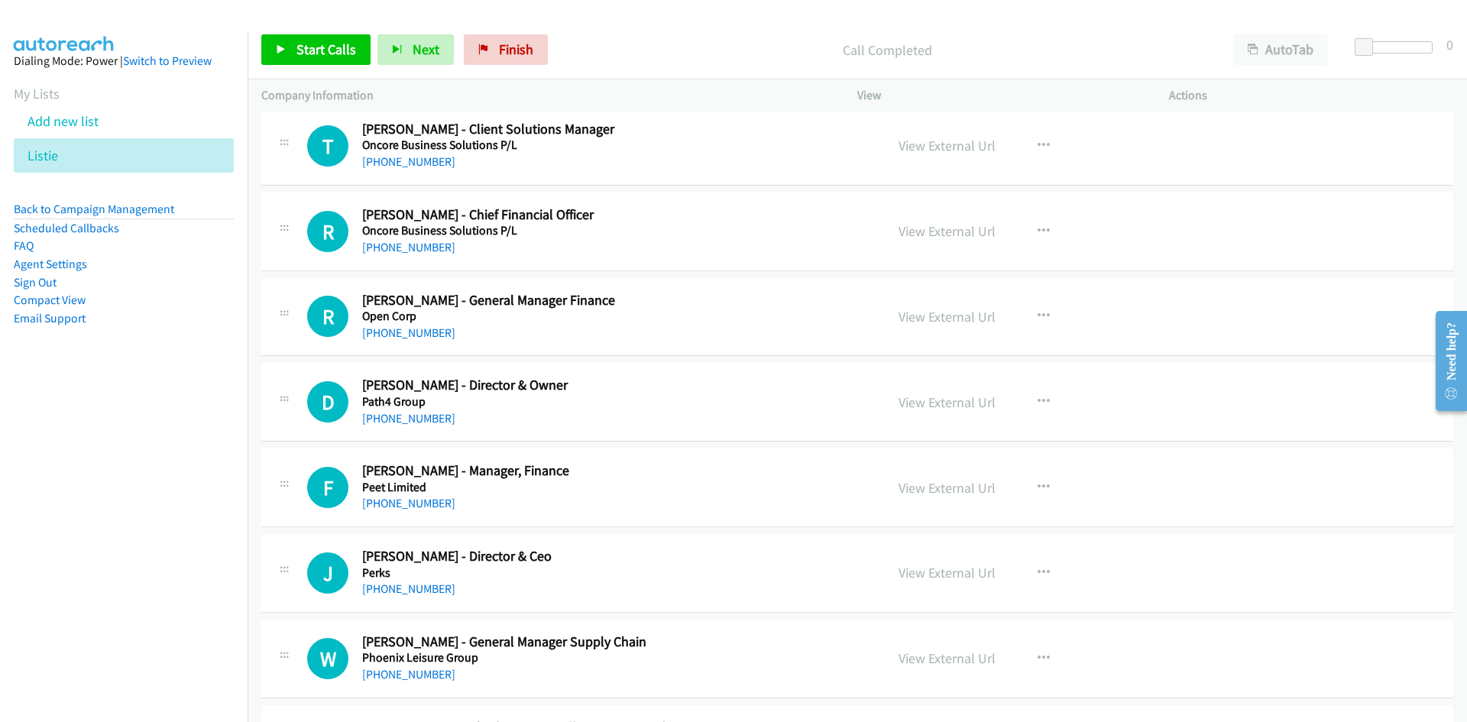
scroll to position [16733, 0]
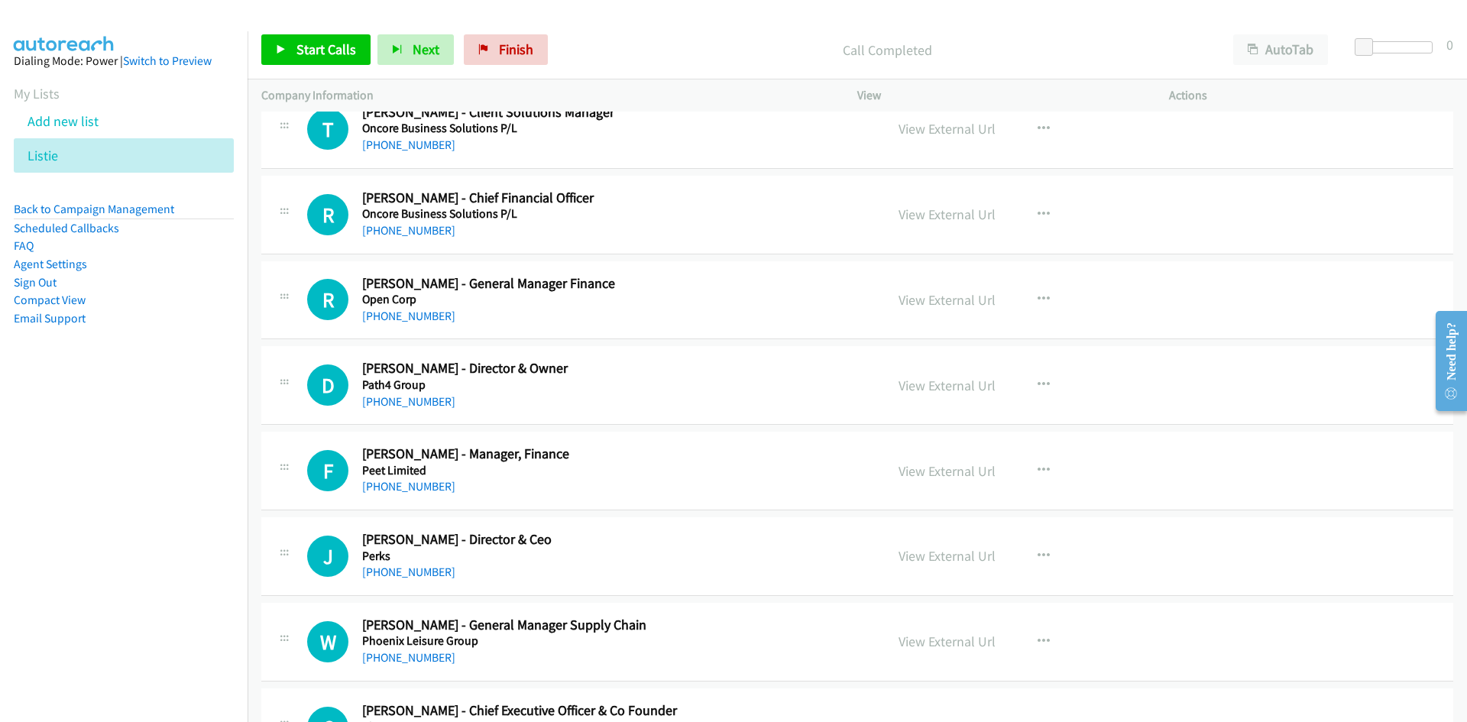
drag, startPoint x: 376, startPoint y: 313, endPoint x: 102, endPoint y: 453, distance: 307.2
click at [376, 313] on link "[PHONE_NUMBER]" at bounding box center [408, 316] width 93 height 15
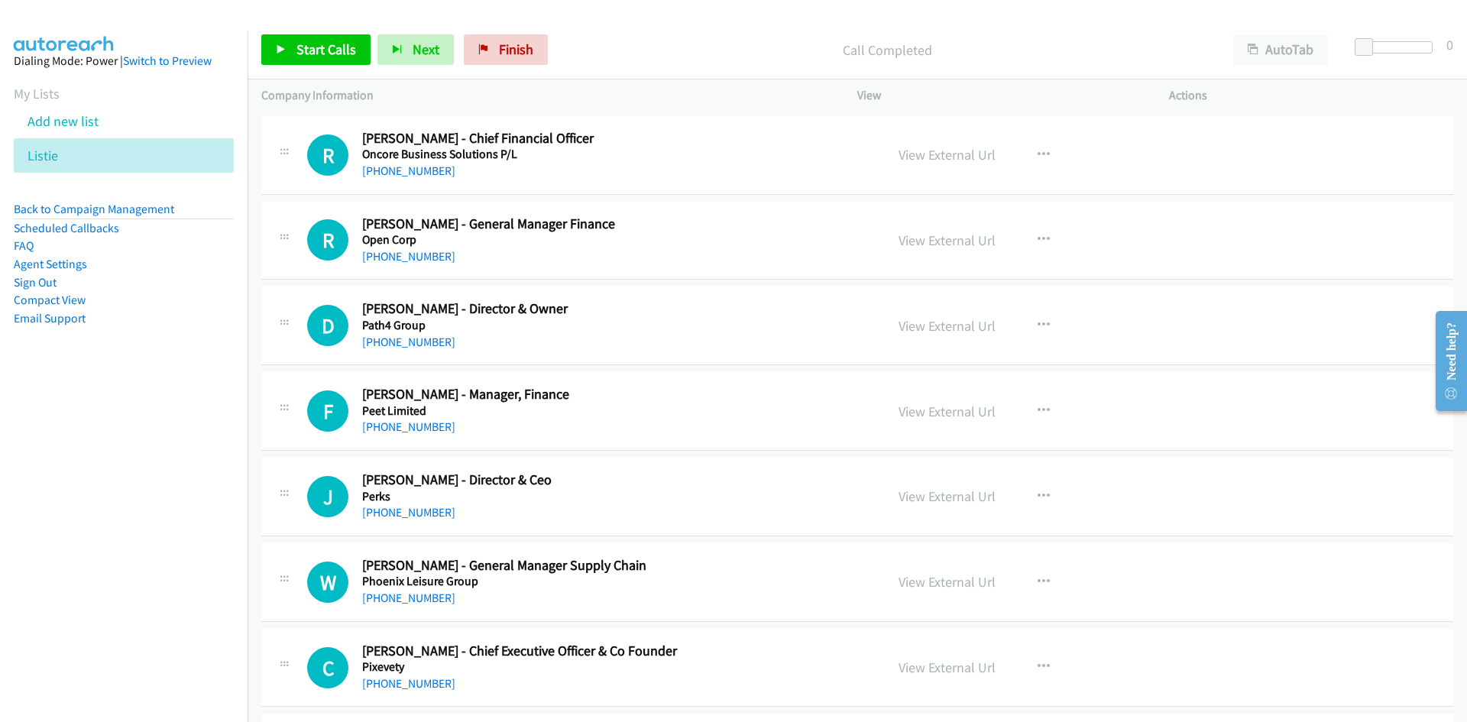
scroll to position [16809, 0]
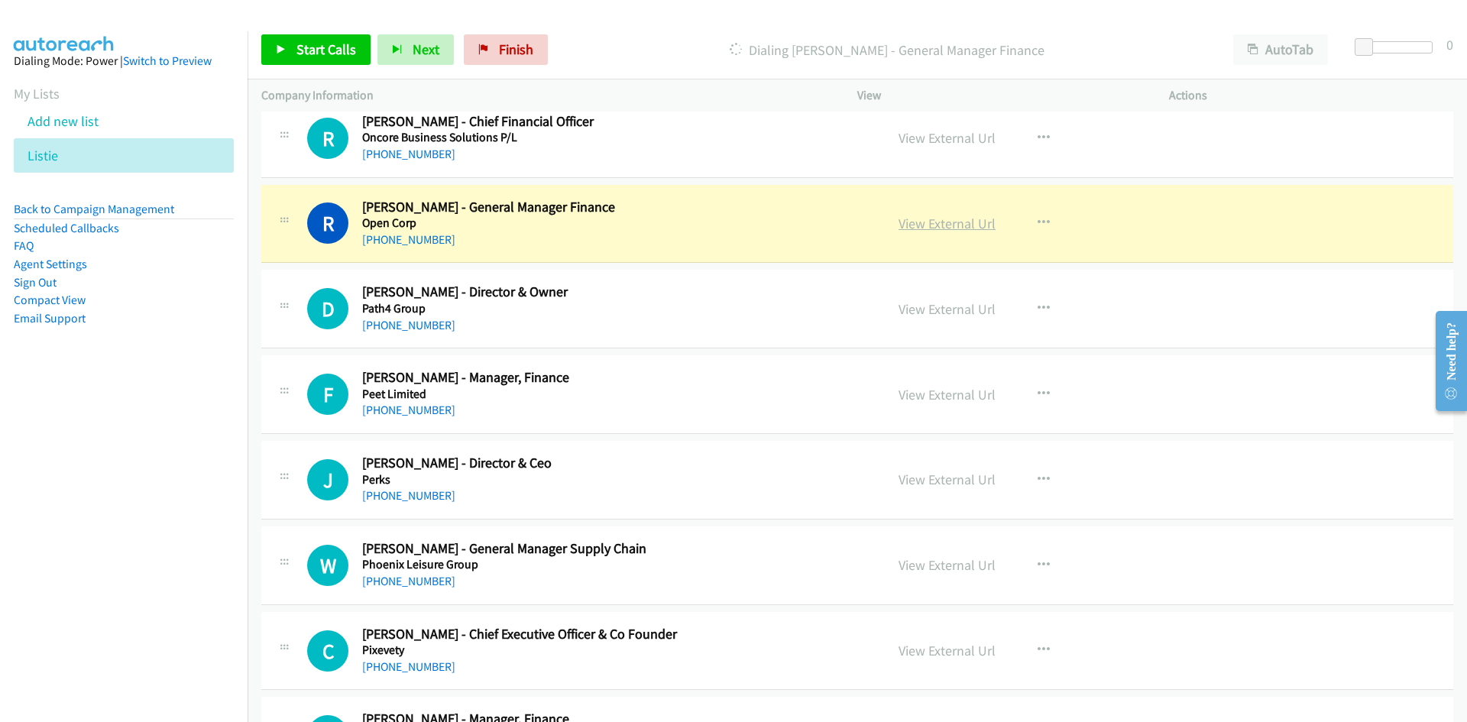
click at [950, 222] on link "View External Url" at bounding box center [947, 224] width 97 height 18
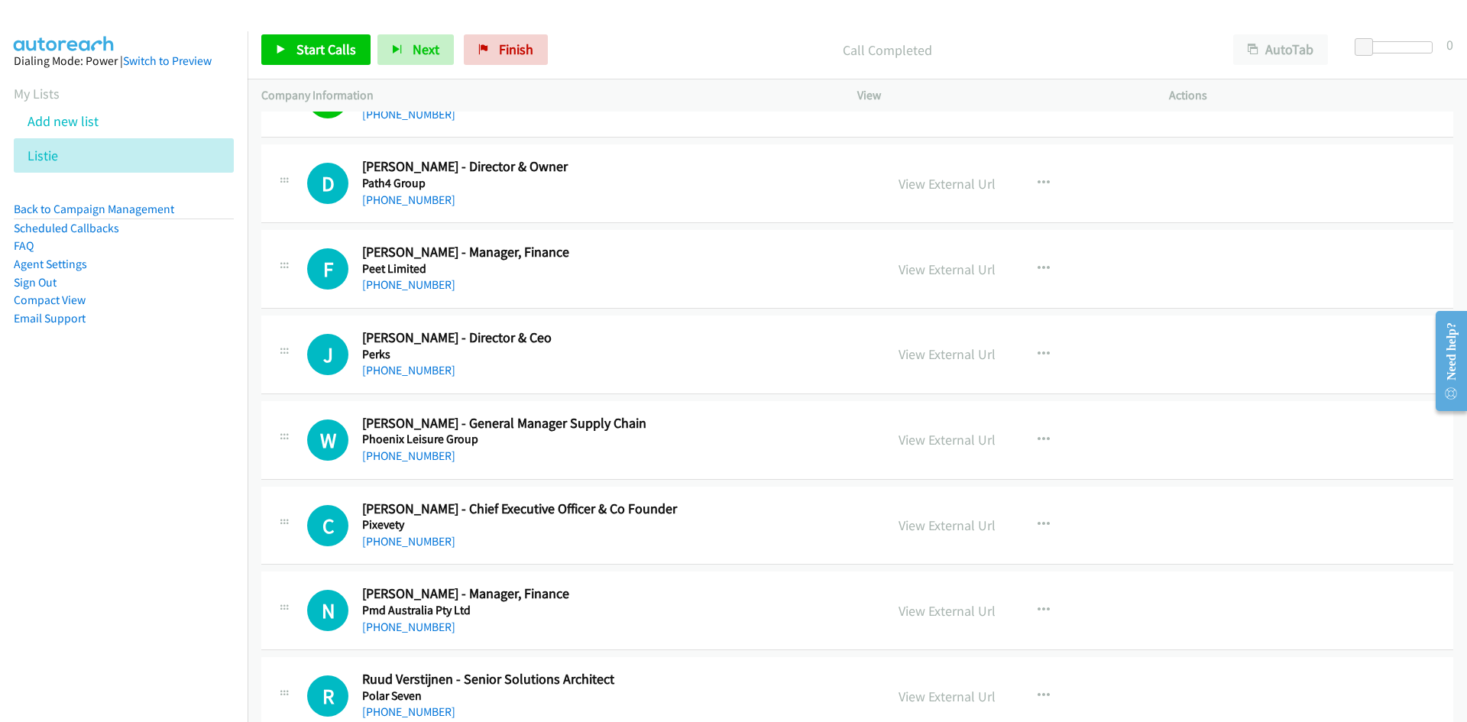
scroll to position [16962, 0]
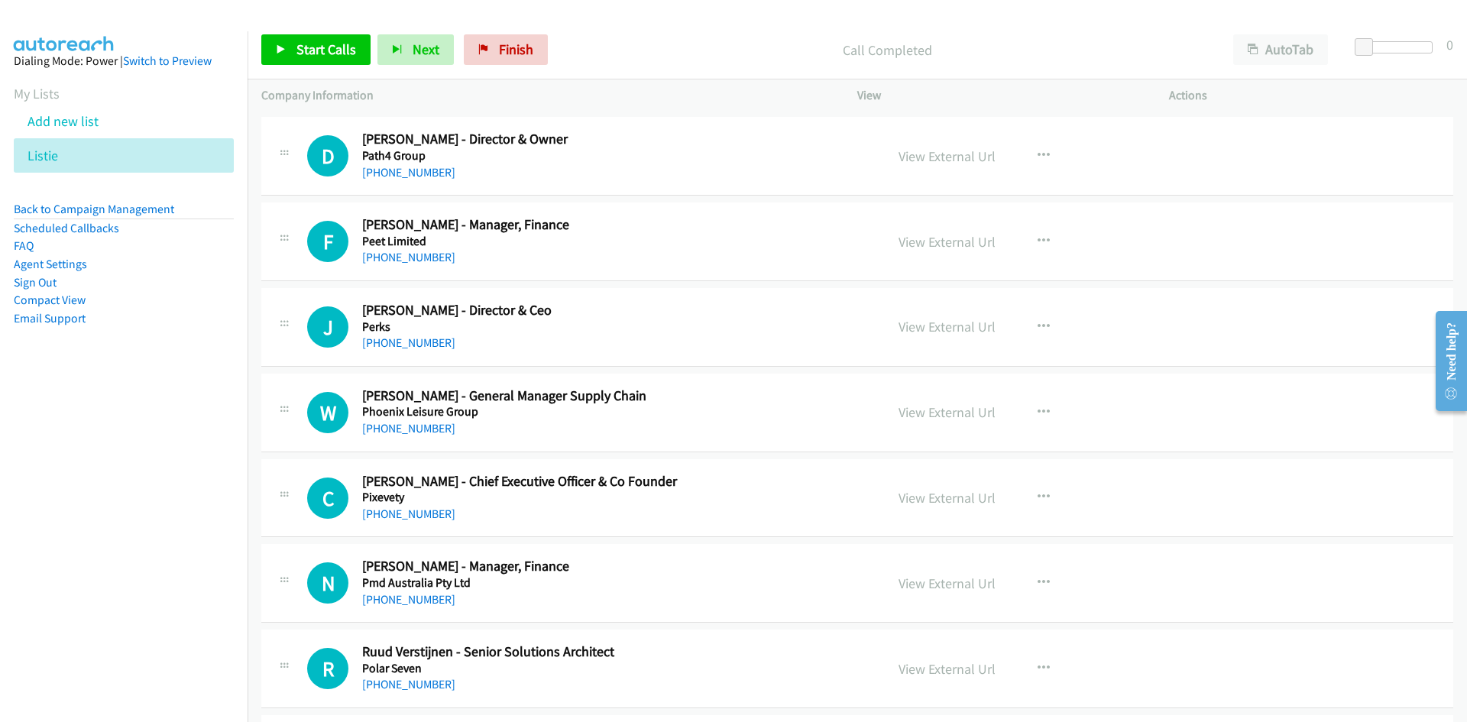
drag, startPoint x: 421, startPoint y: 251, endPoint x: 252, endPoint y: 334, distance: 188.3
click at [421, 251] on link "[PHONE_NUMBER]" at bounding box center [408, 257] width 93 height 15
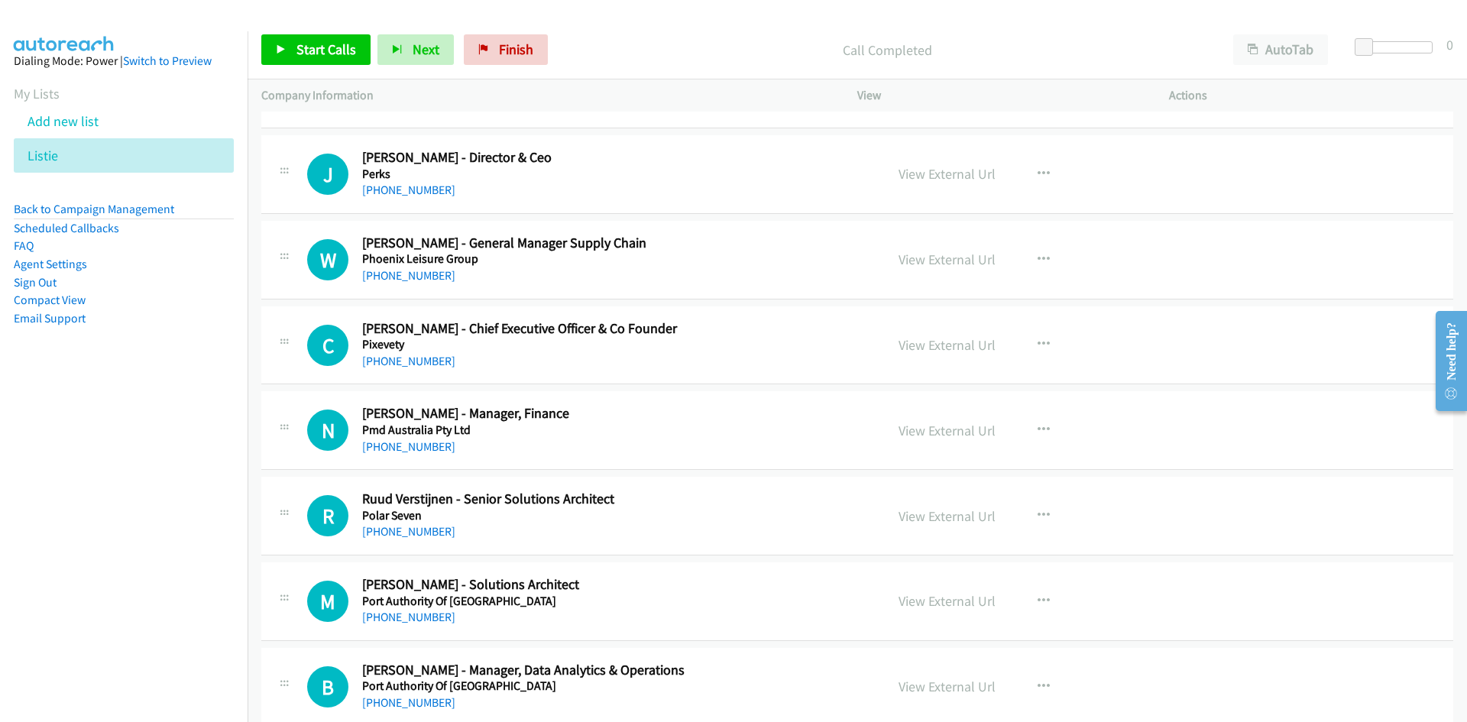
scroll to position [17191, 0]
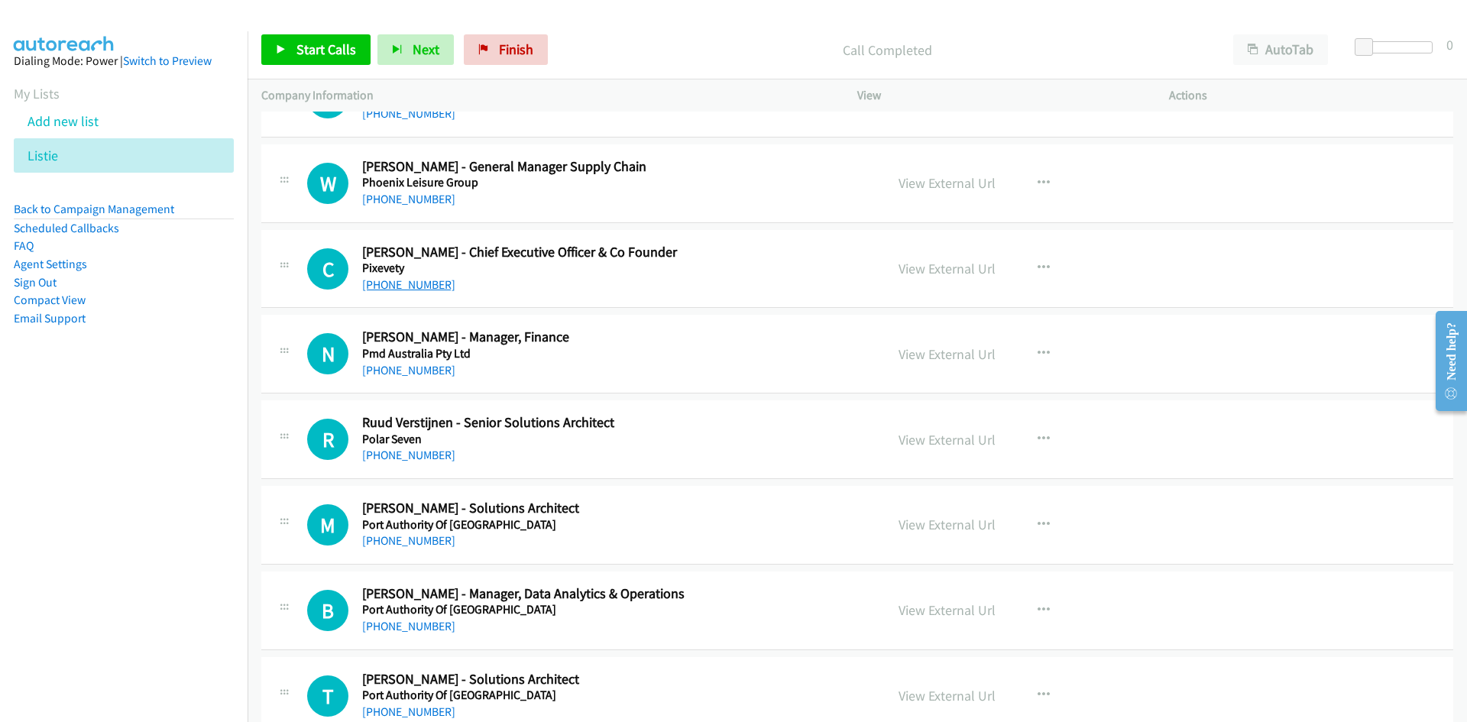
click at [413, 285] on link "[PHONE_NUMBER]" at bounding box center [408, 284] width 93 height 15
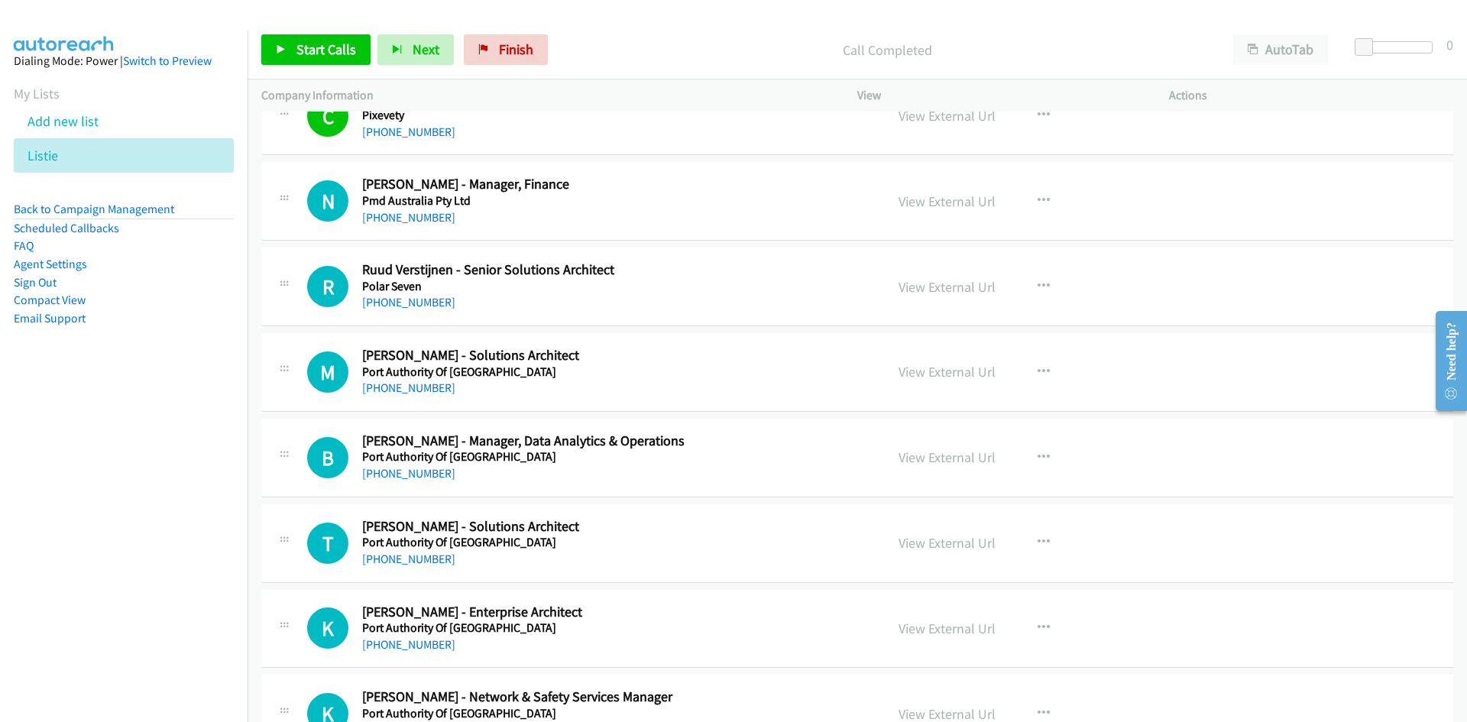
scroll to position [17268, 0]
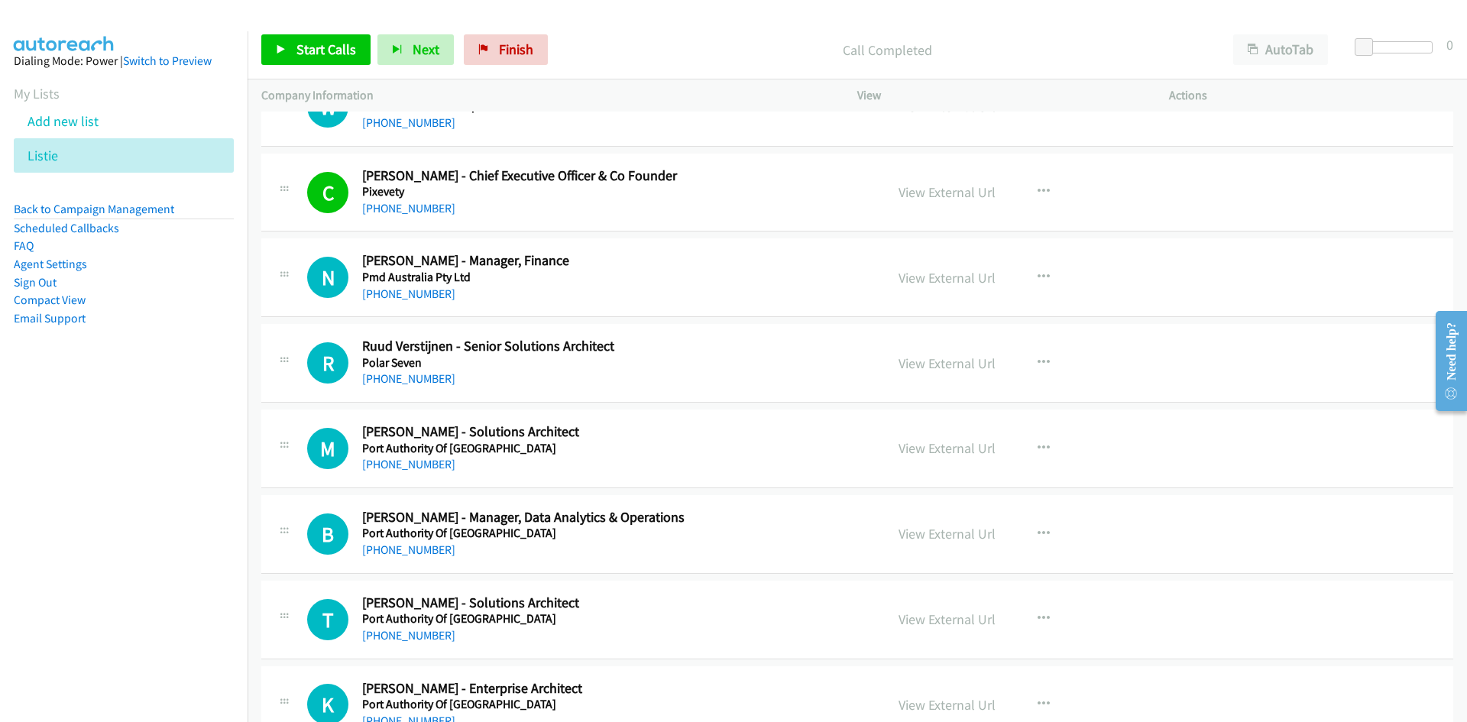
drag, startPoint x: 424, startPoint y: 298, endPoint x: 5, endPoint y: 417, distance: 436.1
click at [424, 298] on link "[PHONE_NUMBER]" at bounding box center [408, 294] width 93 height 15
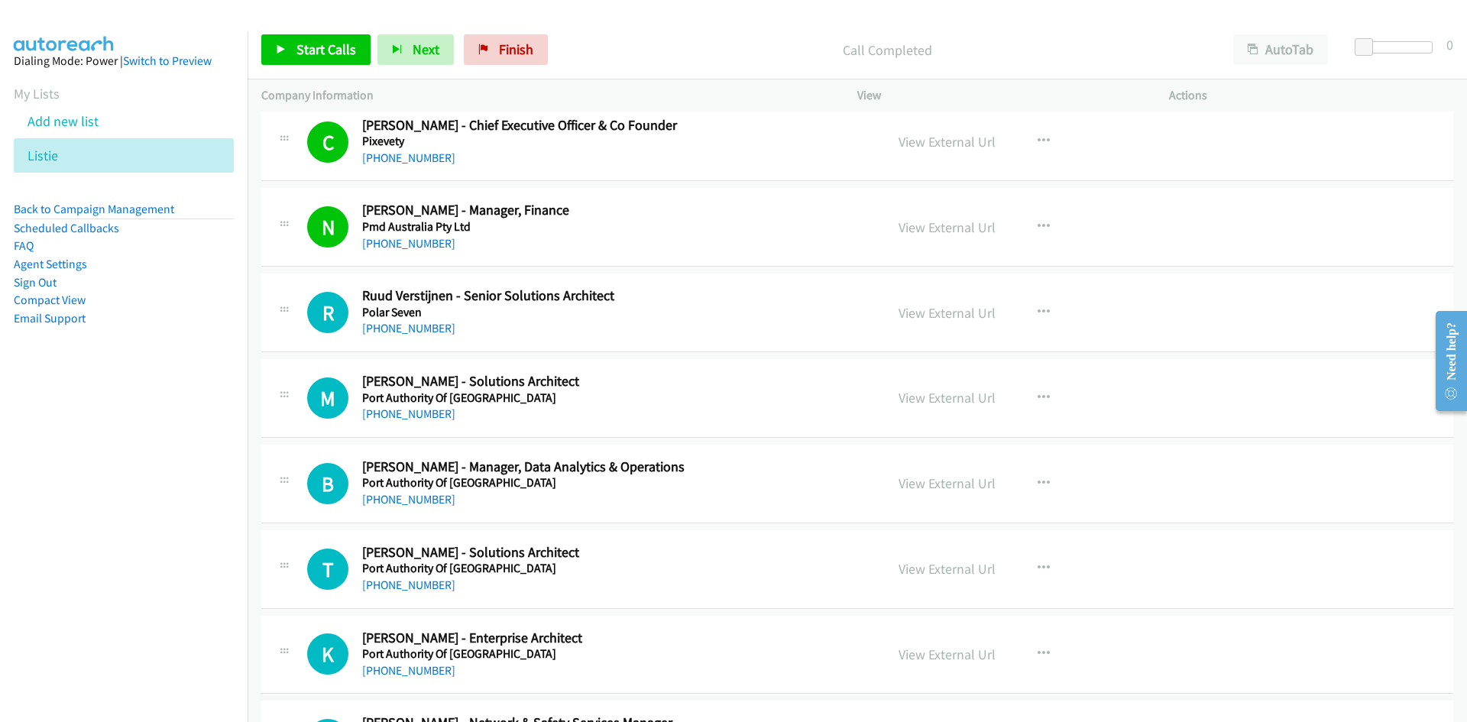
scroll to position [17344, 0]
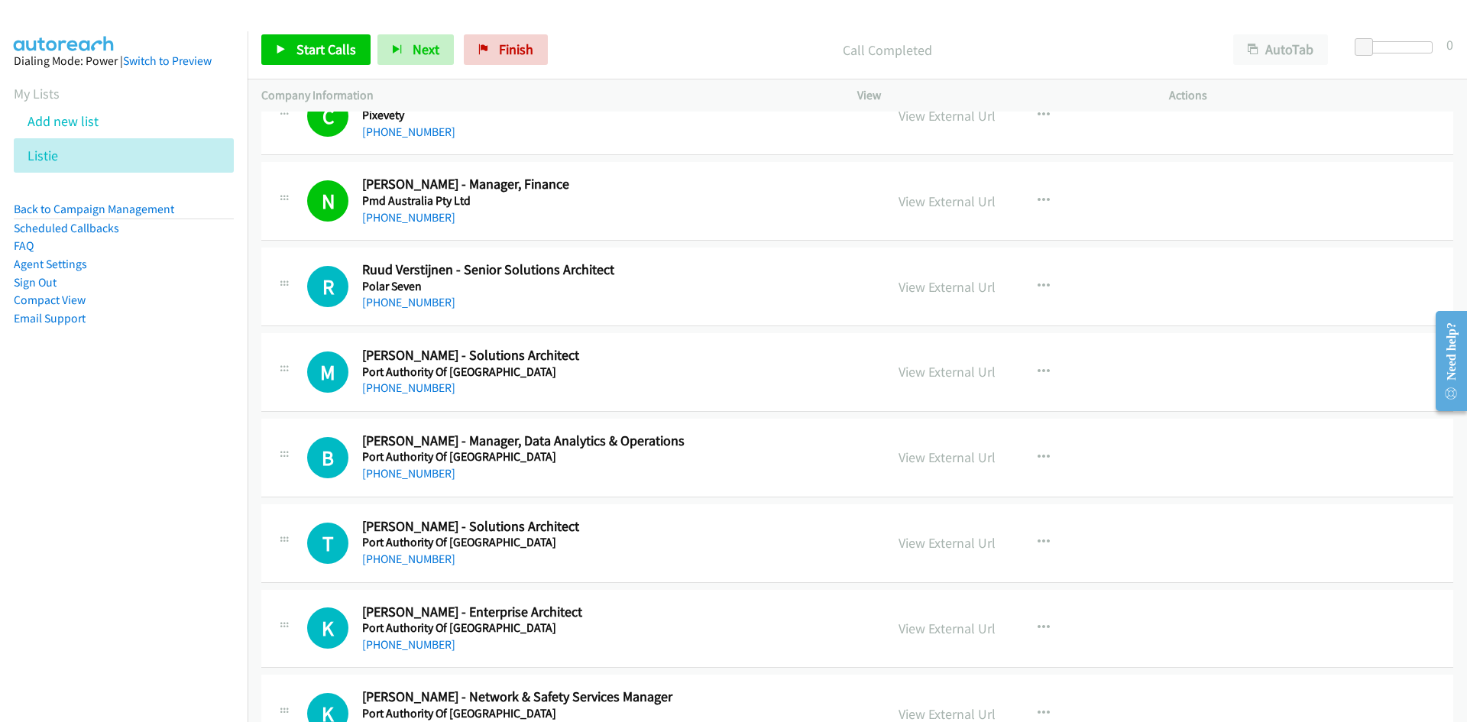
drag, startPoint x: 409, startPoint y: 306, endPoint x: 219, endPoint y: 421, distance: 222.1
click at [409, 306] on link "[PHONE_NUMBER]" at bounding box center [408, 302] width 93 height 15
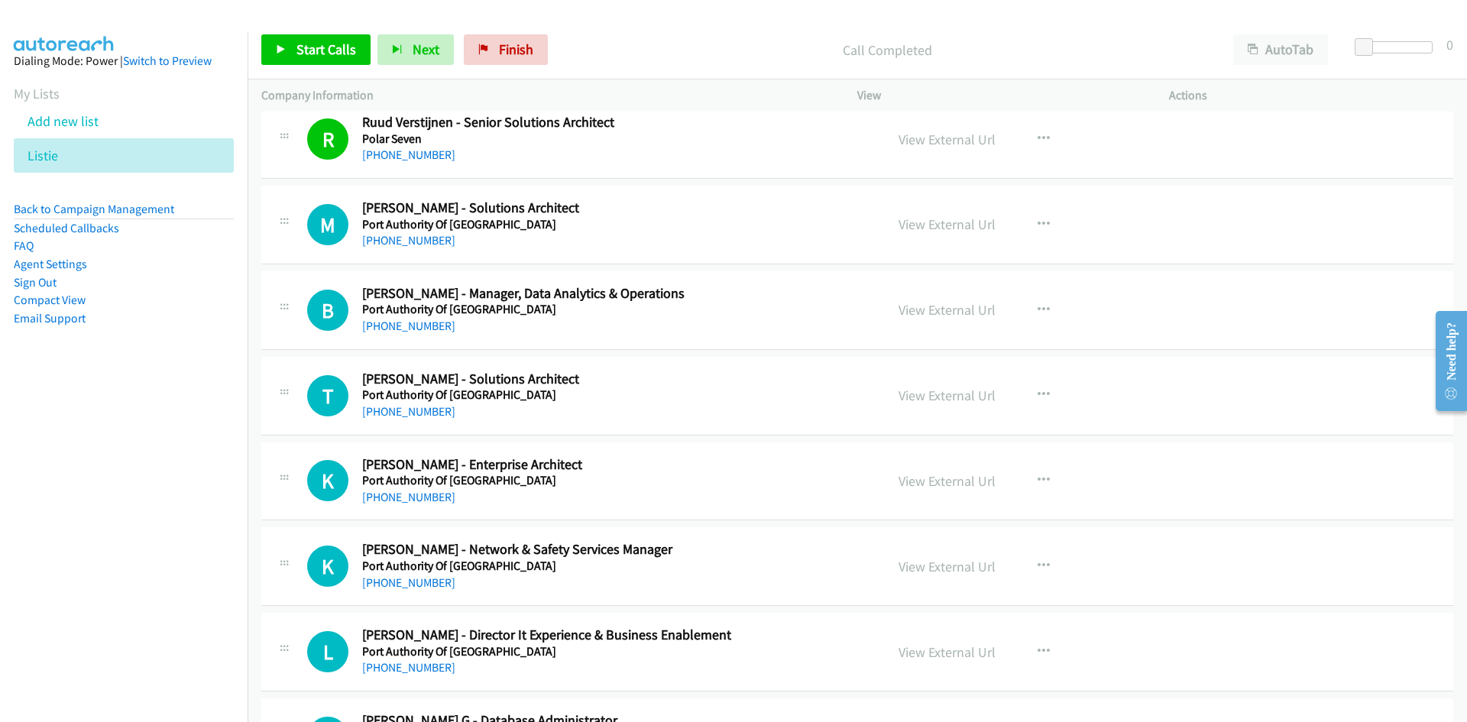
scroll to position [17497, 0]
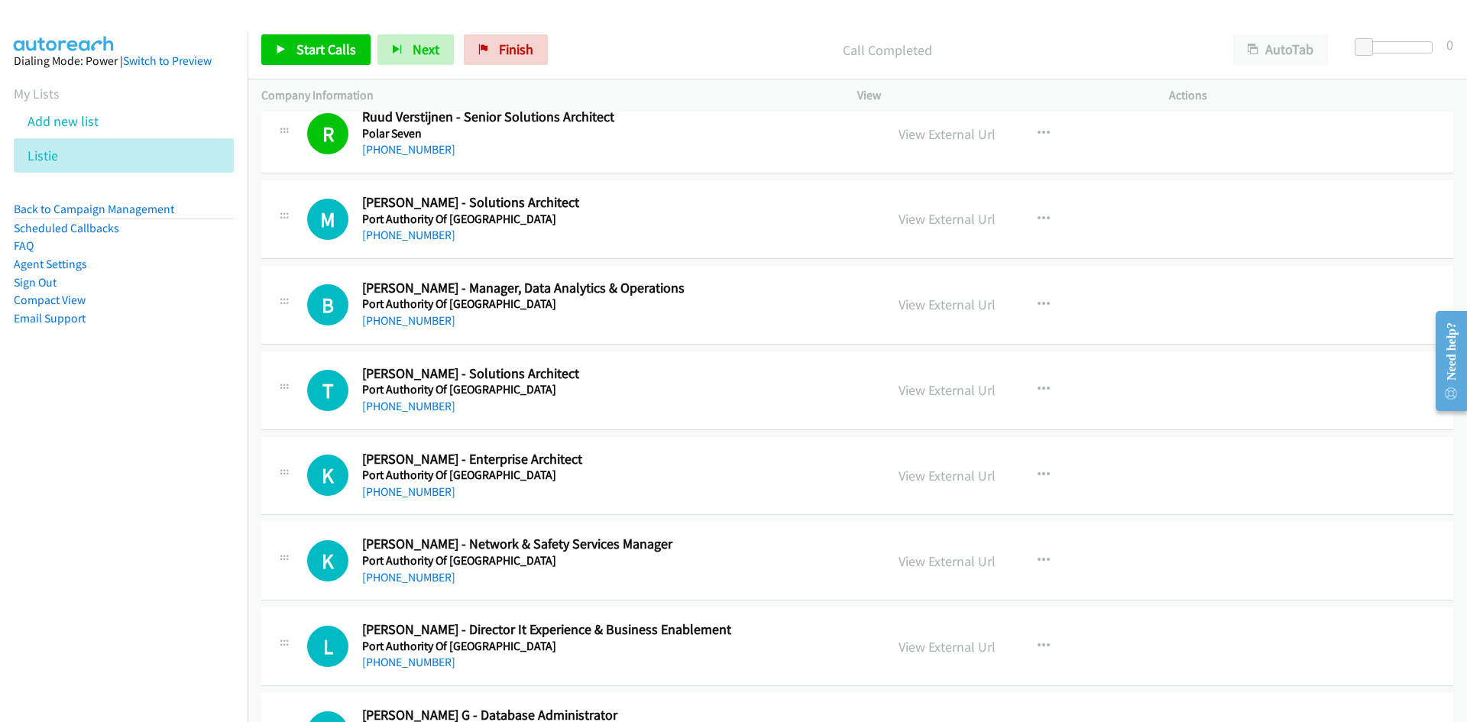
drag, startPoint x: 399, startPoint y: 235, endPoint x: 173, endPoint y: 306, distance: 236.6
click at [399, 235] on link "[PHONE_NUMBER]" at bounding box center [408, 235] width 93 height 15
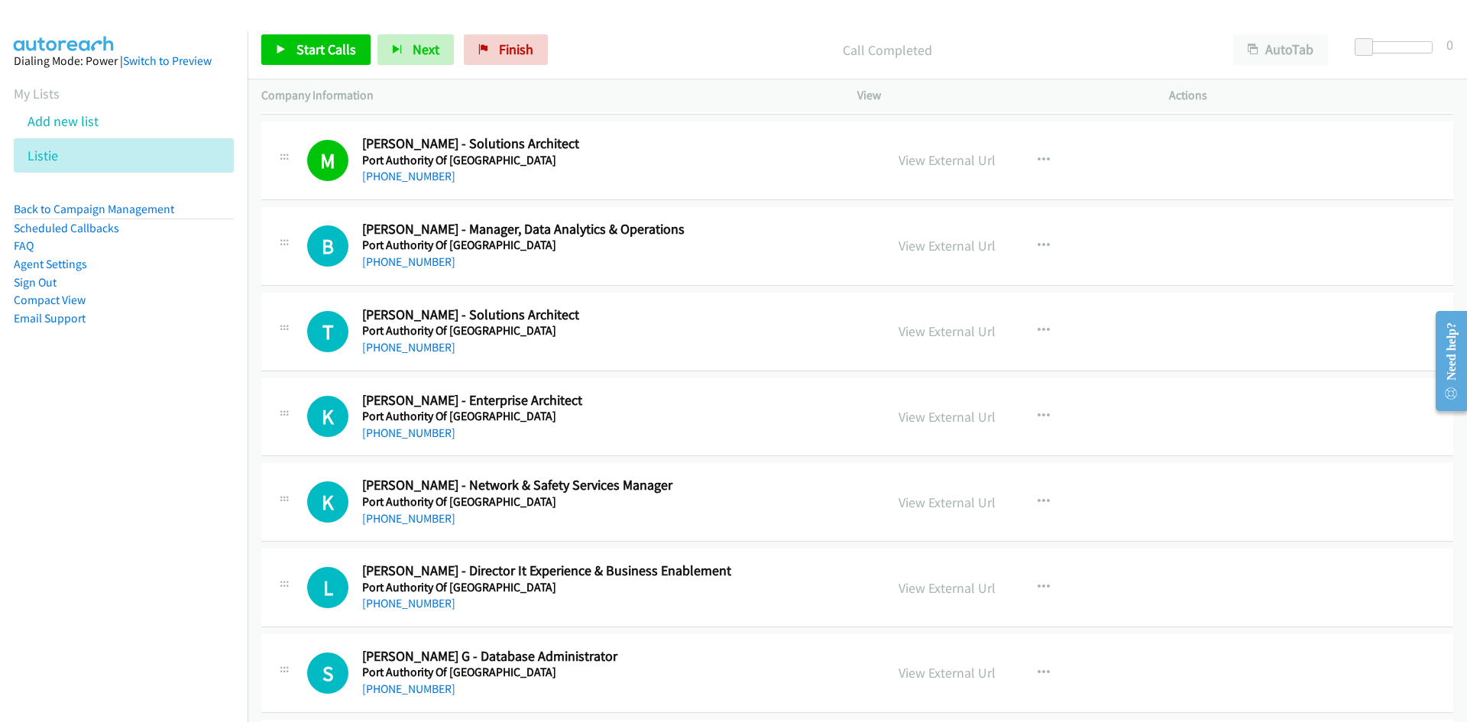
scroll to position [17574, 0]
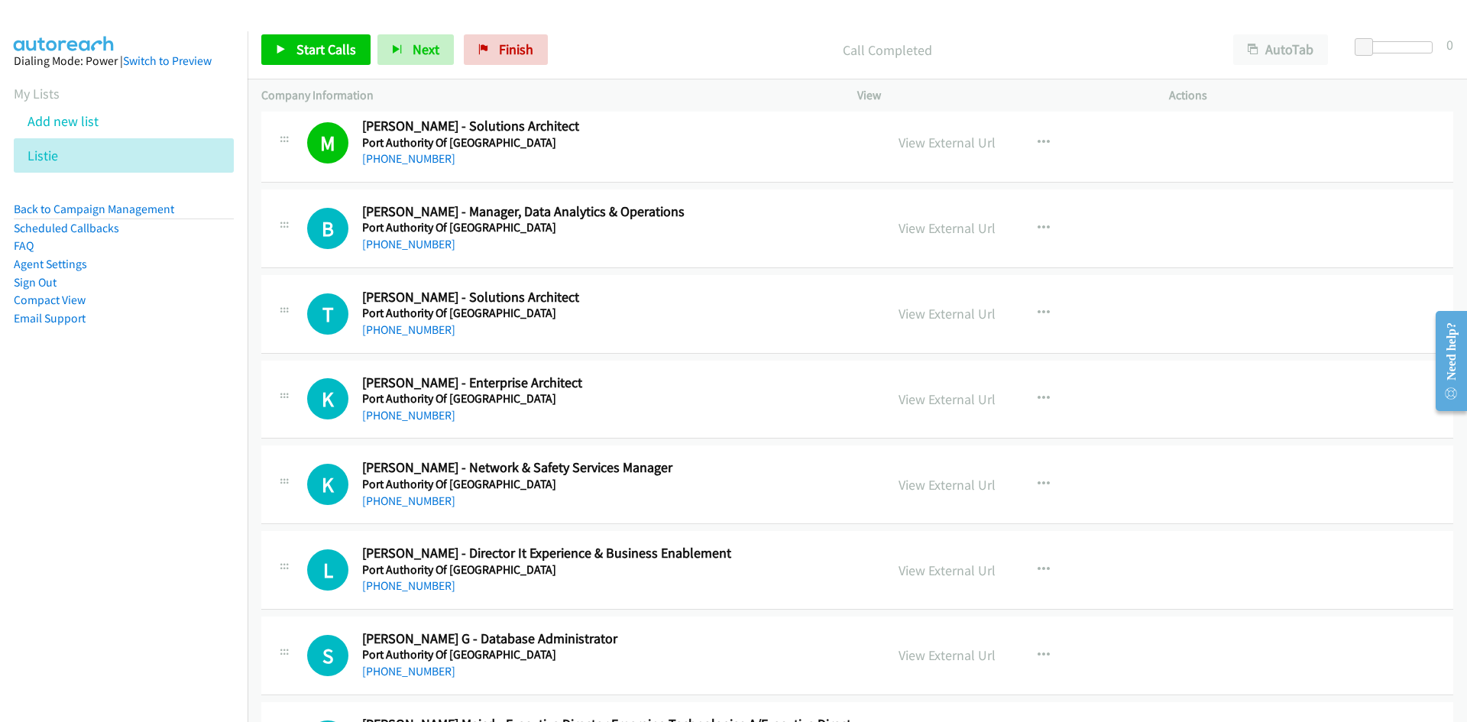
click at [407, 252] on div "[PHONE_NUMBER]" at bounding box center [614, 244] width 504 height 18
click at [422, 245] on link "[PHONE_NUMBER]" at bounding box center [408, 244] width 93 height 15
drag, startPoint x: 395, startPoint y: 335, endPoint x: 57, endPoint y: 464, distance: 362.0
click at [395, 335] on link "[PHONE_NUMBER]" at bounding box center [408, 329] width 93 height 15
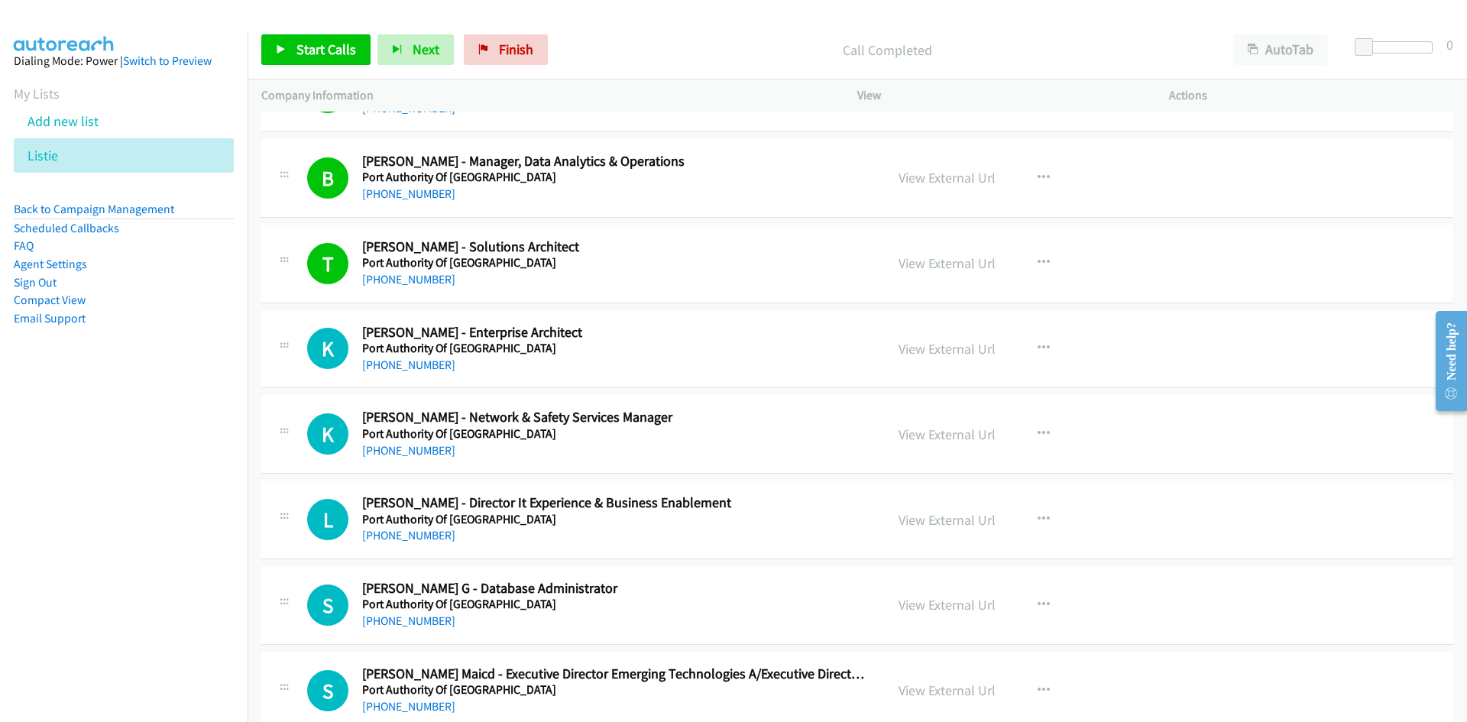
scroll to position [17650, 0]
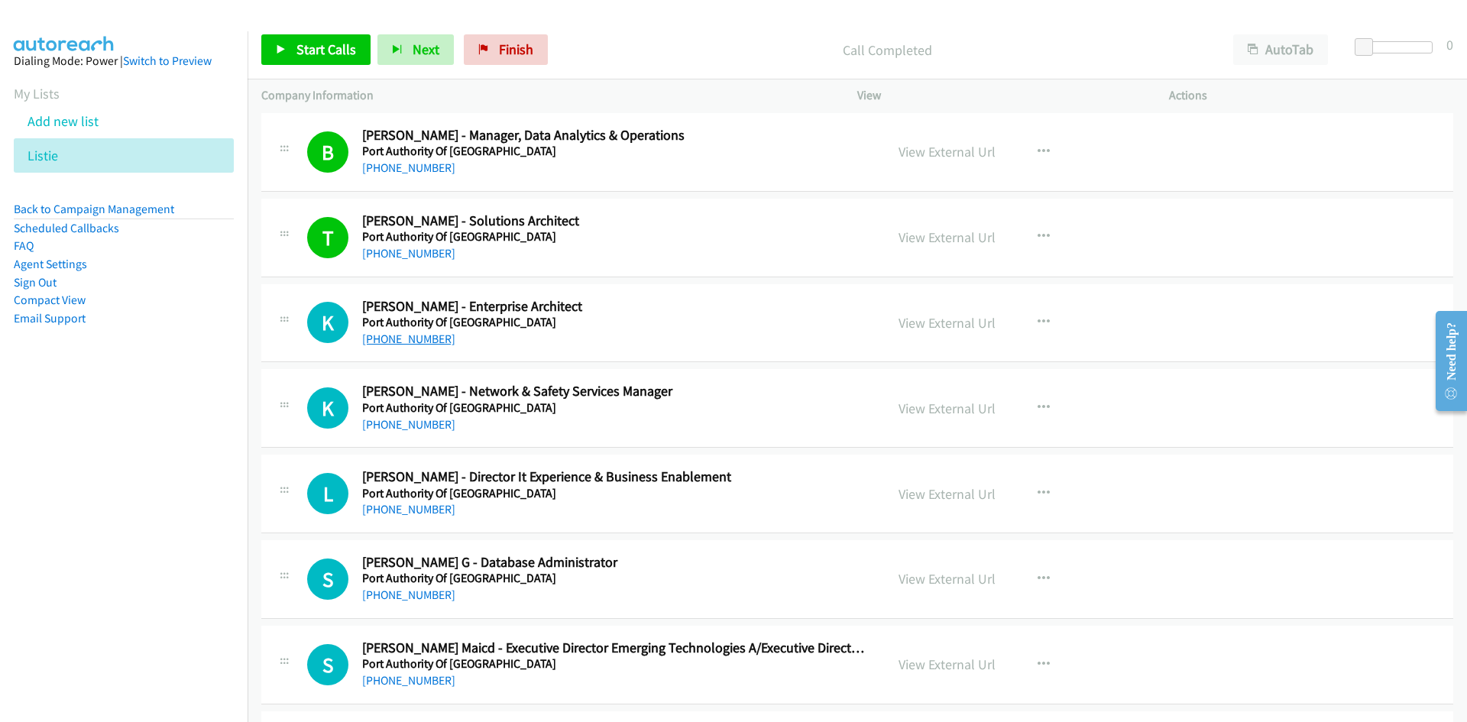
click at [401, 336] on link "[PHONE_NUMBER]" at bounding box center [408, 339] width 93 height 15
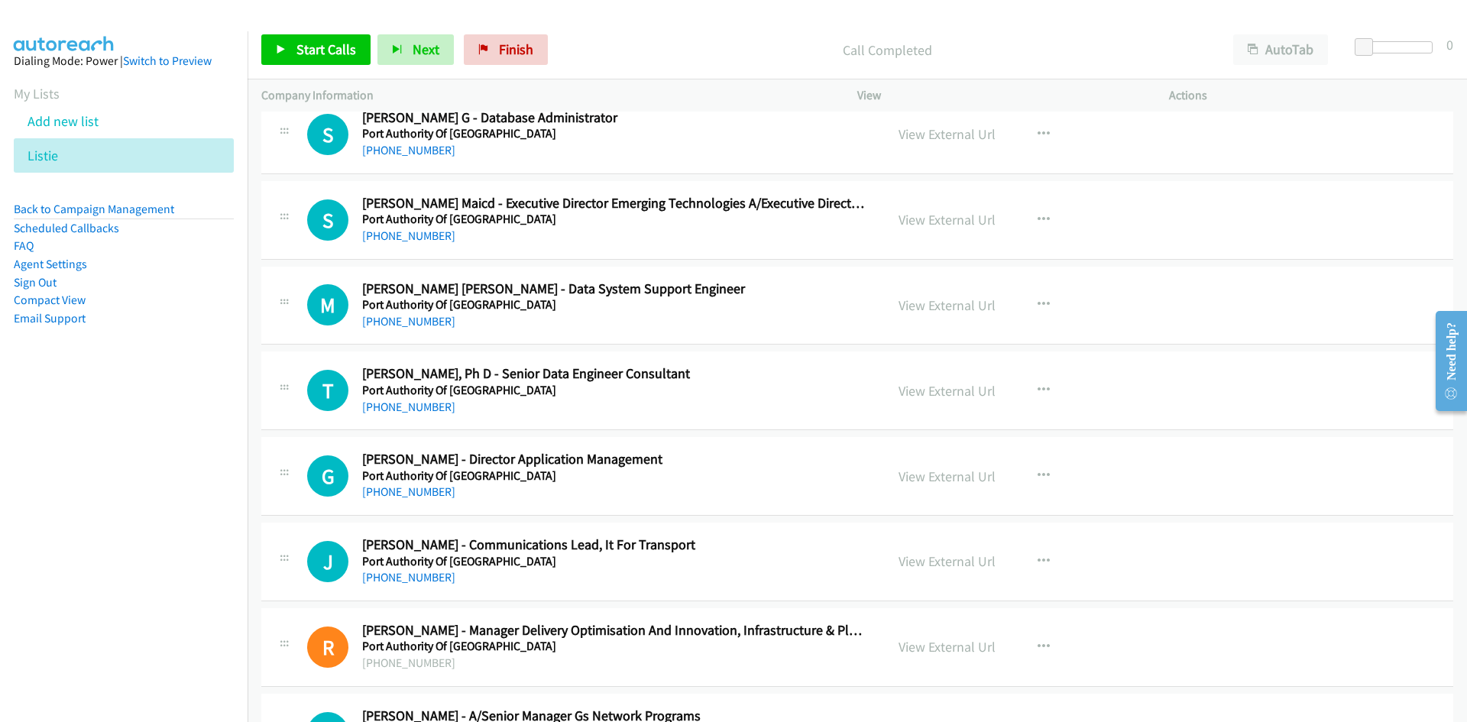
scroll to position [18108, 0]
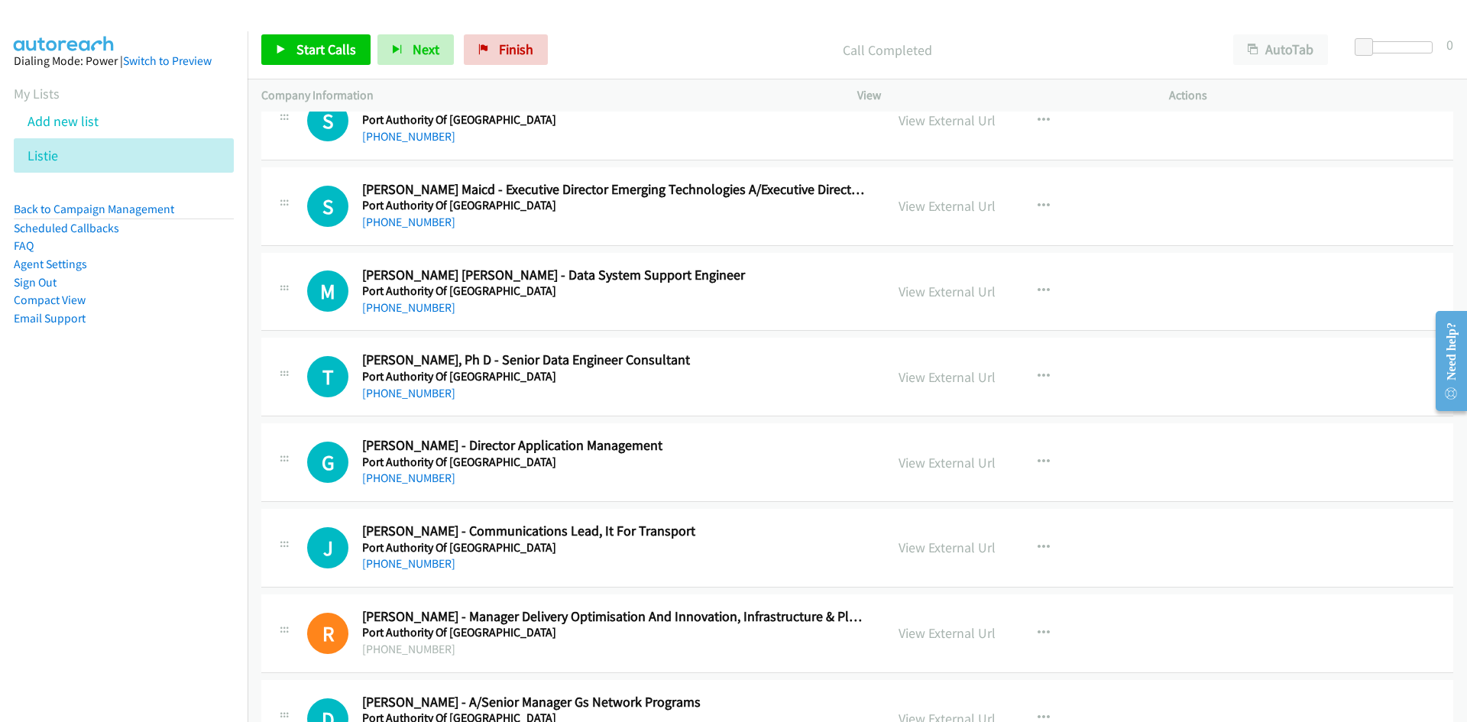
drag, startPoint x: 416, startPoint y: 309, endPoint x: 280, endPoint y: 347, distance: 142.0
click at [416, 309] on link "[PHONE_NUMBER]" at bounding box center [408, 307] width 93 height 15
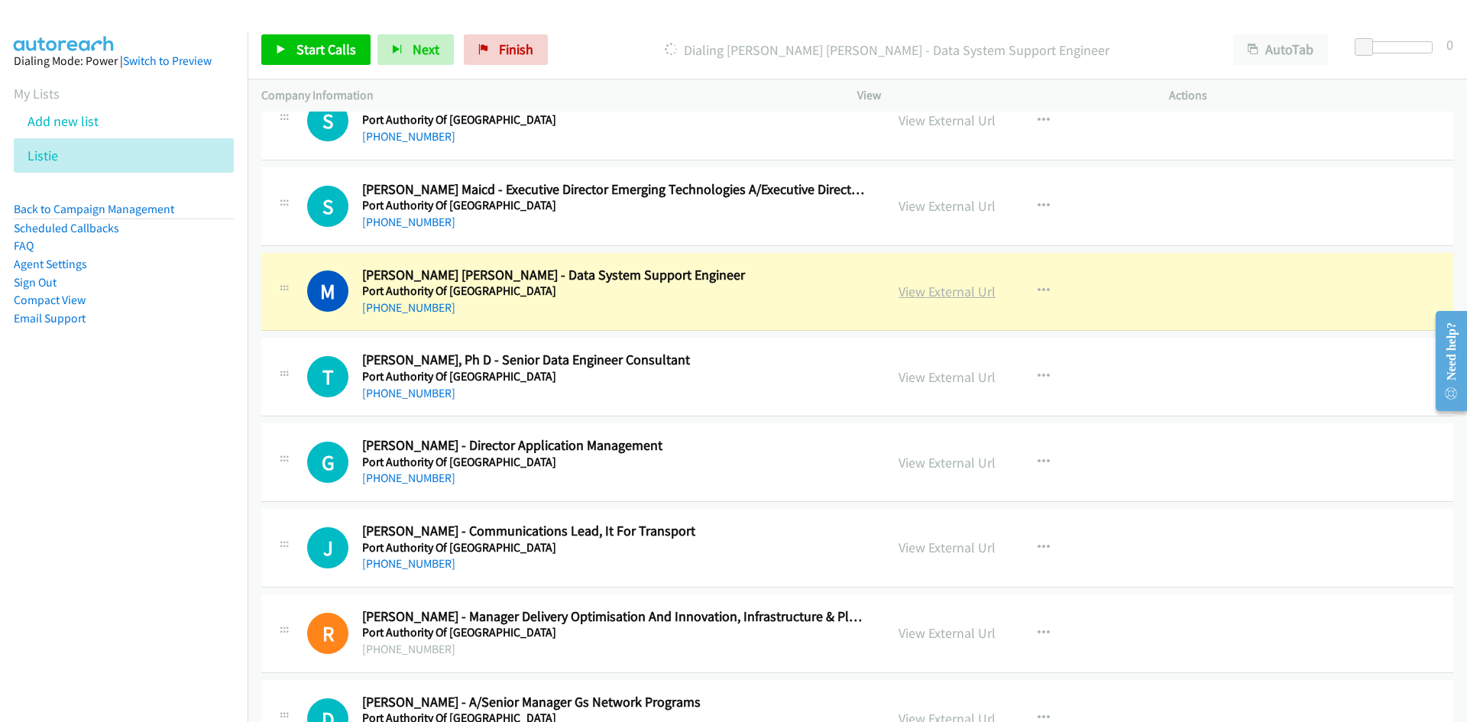
click at [927, 290] on link "View External Url" at bounding box center [947, 292] width 97 height 18
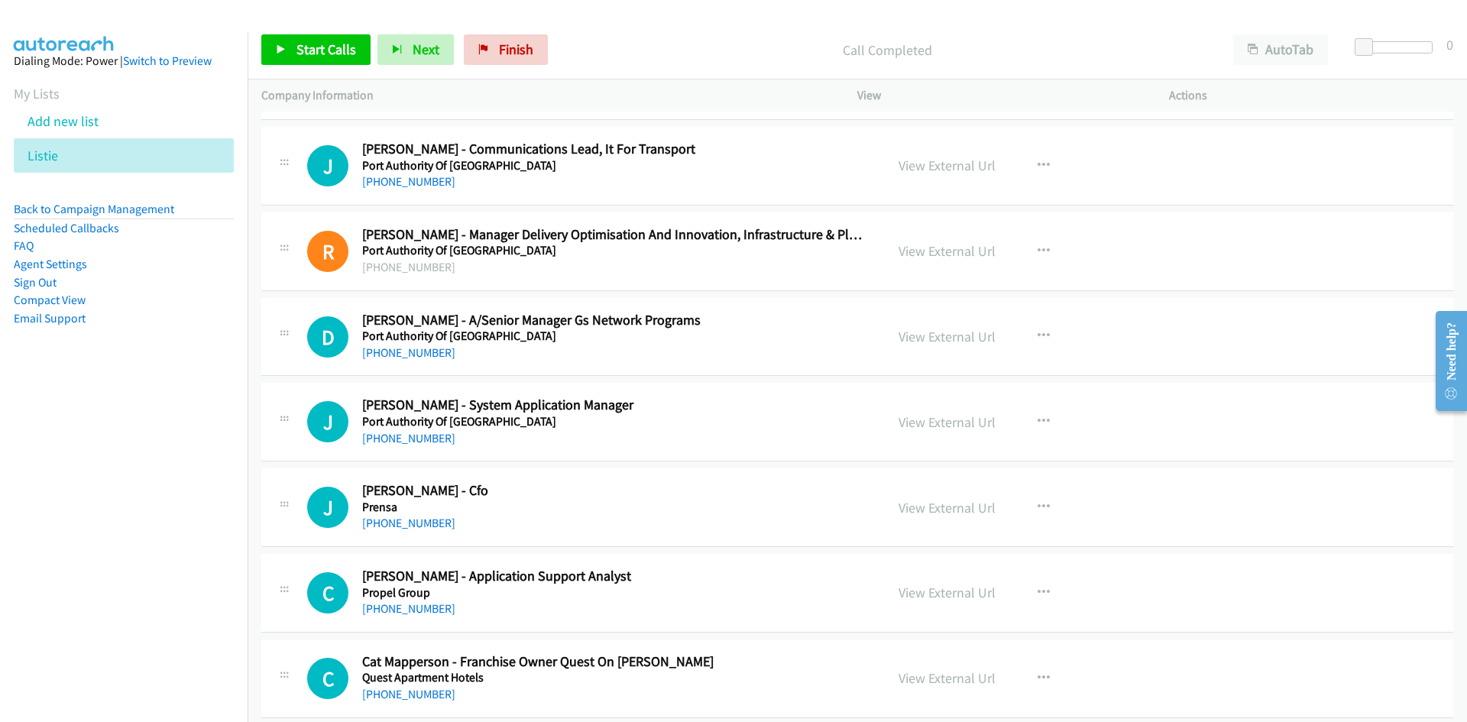
scroll to position [18567, 0]
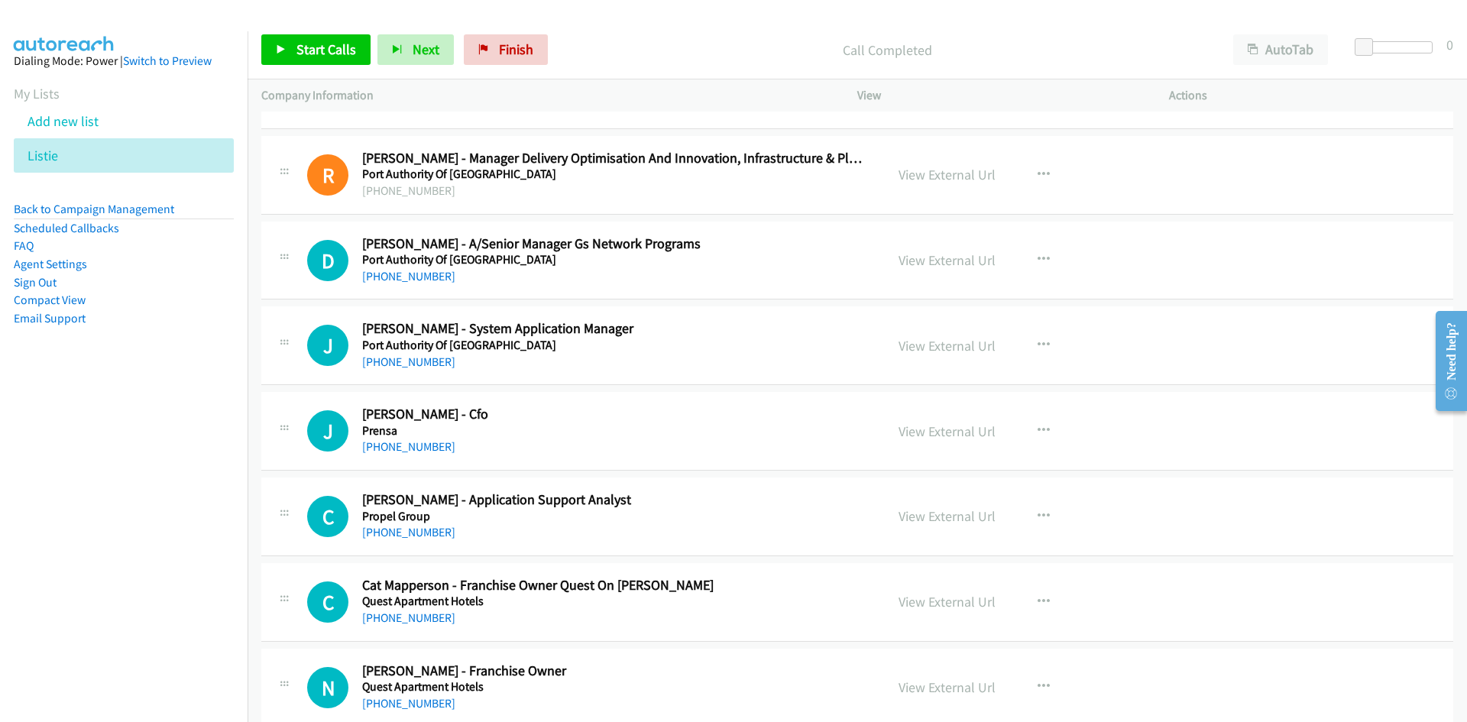
drag, startPoint x: 432, startPoint y: 277, endPoint x: 287, endPoint y: 312, distance: 148.4
click at [432, 277] on link "[PHONE_NUMBER]" at bounding box center [408, 276] width 93 height 15
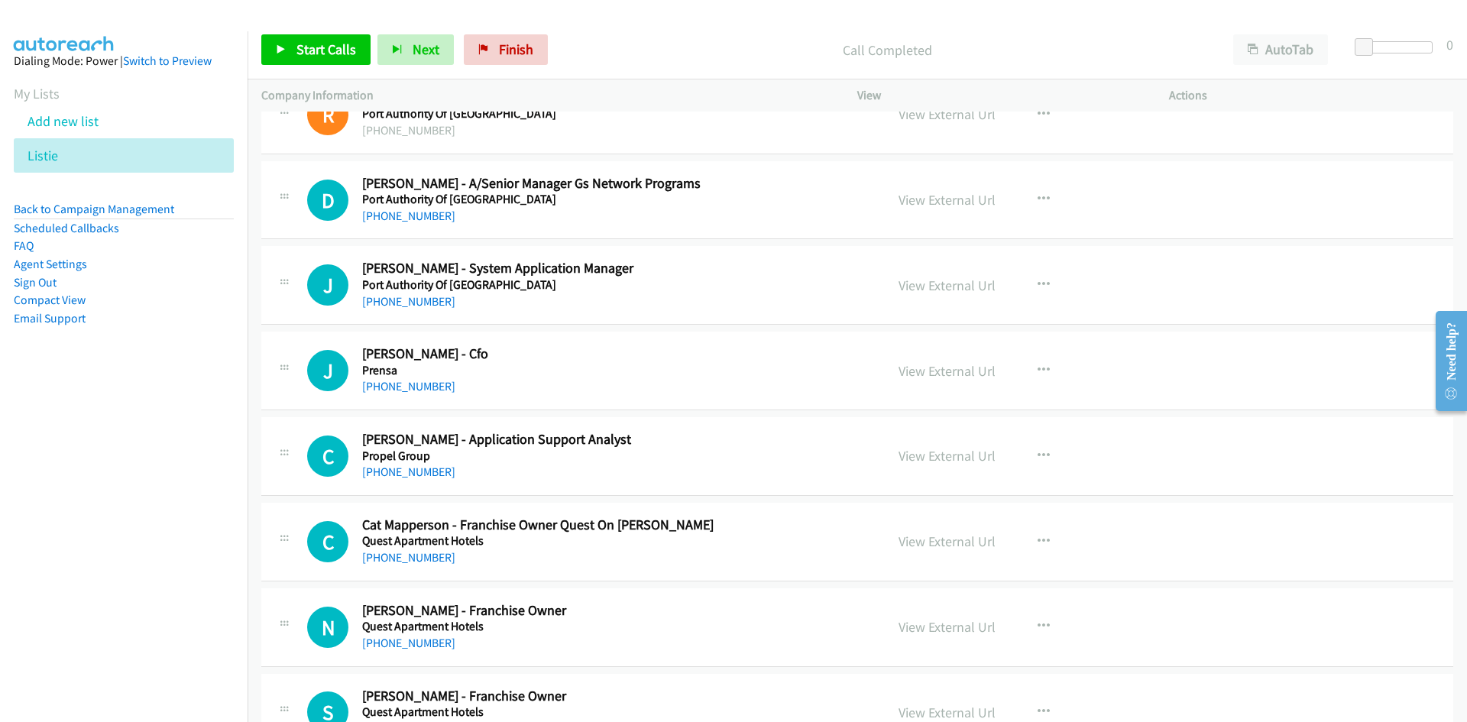
scroll to position [18643, 0]
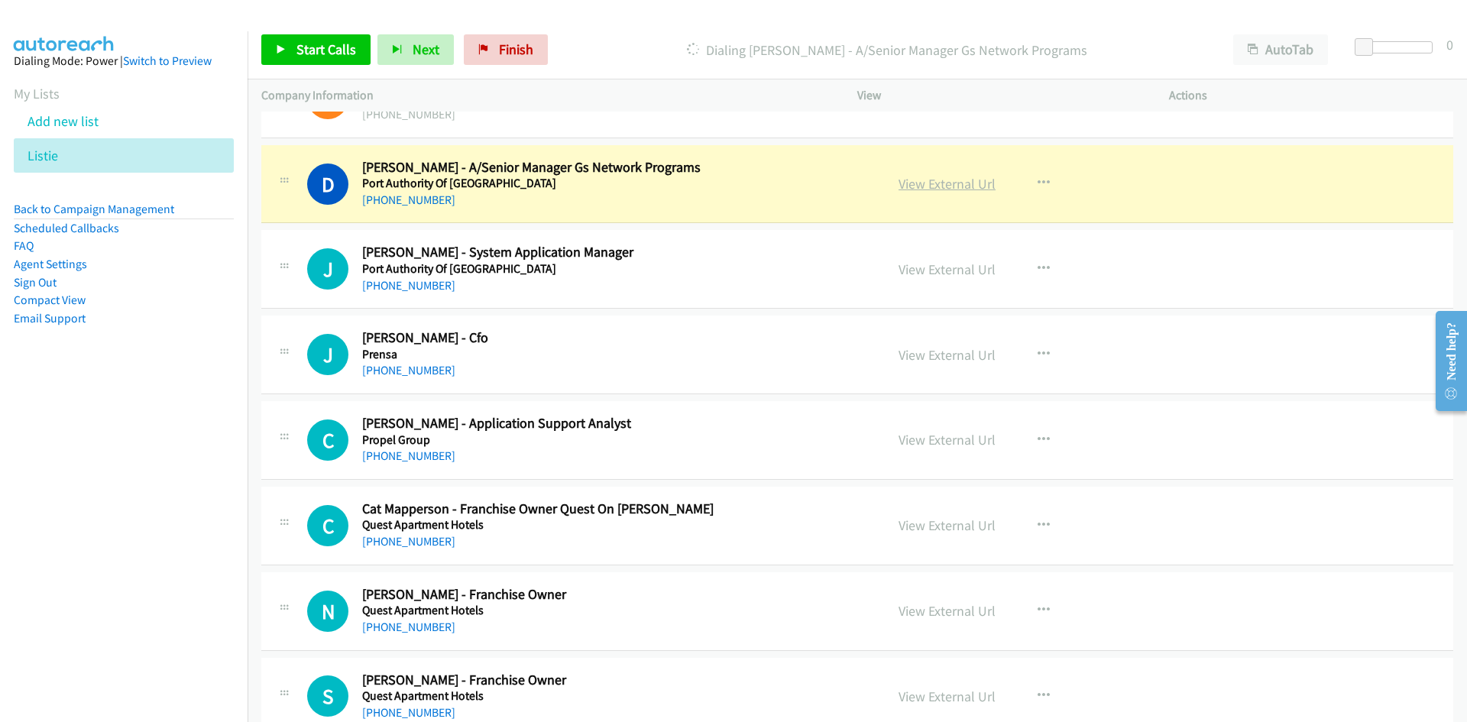
click at [942, 190] on link "View External Url" at bounding box center [947, 184] width 97 height 18
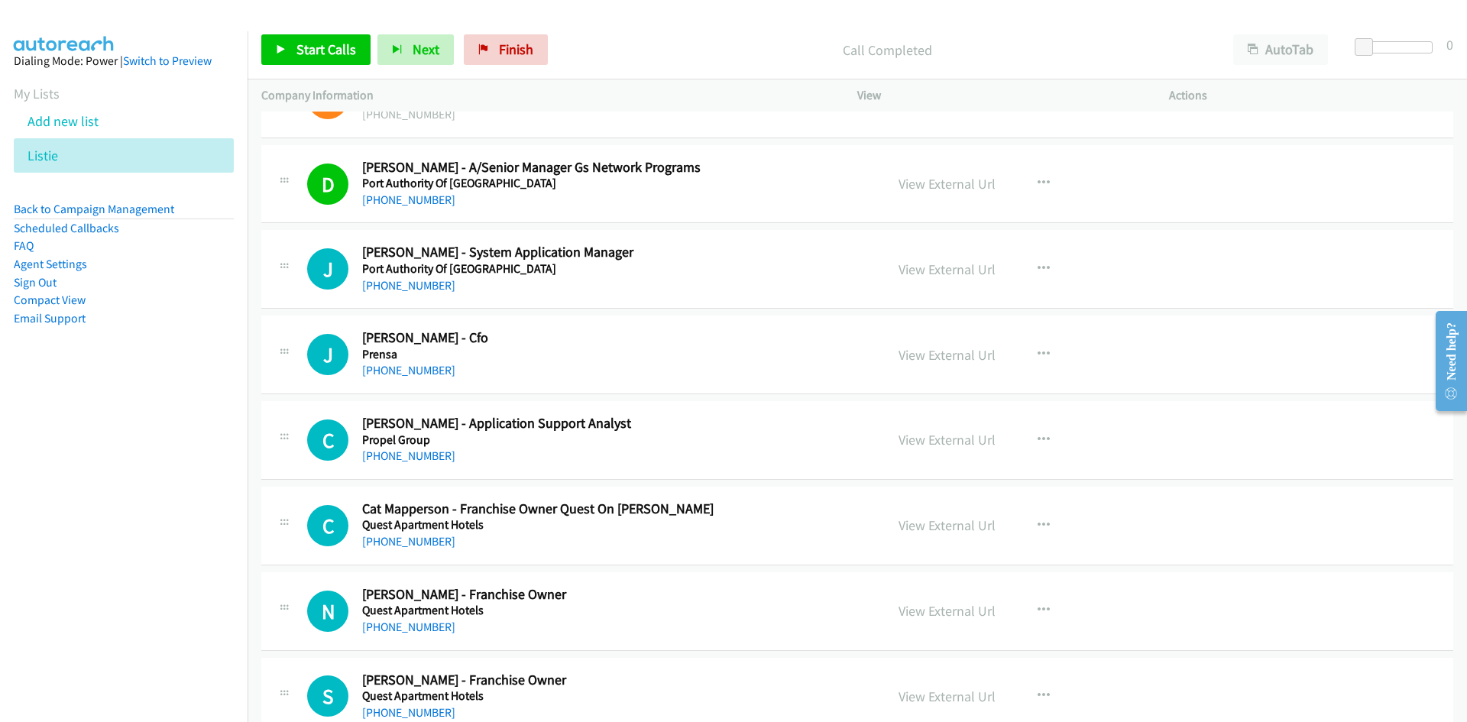
scroll to position [18720, 0]
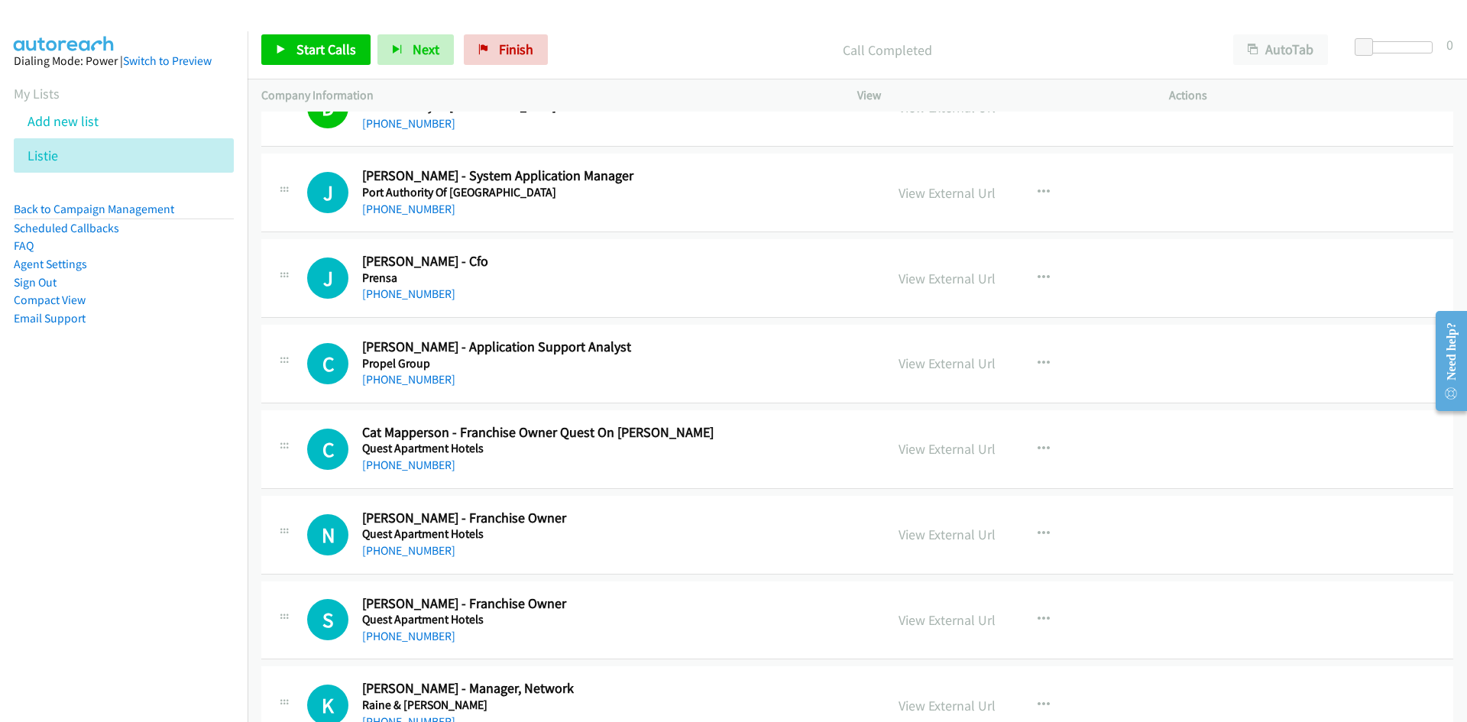
drag, startPoint x: 394, startPoint y: 295, endPoint x: 76, endPoint y: 368, distance: 326.8
click at [394, 295] on link "[PHONE_NUMBER]" at bounding box center [408, 294] width 93 height 15
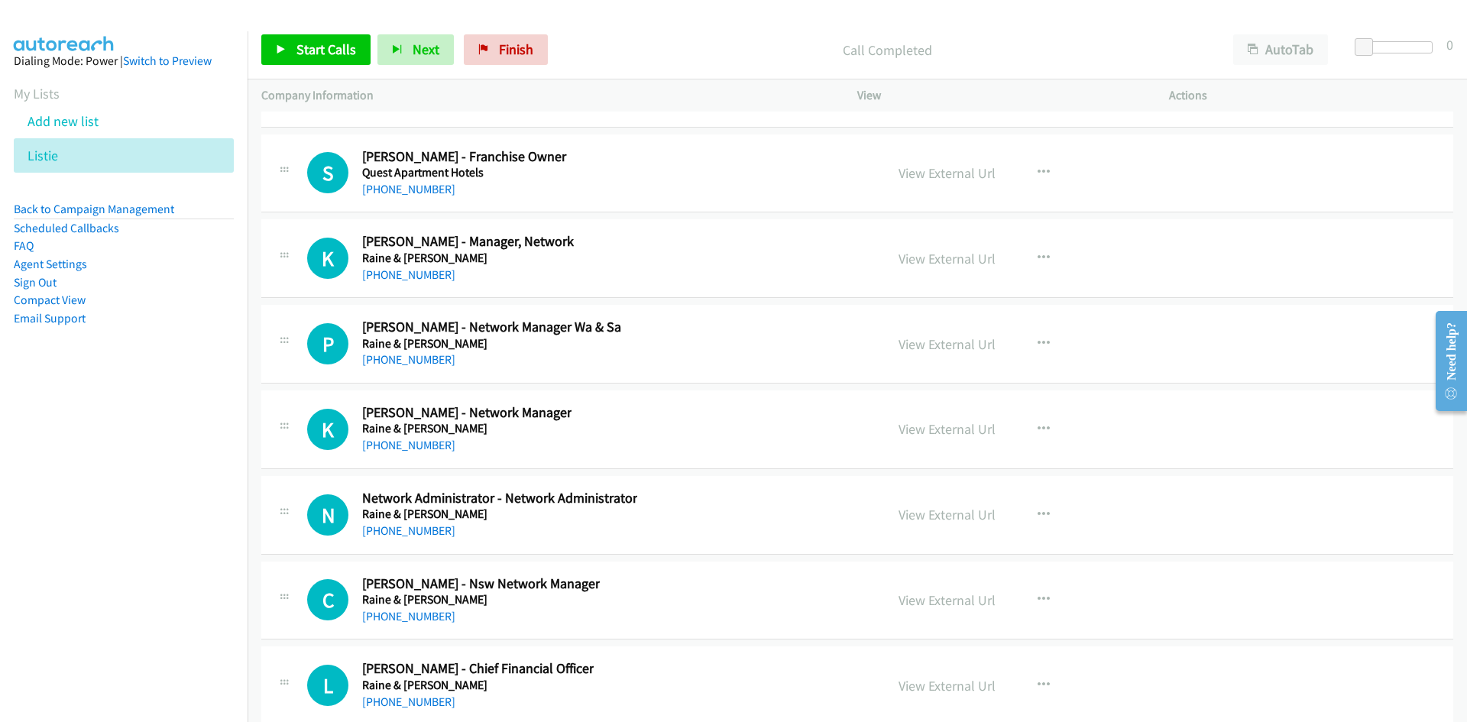
scroll to position [19102, 0]
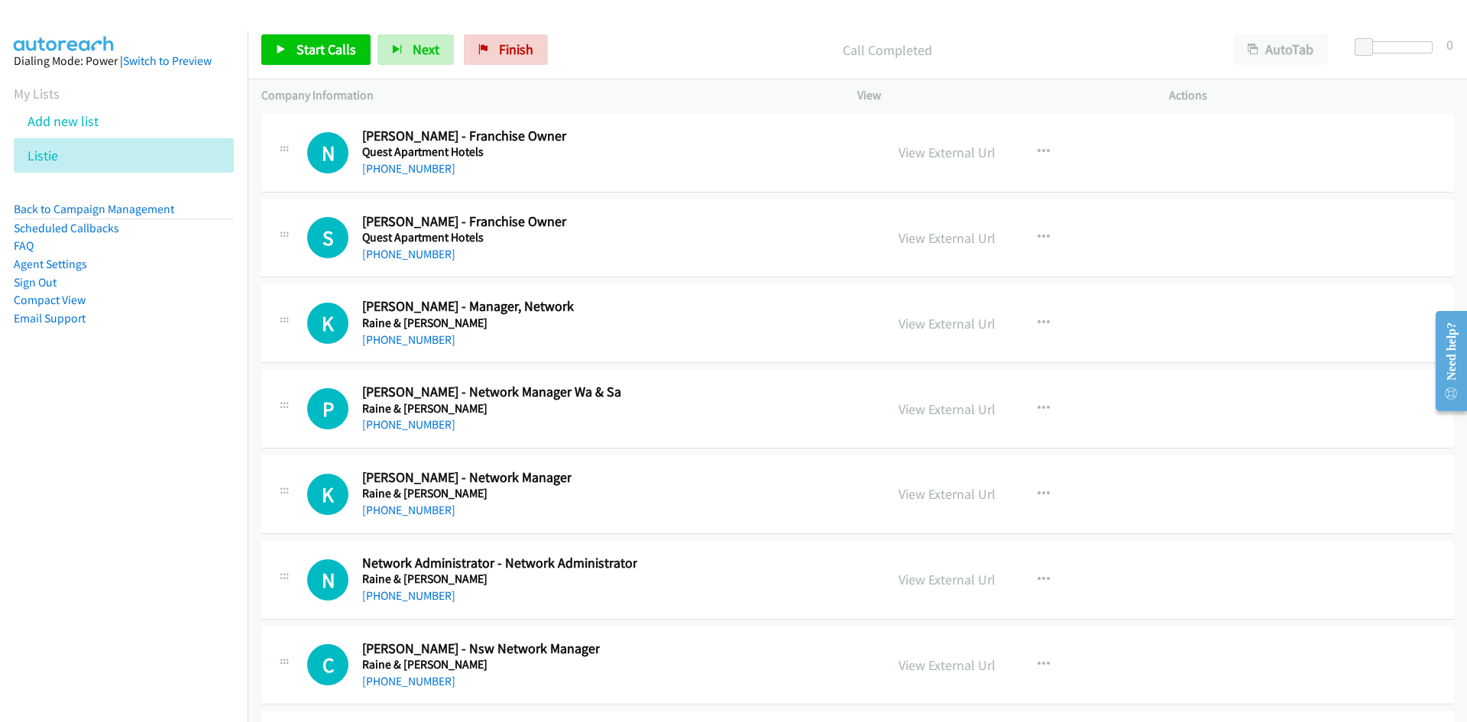
drag, startPoint x: 393, startPoint y: 336, endPoint x: 16, endPoint y: 420, distance: 386.7
click at [393, 336] on link "[PHONE_NUMBER]" at bounding box center [408, 339] width 93 height 15
drag, startPoint x: 413, startPoint y: 421, endPoint x: 7, endPoint y: 538, distance: 423.0
click at [413, 421] on link "[PHONE_NUMBER]" at bounding box center [408, 424] width 93 height 15
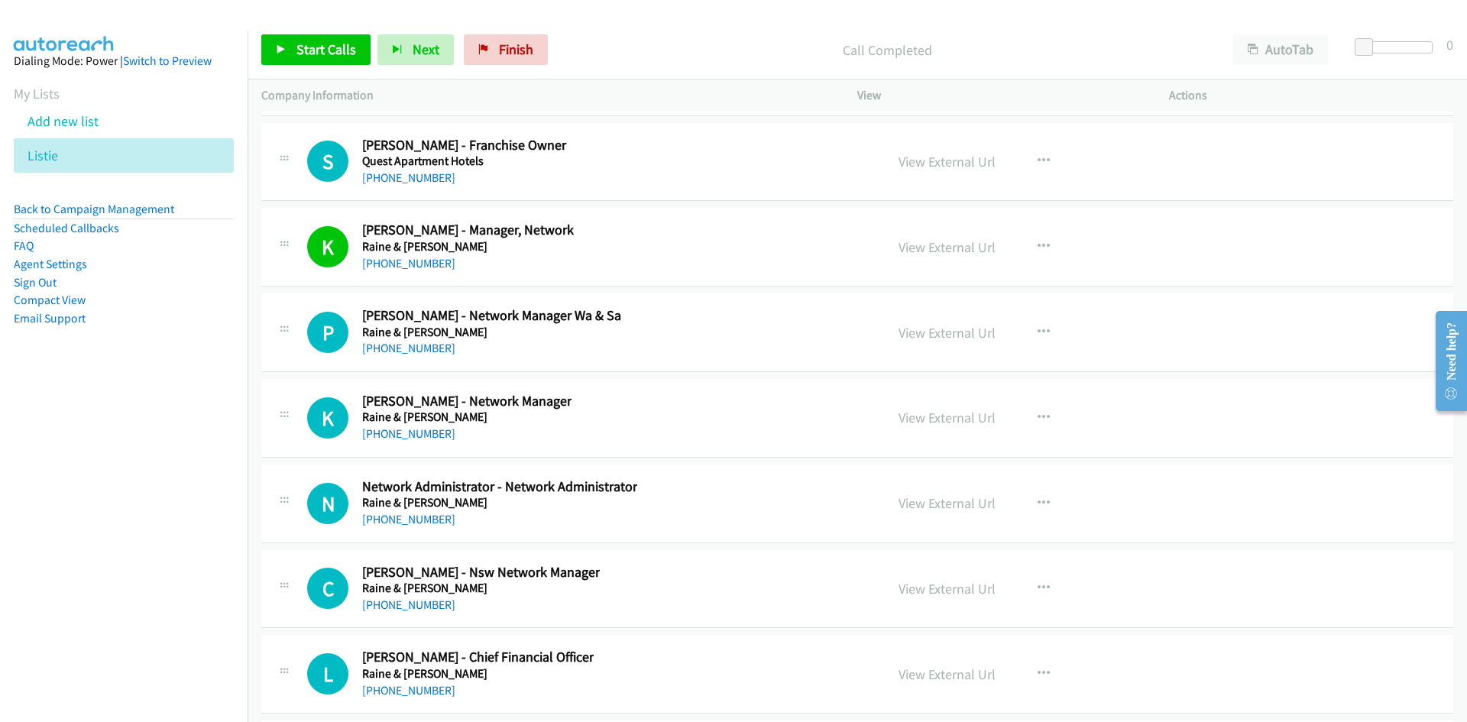
scroll to position [19254, 0]
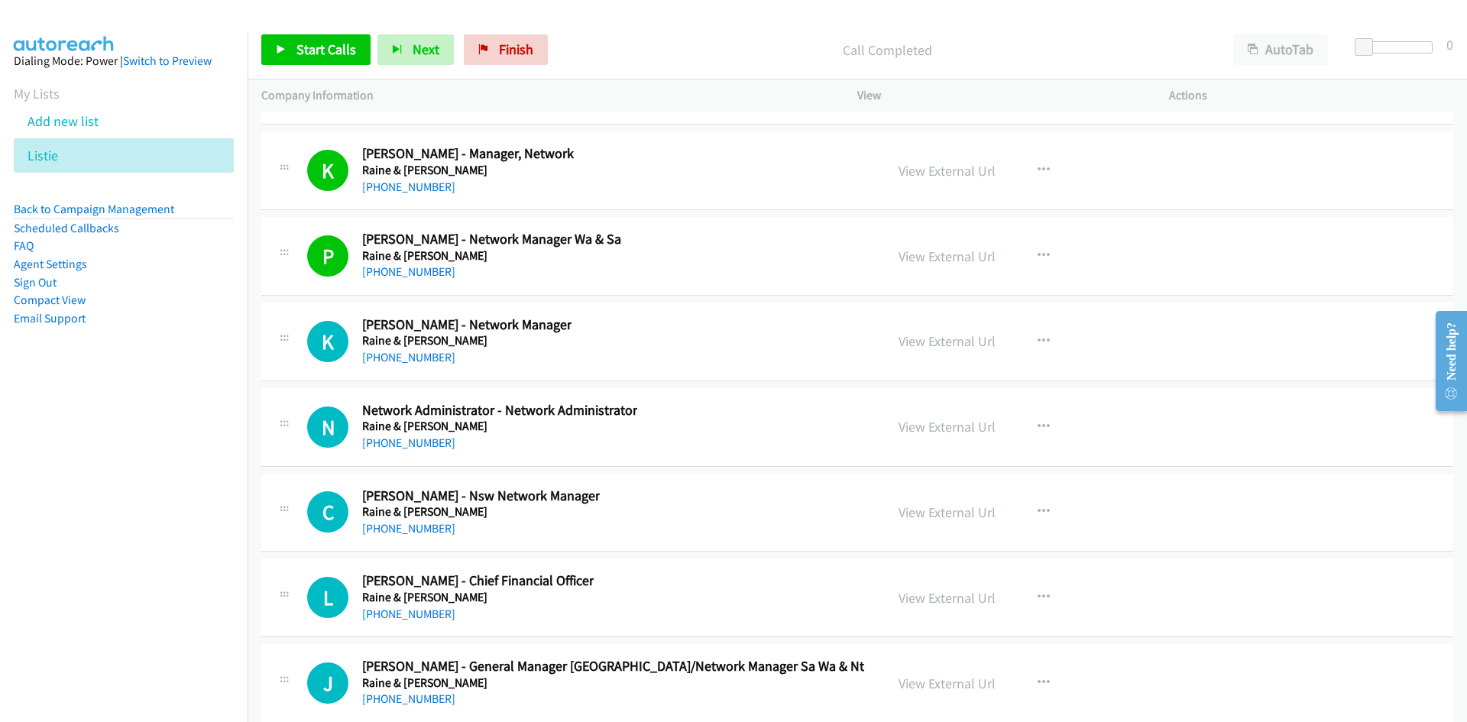
drag, startPoint x: 387, startPoint y: 355, endPoint x: 126, endPoint y: 426, distance: 270.1
click at [387, 355] on link "[PHONE_NUMBER]" at bounding box center [408, 357] width 93 height 15
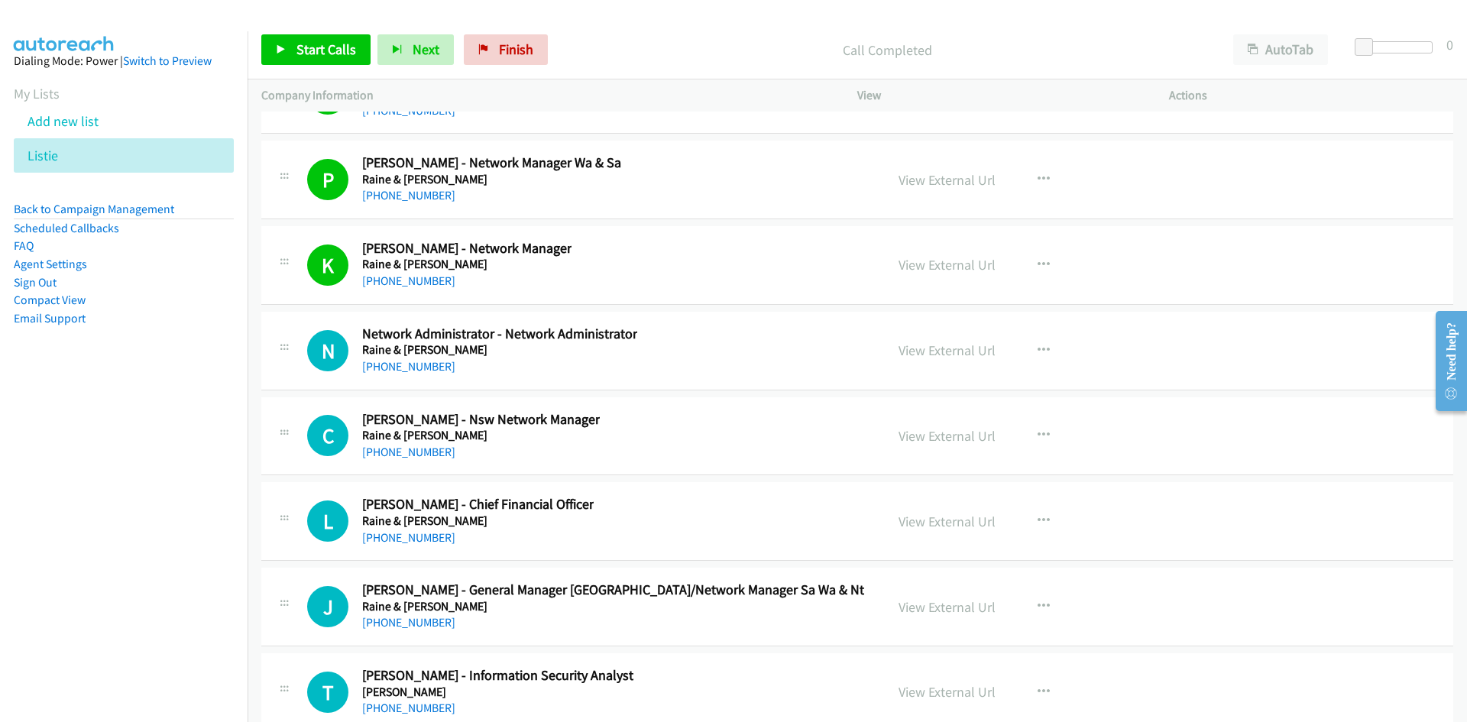
scroll to position [19407, 0]
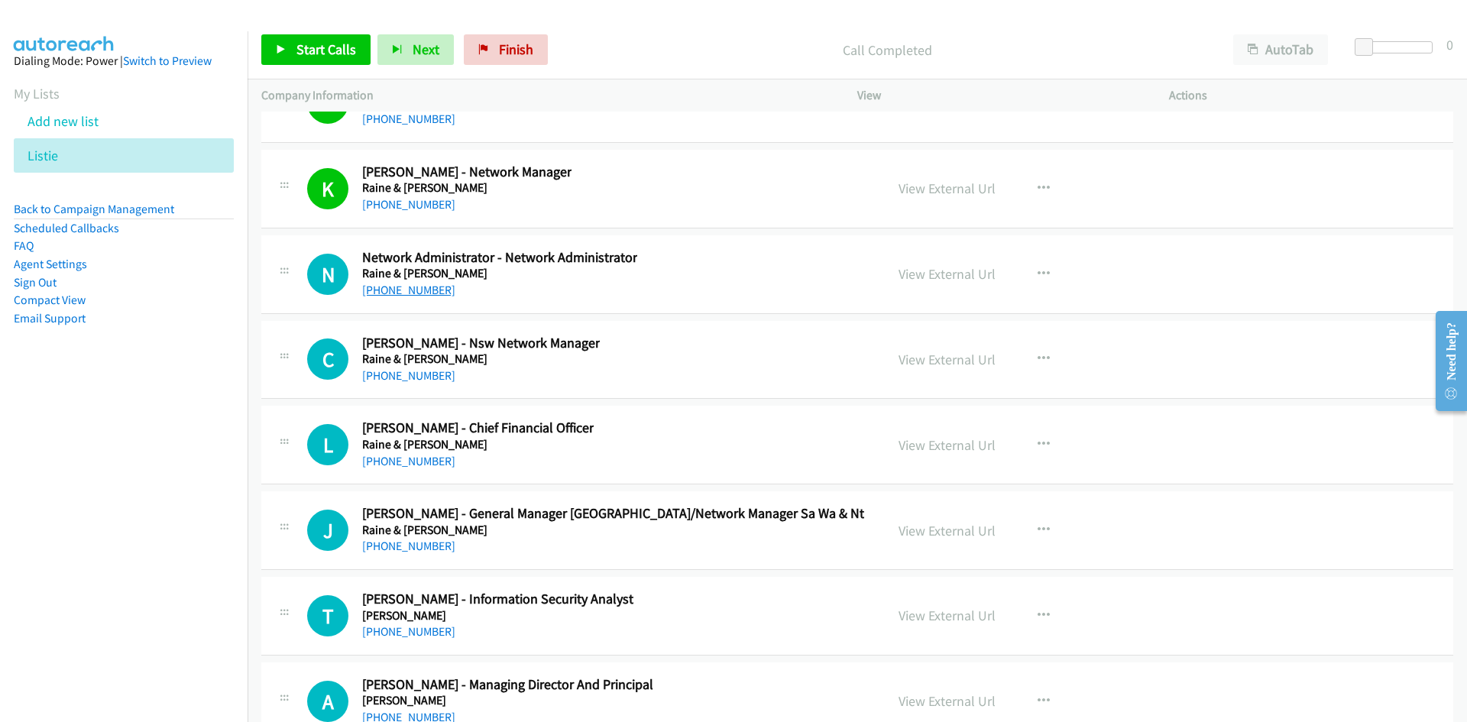
click at [406, 284] on link "[PHONE_NUMBER]" at bounding box center [408, 290] width 93 height 15
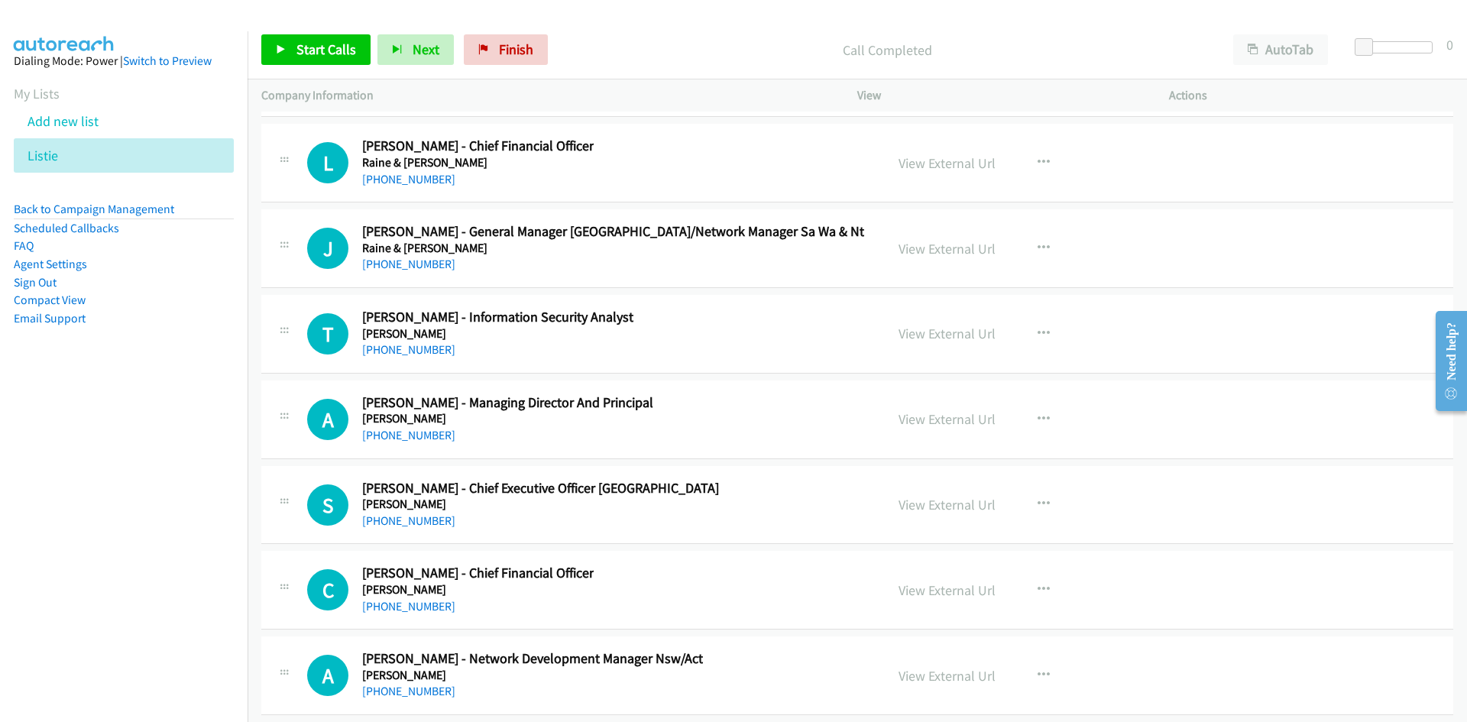
scroll to position [19713, 0]
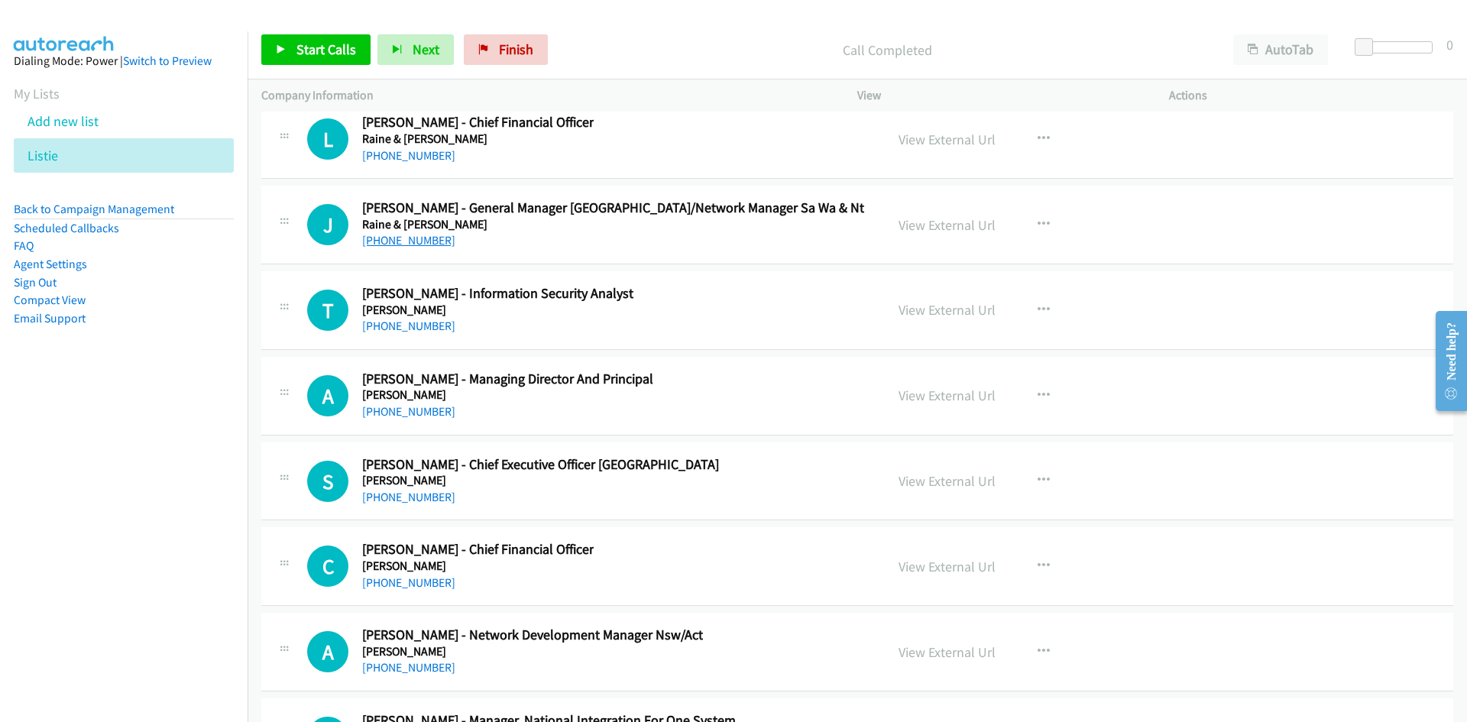
click at [409, 239] on link "[PHONE_NUMBER]" at bounding box center [408, 240] width 93 height 15
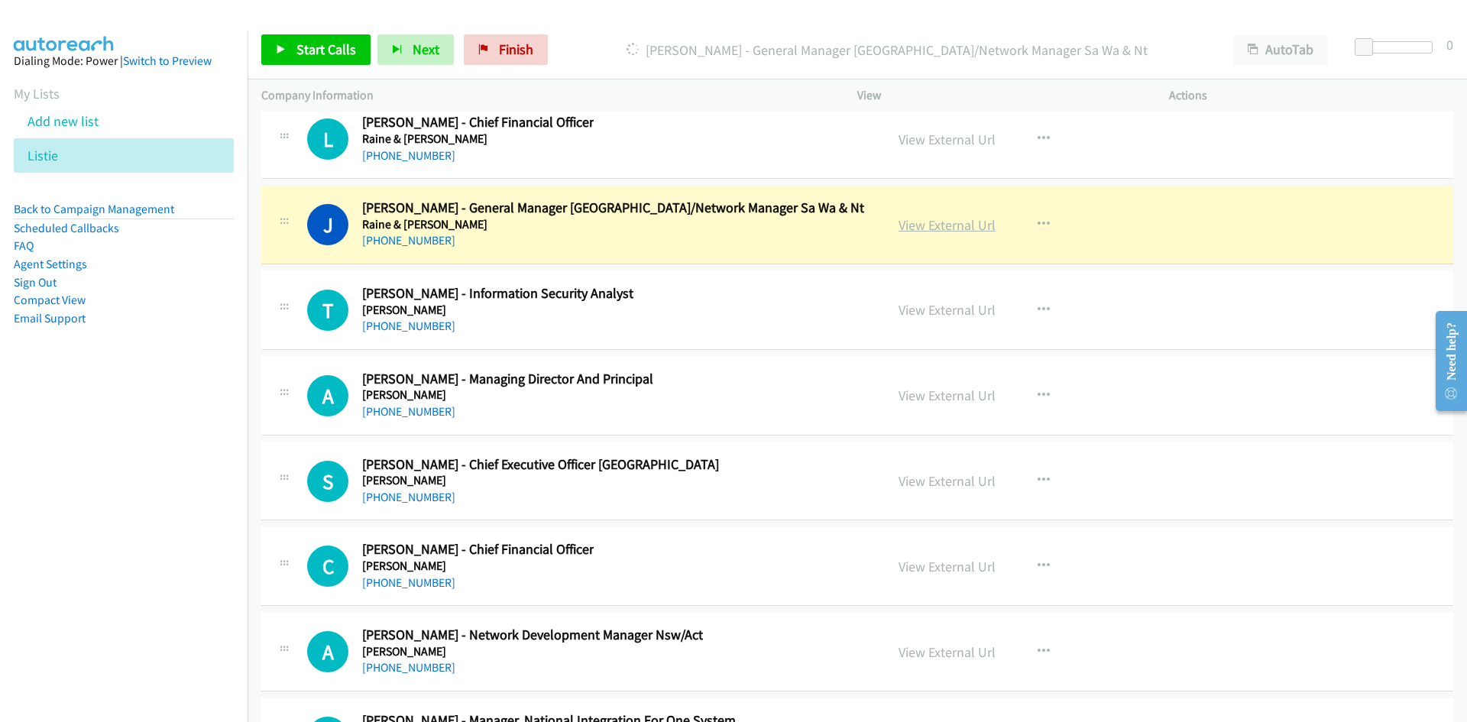
click at [965, 222] on link "View External Url" at bounding box center [947, 225] width 97 height 18
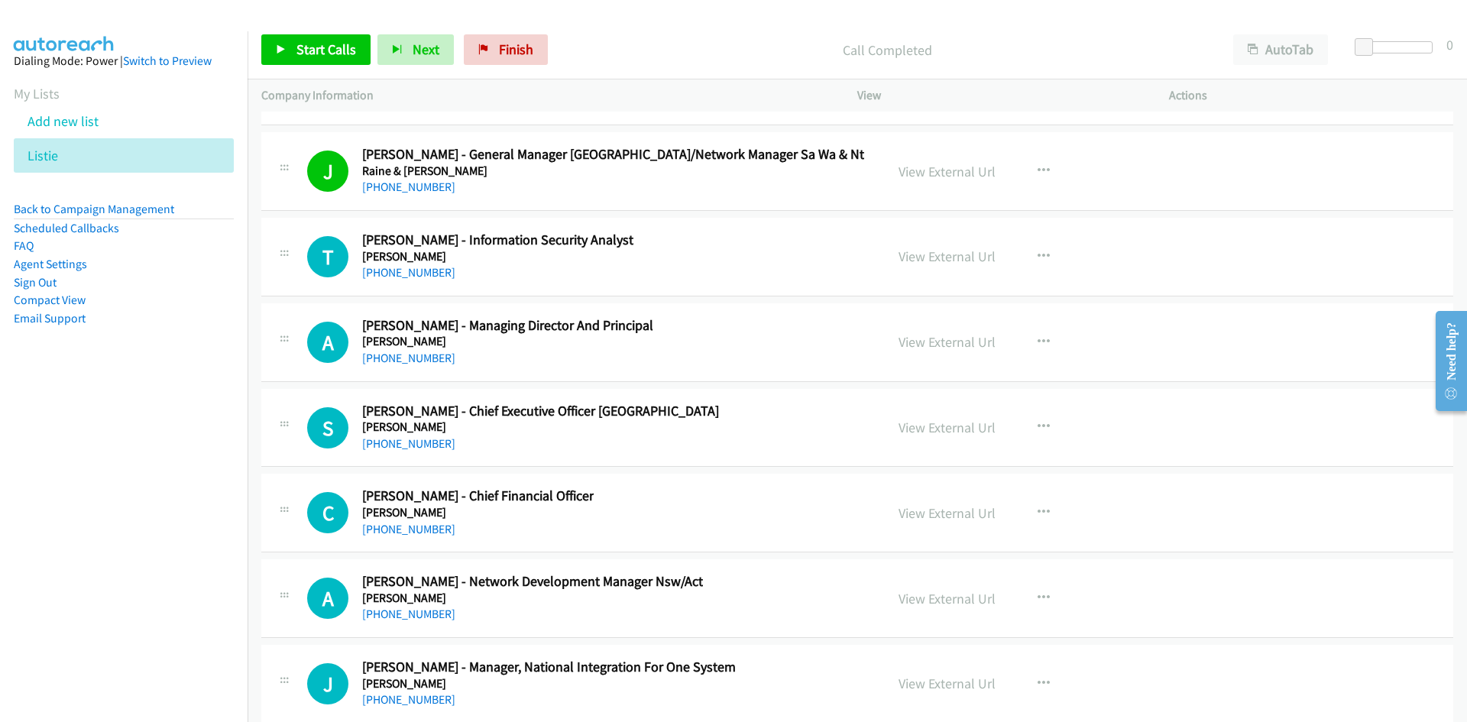
scroll to position [19789, 0]
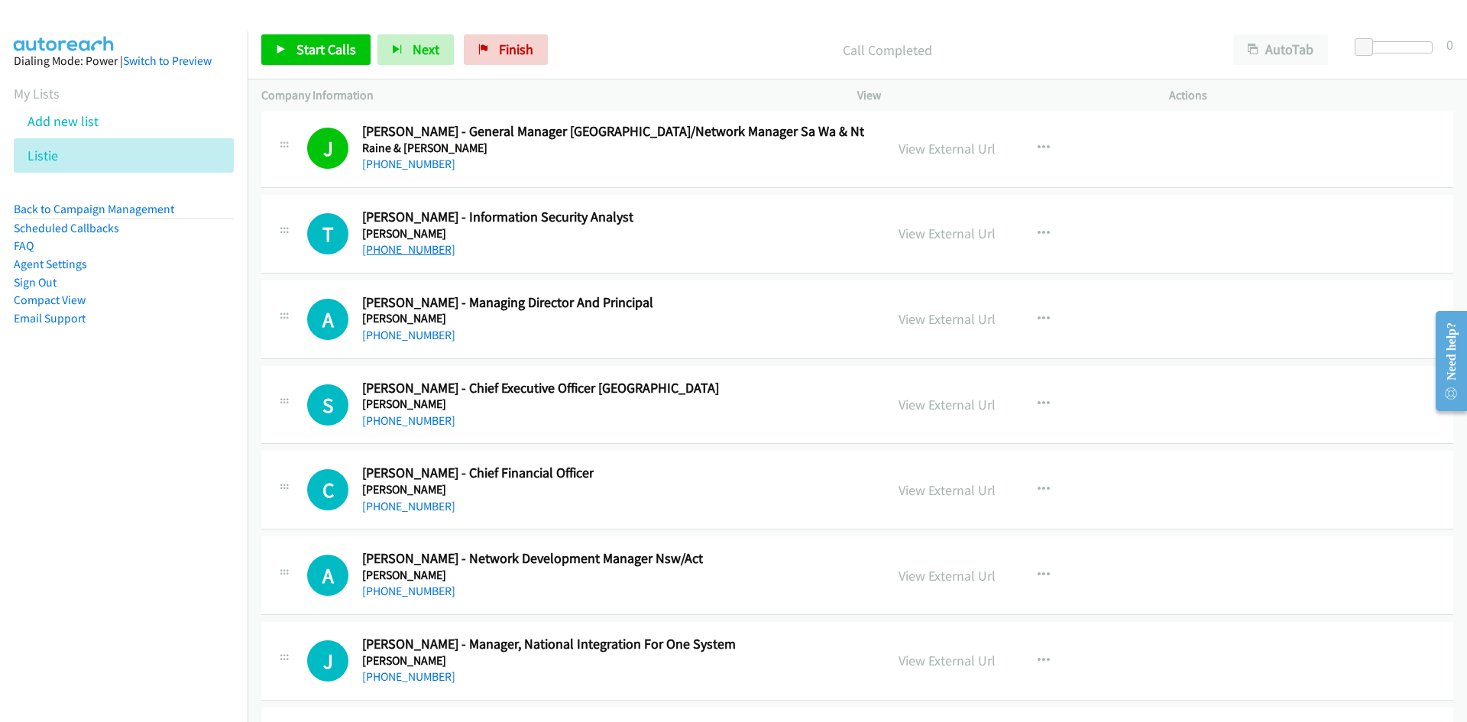
click at [414, 248] on link "[PHONE_NUMBER]" at bounding box center [408, 249] width 93 height 15
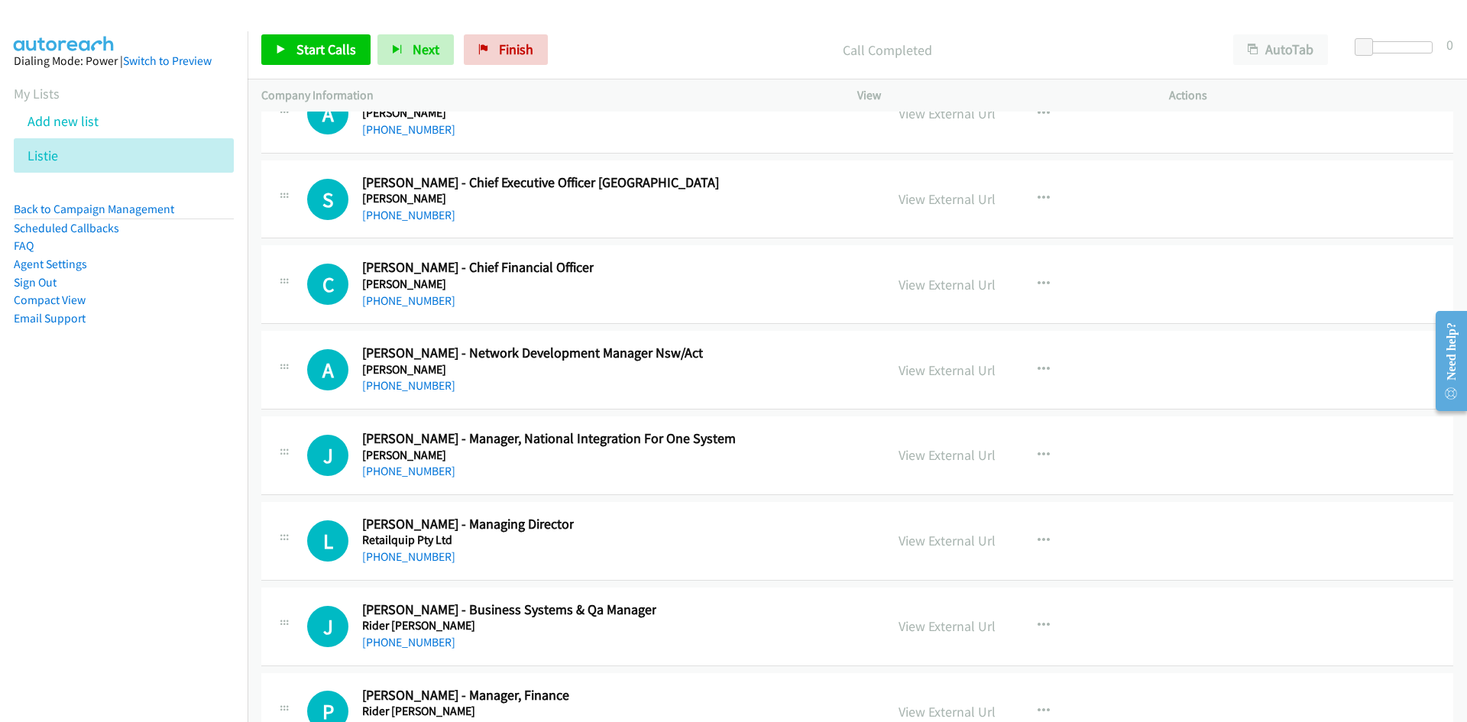
scroll to position [20019, 0]
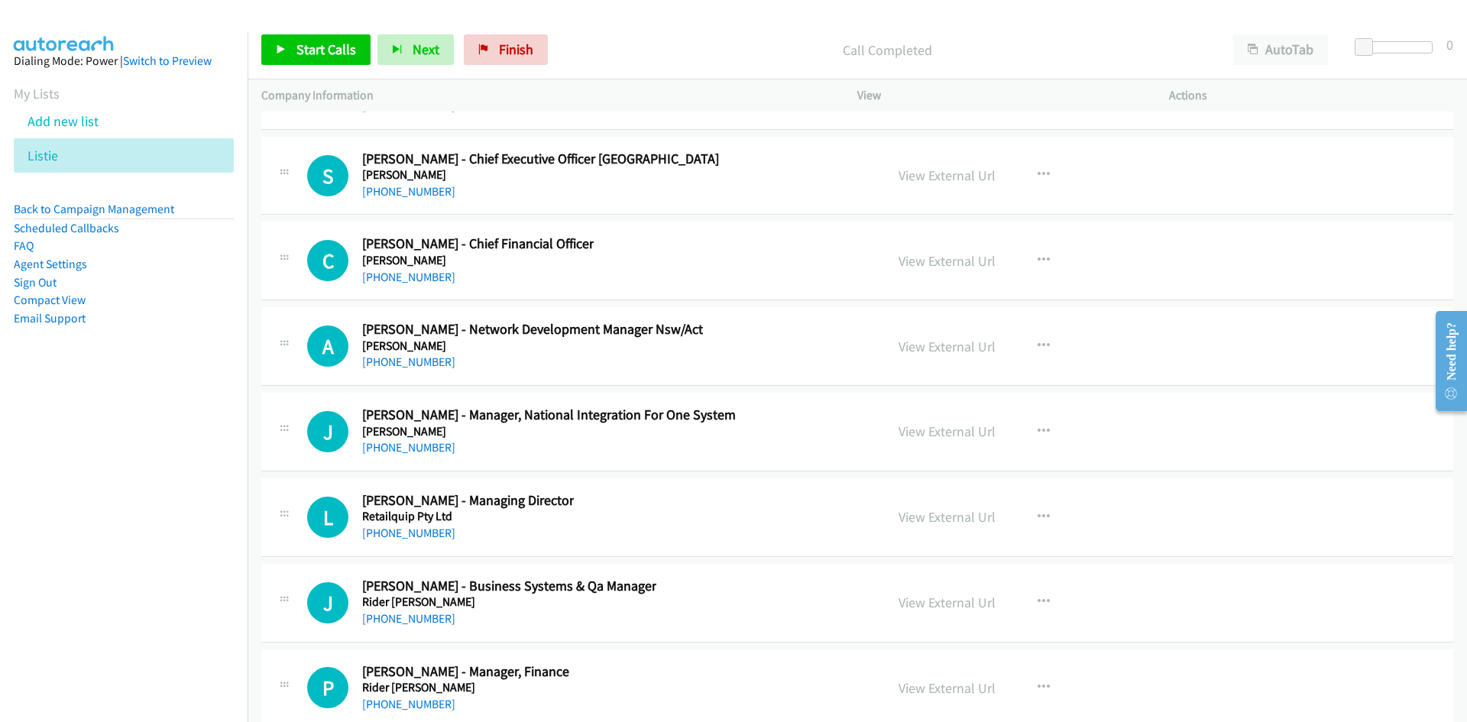
drag, startPoint x: 416, startPoint y: 272, endPoint x: 257, endPoint y: 309, distance: 163.8
click at [416, 272] on link "[PHONE_NUMBER]" at bounding box center [408, 277] width 93 height 15
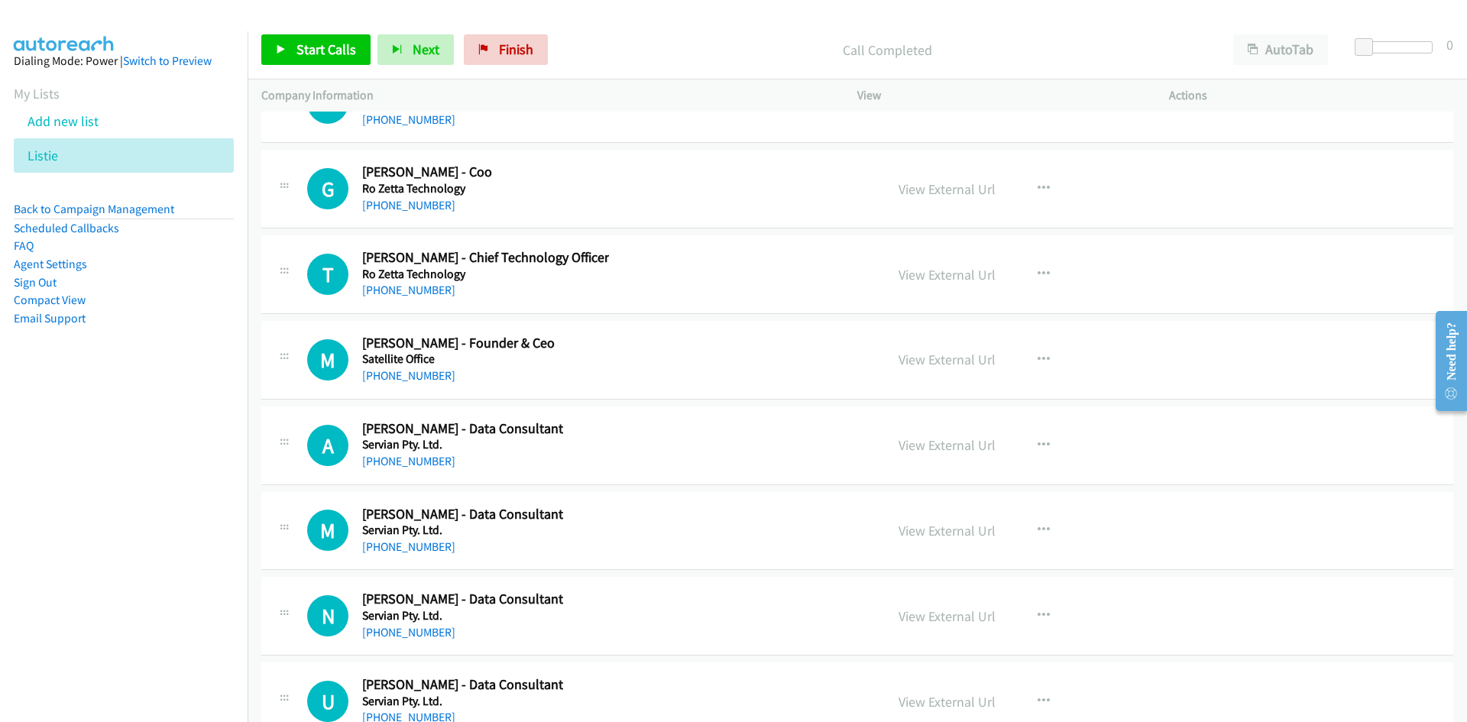
scroll to position [20630, 0]
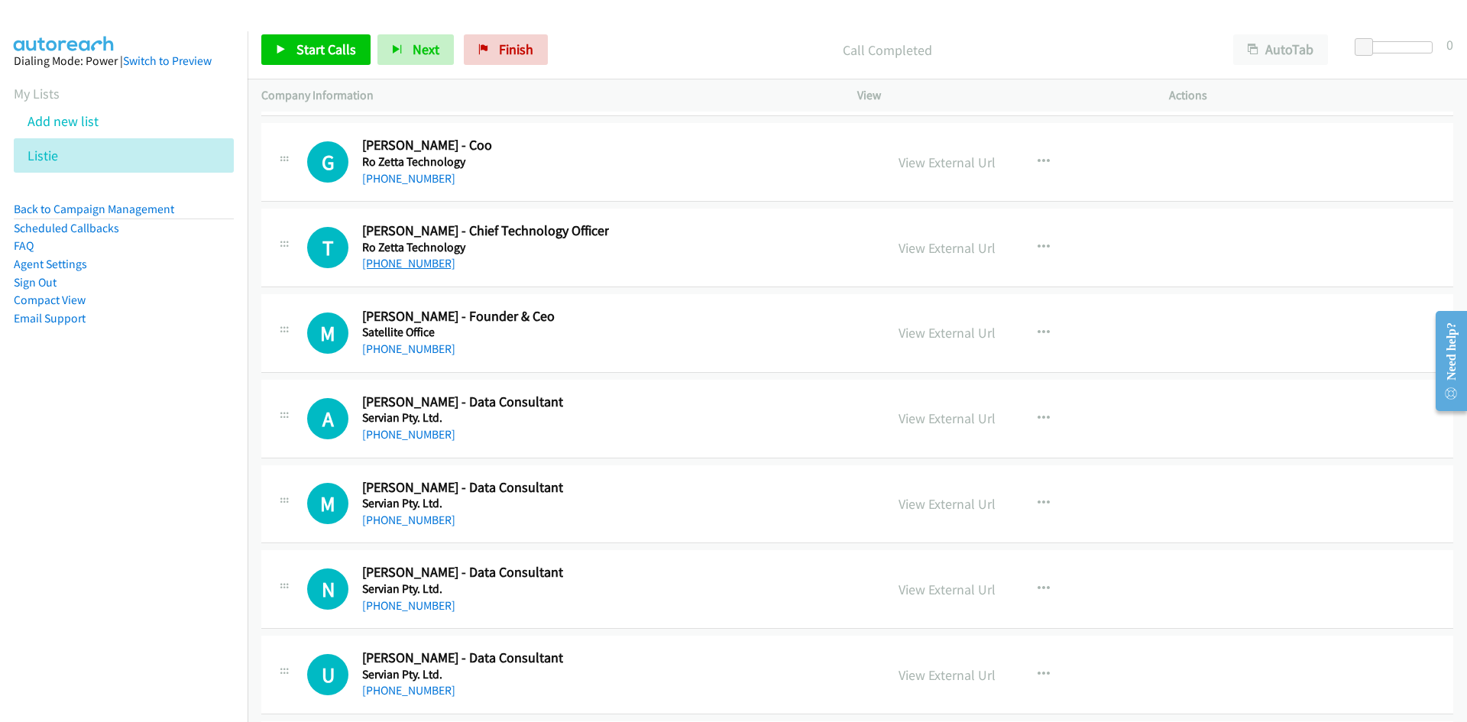
click at [408, 257] on link "[PHONE_NUMBER]" at bounding box center [408, 263] width 93 height 15
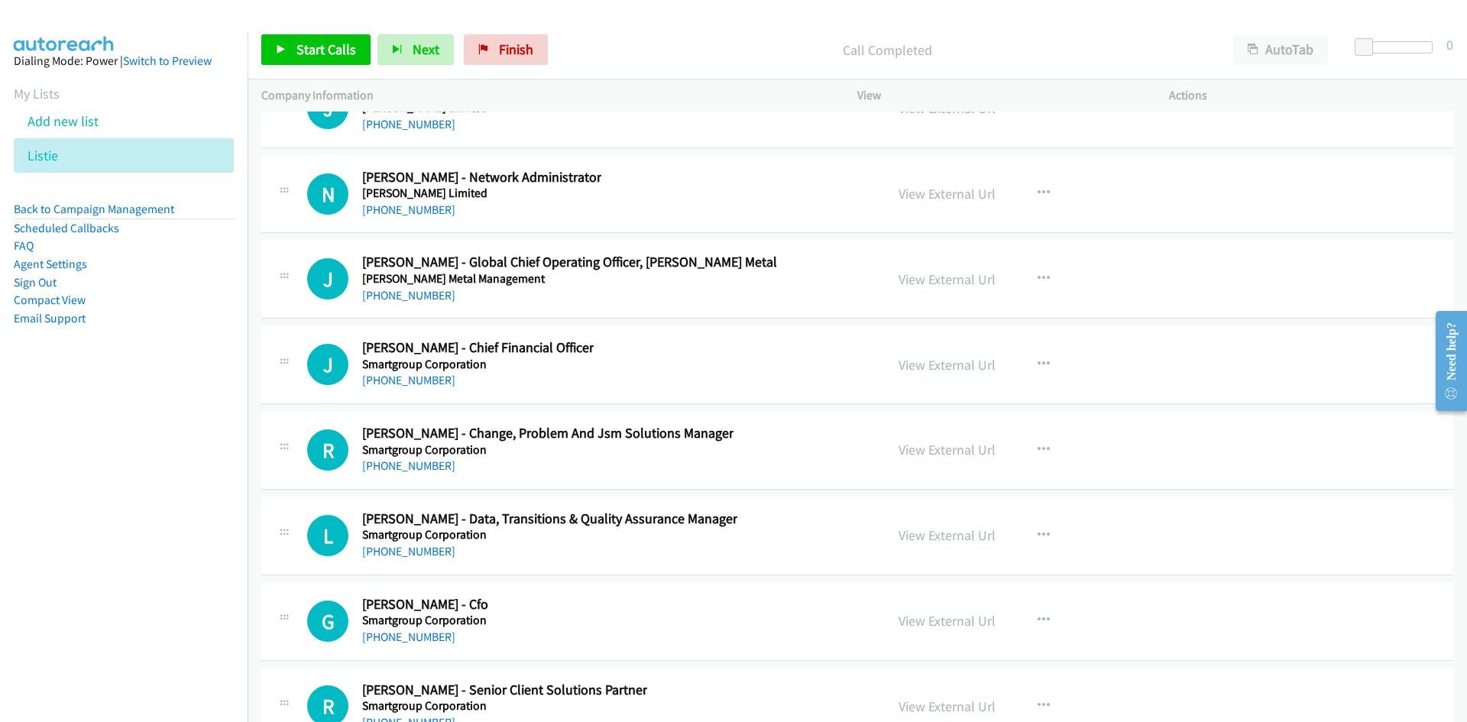
scroll to position [21394, 0]
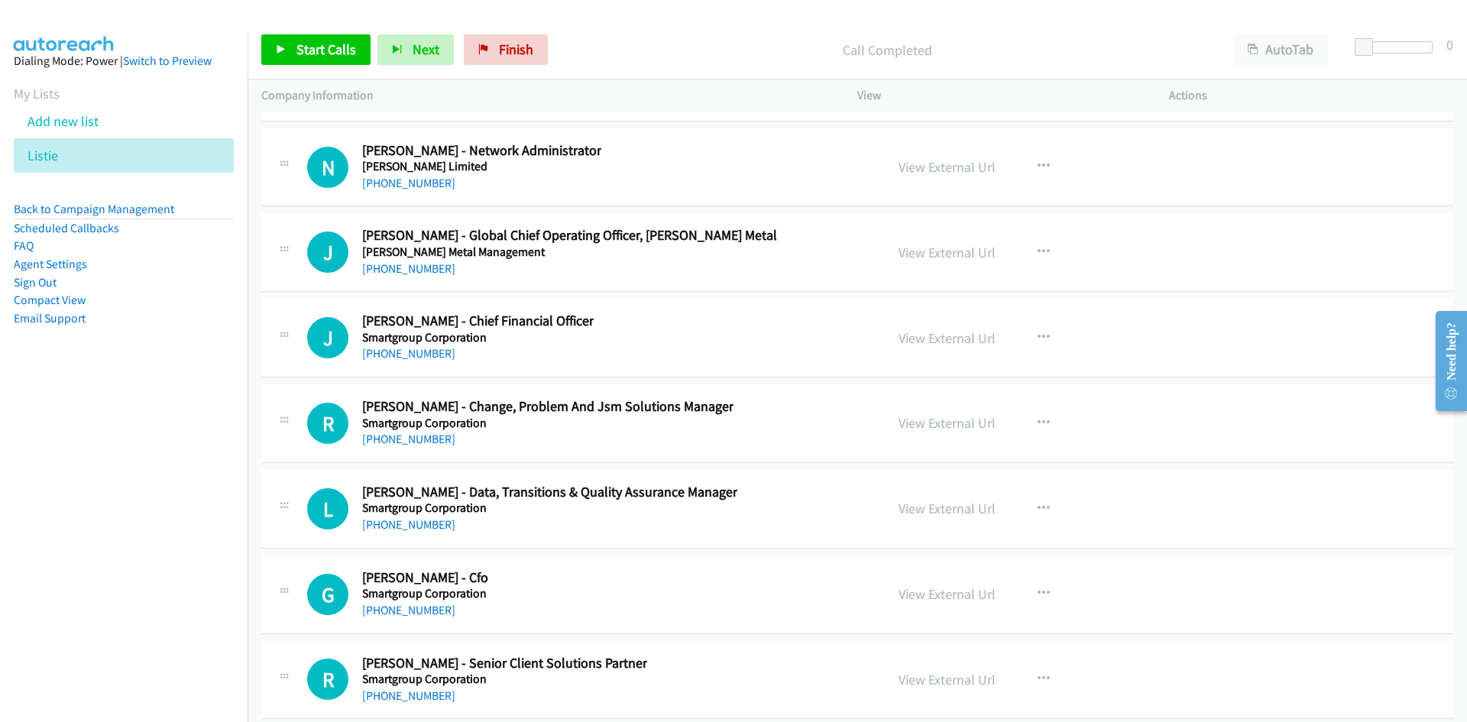
drag, startPoint x: 417, startPoint y: 271, endPoint x: 266, endPoint y: 325, distance: 160.5
click at [417, 271] on link "[PHONE_NUMBER]" at bounding box center [408, 268] width 93 height 15
click at [416, 351] on link "[PHONE_NUMBER]" at bounding box center [408, 353] width 93 height 15
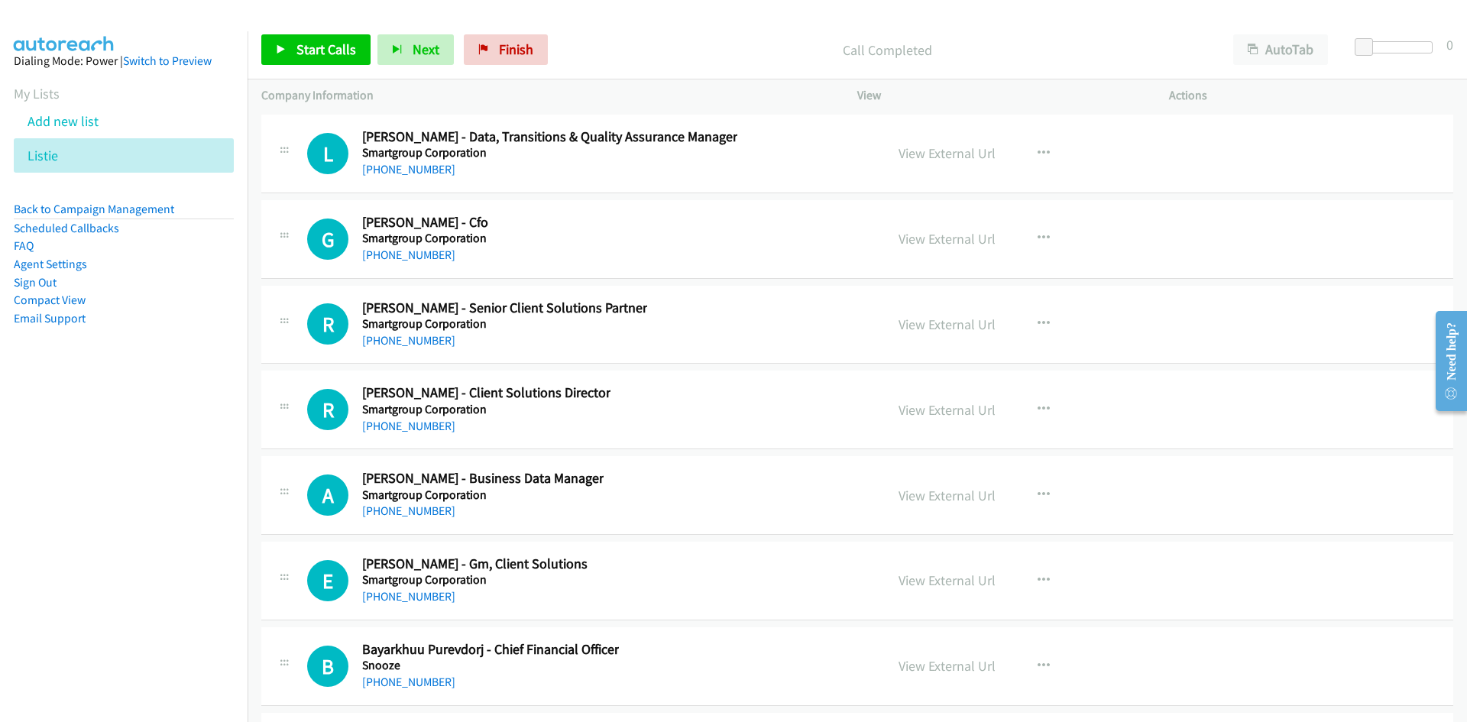
scroll to position [21776, 0]
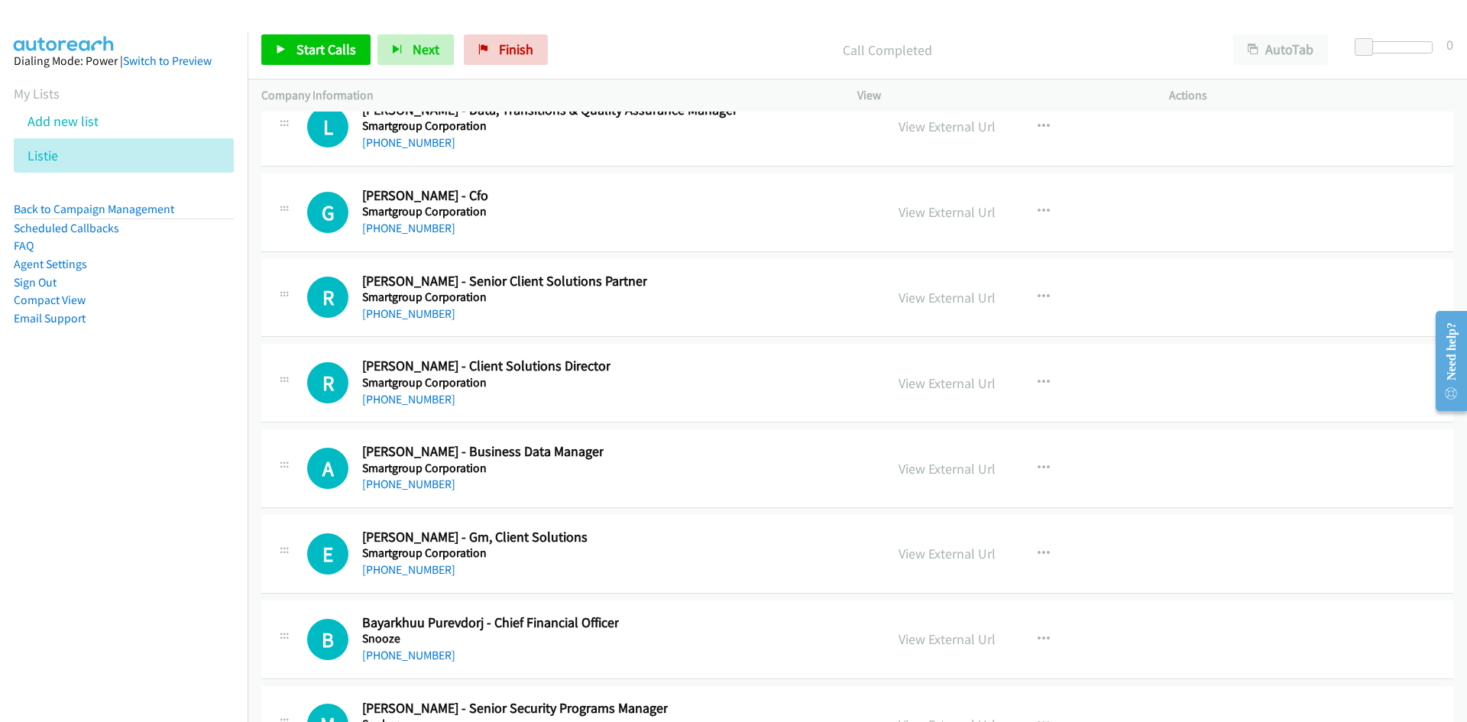
drag, startPoint x: 415, startPoint y: 231, endPoint x: 207, endPoint y: 316, distance: 224.5
click at [415, 231] on link "[PHONE_NUMBER]" at bounding box center [408, 228] width 93 height 15
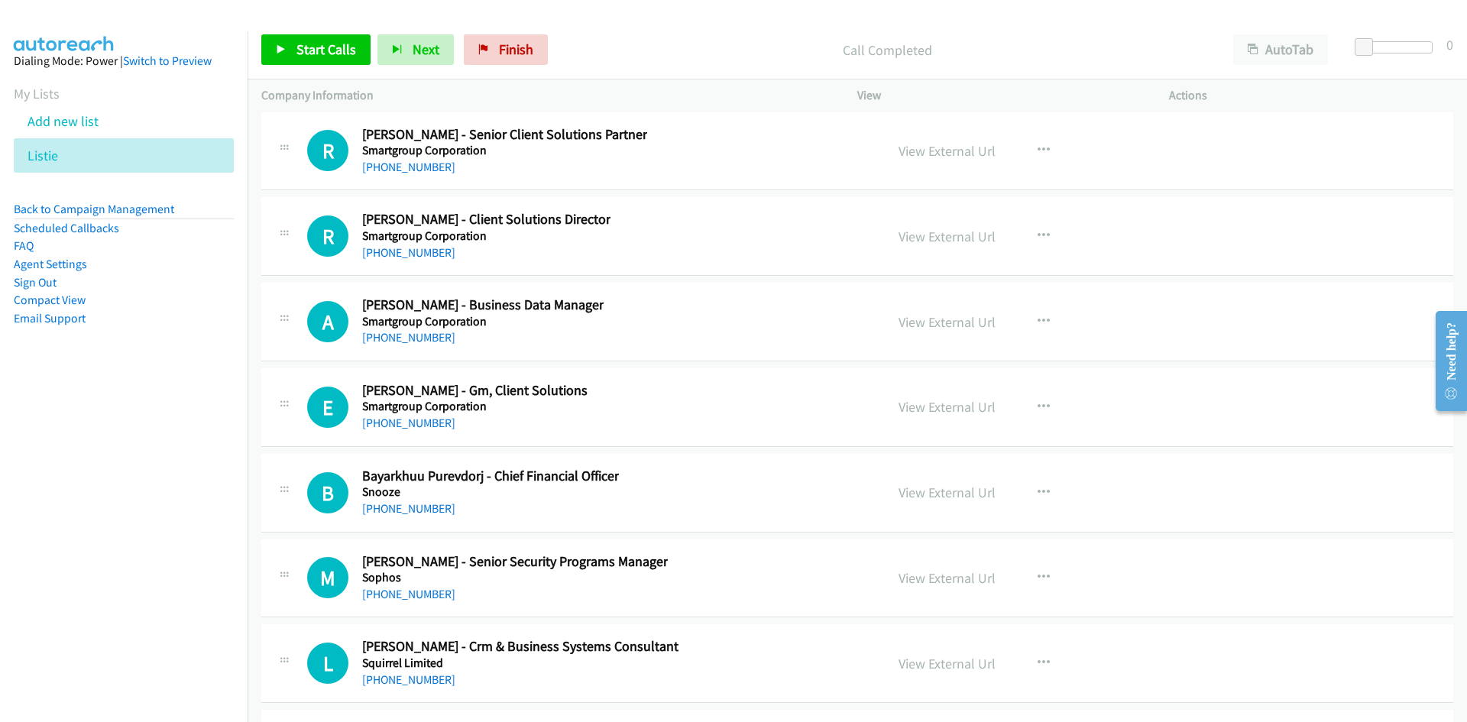
scroll to position [21929, 0]
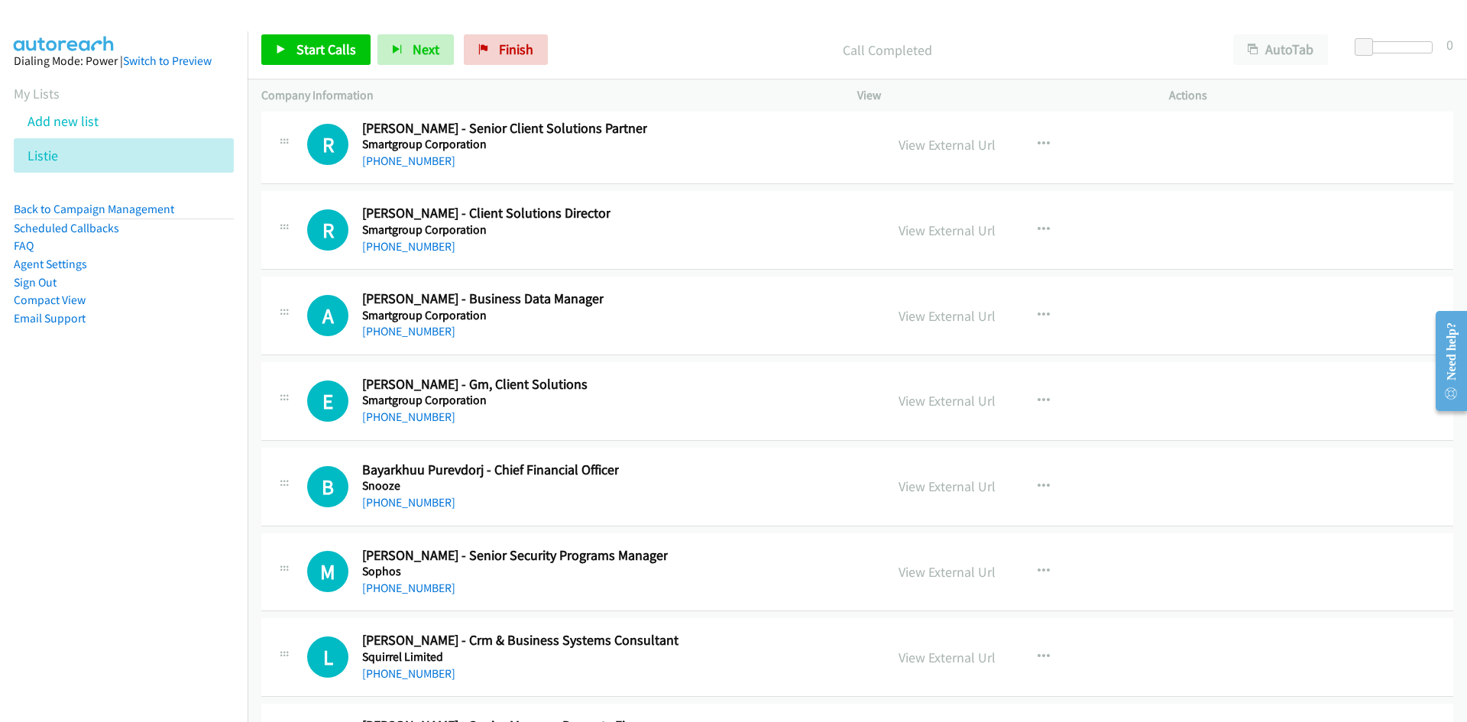
drag, startPoint x: 424, startPoint y: 241, endPoint x: 358, endPoint y: 274, distance: 73.5
click at [424, 241] on link "[PHONE_NUMBER]" at bounding box center [408, 246] width 93 height 15
drag, startPoint x: 425, startPoint y: 331, endPoint x: 213, endPoint y: 394, distance: 220.9
click at [425, 331] on link "[PHONE_NUMBER]" at bounding box center [408, 331] width 93 height 15
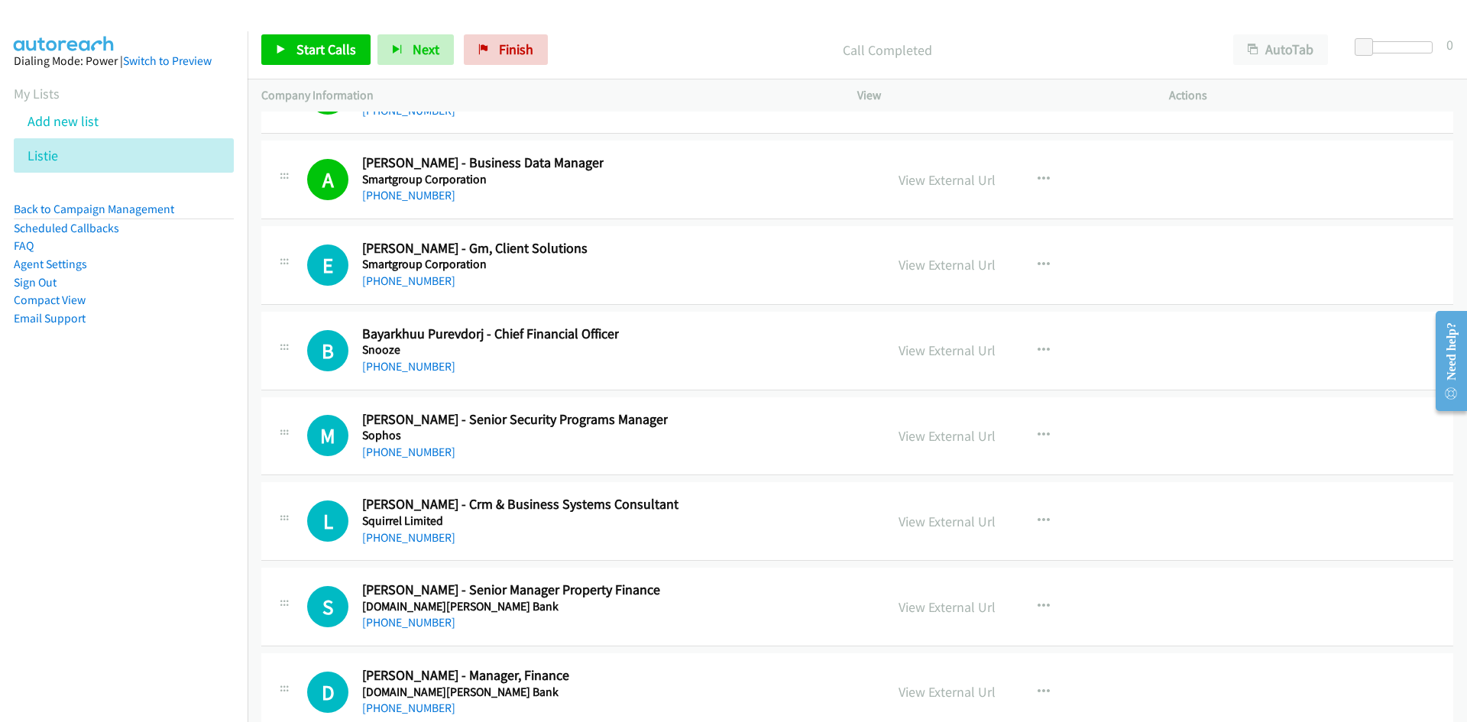
scroll to position [22081, 0]
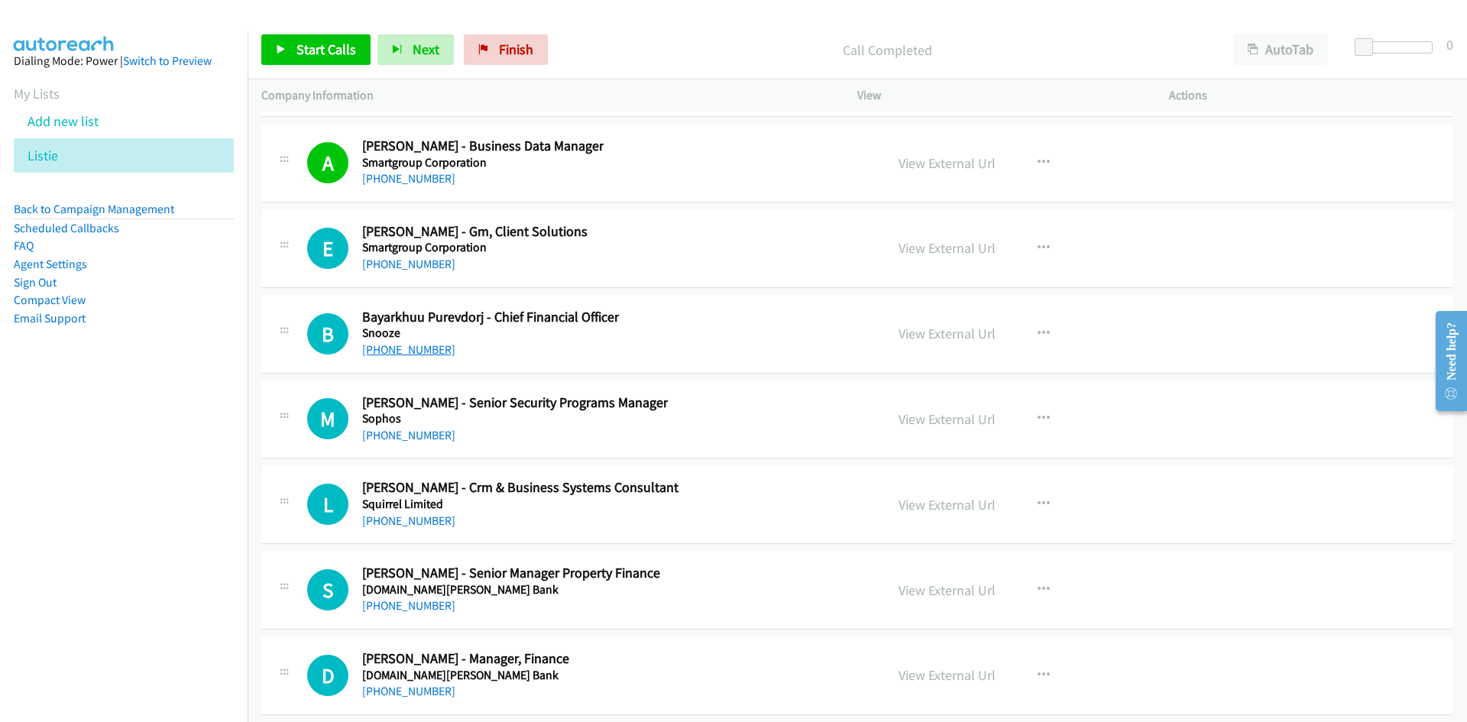
click at [421, 355] on link "[PHONE_NUMBER]" at bounding box center [408, 349] width 93 height 15
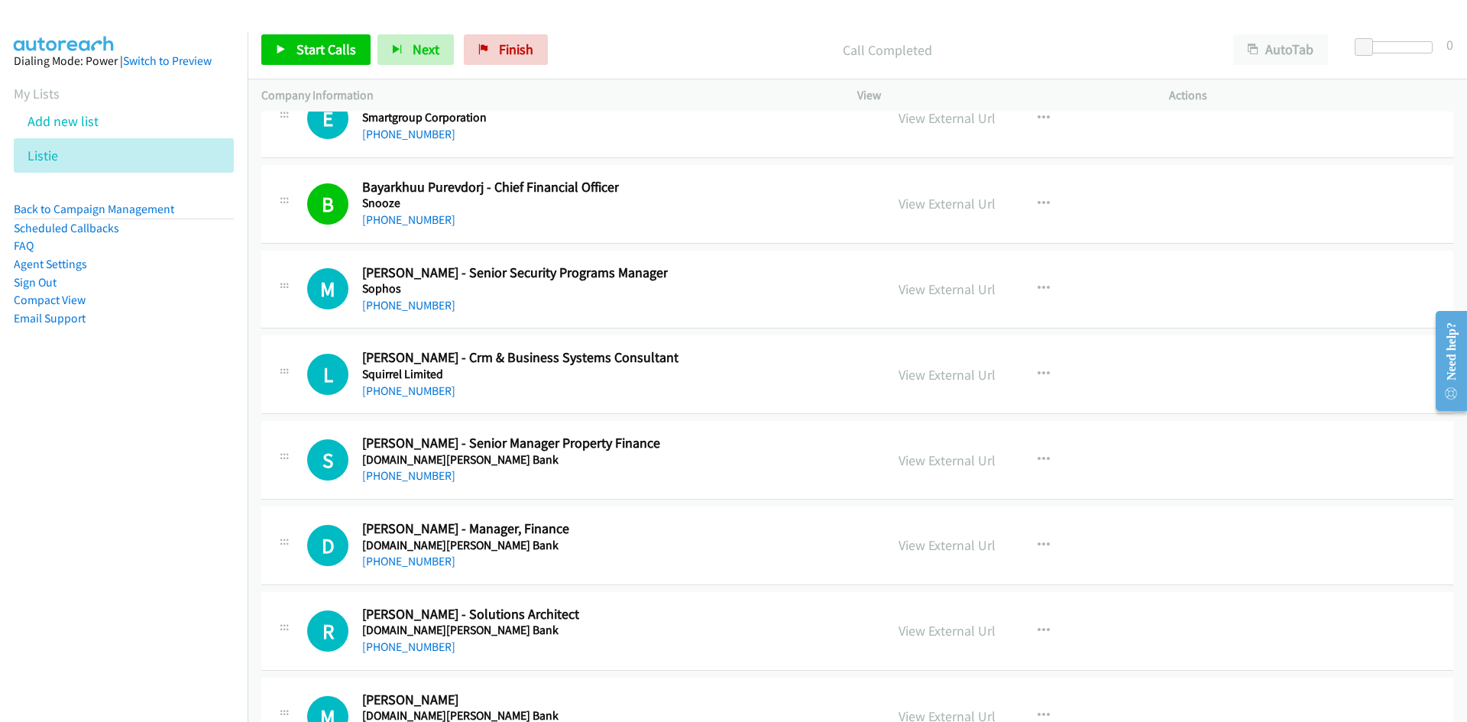
scroll to position [22234, 0]
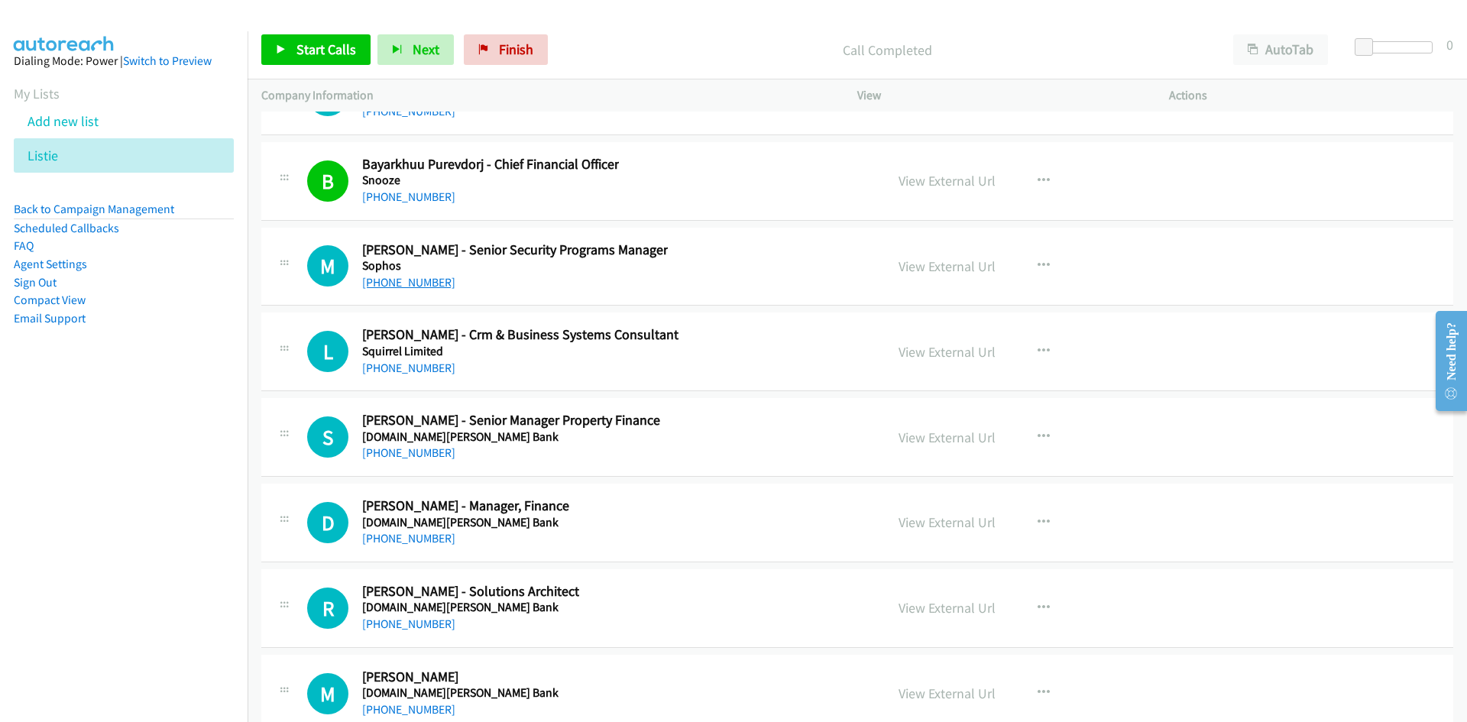
click at [413, 285] on link "[PHONE_NUMBER]" at bounding box center [408, 282] width 93 height 15
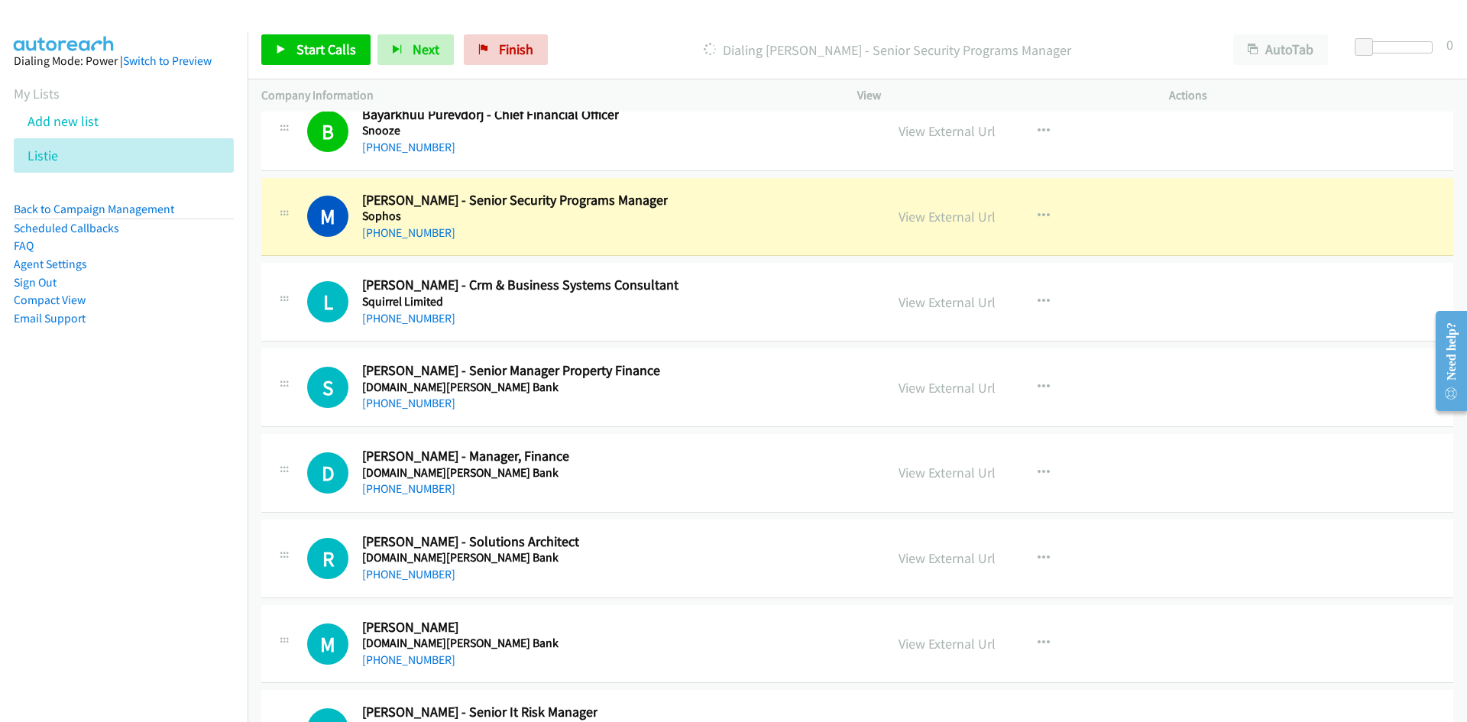
scroll to position [22311, 0]
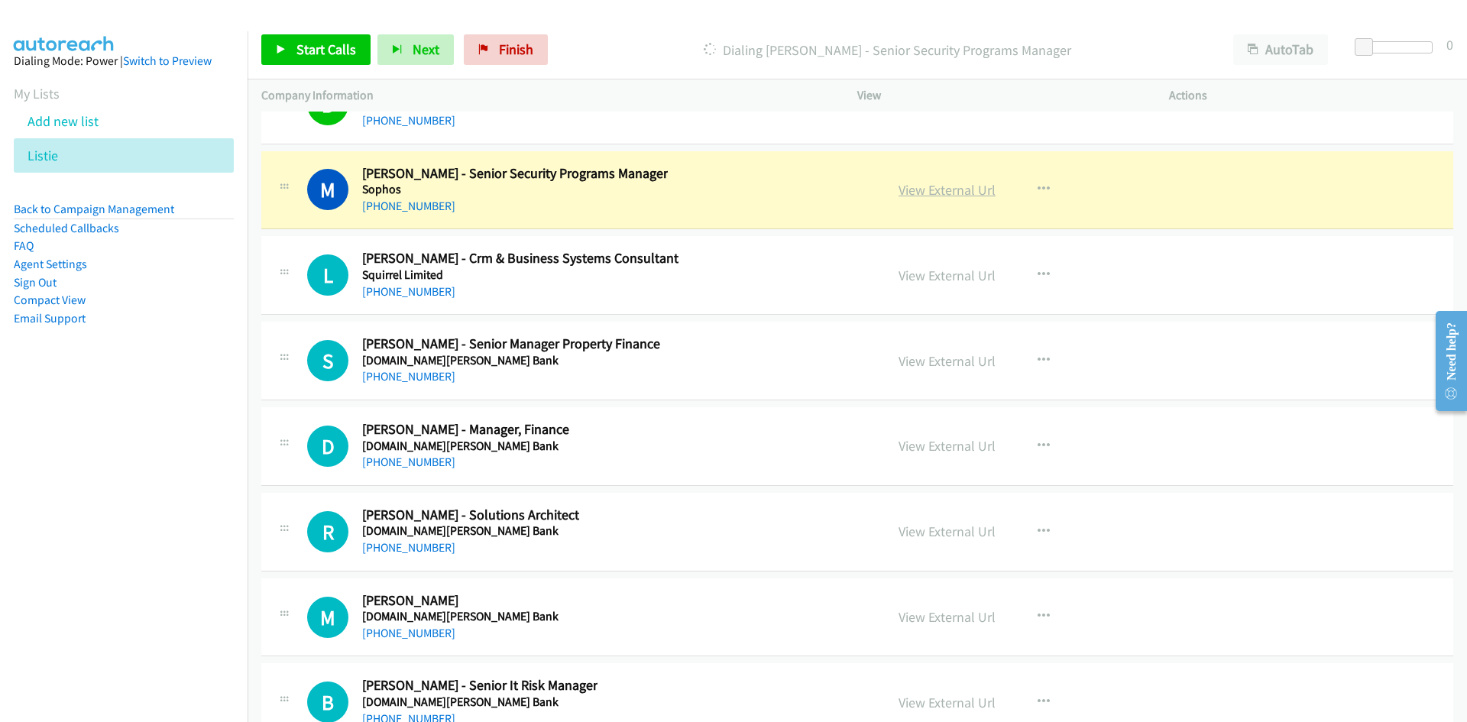
click at [938, 190] on link "View External Url" at bounding box center [947, 190] width 97 height 18
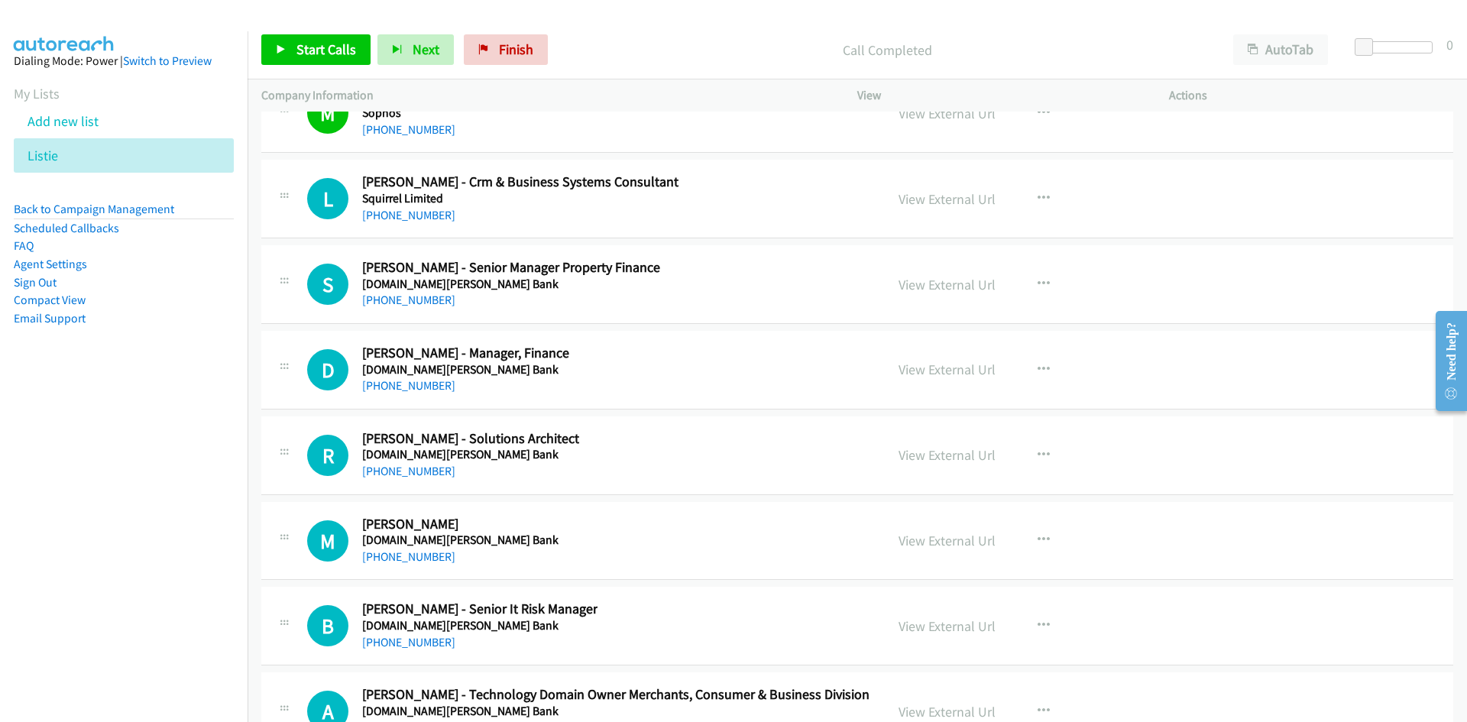
scroll to position [22464, 0]
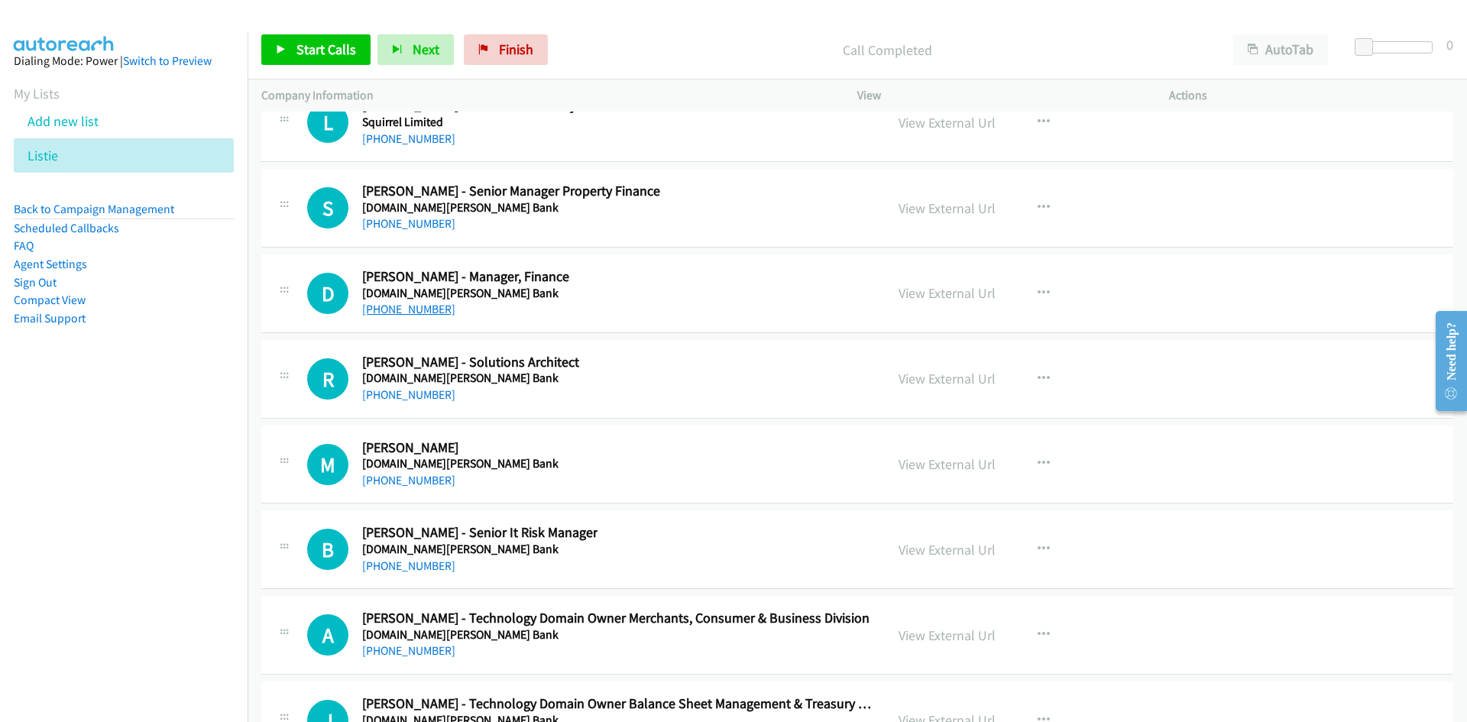
click at [409, 310] on link "[PHONE_NUMBER]" at bounding box center [408, 309] width 93 height 15
click at [379, 396] on link "[PHONE_NUMBER]" at bounding box center [408, 394] width 93 height 15
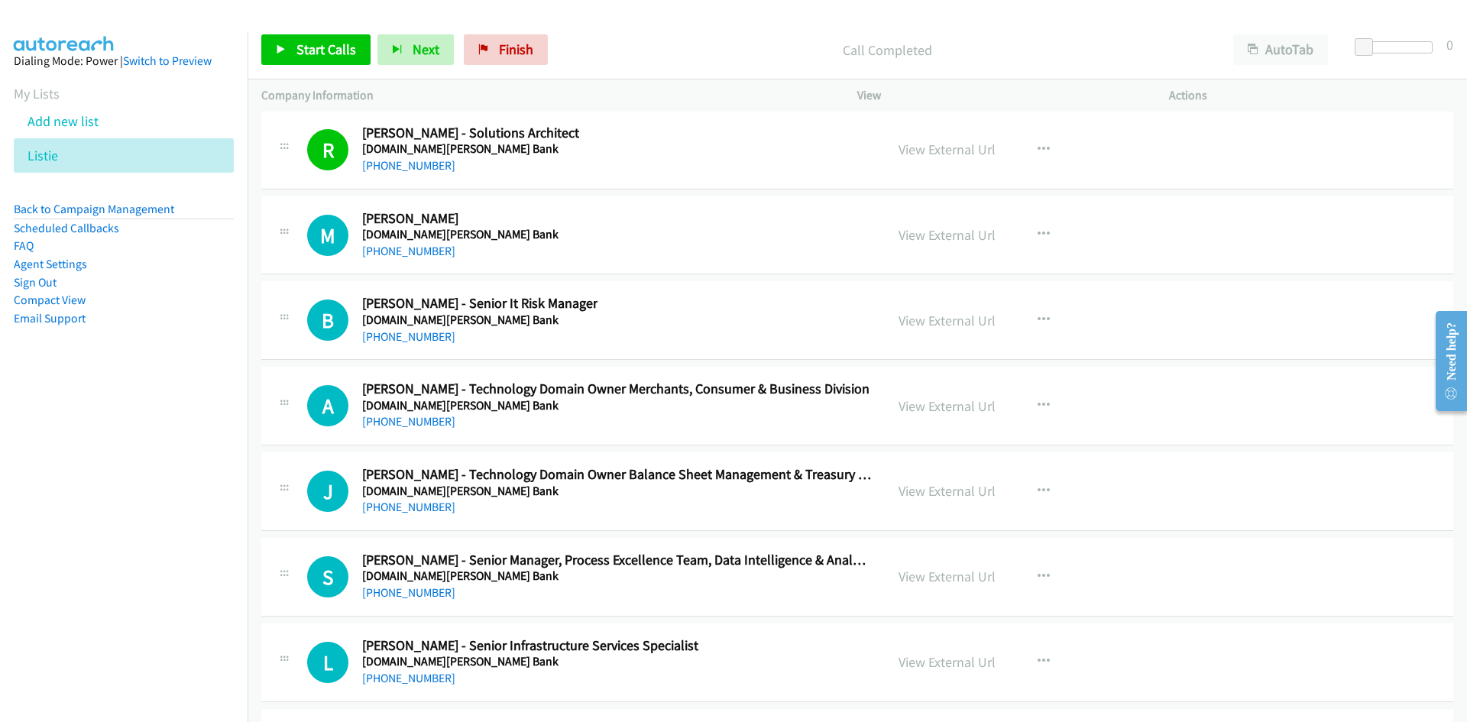
scroll to position [22769, 0]
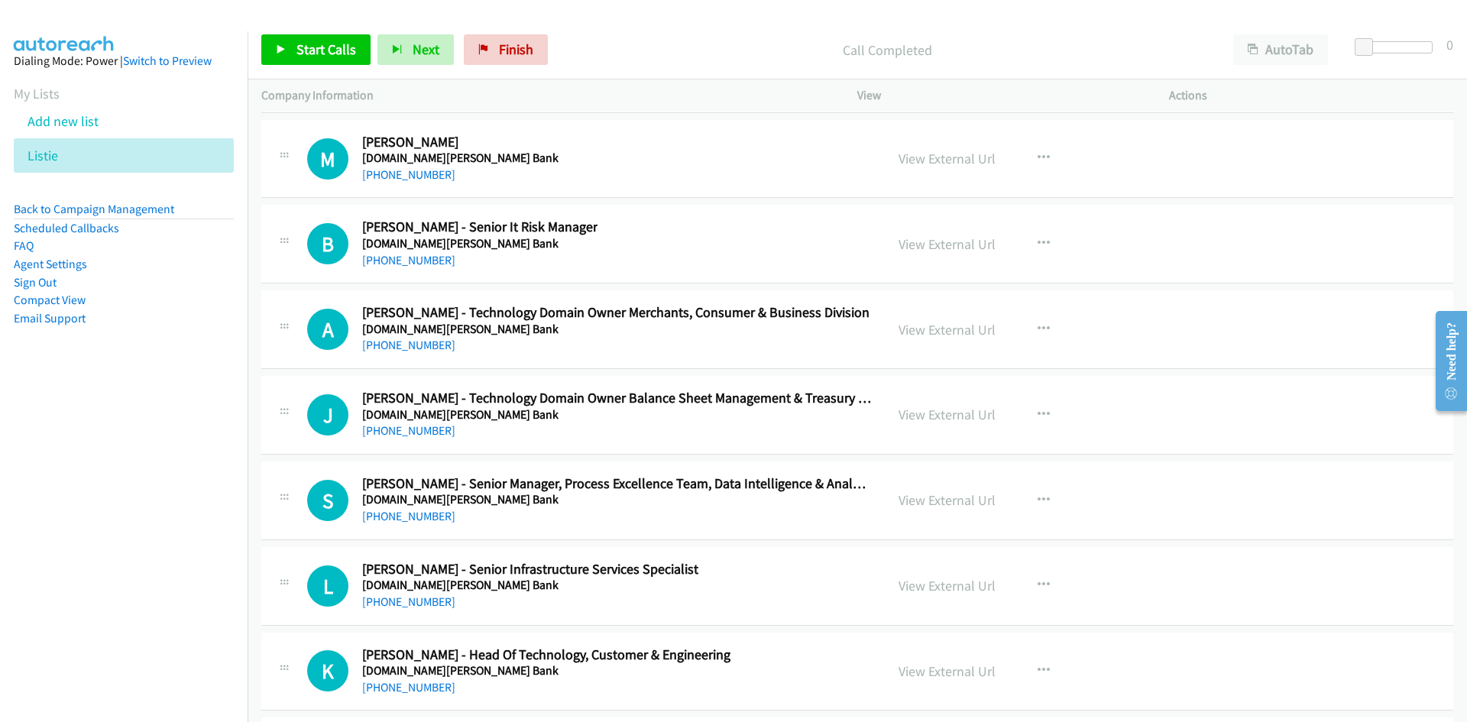
drag, startPoint x: 396, startPoint y: 348, endPoint x: 267, endPoint y: 388, distance: 134.4
click at [396, 348] on link "[PHONE_NUMBER]" at bounding box center [408, 345] width 93 height 15
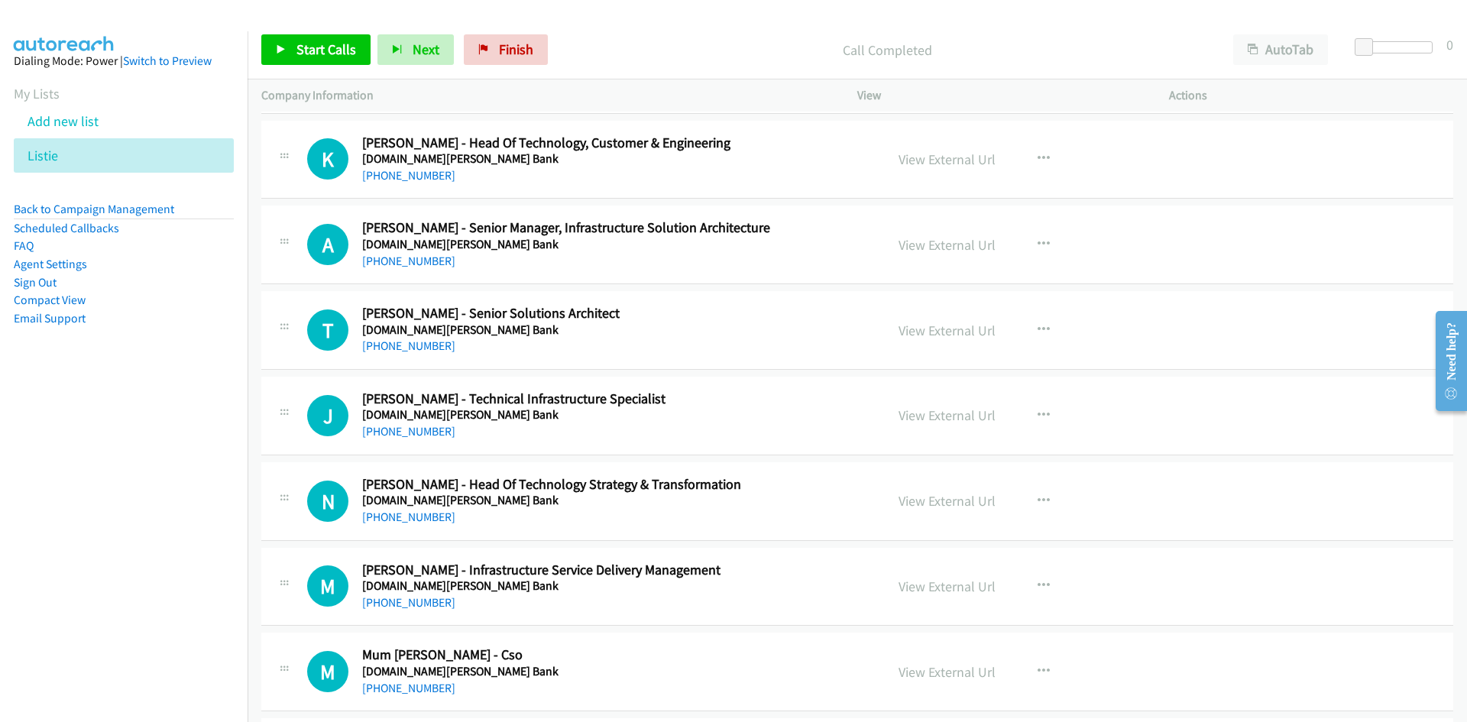
scroll to position [23304, 0]
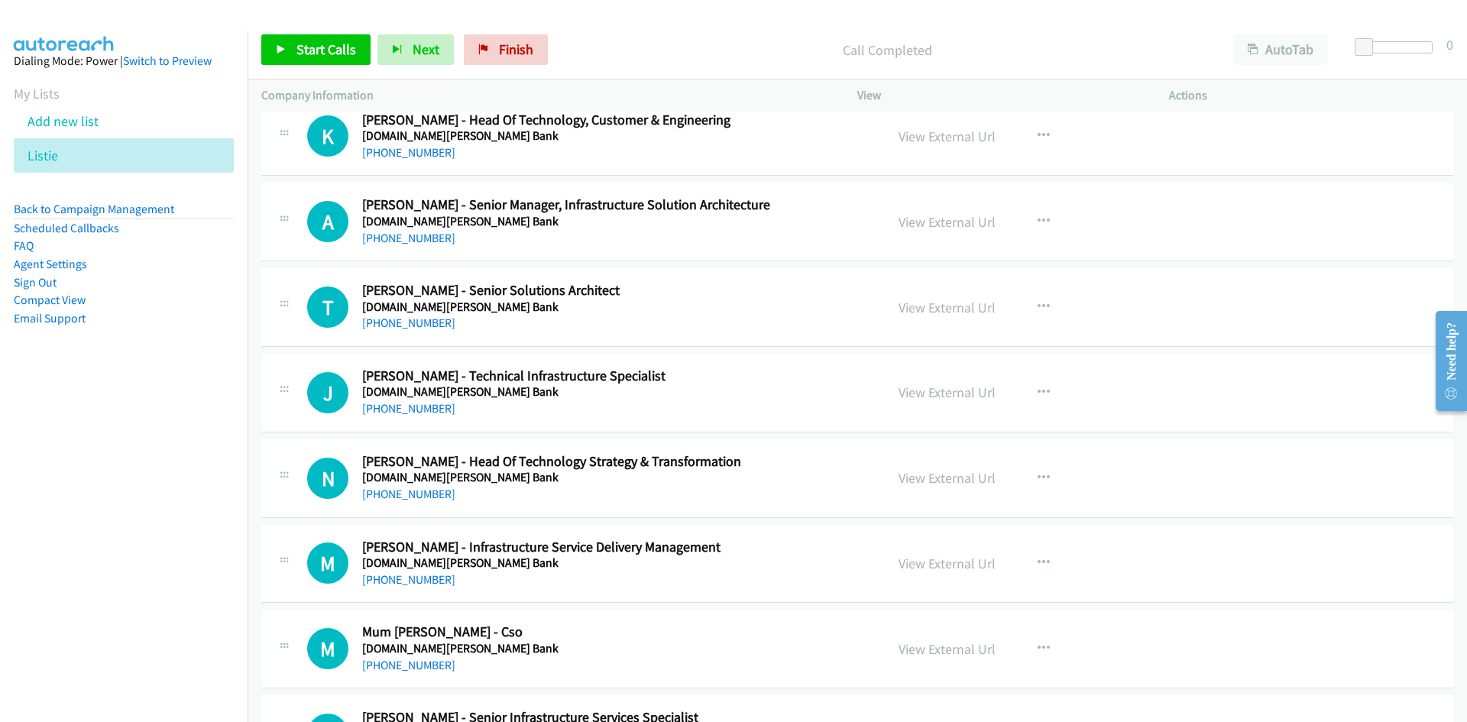
drag, startPoint x: 430, startPoint y: 242, endPoint x: 115, endPoint y: 296, distance: 319.3
click at [430, 242] on link "[PHONE_NUMBER]" at bounding box center [408, 238] width 93 height 15
drag, startPoint x: 397, startPoint y: 325, endPoint x: 110, endPoint y: 460, distance: 317.5
click at [397, 325] on link "[PHONE_NUMBER]" at bounding box center [408, 323] width 93 height 15
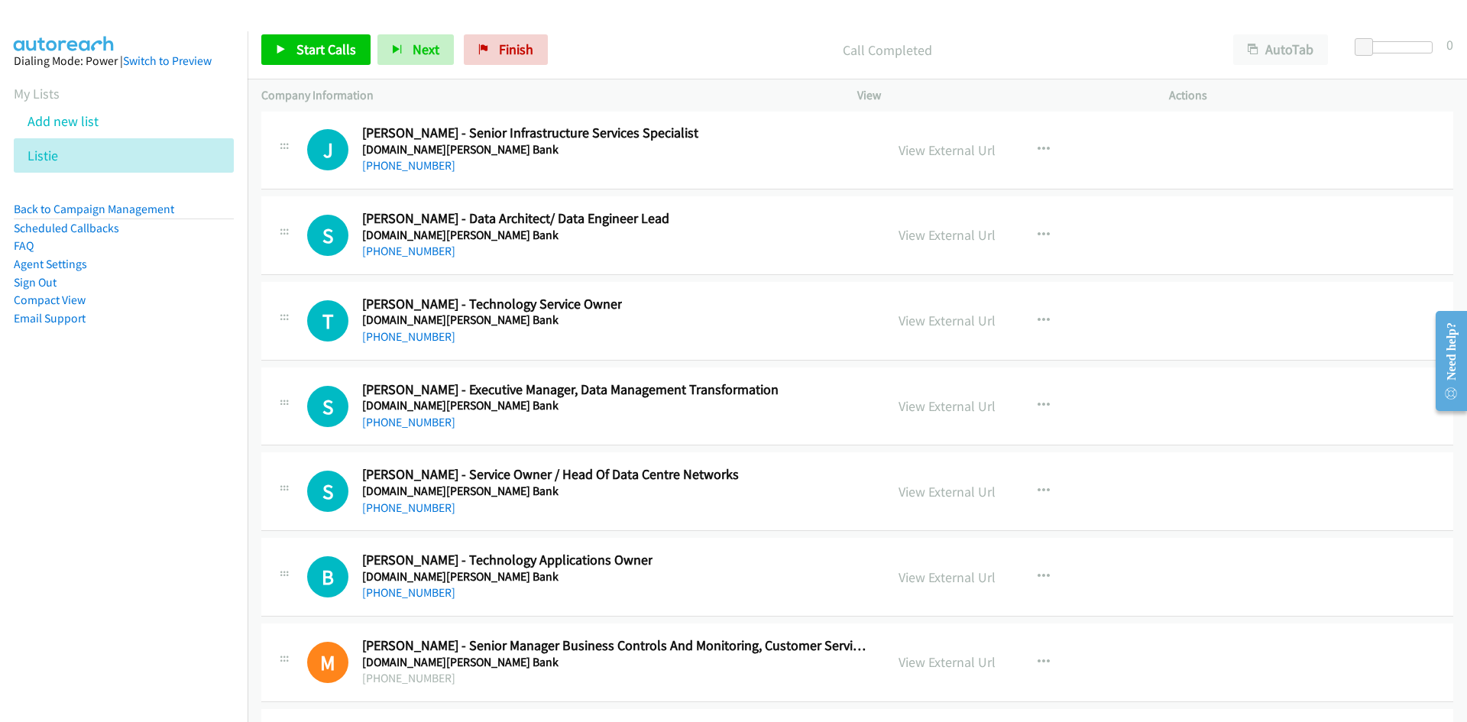
scroll to position [23915, 0]
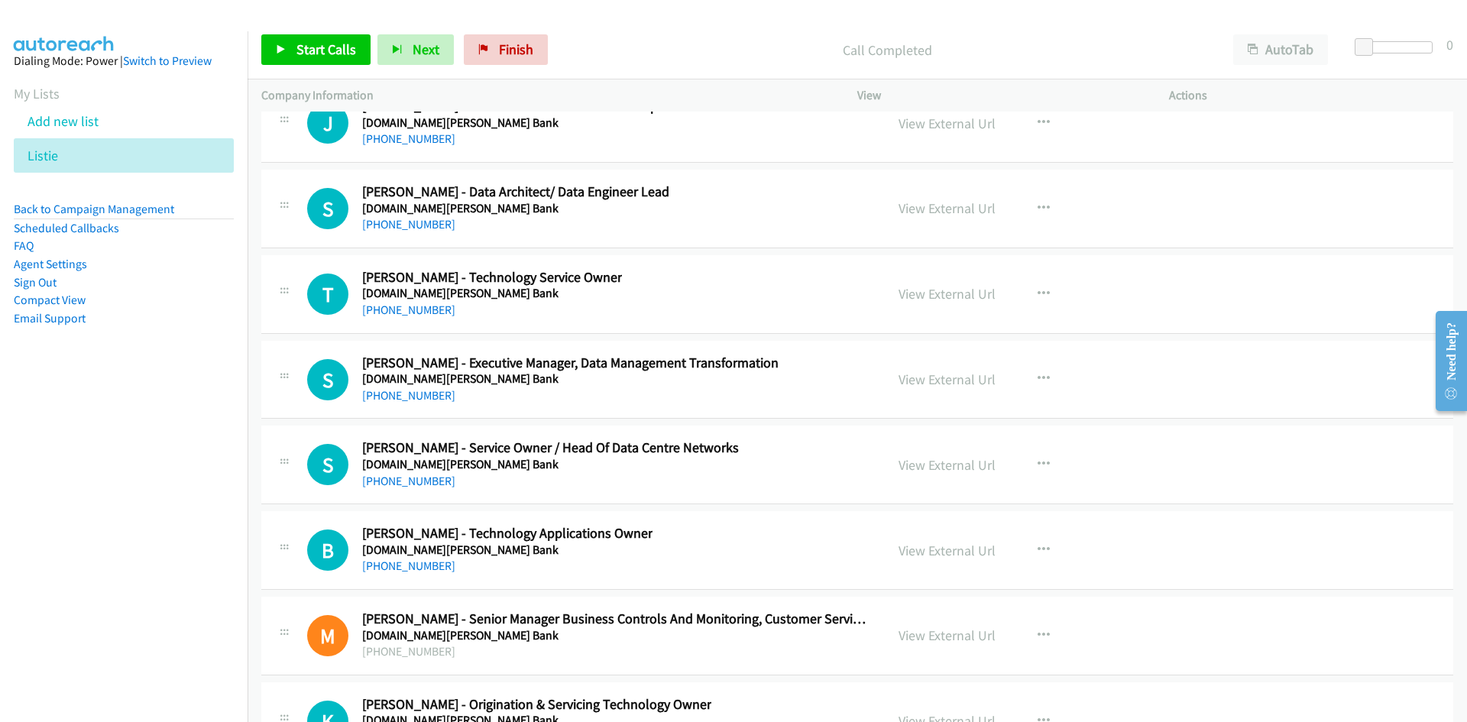
drag, startPoint x: 410, startPoint y: 397, endPoint x: 292, endPoint y: 433, distance: 124.0
click at [410, 397] on link "[PHONE_NUMBER]" at bounding box center [408, 395] width 93 height 15
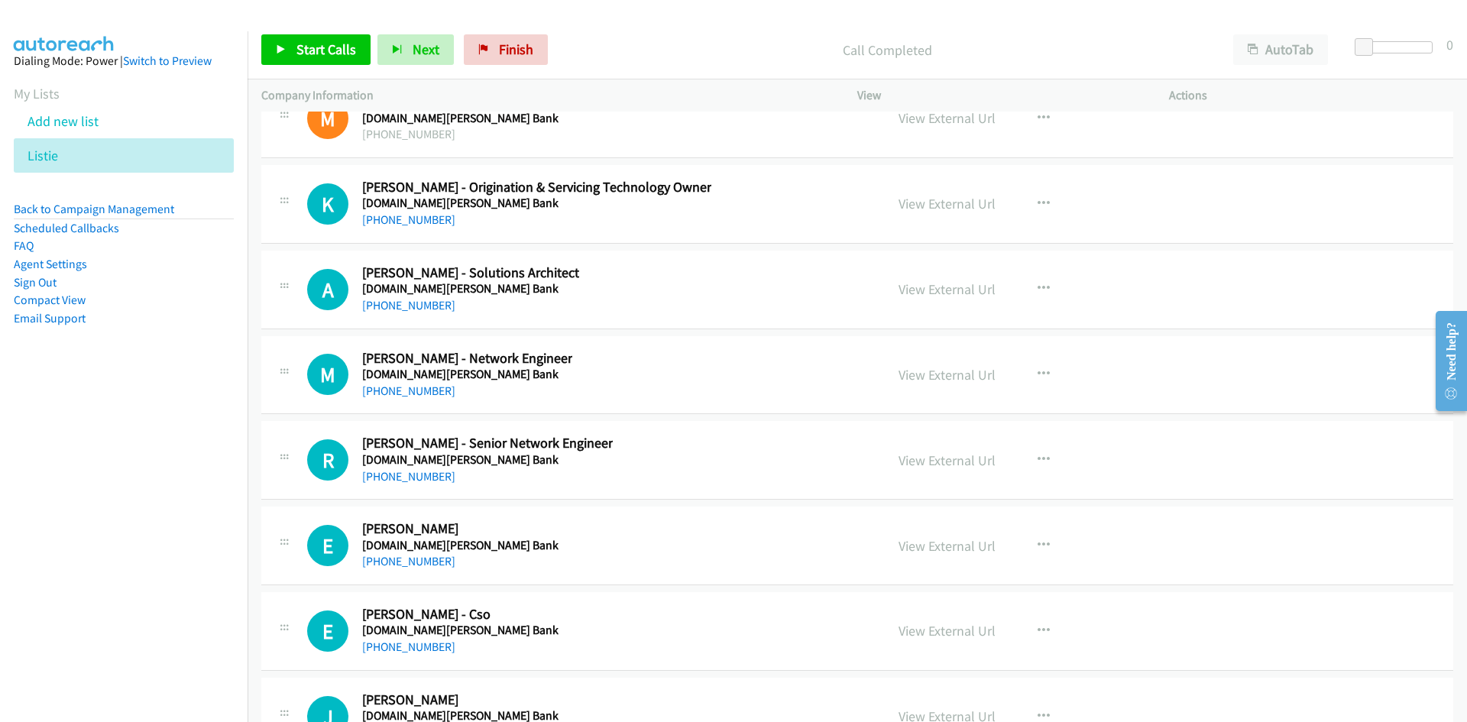
scroll to position [24450, 0]
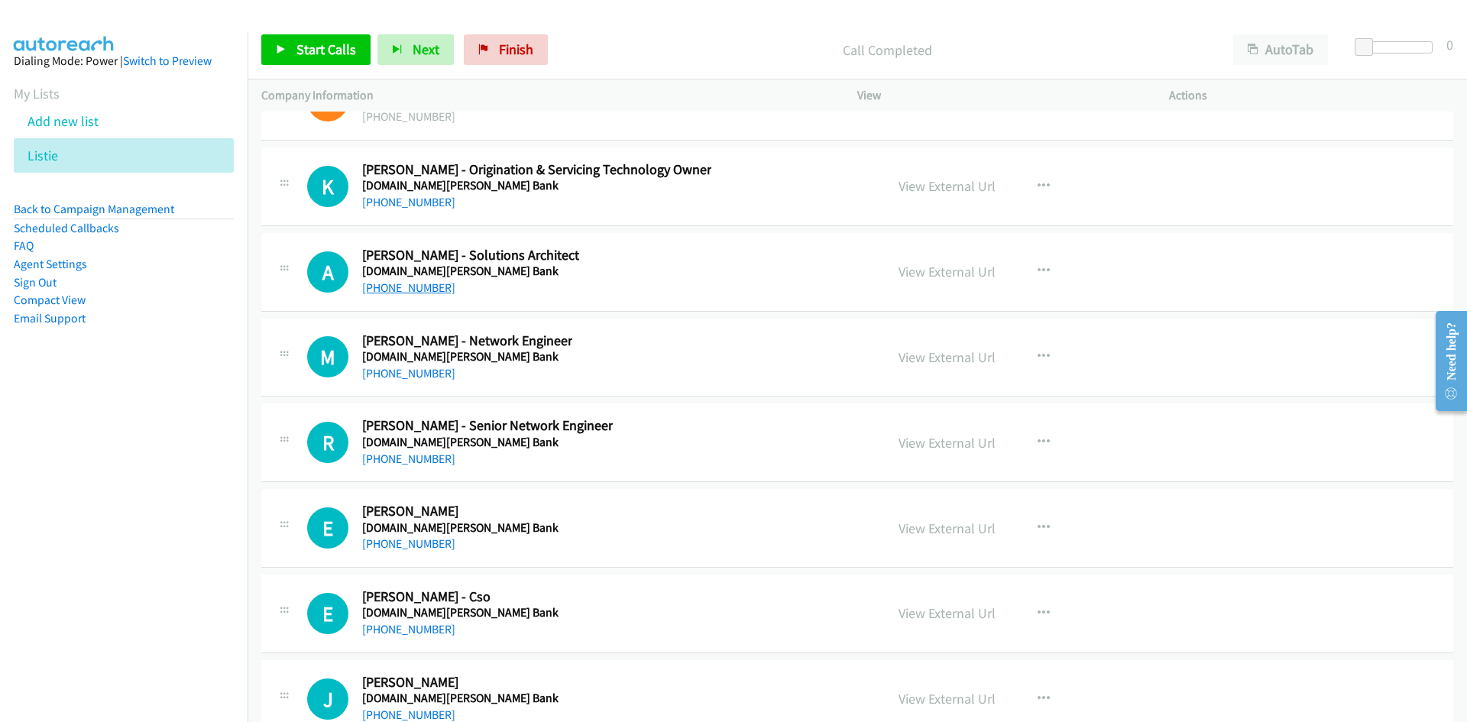
click at [403, 286] on link "[PHONE_NUMBER]" at bounding box center [408, 287] width 93 height 15
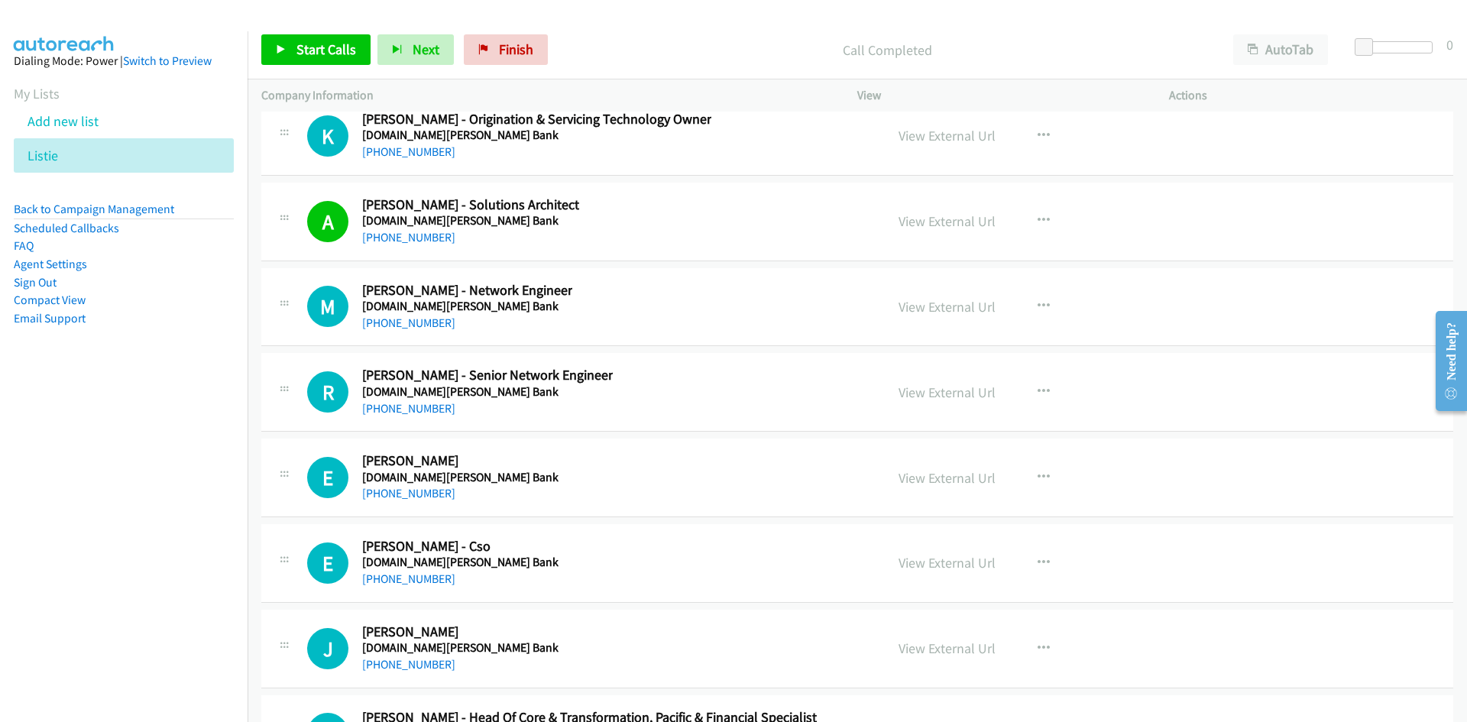
scroll to position [24526, 0]
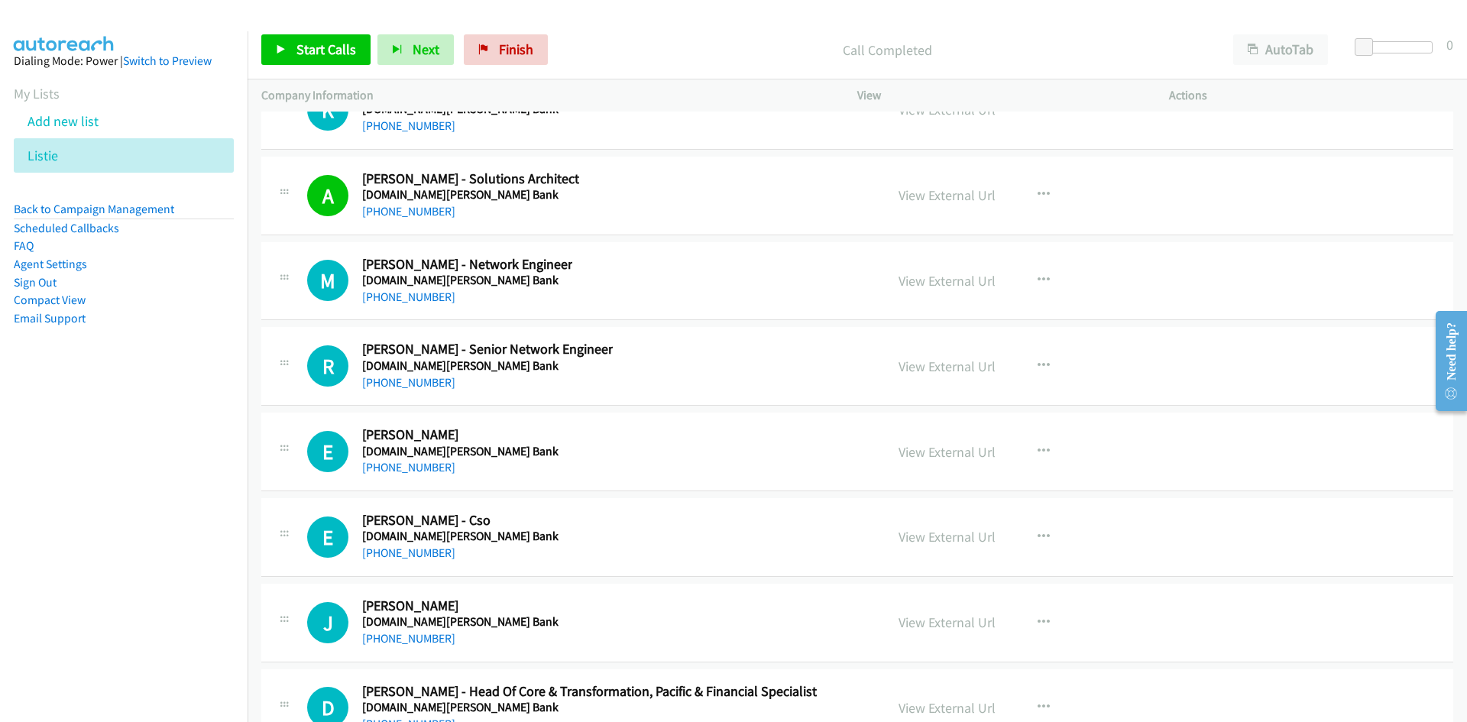
drag, startPoint x: 432, startPoint y: 301, endPoint x: 241, endPoint y: 365, distance: 201.5
click at [432, 301] on link "[PHONE_NUMBER]" at bounding box center [408, 297] width 93 height 15
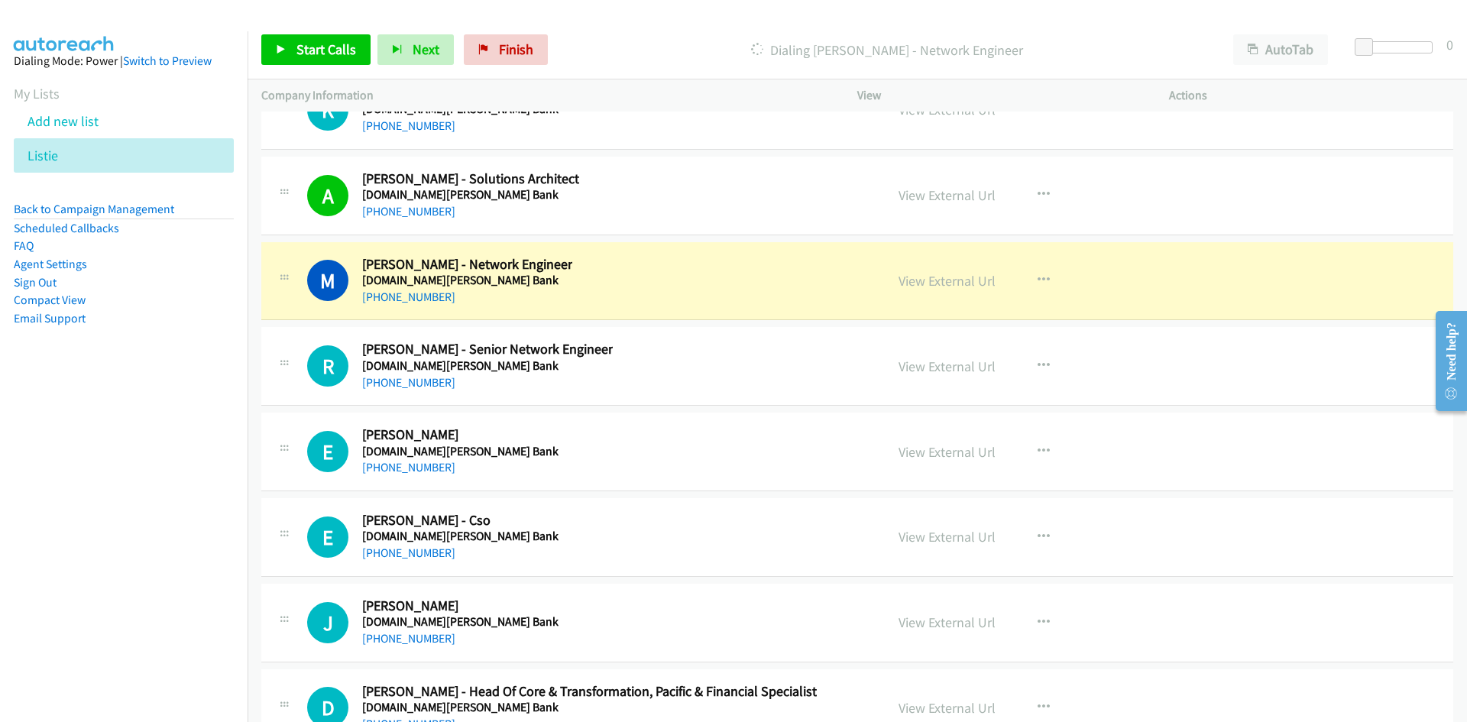
scroll to position [24603, 0]
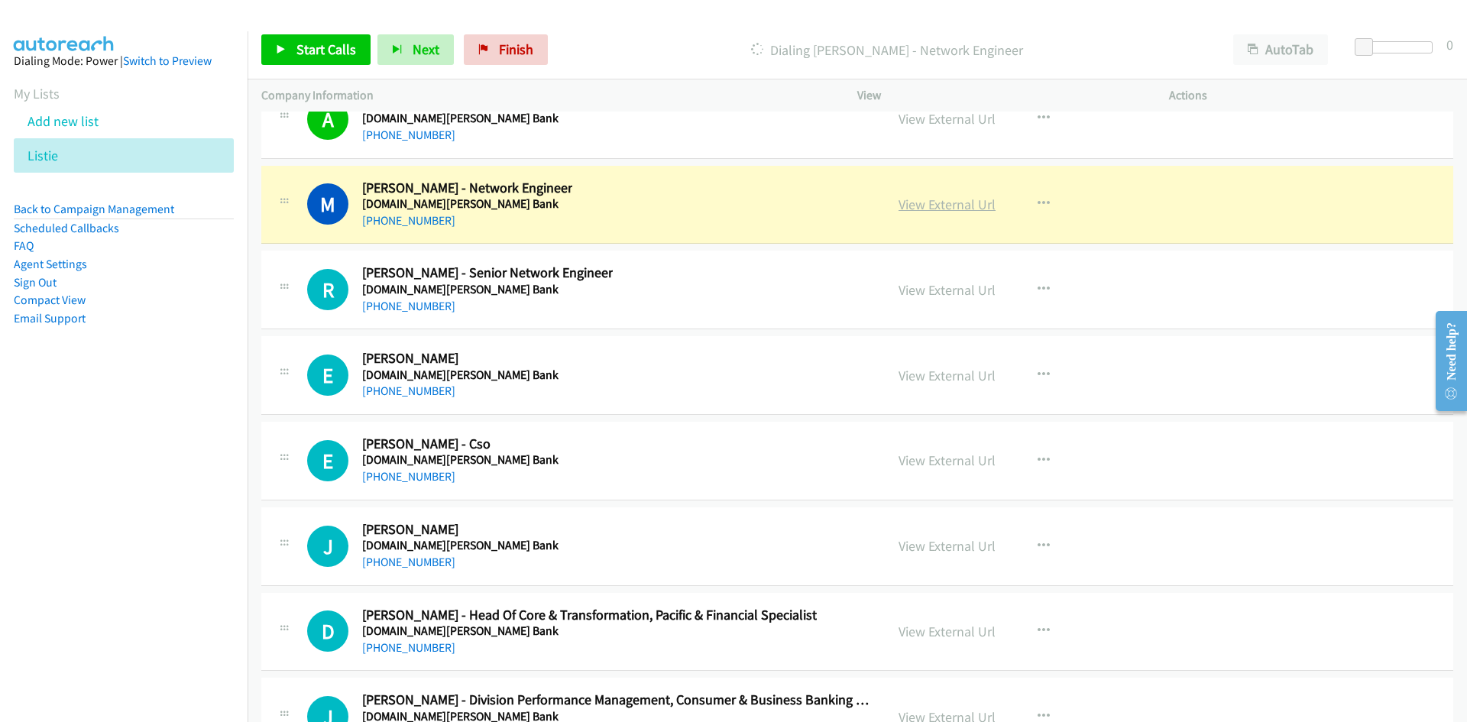
click at [915, 199] on link "View External Url" at bounding box center [947, 205] width 97 height 18
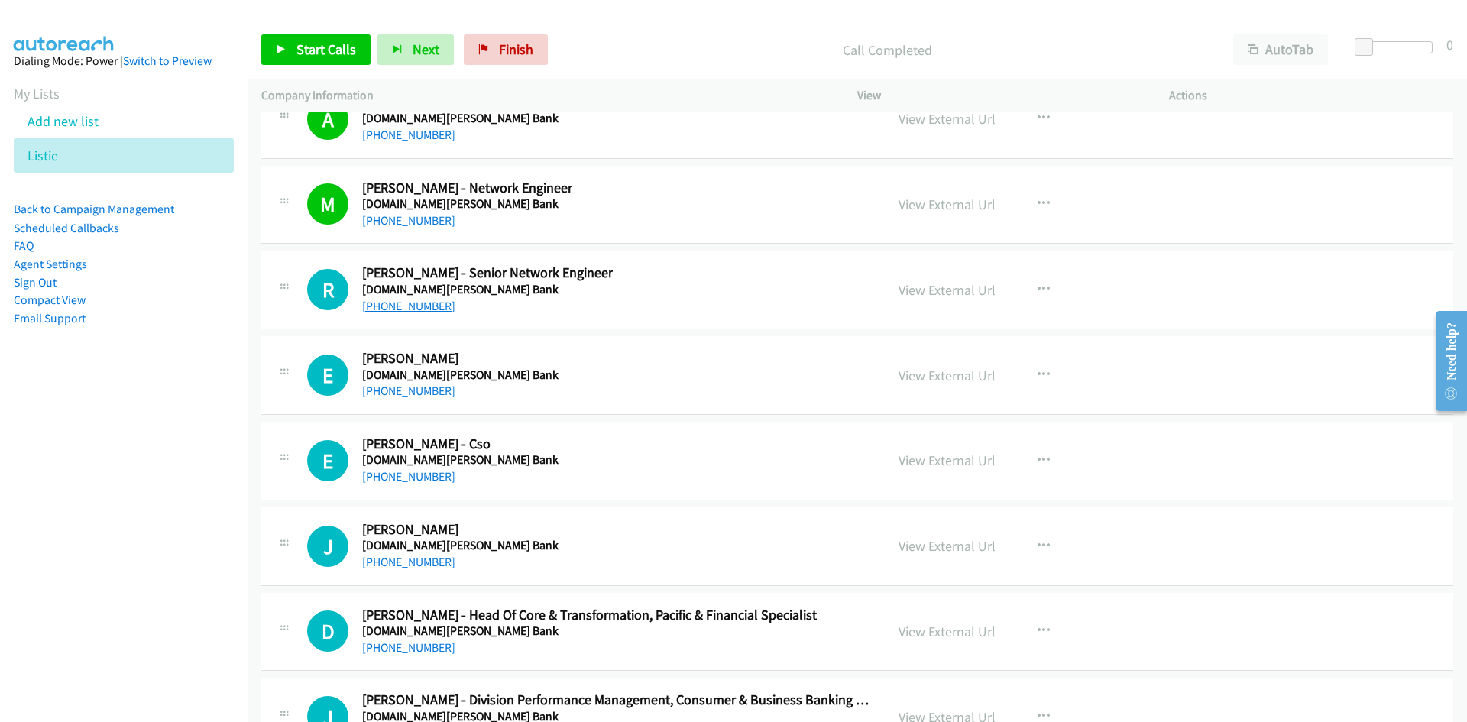
click at [433, 300] on link "[PHONE_NUMBER]" at bounding box center [408, 306] width 93 height 15
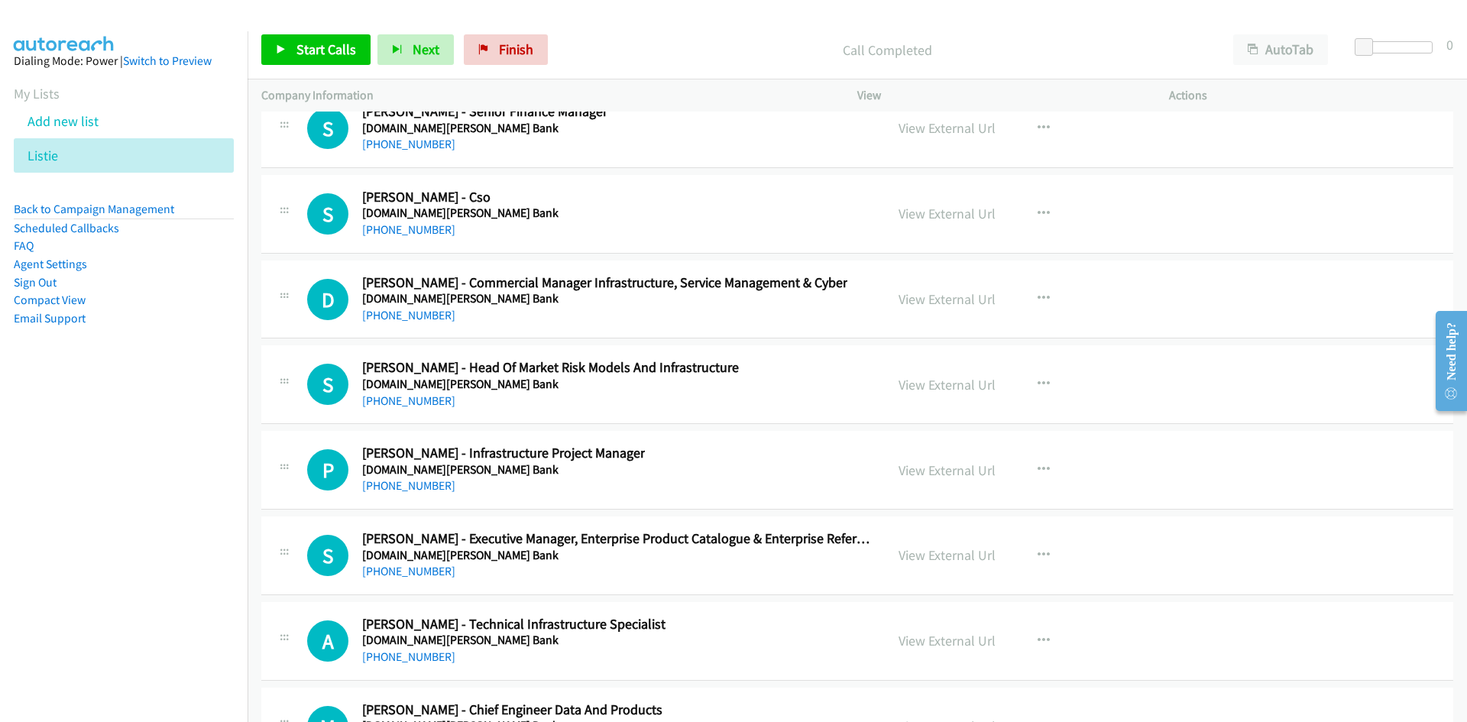
scroll to position [25367, 0]
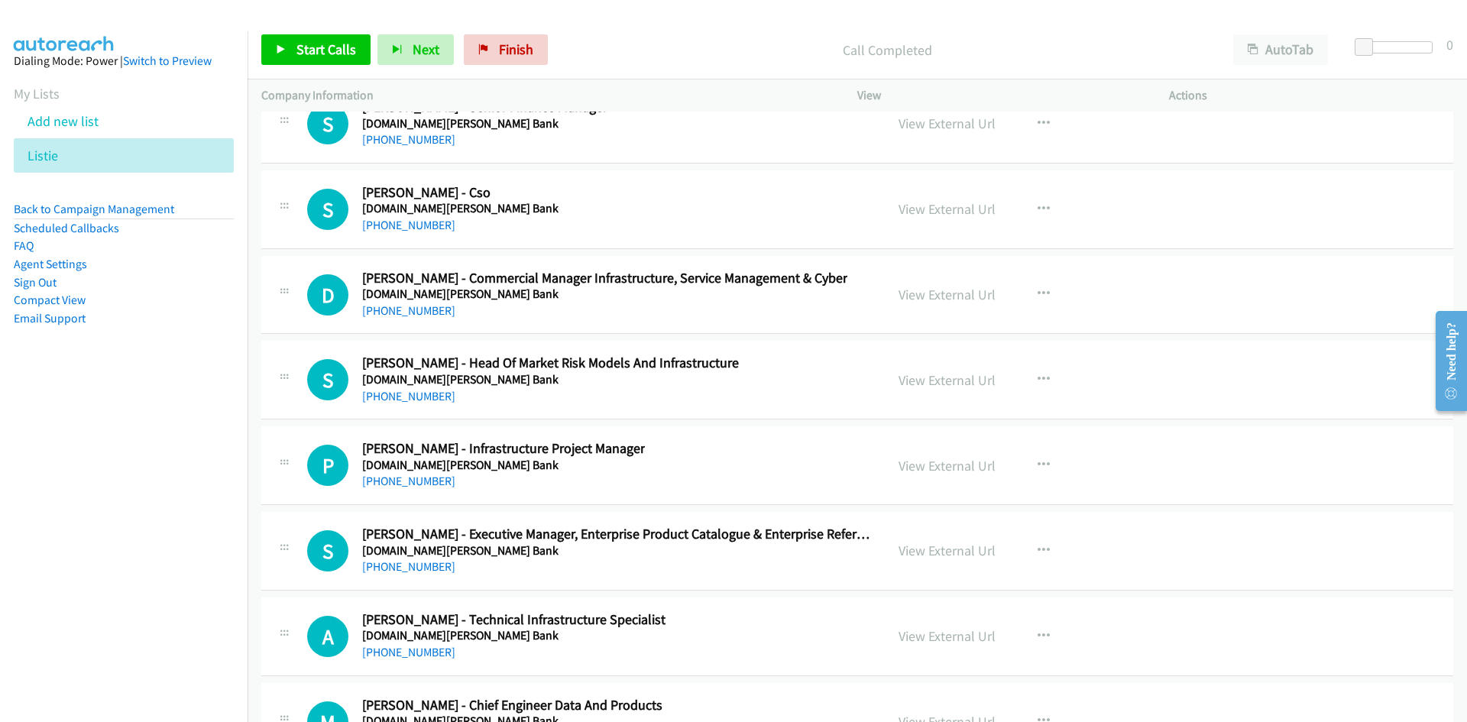
click at [164, 562] on nav "Dialing Mode: Power | Switch to Preview My Lists Add new list Listie Back to Ca…" at bounding box center [124, 392] width 248 height 722
click at [416, 306] on link "[PHONE_NUMBER]" at bounding box center [408, 310] width 93 height 15
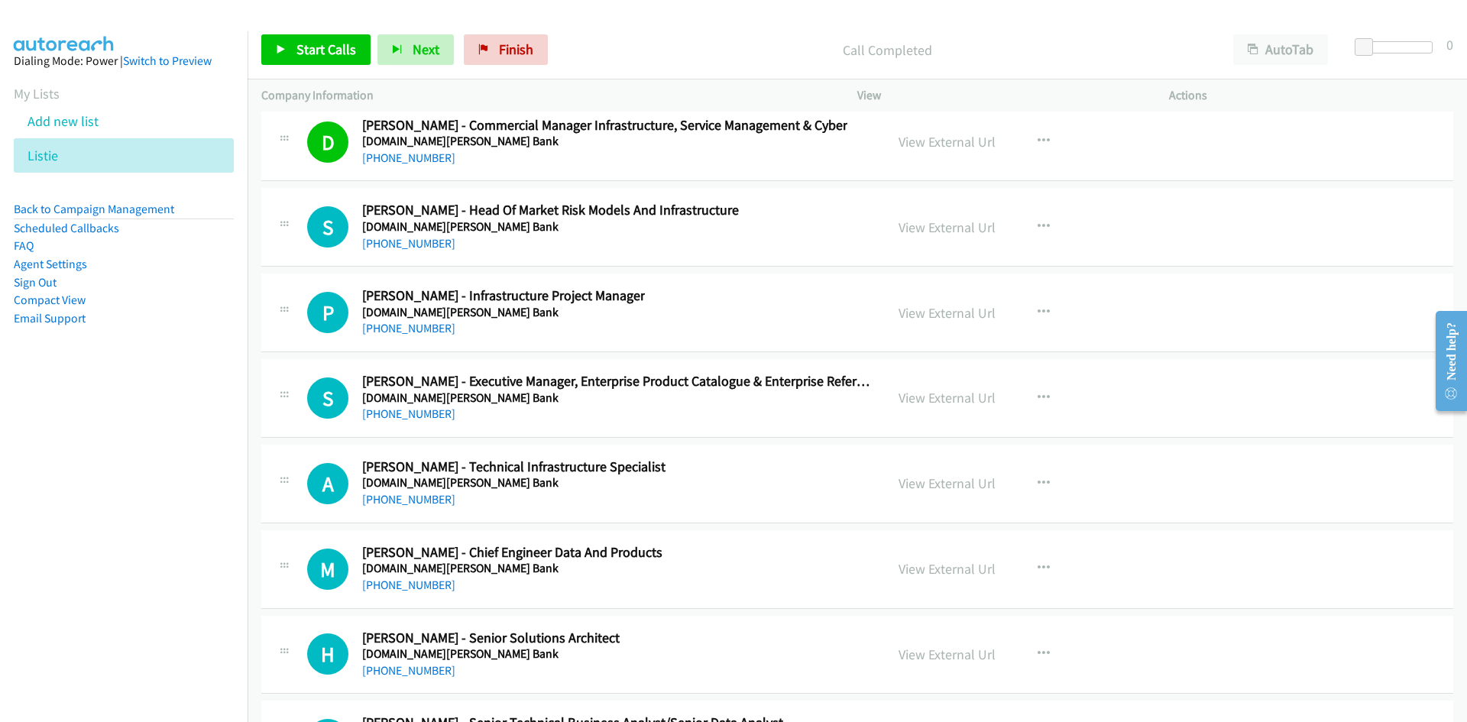
drag, startPoint x: 423, startPoint y: 322, endPoint x: 211, endPoint y: 423, distance: 234.1
click at [423, 322] on link "[PHONE_NUMBER]" at bounding box center [408, 328] width 93 height 15
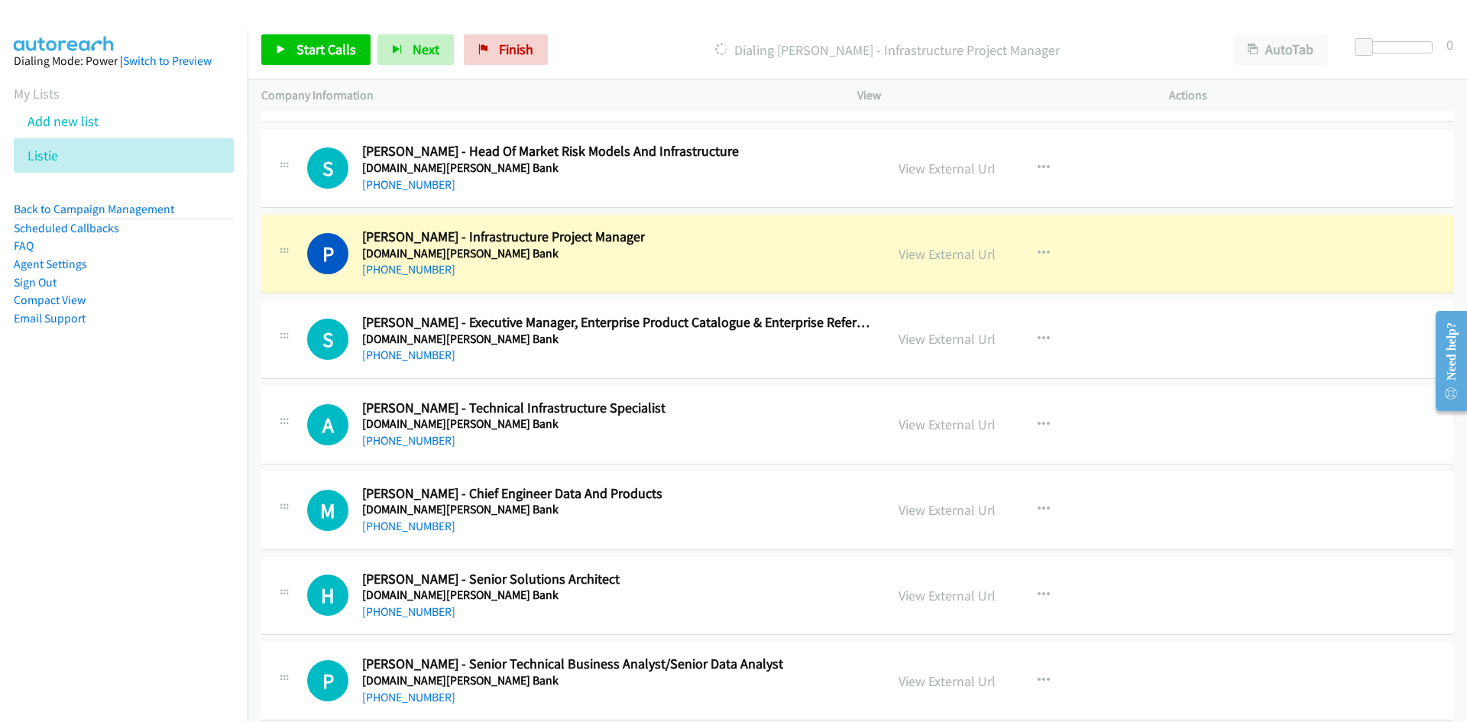
scroll to position [25596, 0]
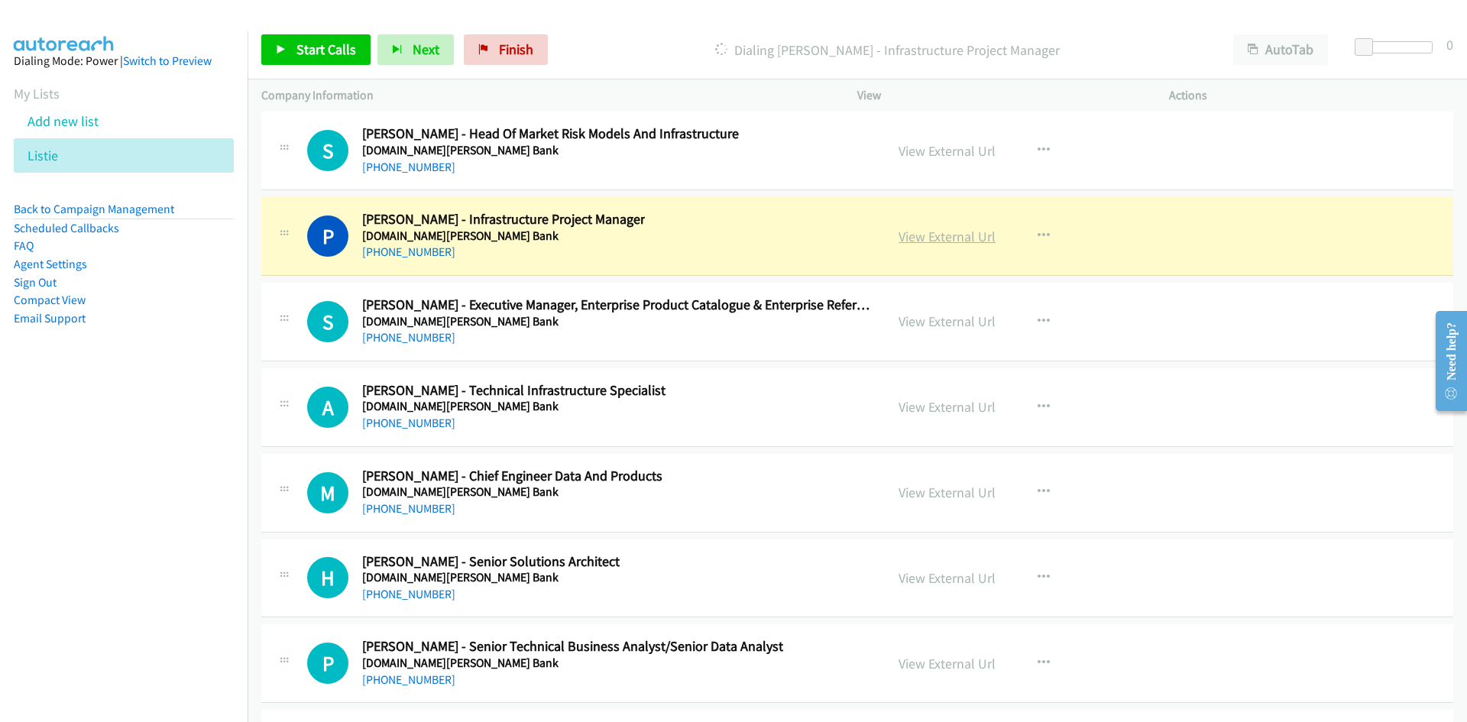
click at [933, 241] on link "View External Url" at bounding box center [947, 237] width 97 height 18
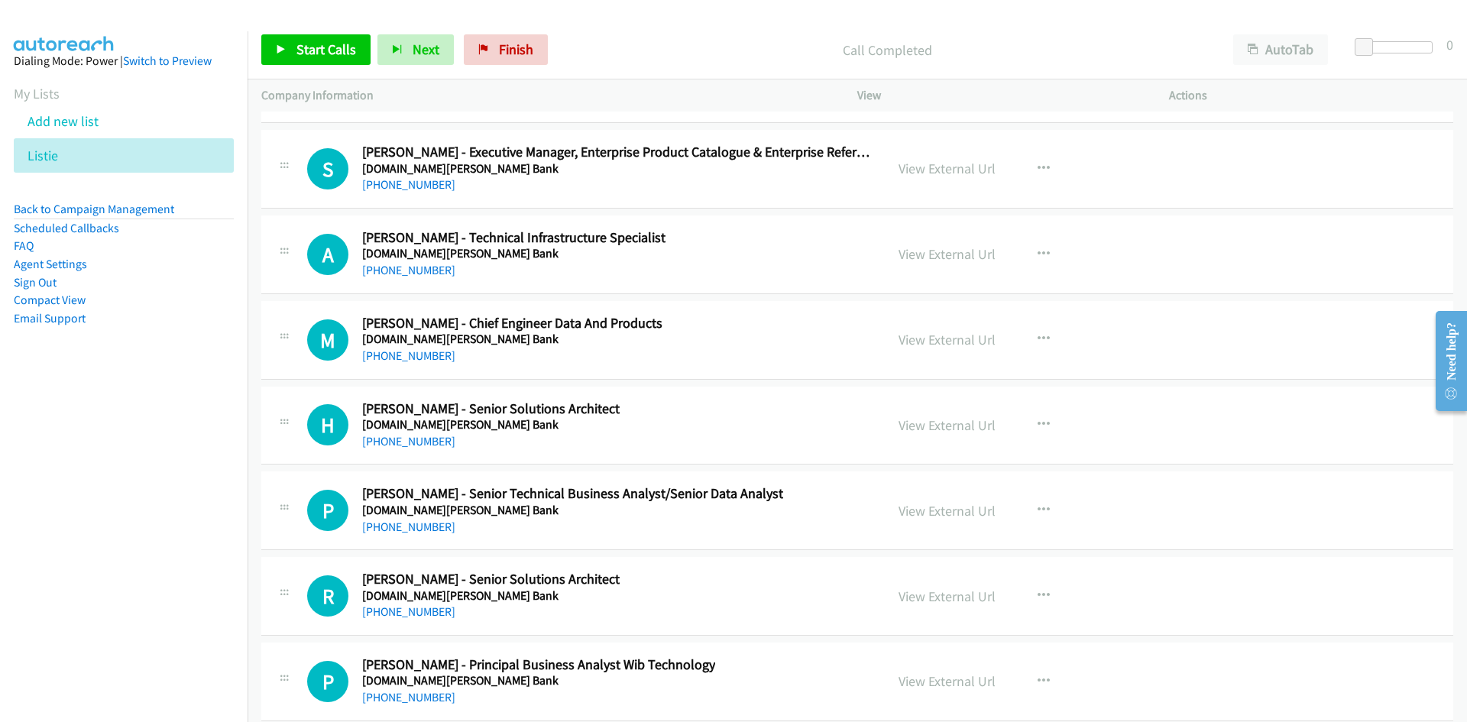
scroll to position [25825, 0]
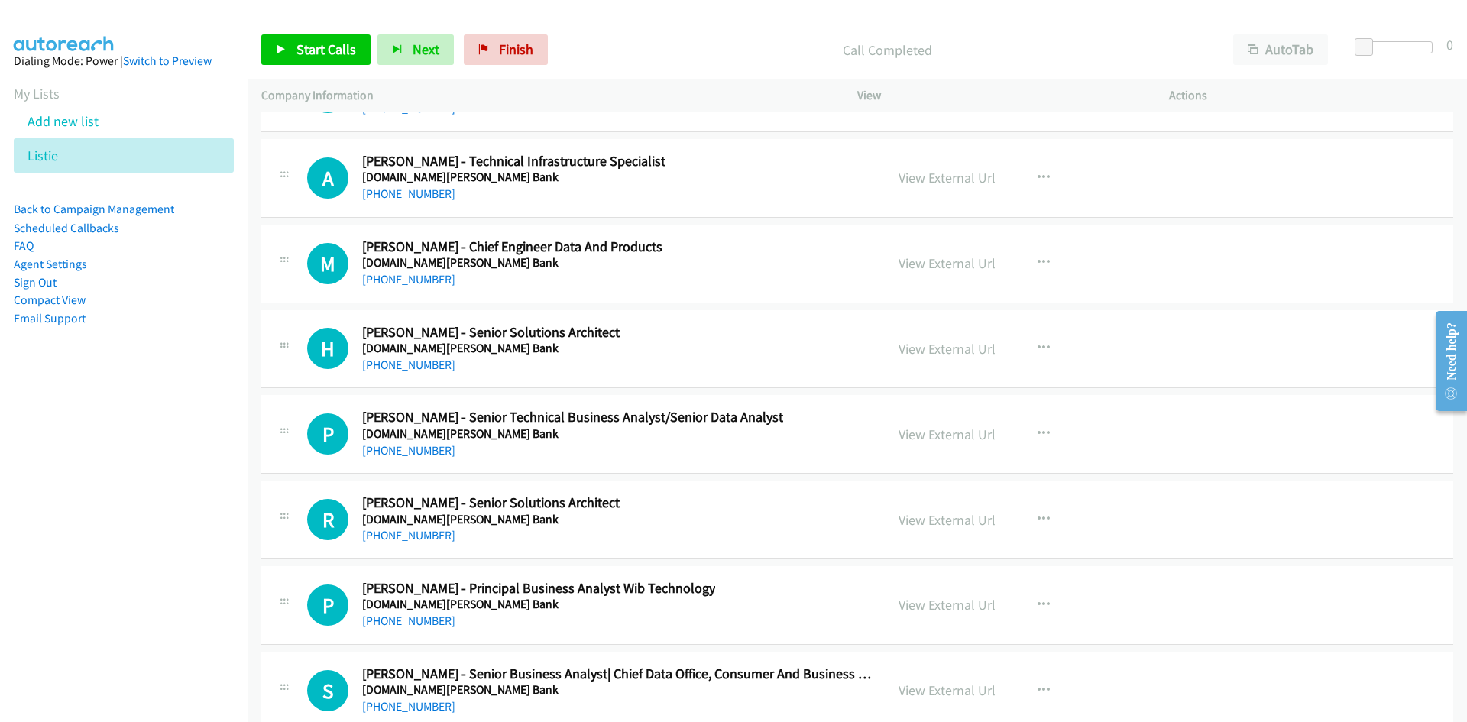
drag, startPoint x: 417, startPoint y: 274, endPoint x: 262, endPoint y: 322, distance: 162.4
click at [417, 274] on link "[PHONE_NUMBER]" at bounding box center [408, 279] width 93 height 15
drag, startPoint x: 428, startPoint y: 371, endPoint x: 264, endPoint y: 426, distance: 173.2
click at [428, 371] on link "[PHONE_NUMBER]" at bounding box center [408, 365] width 93 height 15
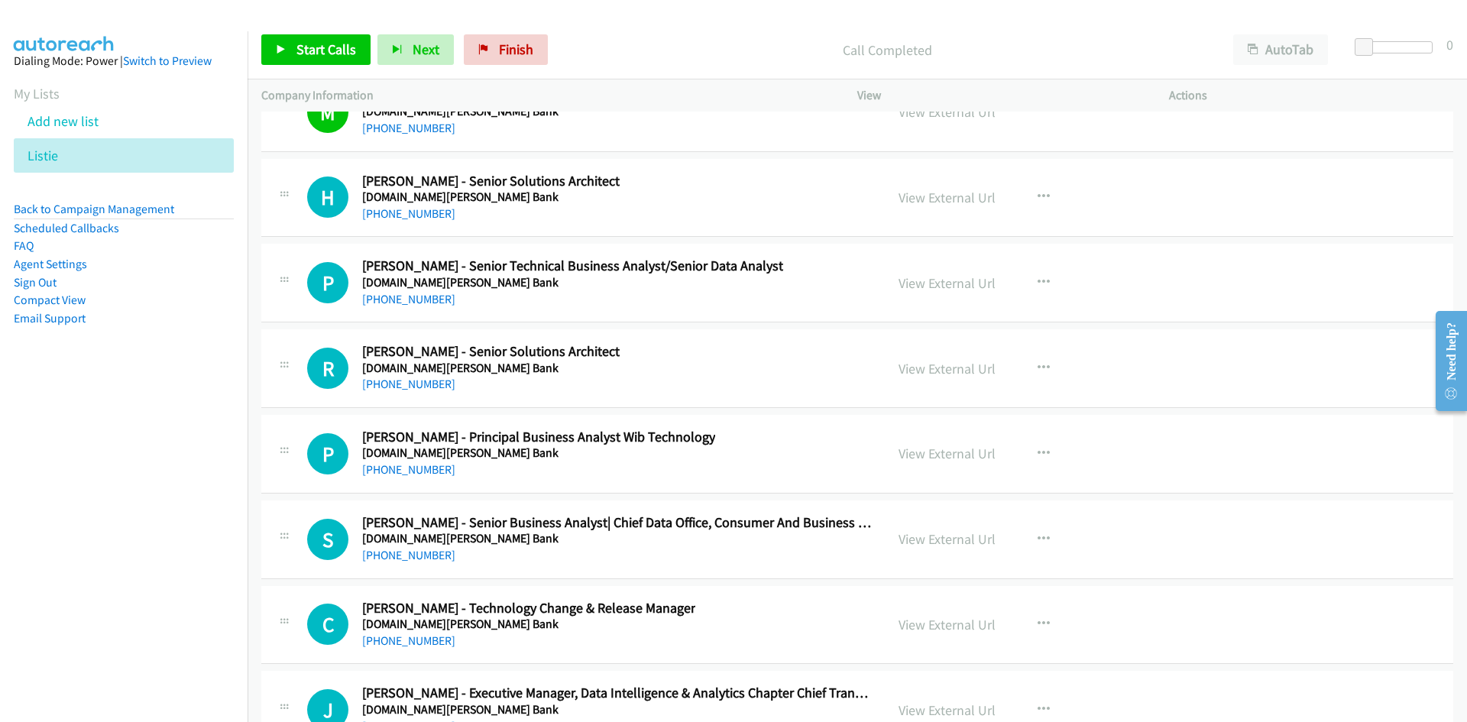
scroll to position [25978, 0]
click at [422, 297] on link "[PHONE_NUMBER]" at bounding box center [408, 297] width 93 height 15
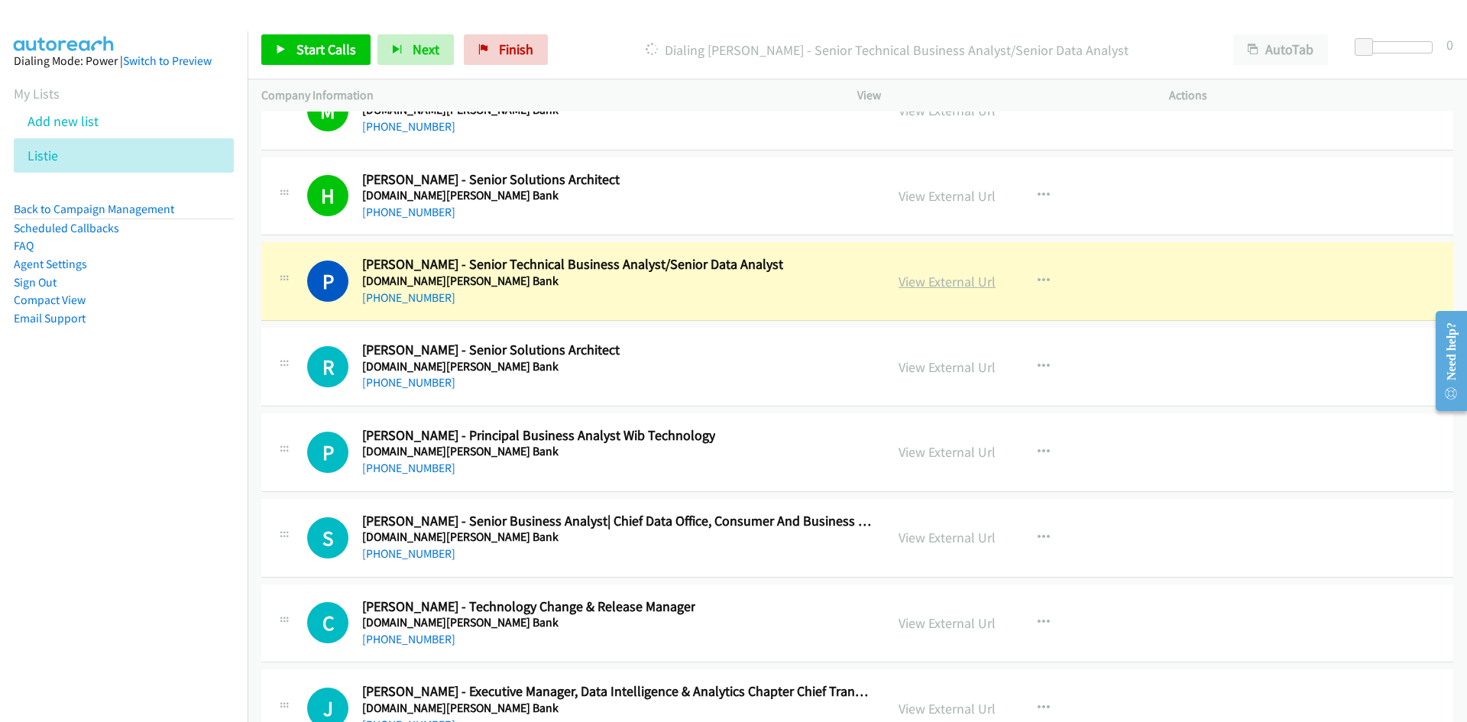
click at [950, 280] on link "View External Url" at bounding box center [947, 282] width 97 height 18
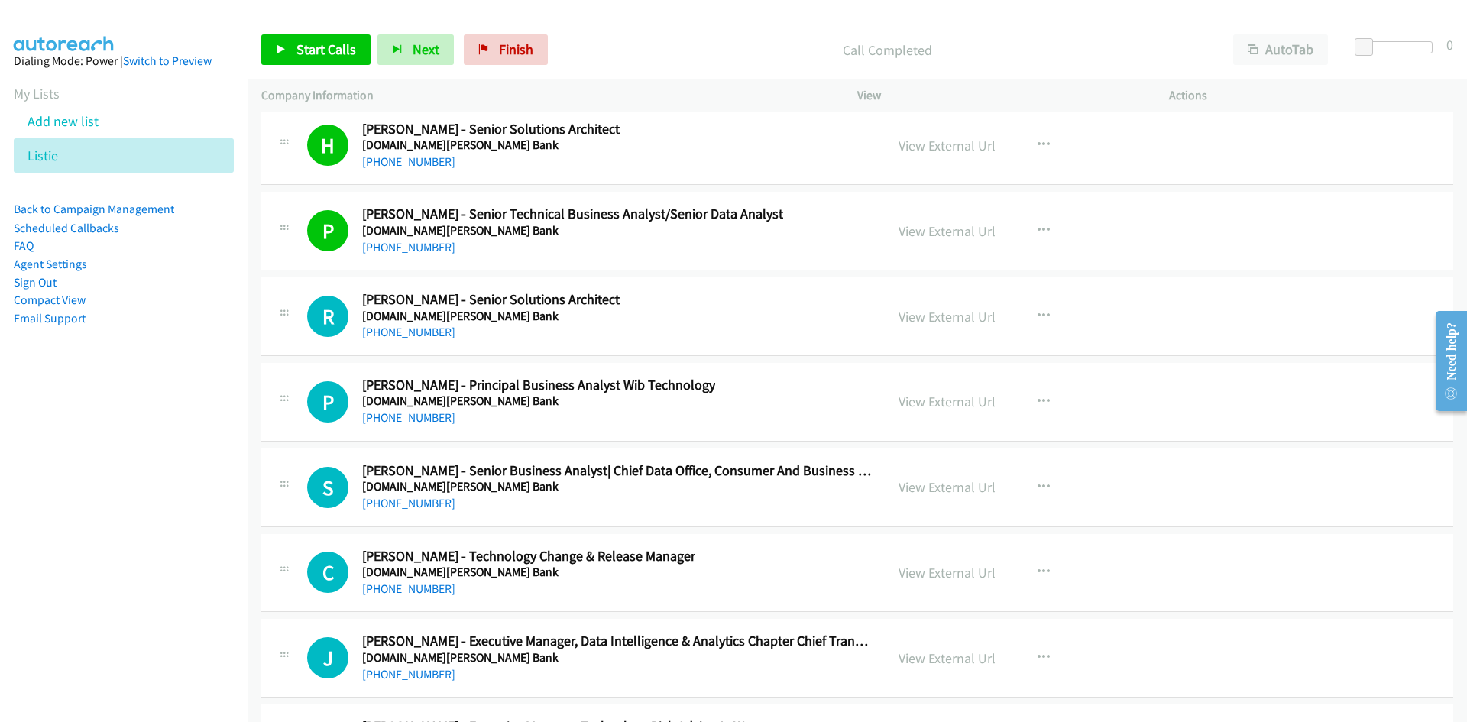
scroll to position [26055, 0]
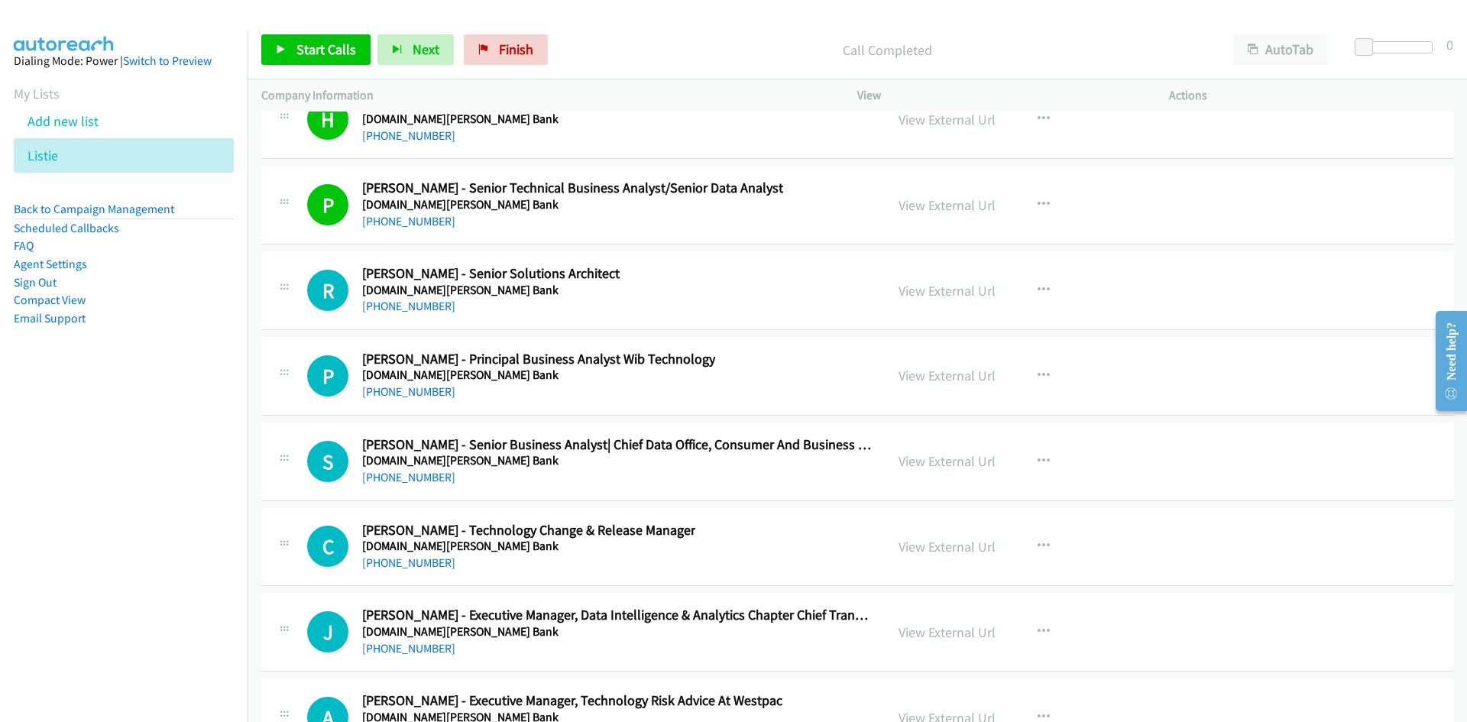
drag, startPoint x: 414, startPoint y: 304, endPoint x: 293, endPoint y: 374, distance: 140.0
click at [414, 304] on link "[PHONE_NUMBER]" at bounding box center [408, 306] width 93 height 15
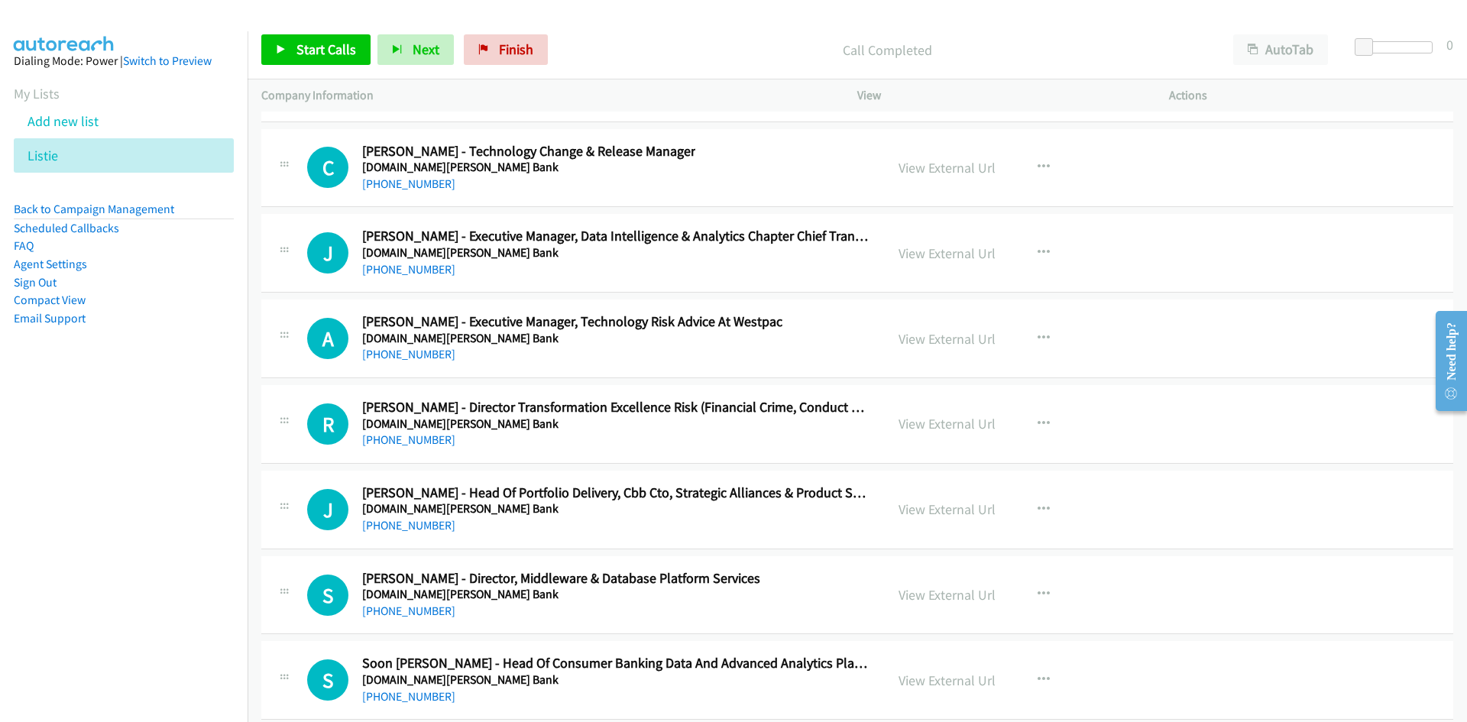
scroll to position [26437, 0]
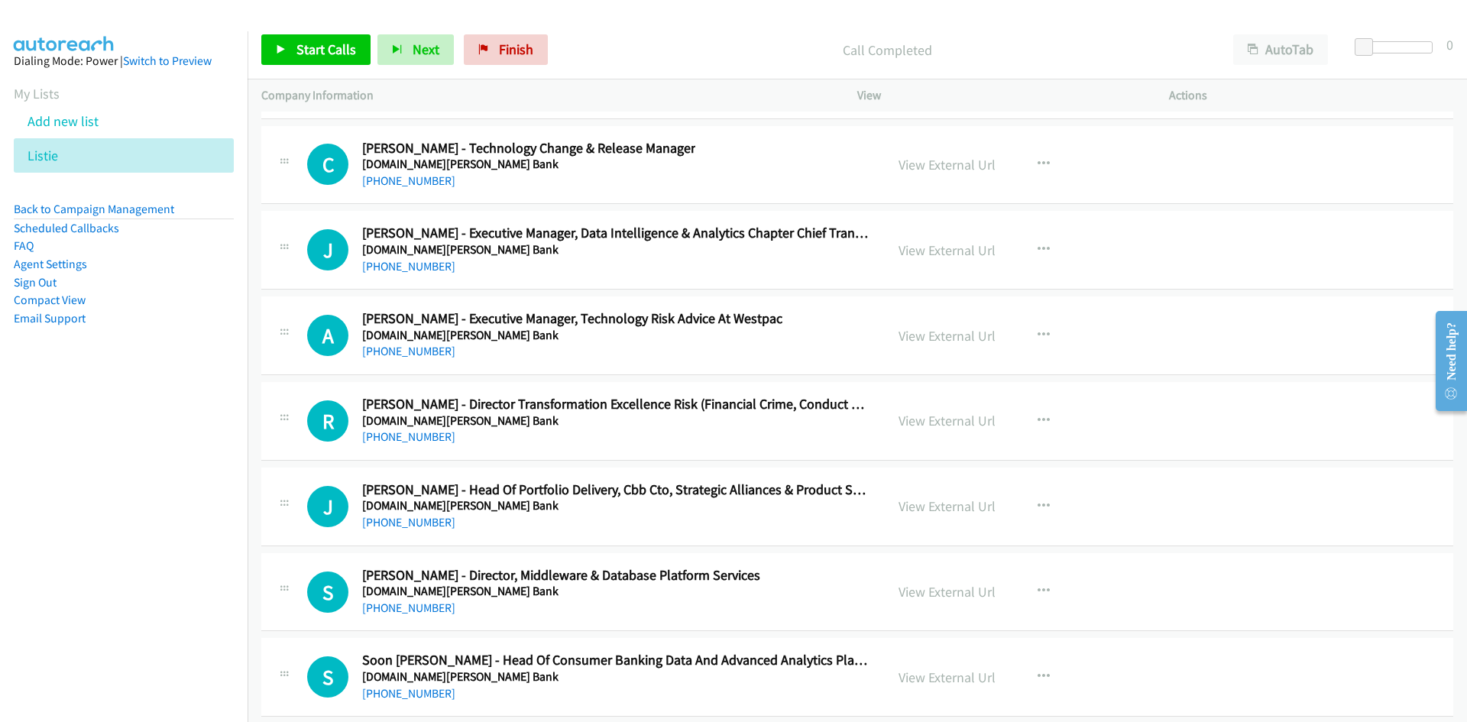
drag, startPoint x: 419, startPoint y: 271, endPoint x: 177, endPoint y: 348, distance: 254.2
click at [419, 271] on link "[PHONE_NUMBER]" at bounding box center [408, 266] width 93 height 15
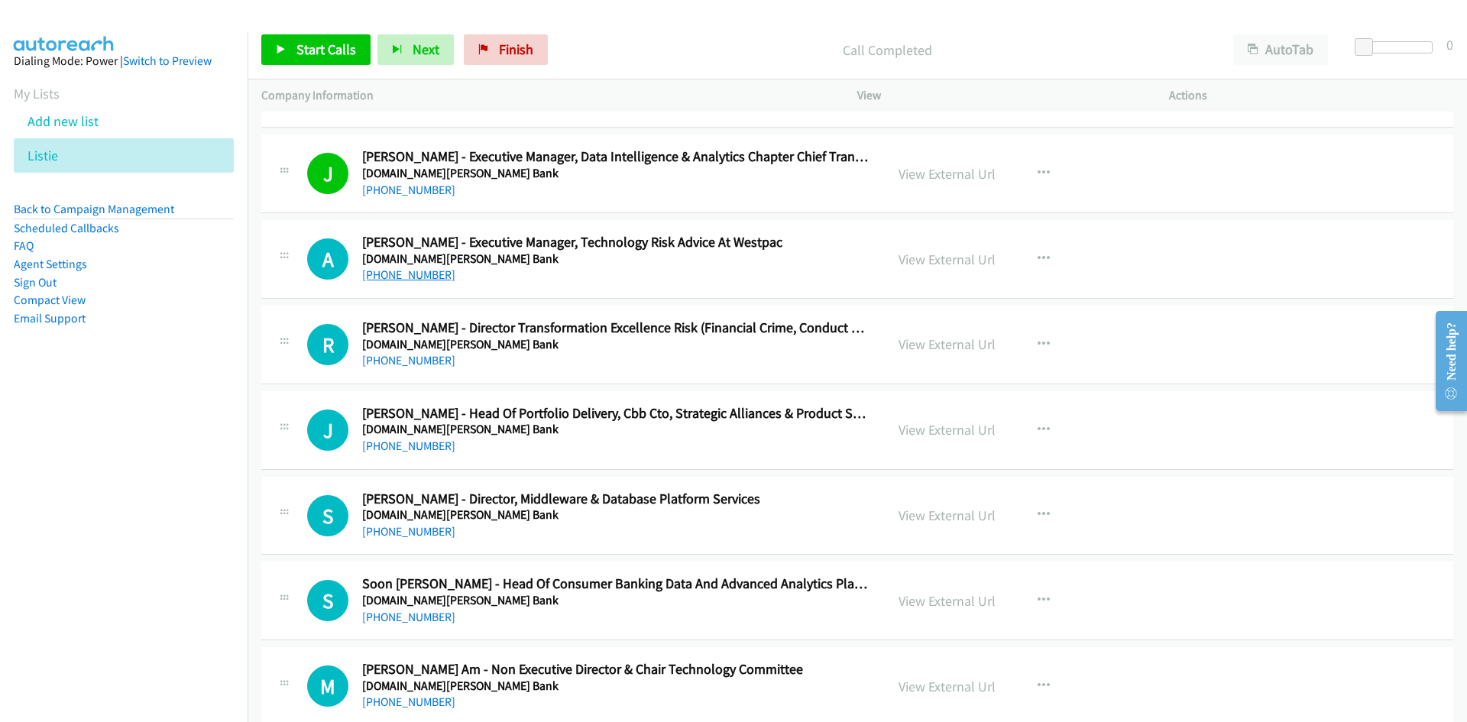
drag, startPoint x: 423, startPoint y: 270, endPoint x: 389, endPoint y: 282, distance: 35.5
click at [423, 270] on link "[PHONE_NUMBER]" at bounding box center [408, 274] width 93 height 15
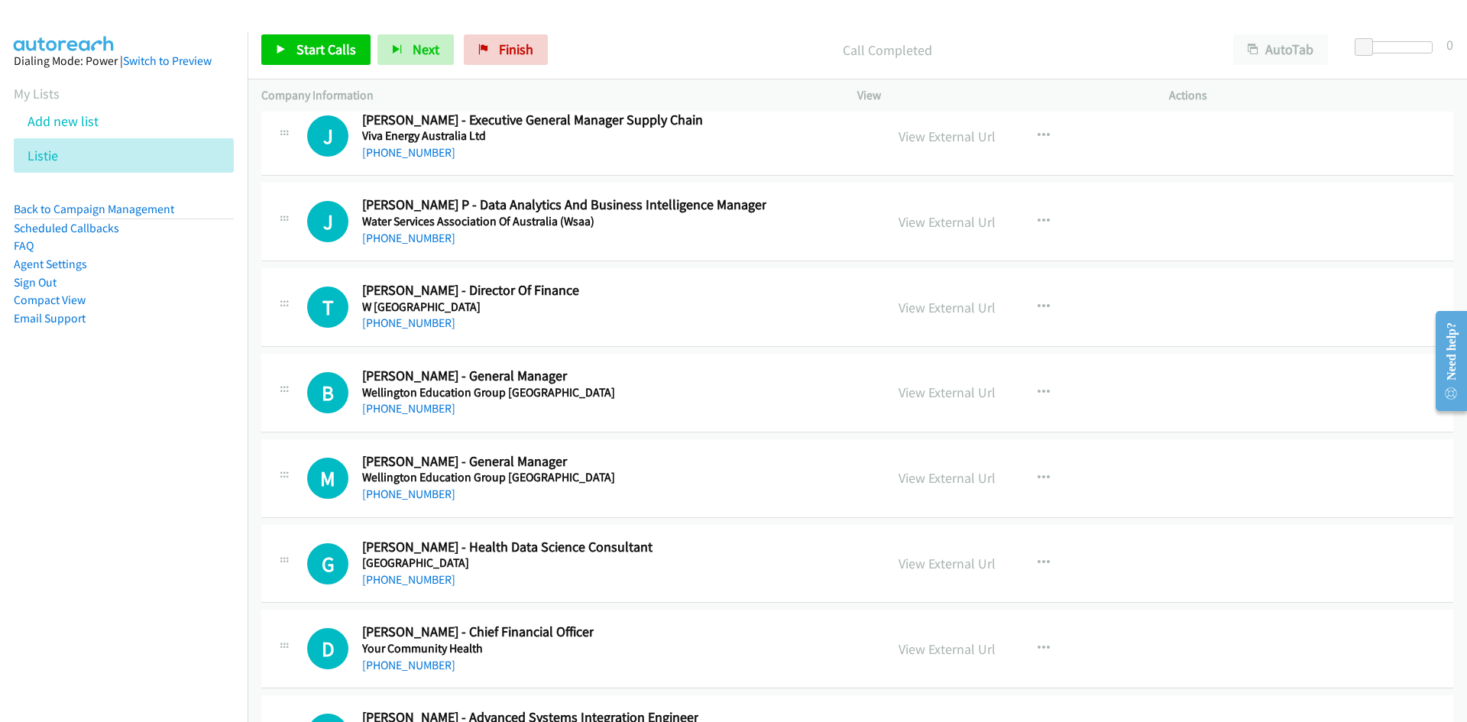
scroll to position [34741, 0]
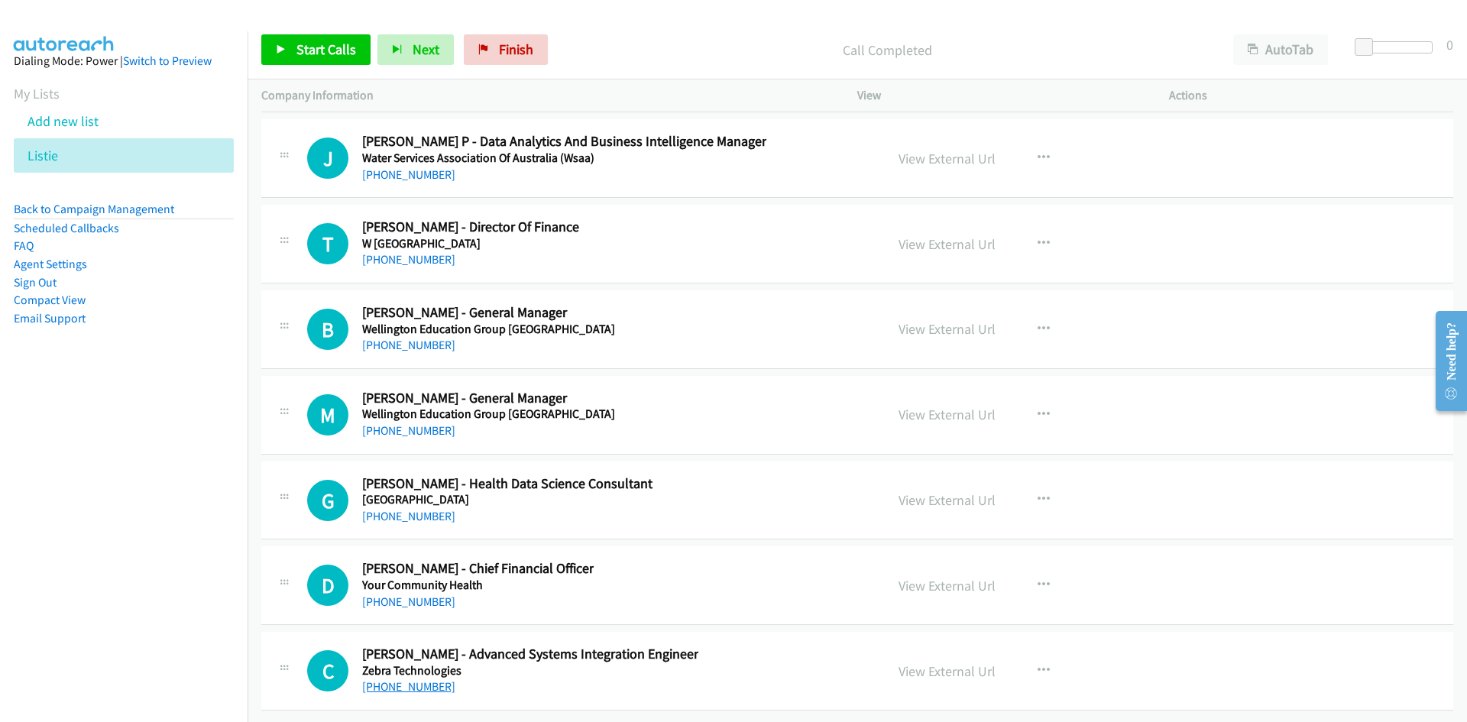
click at [405, 679] on link "[PHONE_NUMBER]" at bounding box center [408, 686] width 93 height 15
click at [400, 594] on link "[PHONE_NUMBER]" at bounding box center [408, 601] width 93 height 15
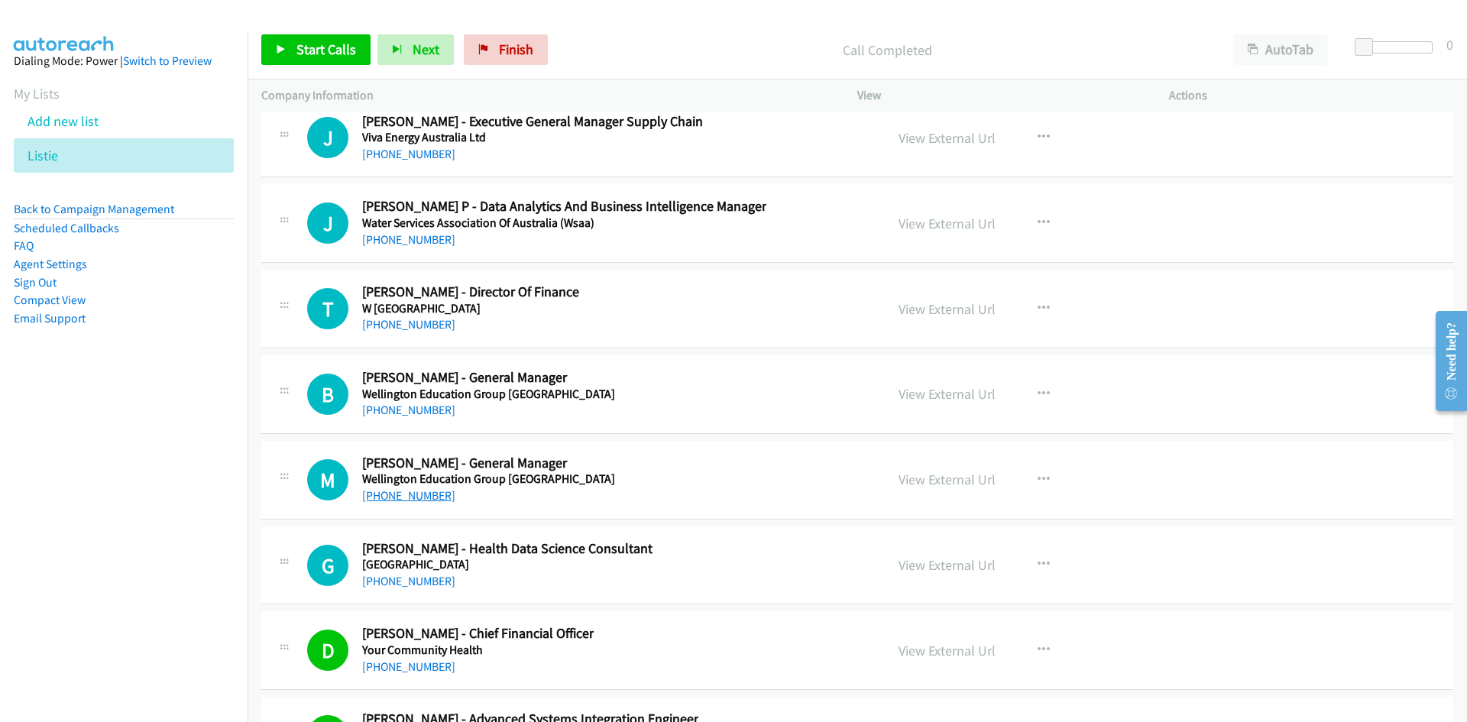
click at [429, 496] on link "[PHONE_NUMBER]" at bounding box center [408, 495] width 93 height 15
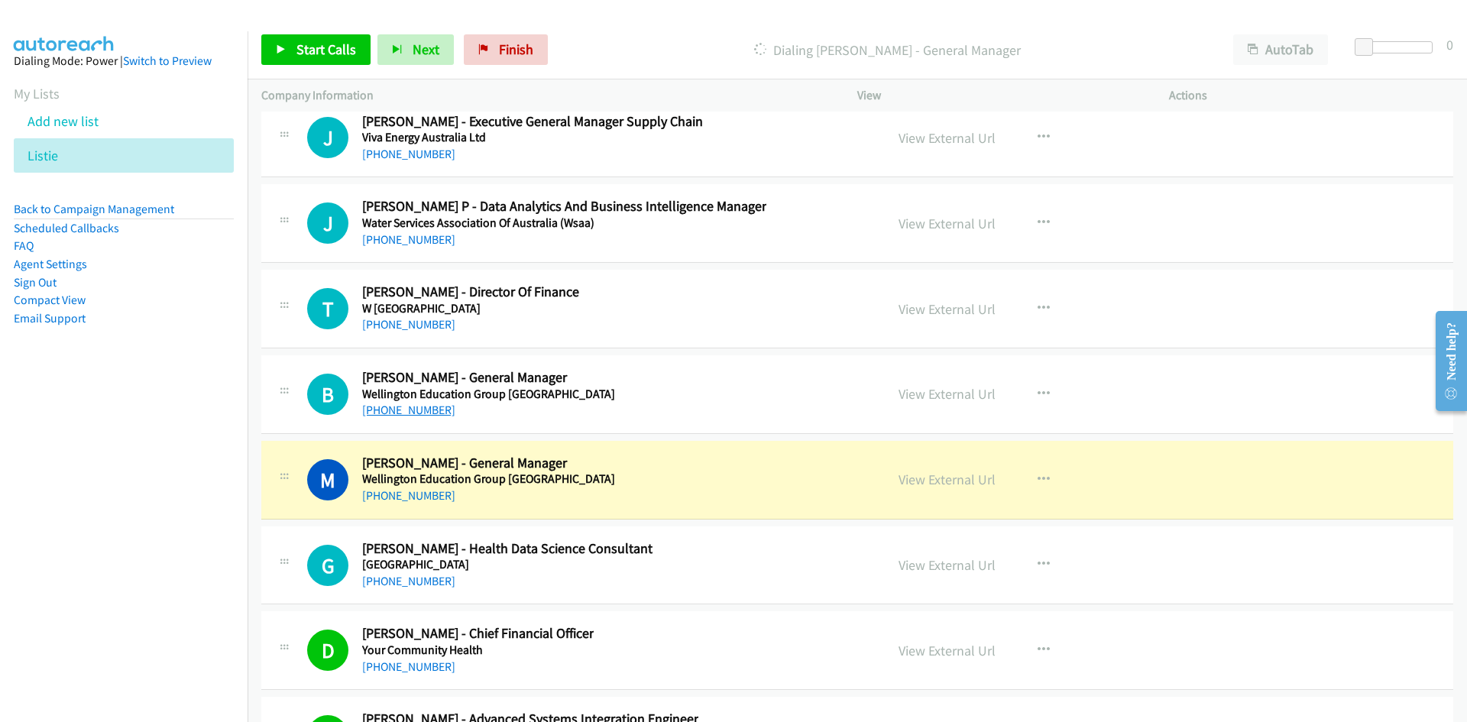
drag, startPoint x: 405, startPoint y: 403, endPoint x: 42, endPoint y: 498, distance: 375.1
click at [405, 403] on link "[PHONE_NUMBER]" at bounding box center [408, 410] width 93 height 15
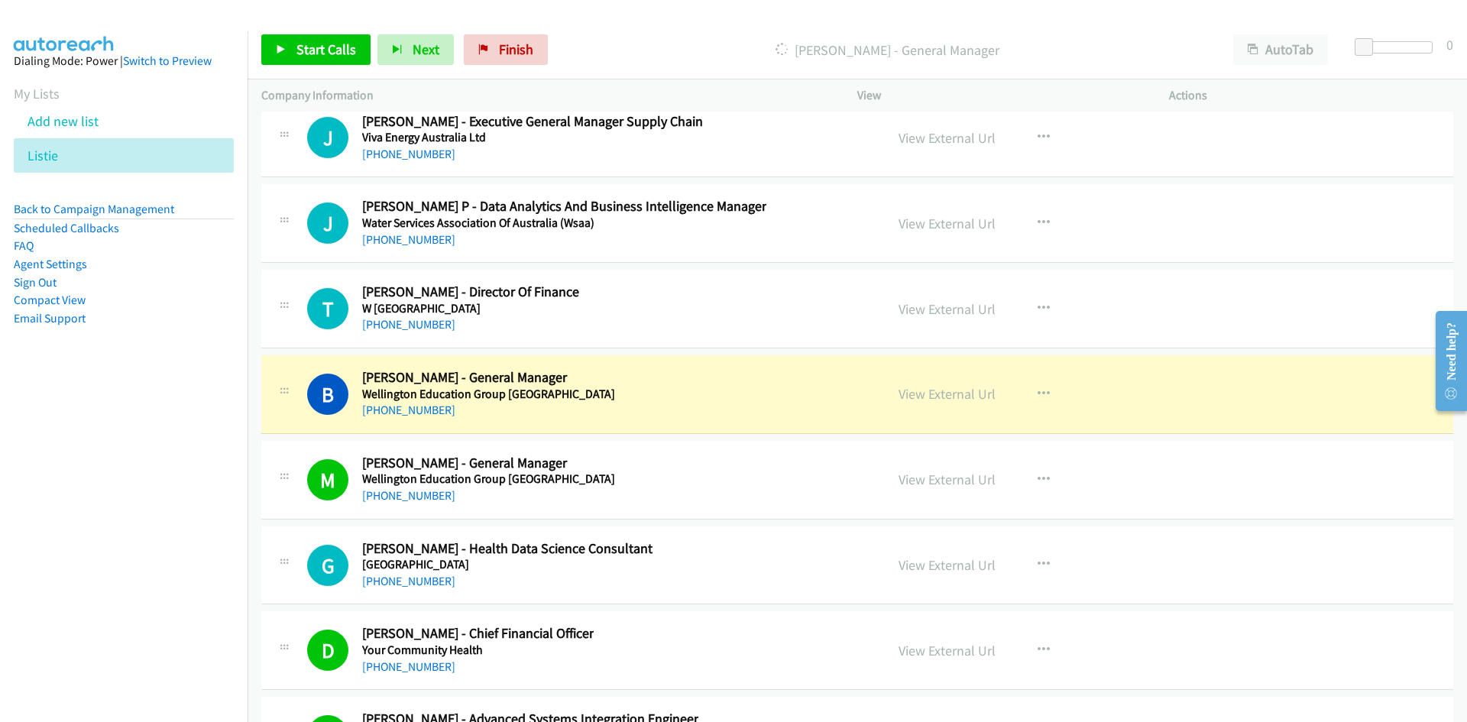
scroll to position [34588, 0]
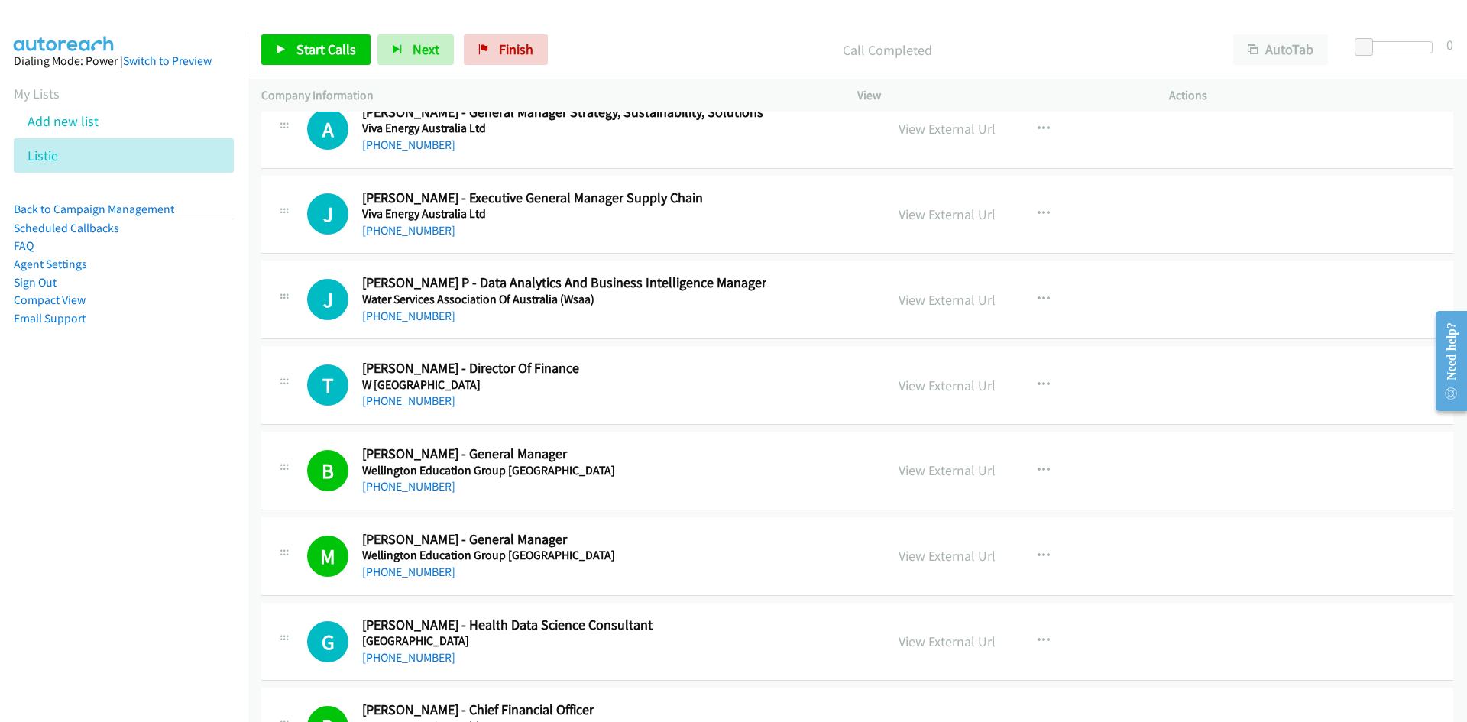
drag, startPoint x: 429, startPoint y: 406, endPoint x: 173, endPoint y: 471, distance: 264.1
click at [429, 406] on link "[PHONE_NUMBER]" at bounding box center [408, 400] width 93 height 15
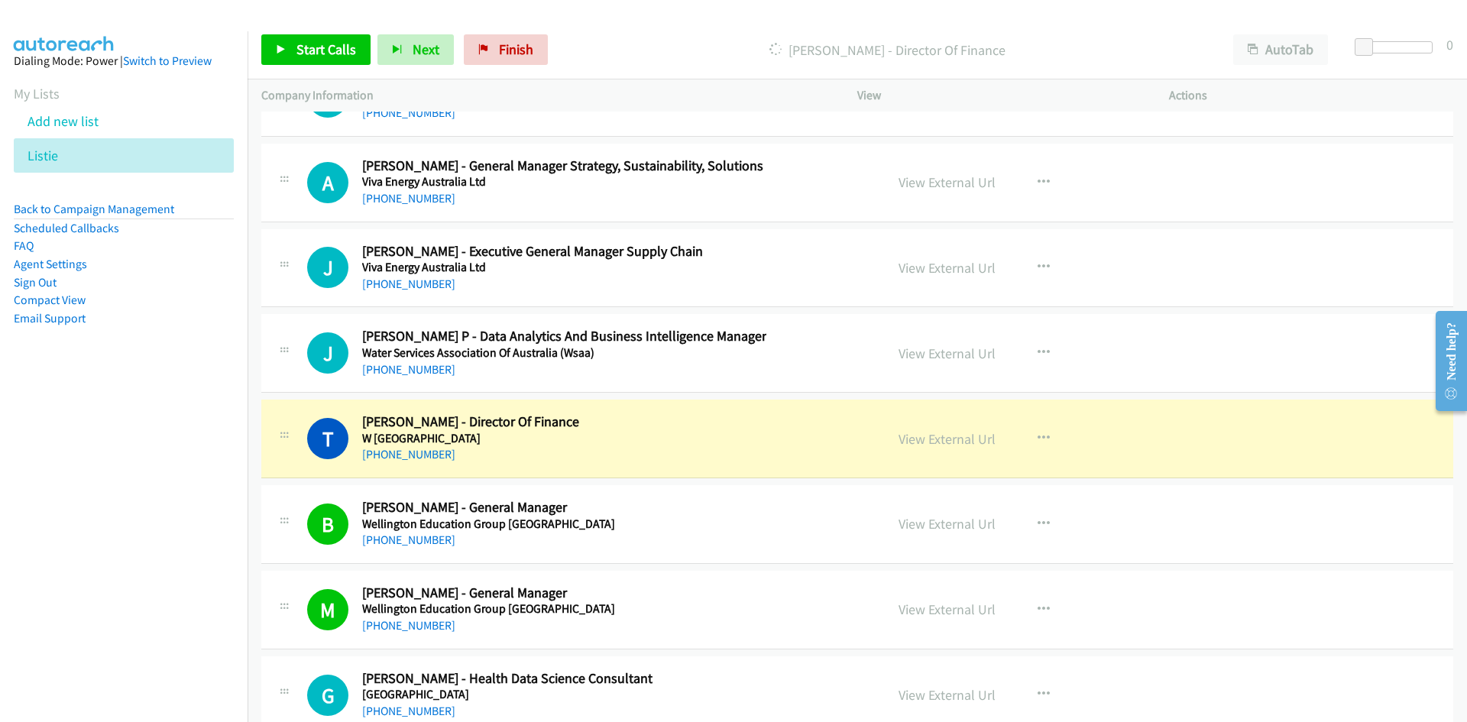
scroll to position [34512, 0]
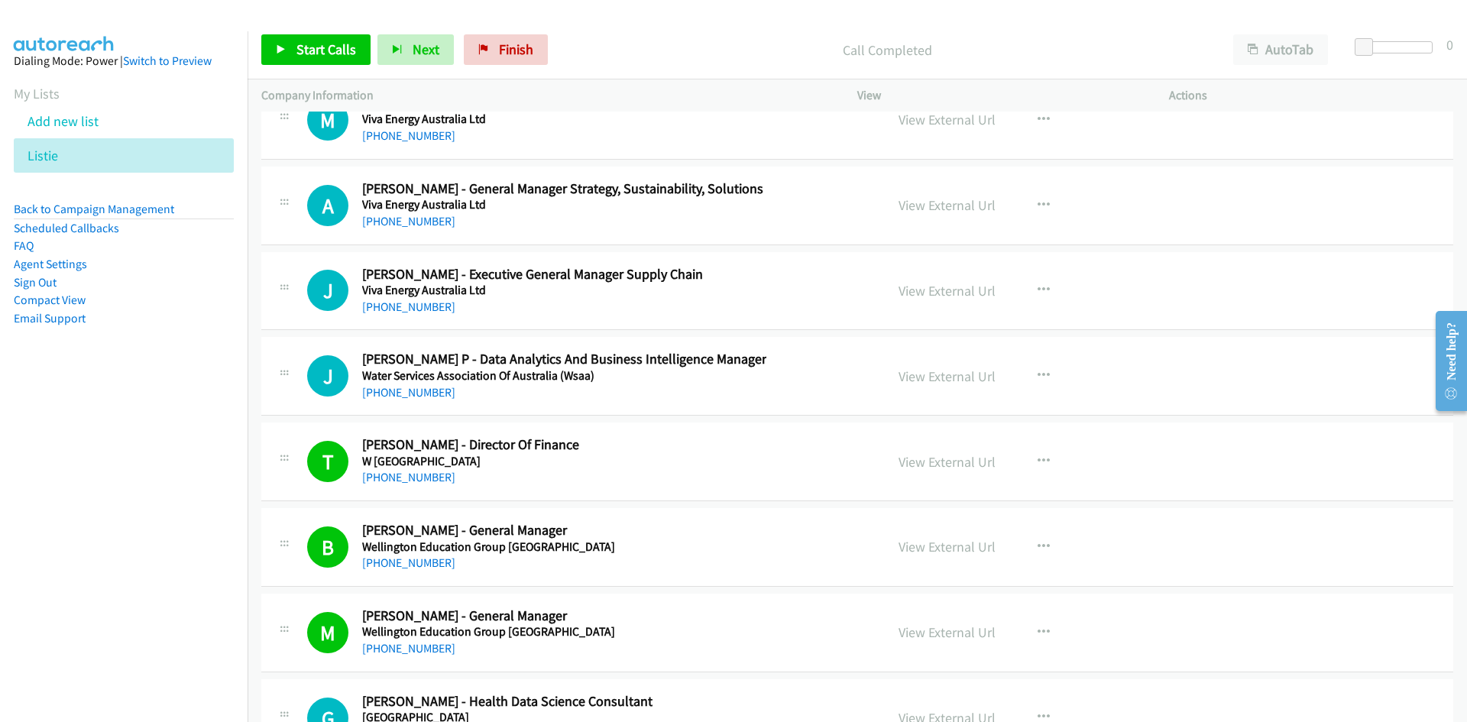
drag, startPoint x: 413, startPoint y: 390, endPoint x: 332, endPoint y: 411, distance: 83.6
click at [413, 390] on link "[PHONE_NUMBER]" at bounding box center [408, 392] width 93 height 15
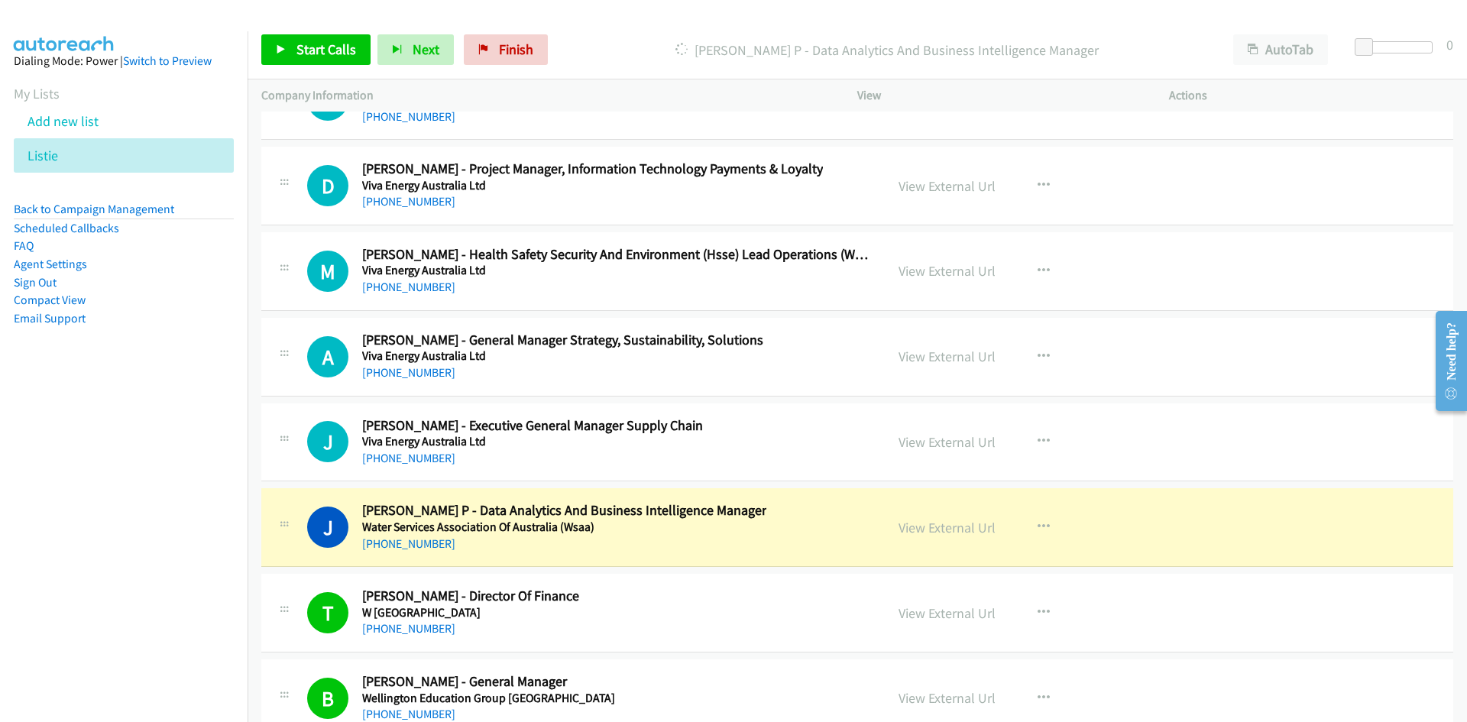
scroll to position [34359, 0]
click at [977, 526] on link "View External Url" at bounding box center [947, 529] width 97 height 18
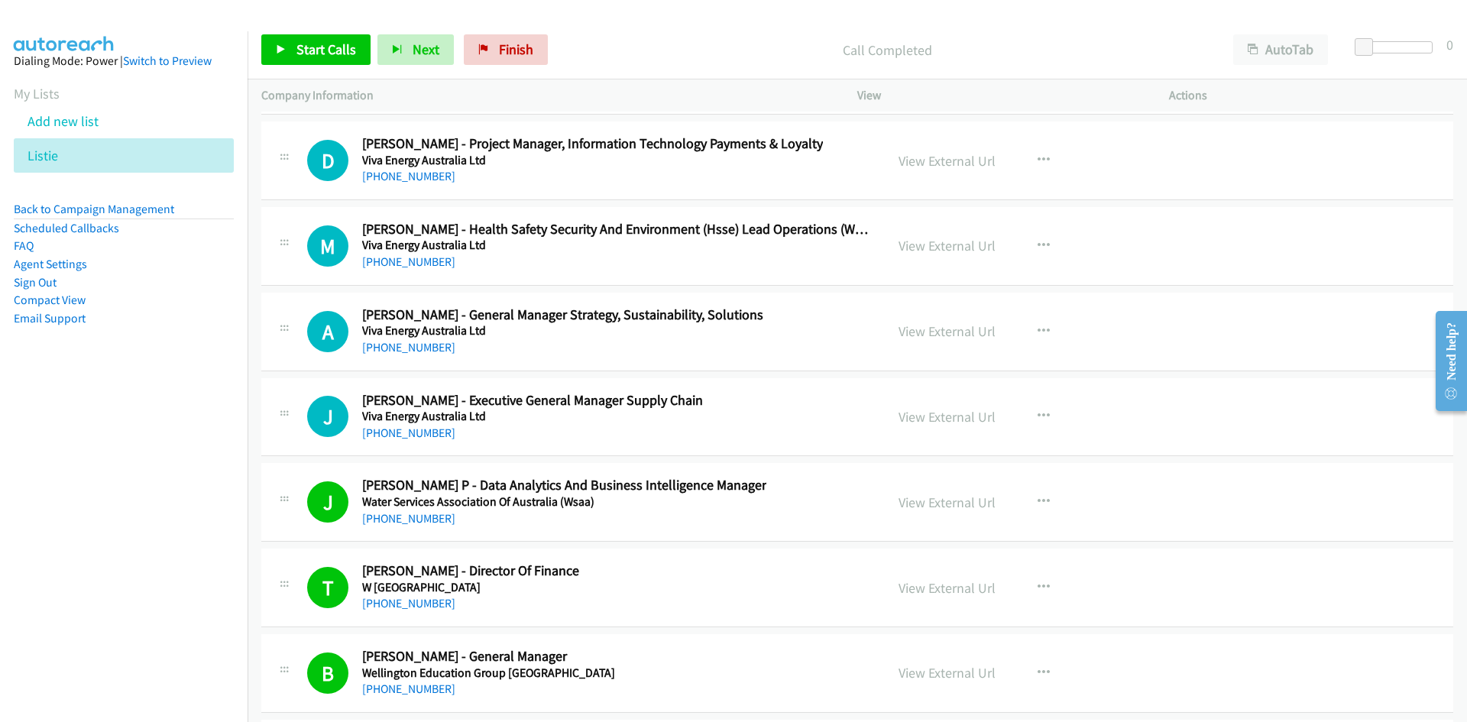
scroll to position [34283, 0]
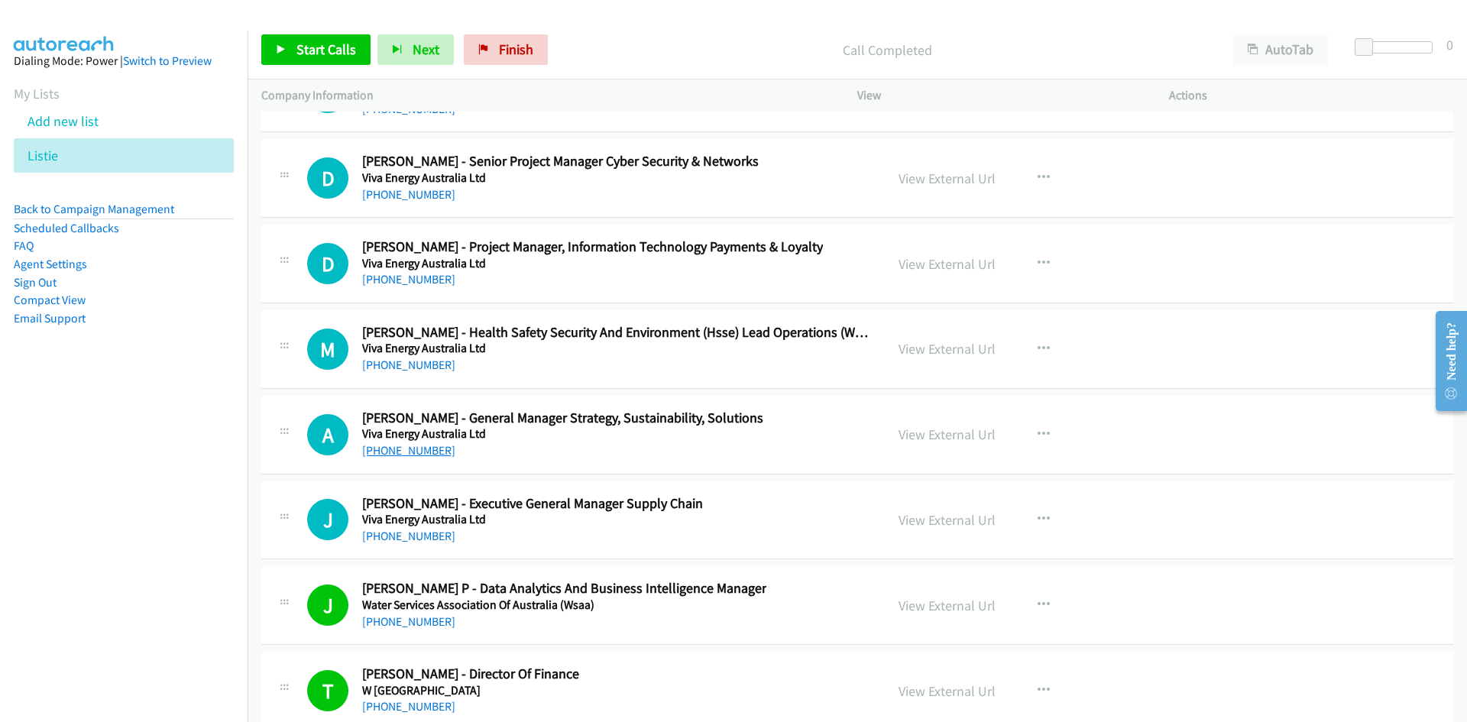
click at [416, 457] on link "[PHONE_NUMBER]" at bounding box center [408, 450] width 93 height 15
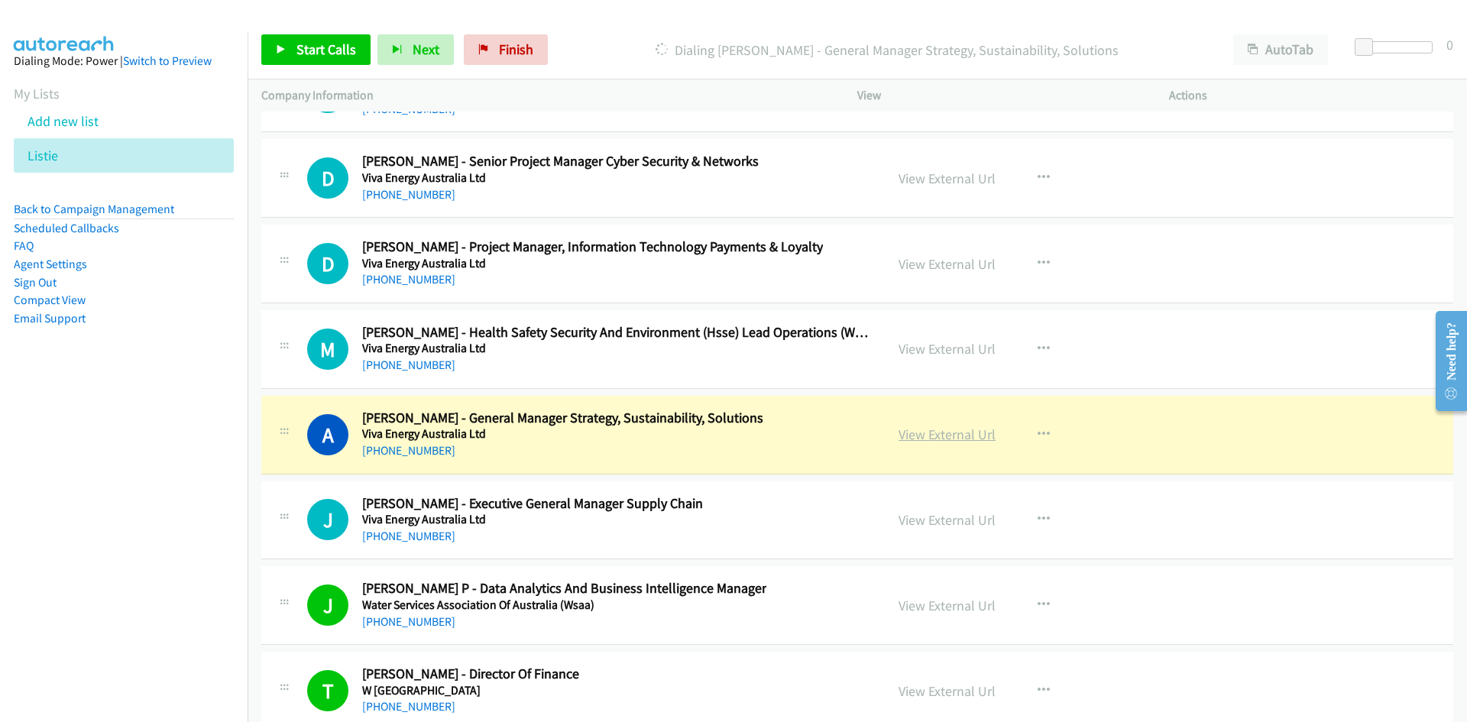
click at [961, 433] on link "View External Url" at bounding box center [947, 435] width 97 height 18
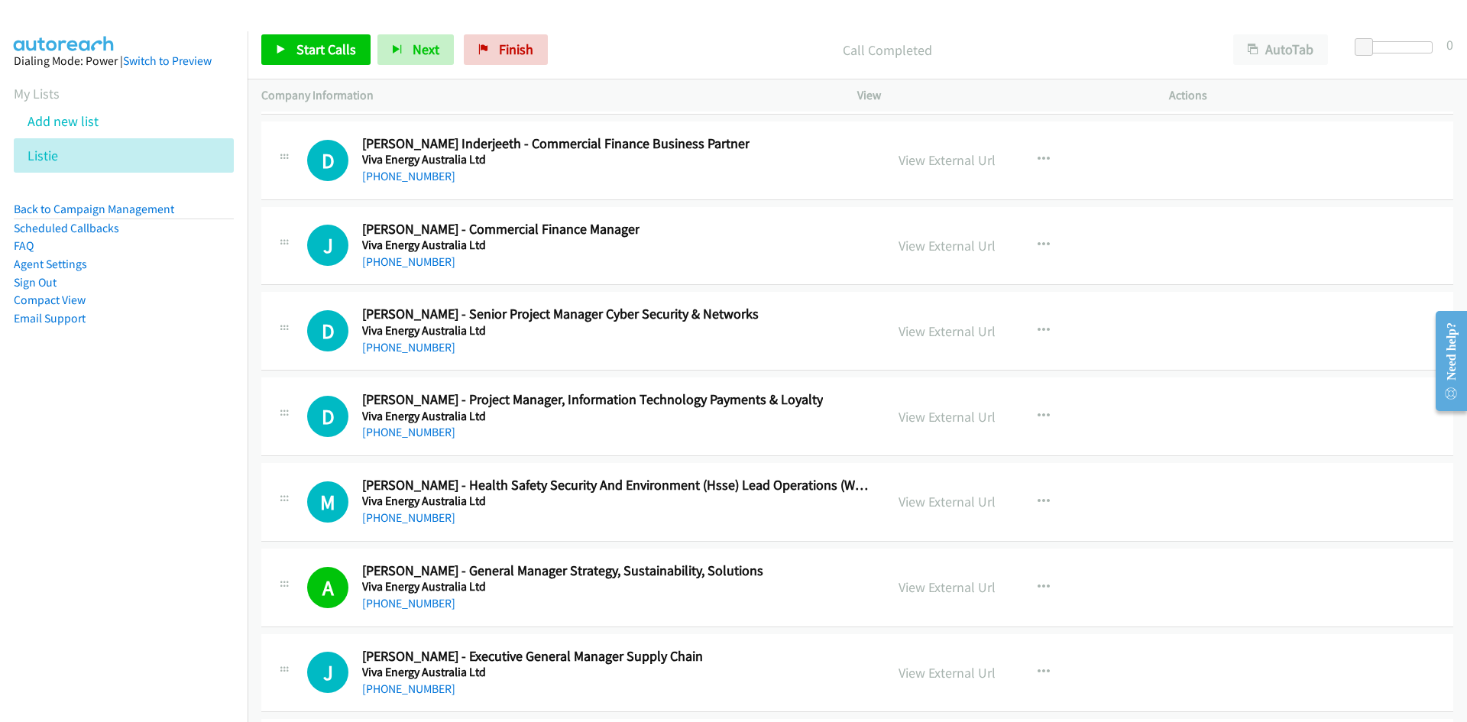
scroll to position [34054, 0]
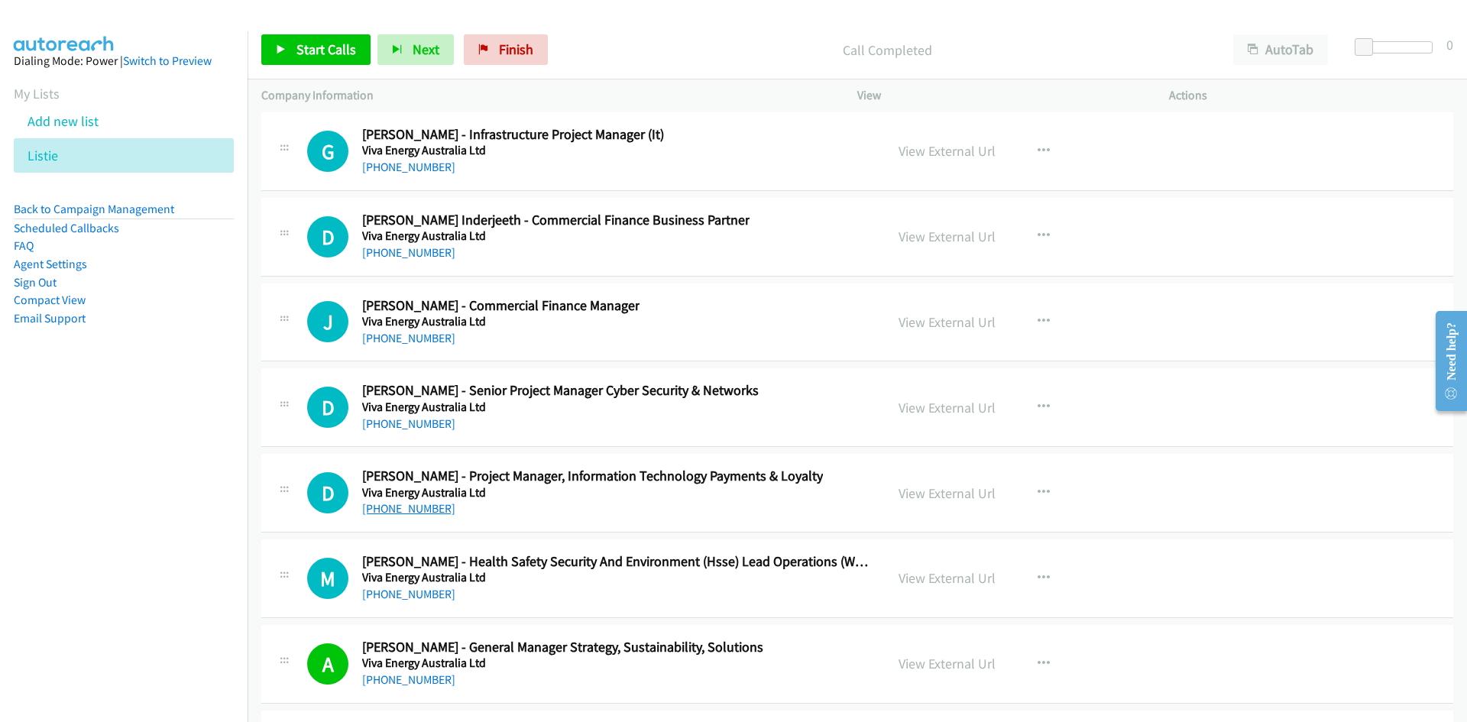
click at [388, 509] on link "[PHONE_NUMBER]" at bounding box center [408, 508] width 93 height 15
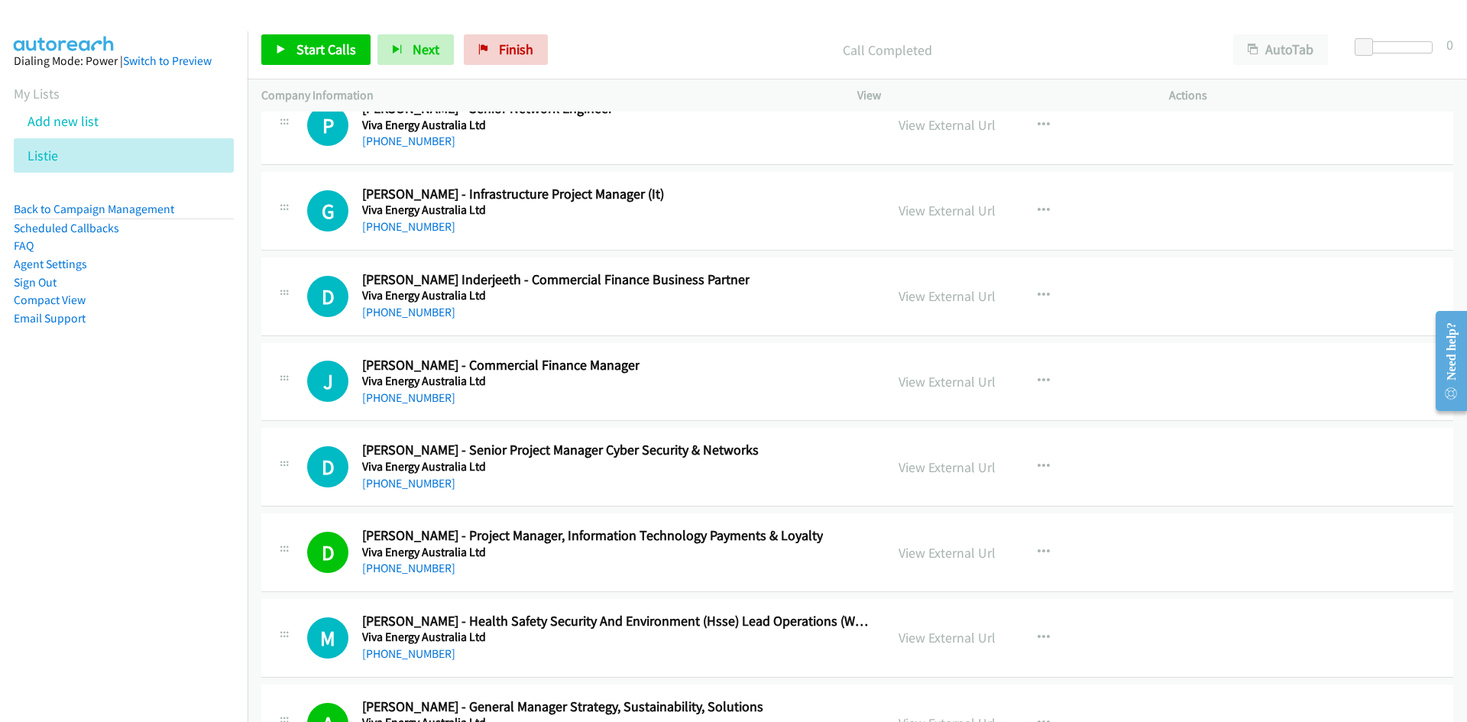
scroll to position [33977, 0]
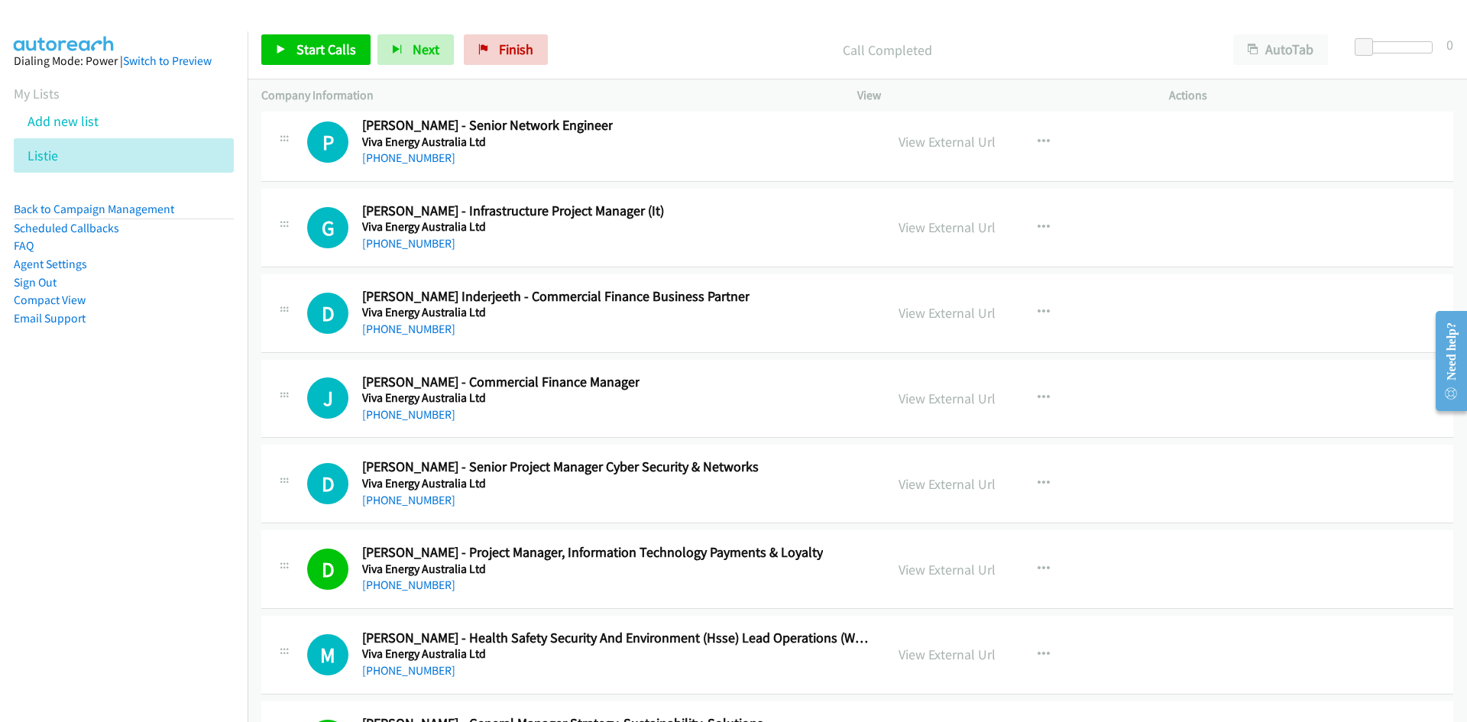
drag, startPoint x: 406, startPoint y: 504, endPoint x: 89, endPoint y: 548, distance: 320.1
click at [406, 504] on link "[PHONE_NUMBER]" at bounding box center [408, 500] width 93 height 15
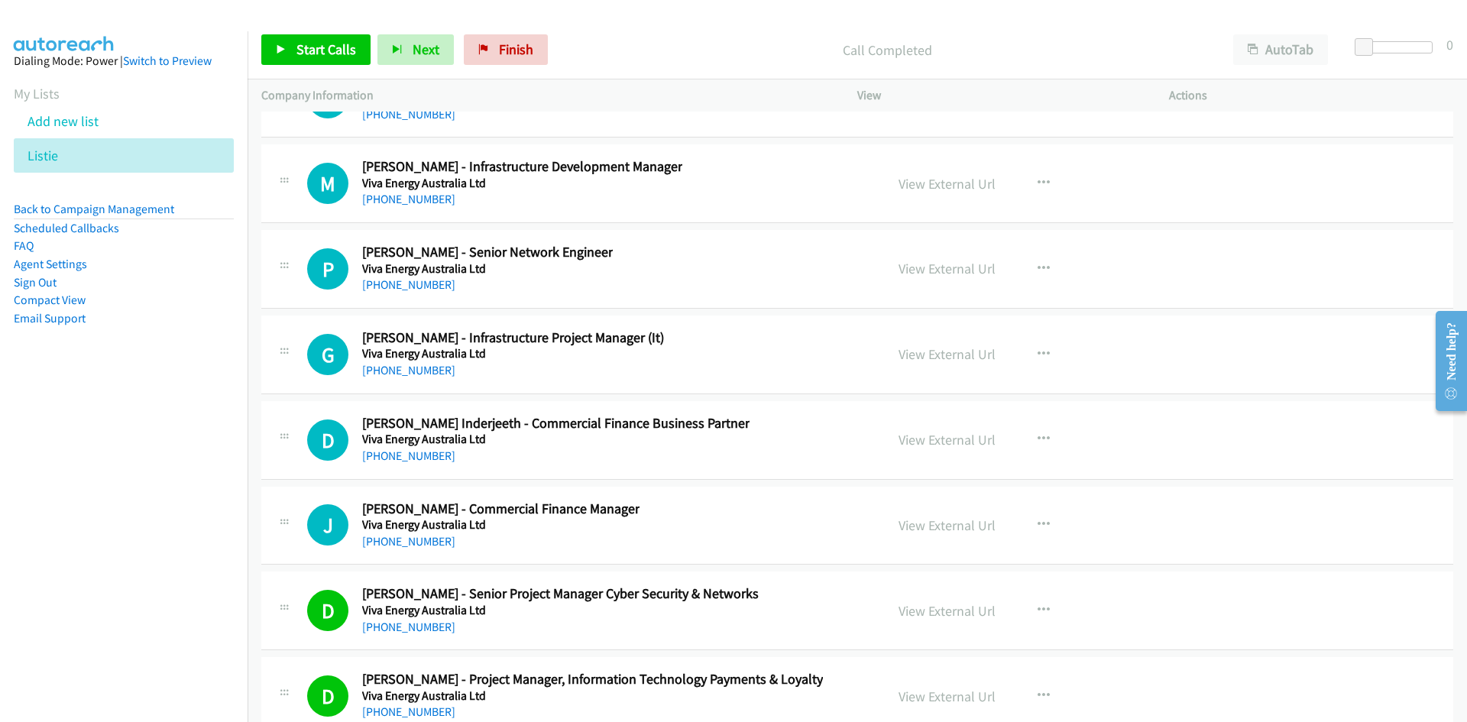
scroll to position [33824, 0]
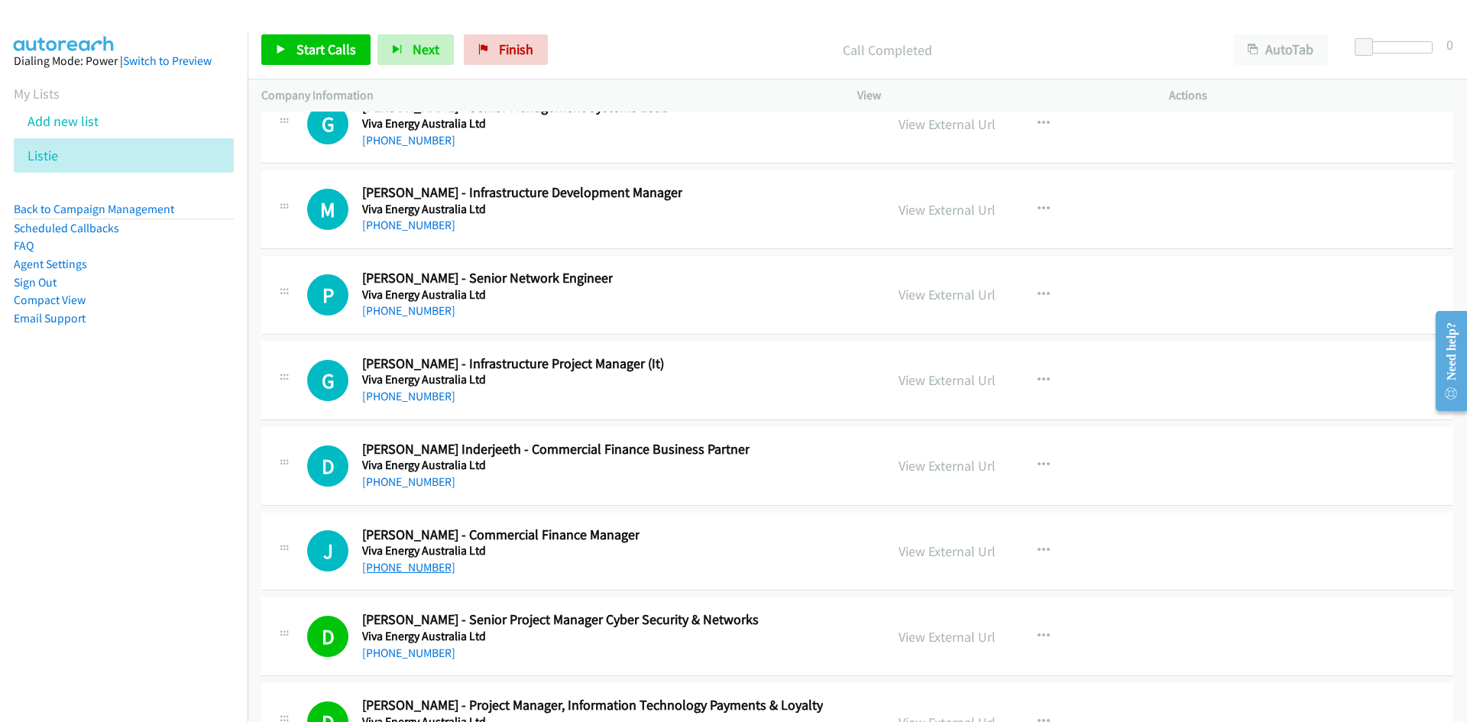
click at [398, 568] on link "[PHONE_NUMBER]" at bounding box center [408, 567] width 93 height 15
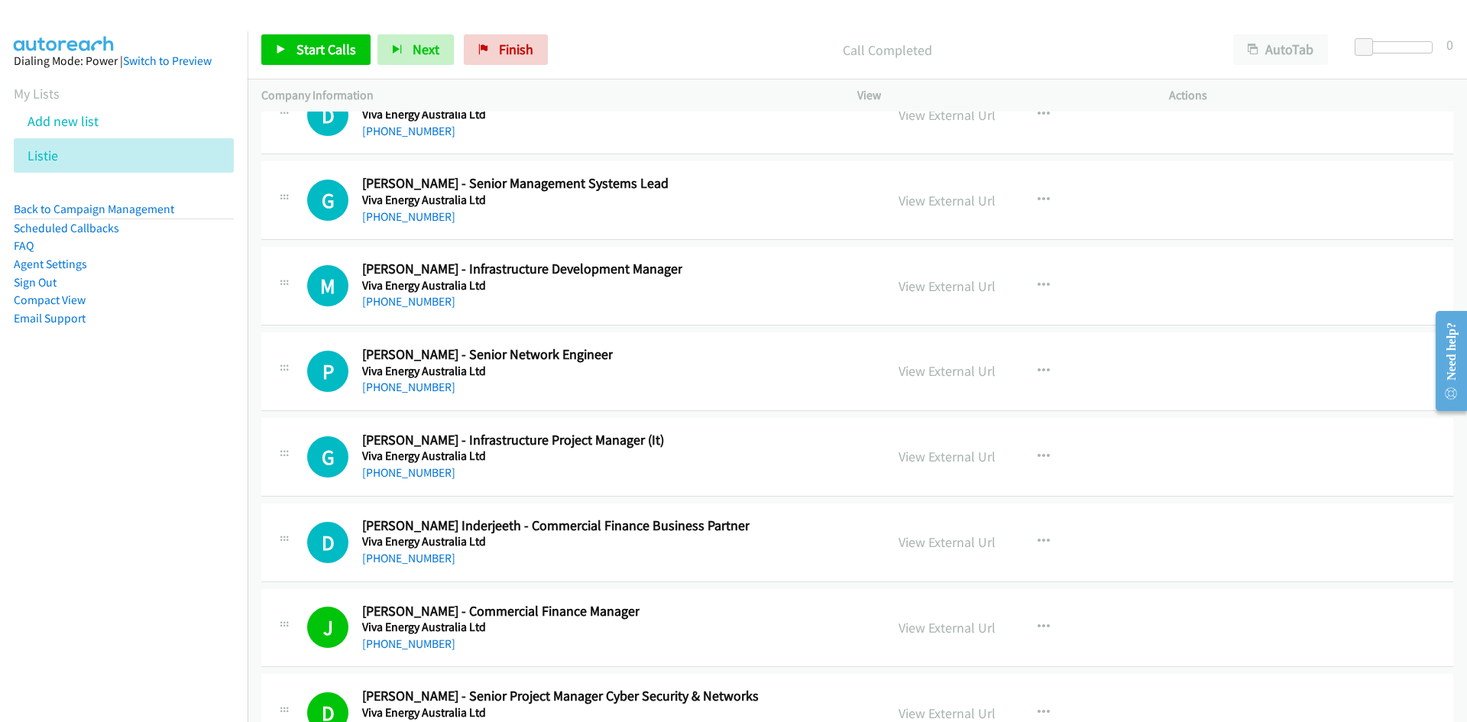
scroll to position [33672, 0]
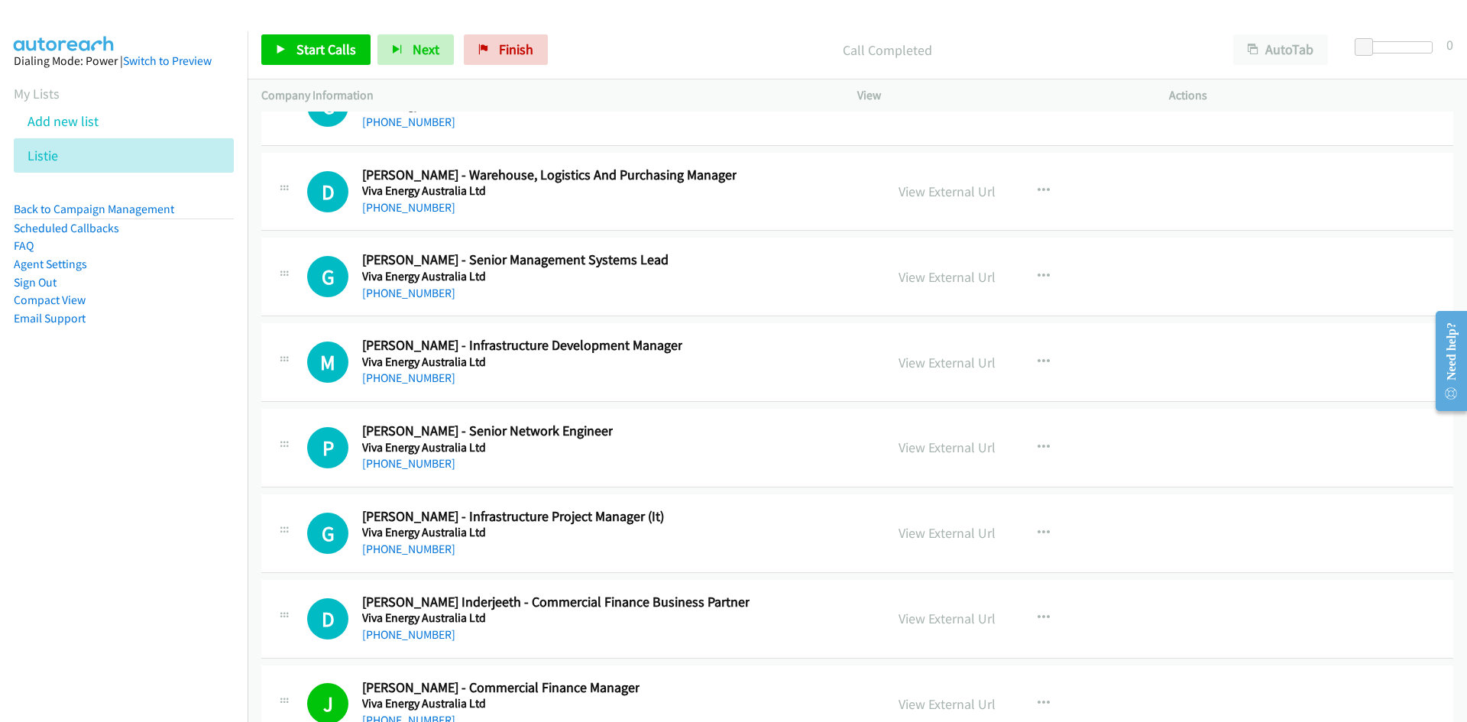
drag, startPoint x: 420, startPoint y: 468, endPoint x: 171, endPoint y: 599, distance: 281.6
click at [420, 468] on link "[PHONE_NUMBER]" at bounding box center [408, 463] width 93 height 15
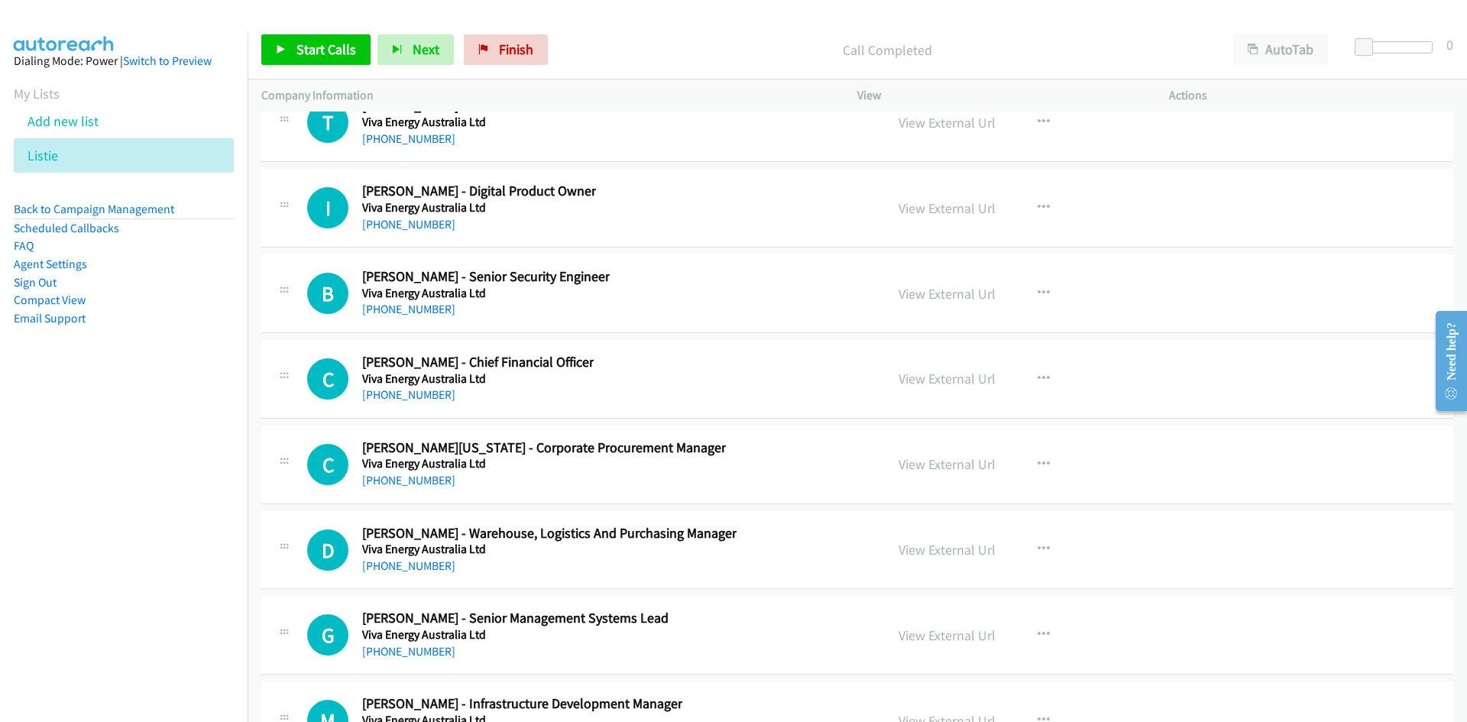
scroll to position [33290, 0]
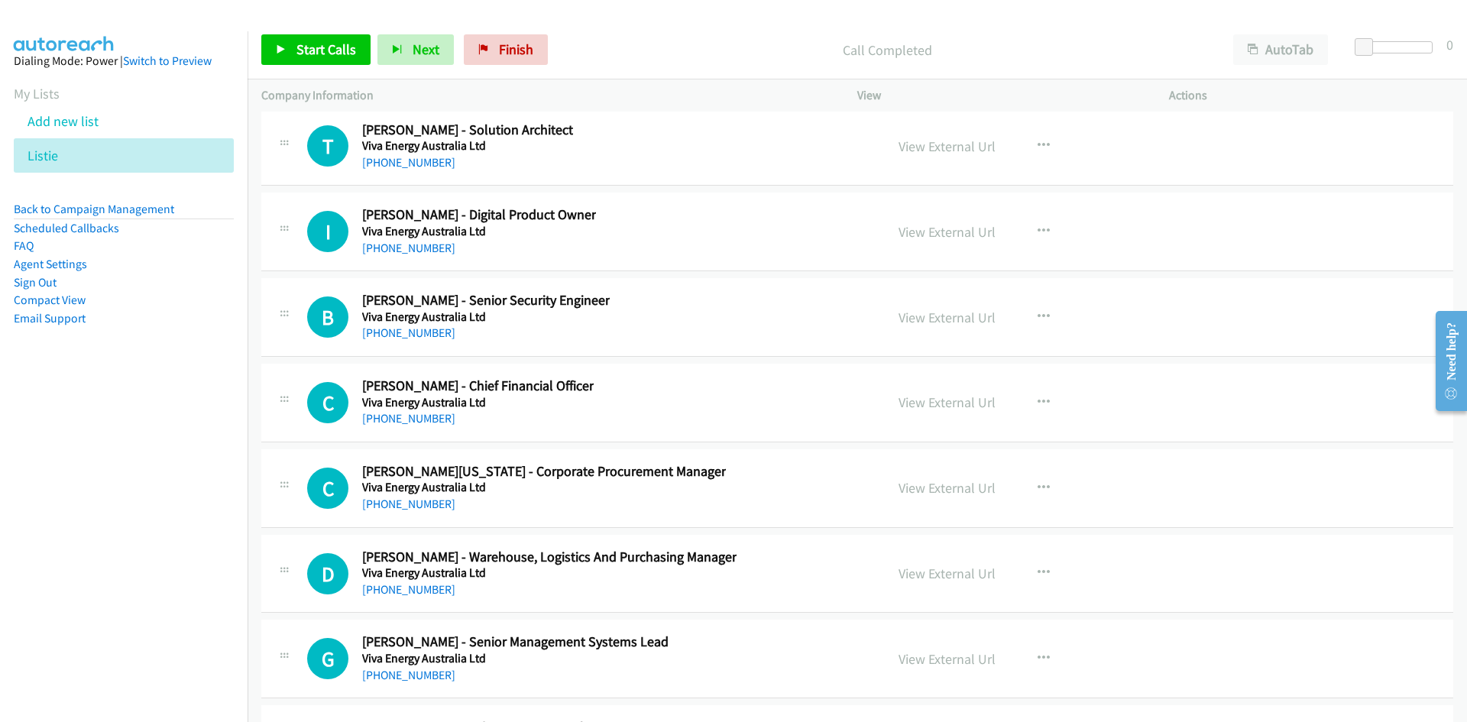
click at [419, 416] on link "[PHONE_NUMBER]" at bounding box center [408, 418] width 93 height 15
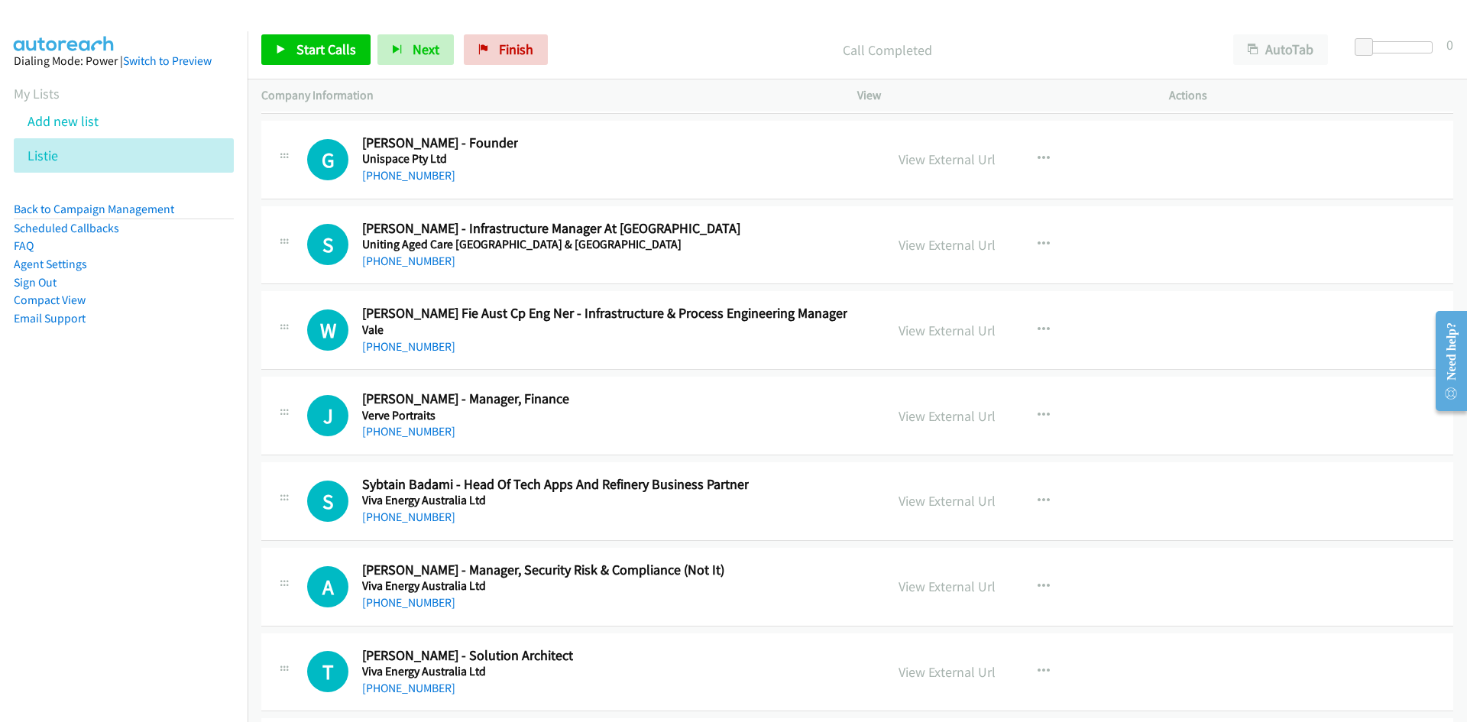
scroll to position [32755, 0]
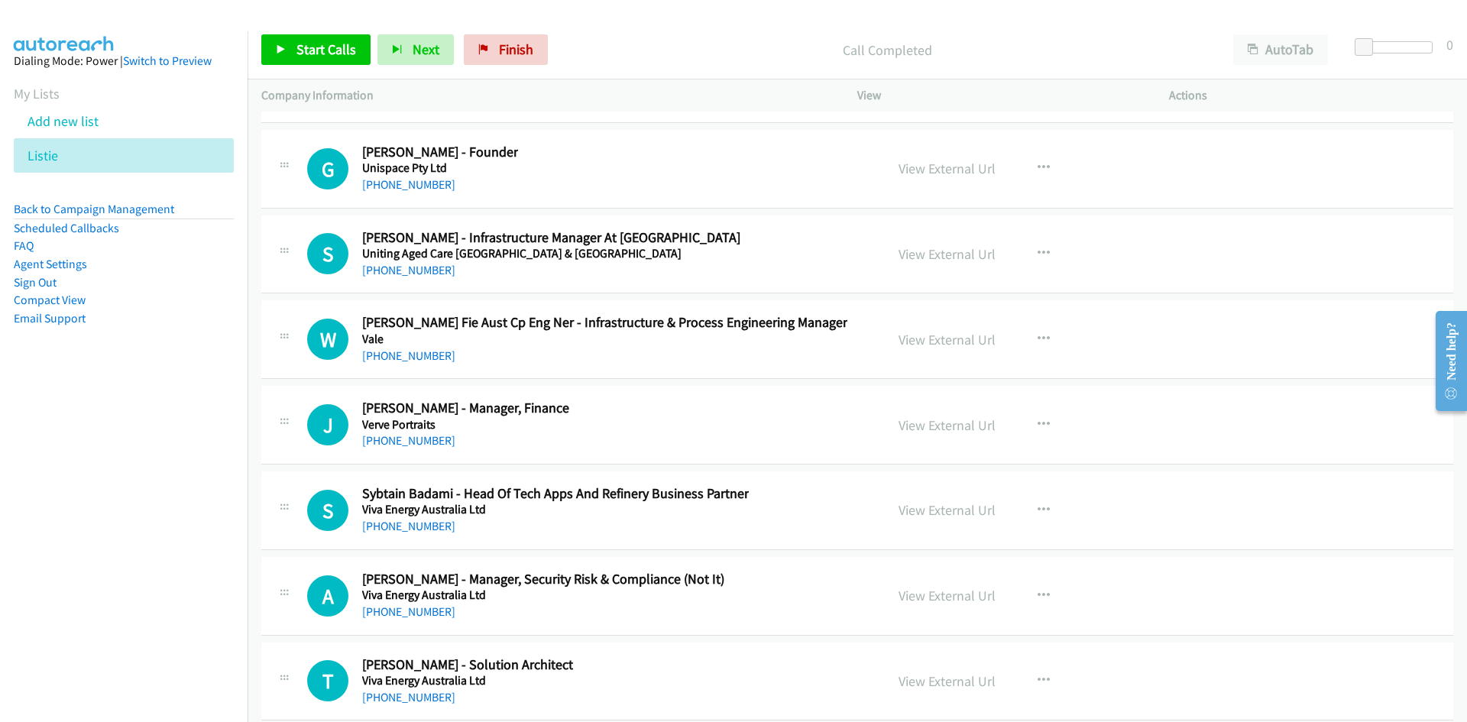
click at [398, 440] on link "[PHONE_NUMBER]" at bounding box center [408, 440] width 93 height 15
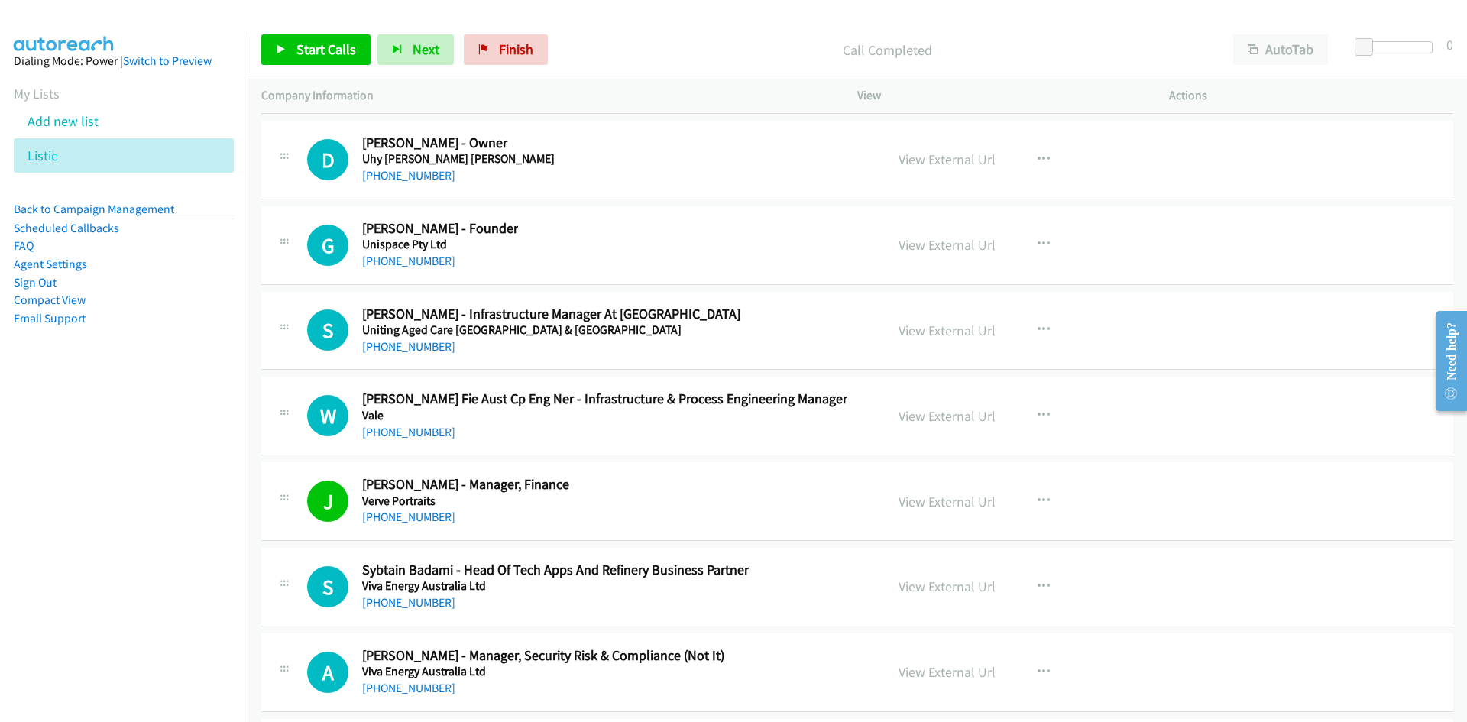
drag, startPoint x: 423, startPoint y: 439, endPoint x: 139, endPoint y: 485, distance: 288.0
click at [423, 439] on link "[PHONE_NUMBER]" at bounding box center [408, 432] width 93 height 15
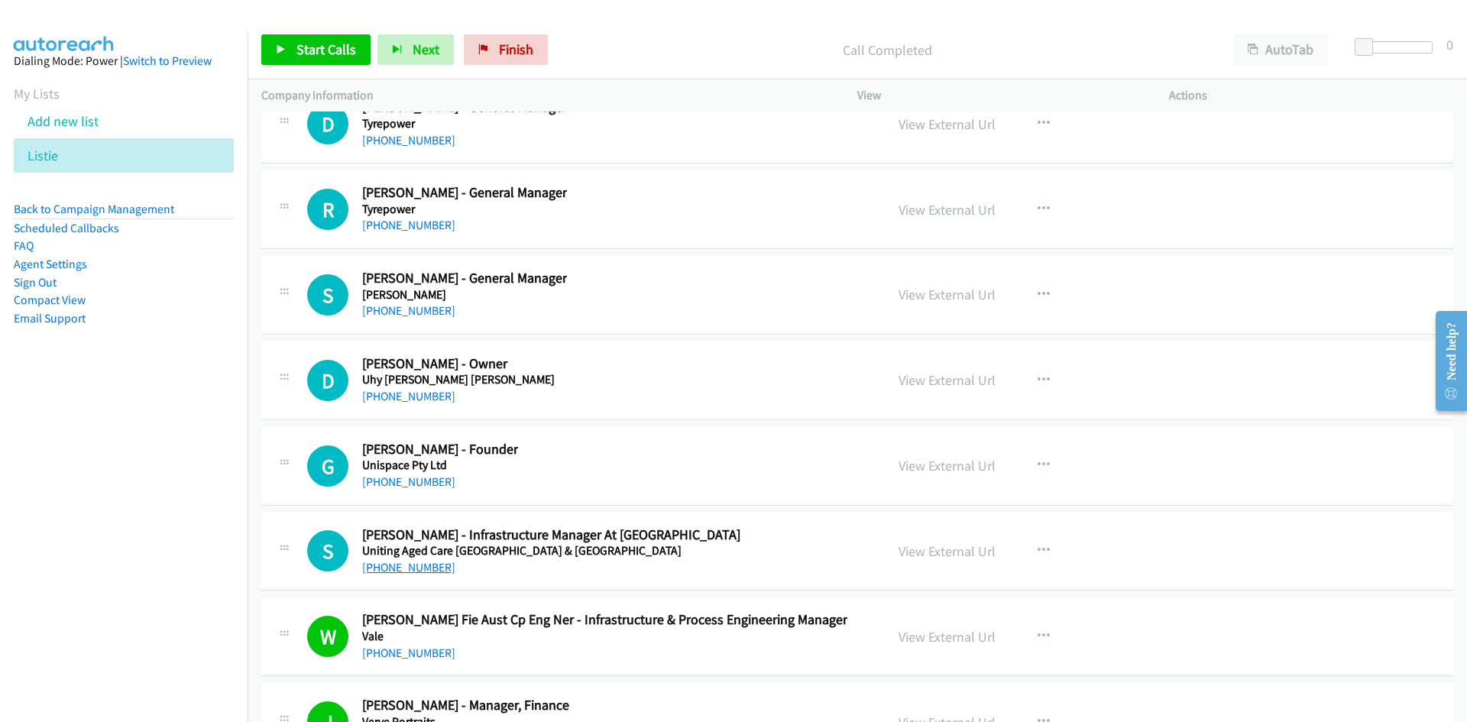
scroll to position [32373, 0]
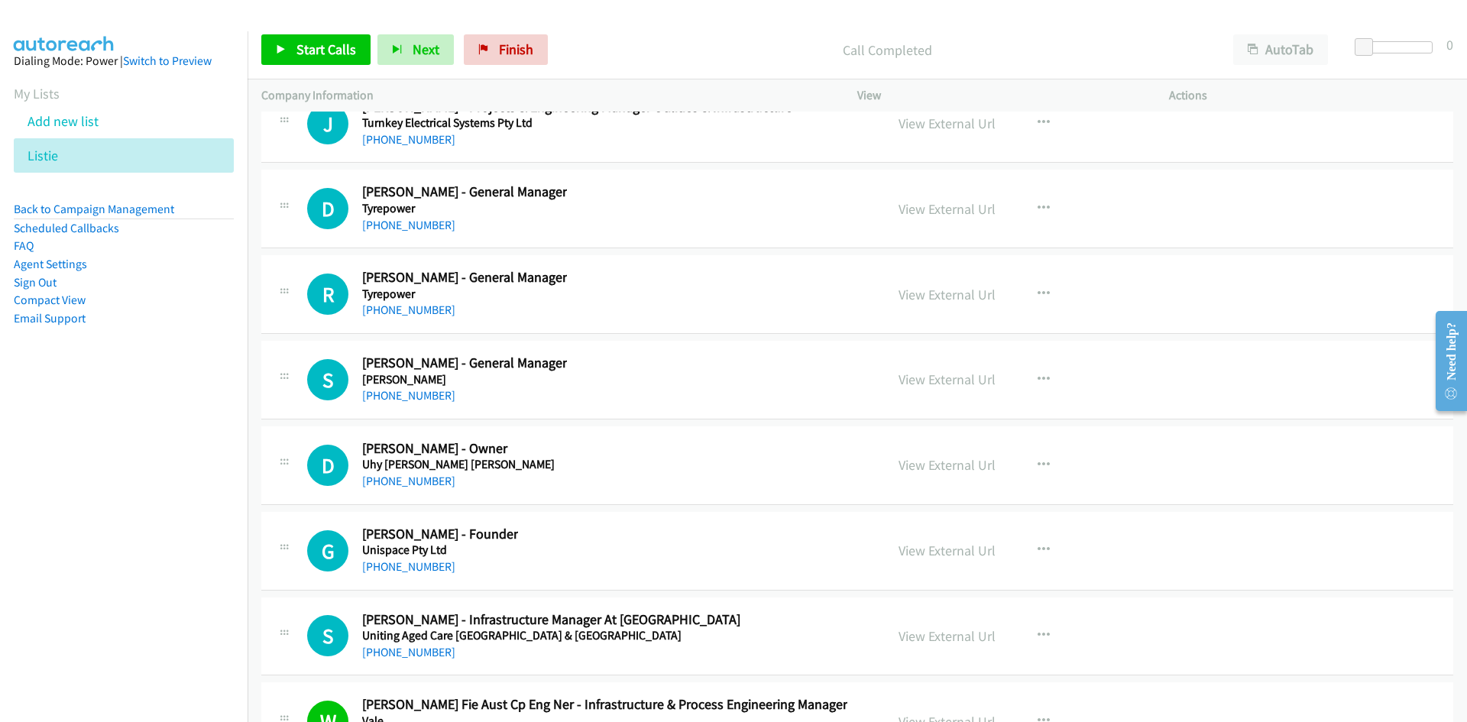
drag, startPoint x: 398, startPoint y: 395, endPoint x: 225, endPoint y: 463, distance: 186.3
click at [398, 395] on link "[PHONE_NUMBER]" at bounding box center [408, 395] width 93 height 15
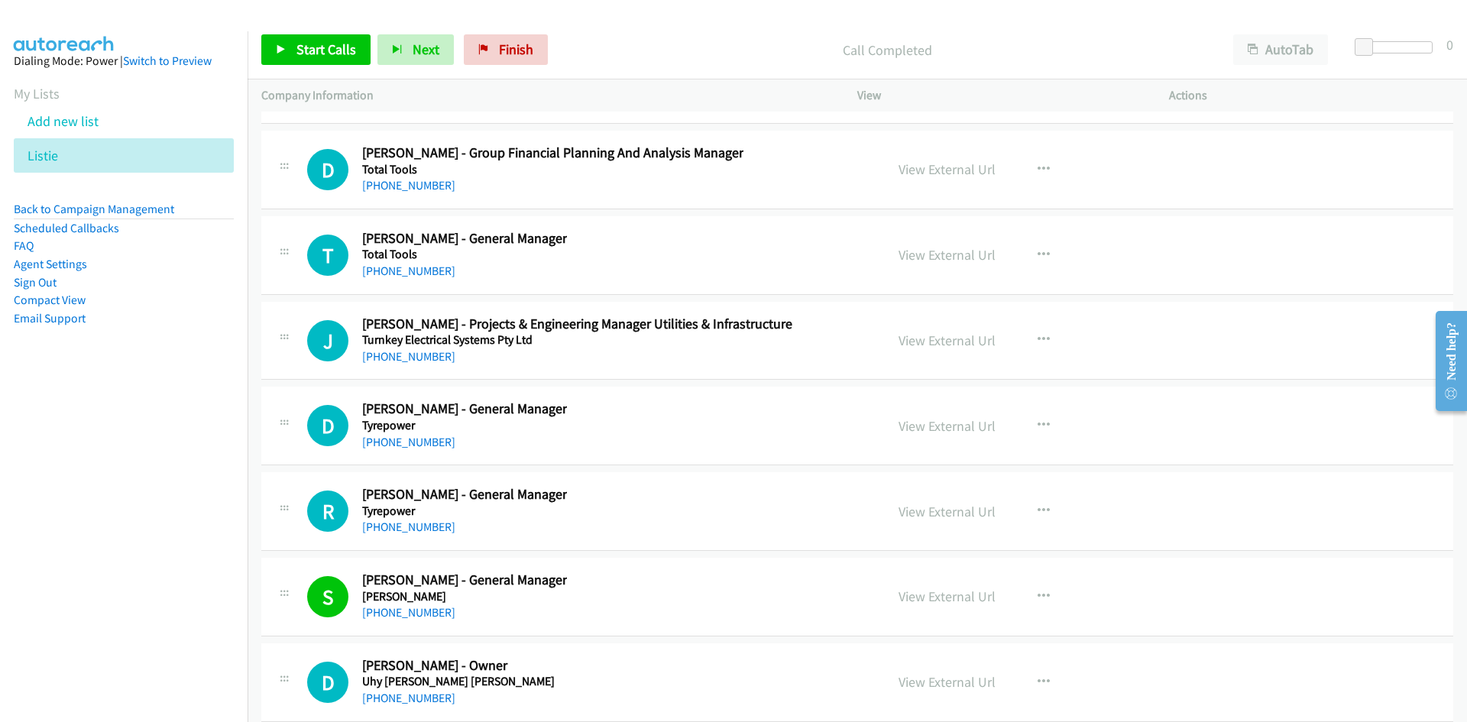
scroll to position [32143, 0]
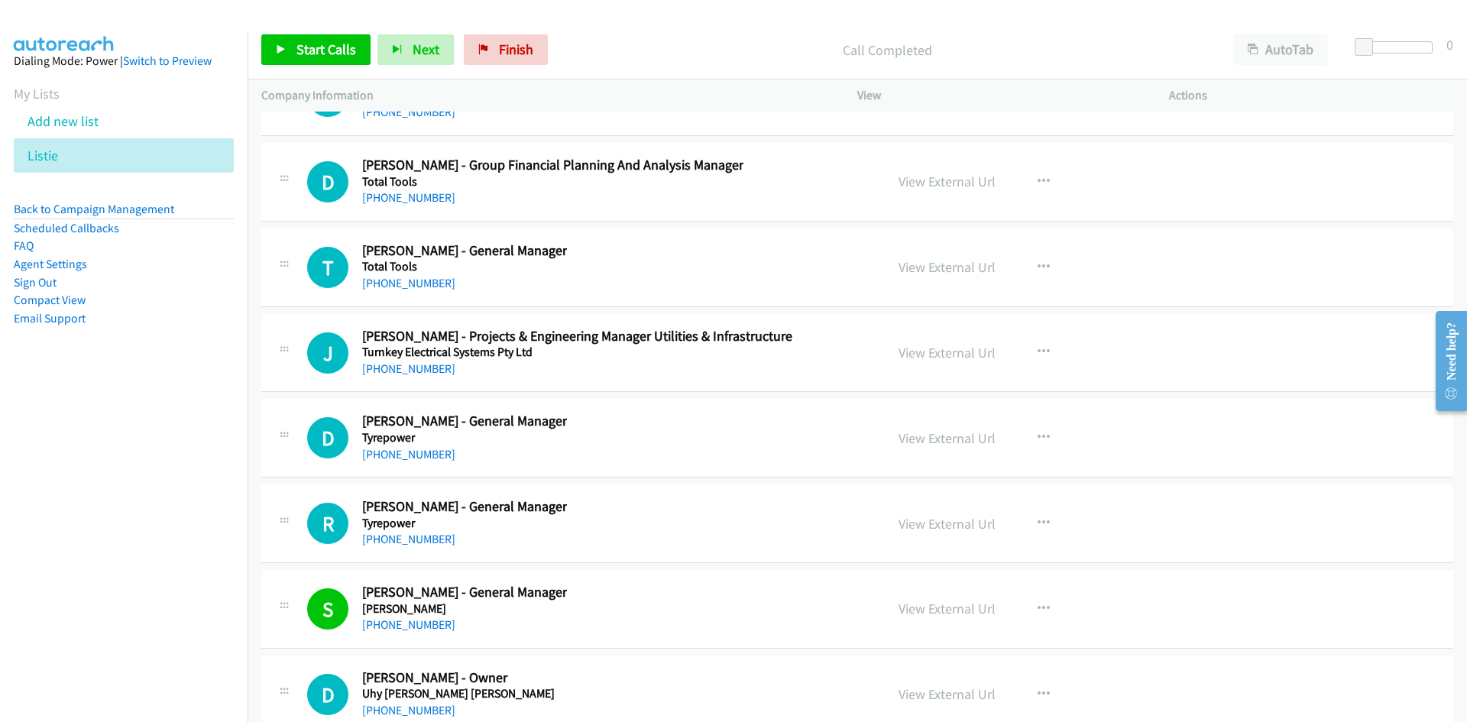
drag, startPoint x: 415, startPoint y: 450, endPoint x: 52, endPoint y: 526, distance: 370.7
click at [415, 450] on link "[PHONE_NUMBER]" at bounding box center [408, 454] width 93 height 15
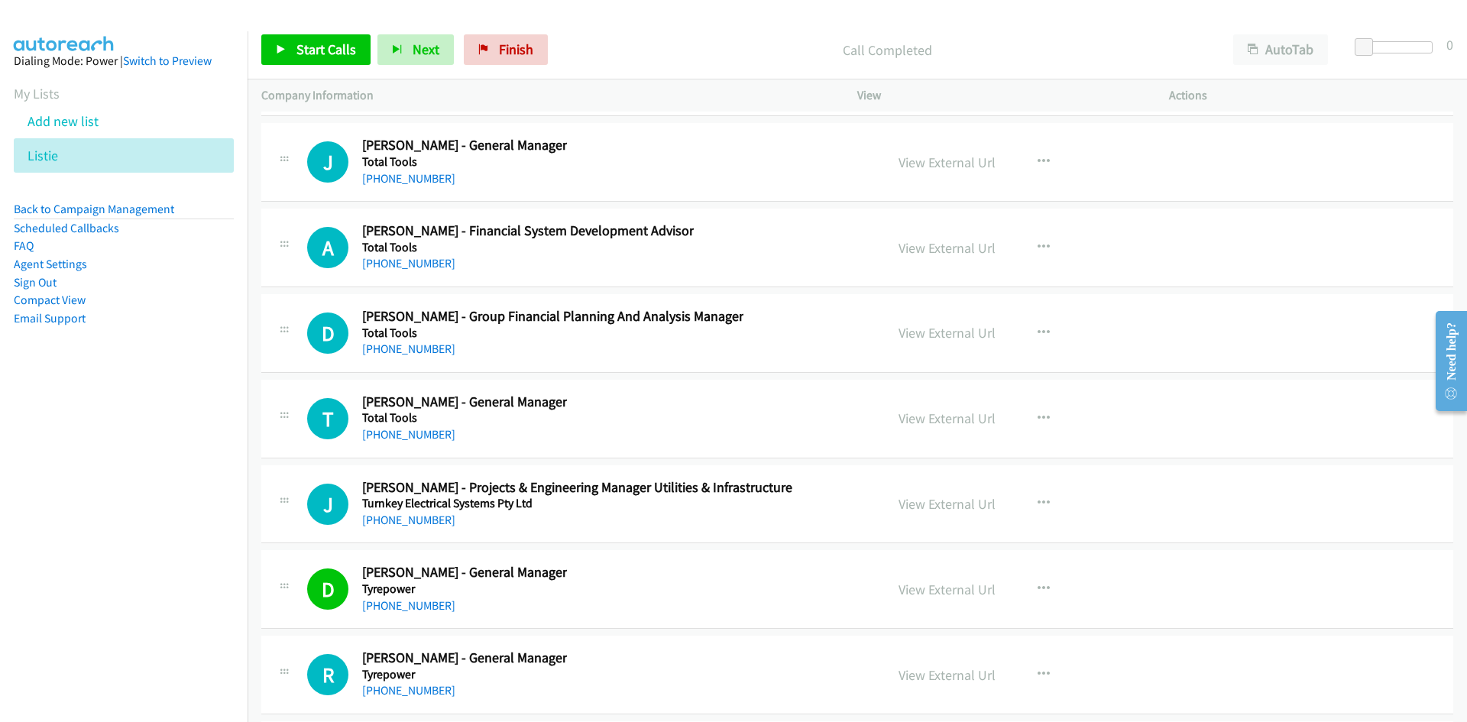
scroll to position [31991, 0]
drag, startPoint x: 408, startPoint y: 518, endPoint x: 377, endPoint y: 521, distance: 31.5
click at [408, 518] on link "[PHONE_NUMBER]" at bounding box center [408, 521] width 93 height 15
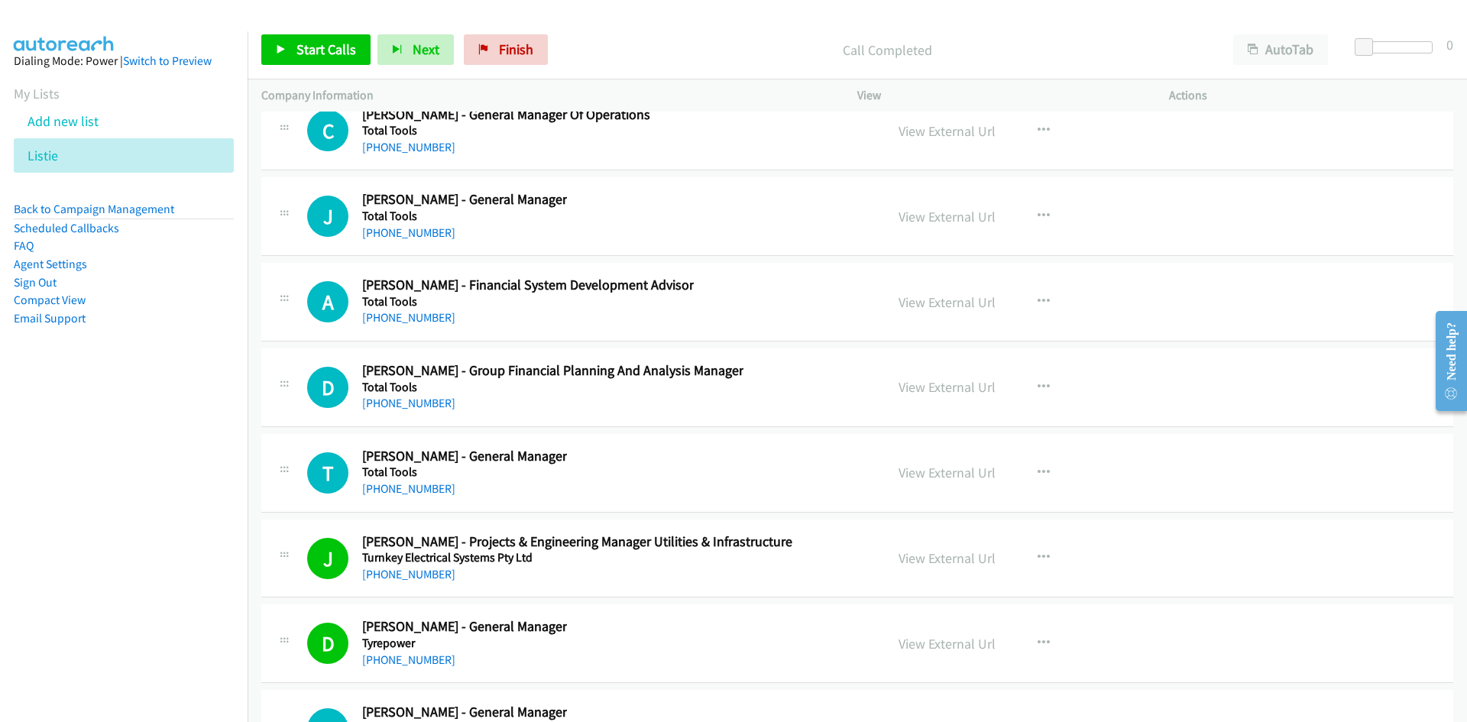
scroll to position [31914, 0]
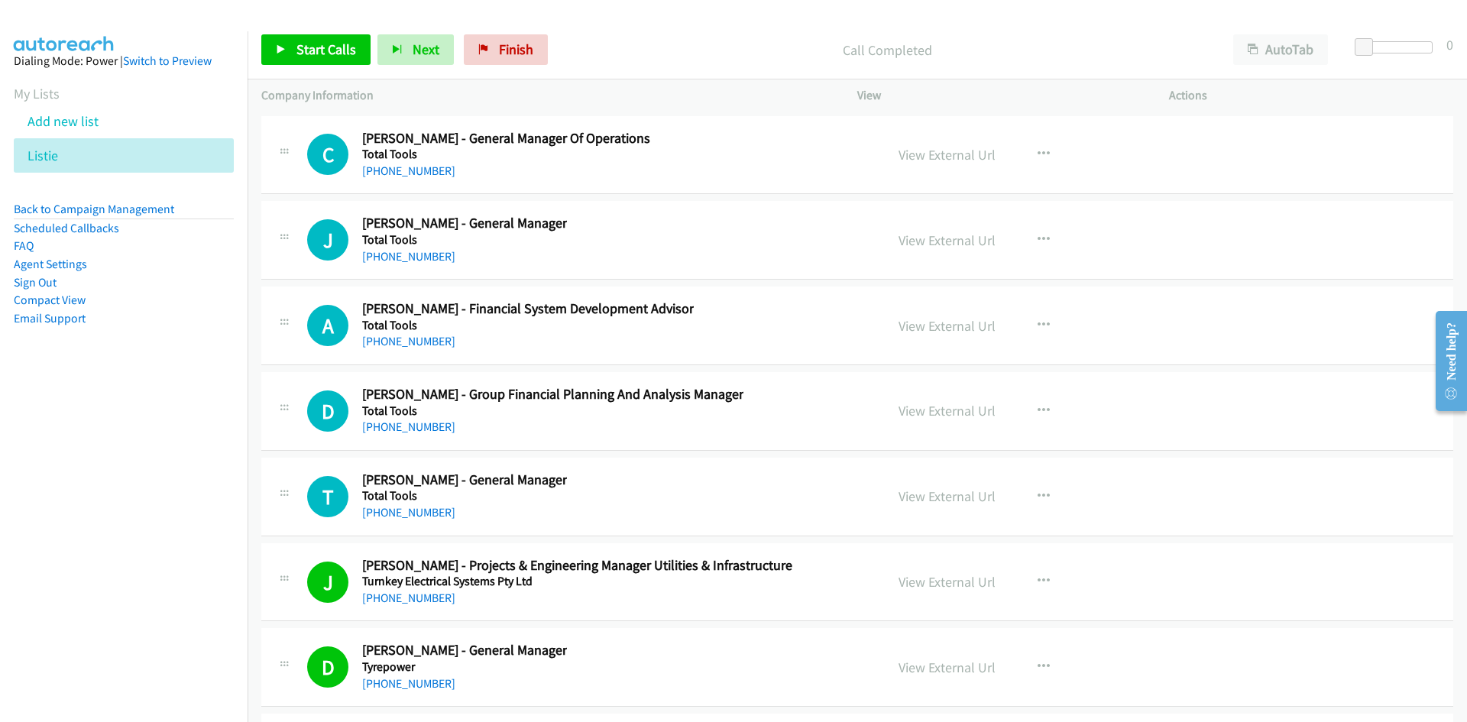
drag, startPoint x: 399, startPoint y: 513, endPoint x: 11, endPoint y: 556, distance: 390.6
click at [399, 513] on link "[PHONE_NUMBER]" at bounding box center [408, 512] width 93 height 15
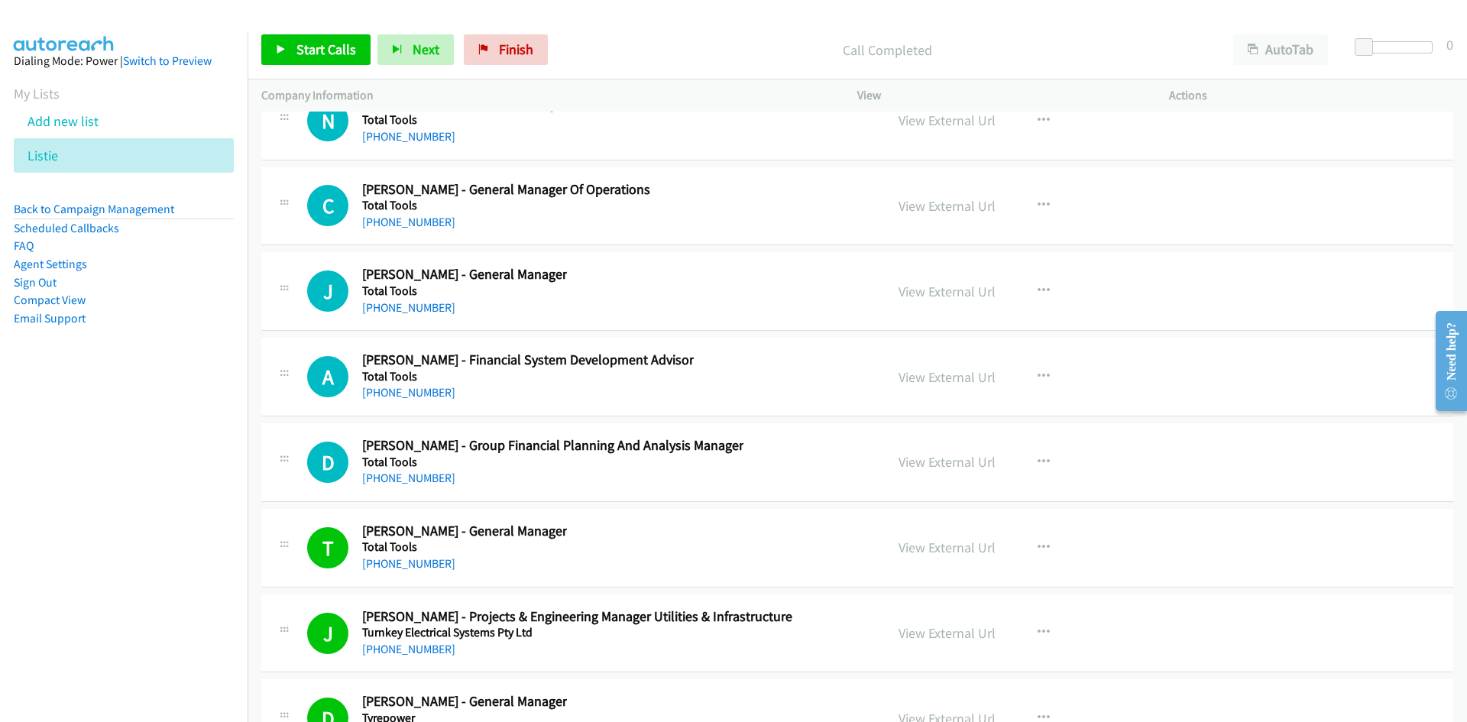
scroll to position [31838, 0]
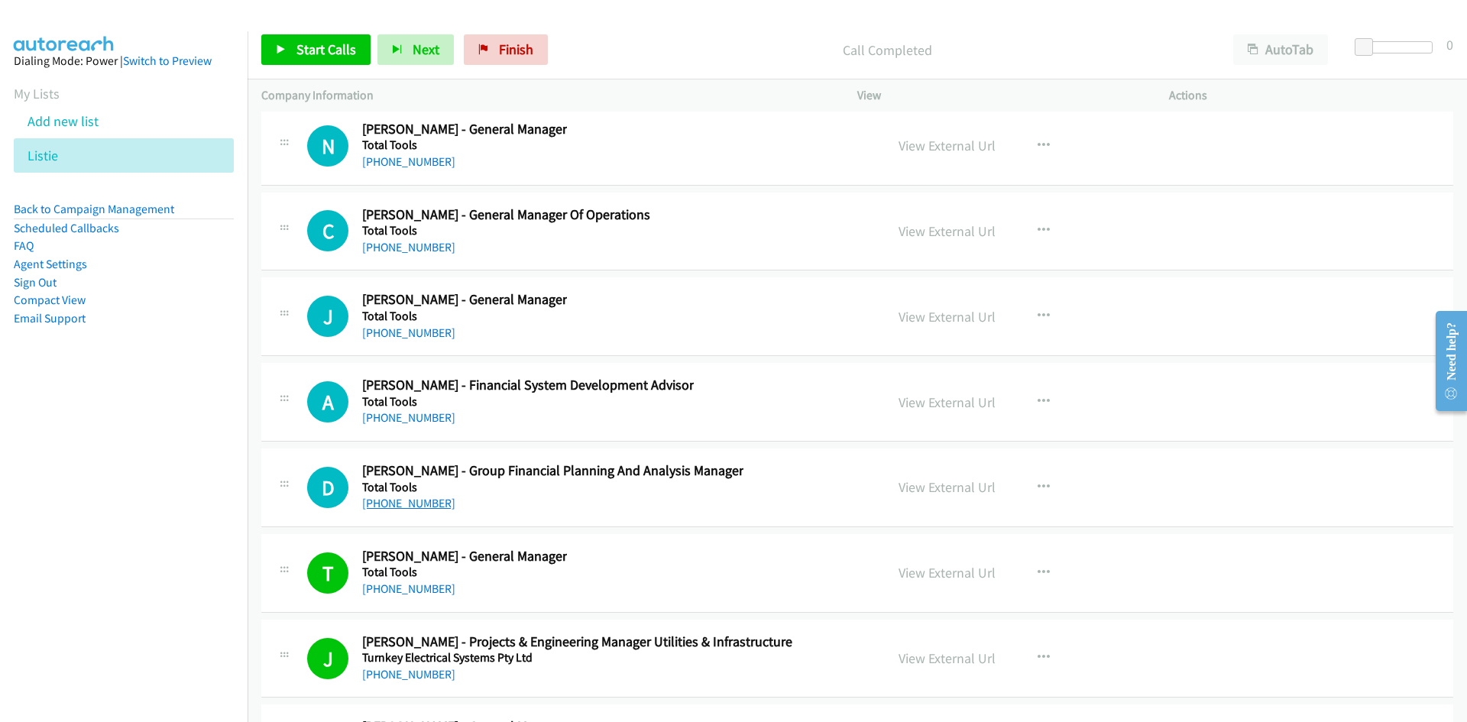
drag, startPoint x: 425, startPoint y: 499, endPoint x: 2, endPoint y: 546, distance: 425.9
click at [425, 499] on link "[PHONE_NUMBER]" at bounding box center [408, 503] width 93 height 15
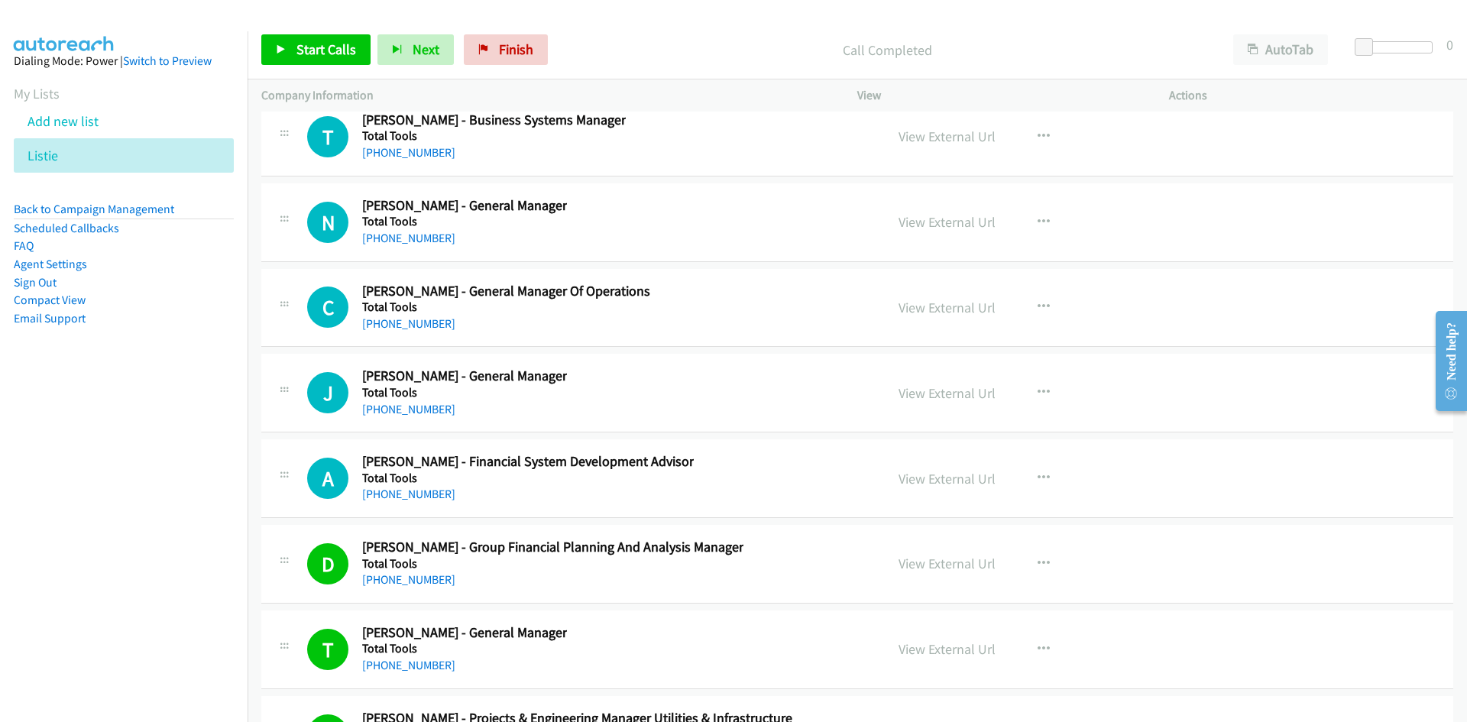
scroll to position [31685, 0]
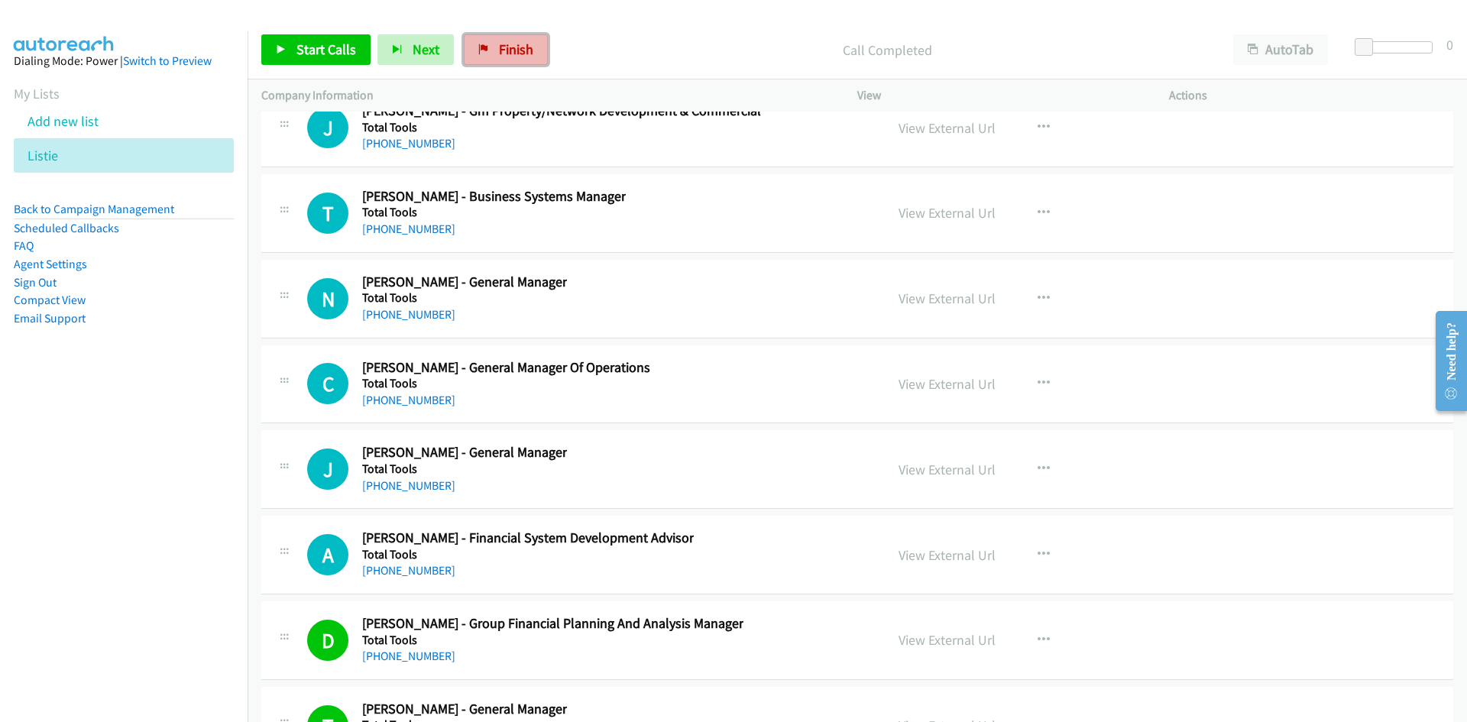
click at [520, 59] on link "Finish" at bounding box center [506, 49] width 84 height 31
